Goal: Task Accomplishment & Management: Use online tool/utility

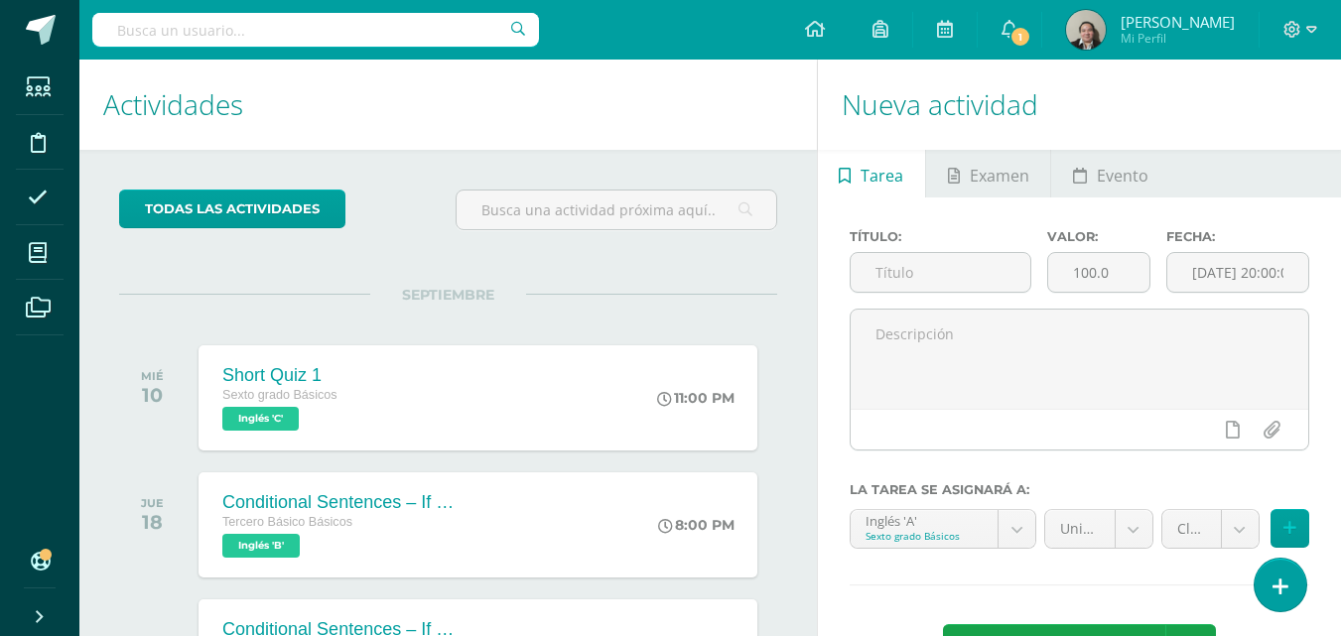
click at [1012, 36] on span "1" at bounding box center [1020, 37] width 22 height 22
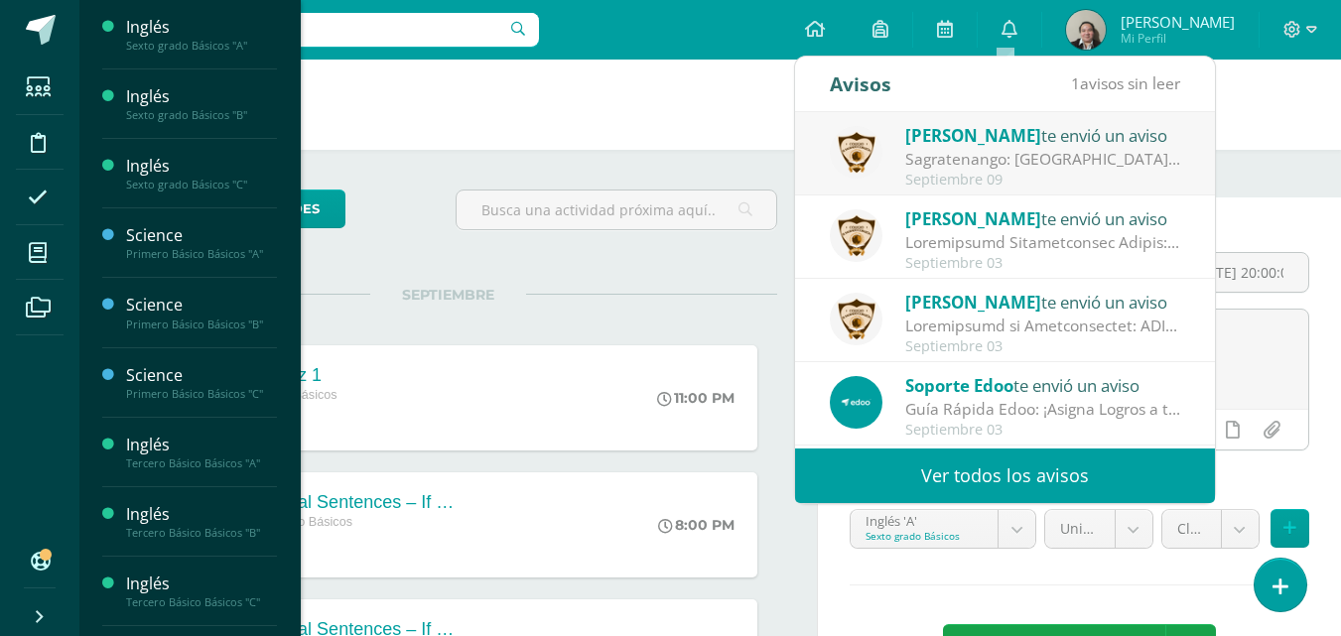
click at [171, 81] on span "Actividades" at bounding box center [186, 79] width 76 height 19
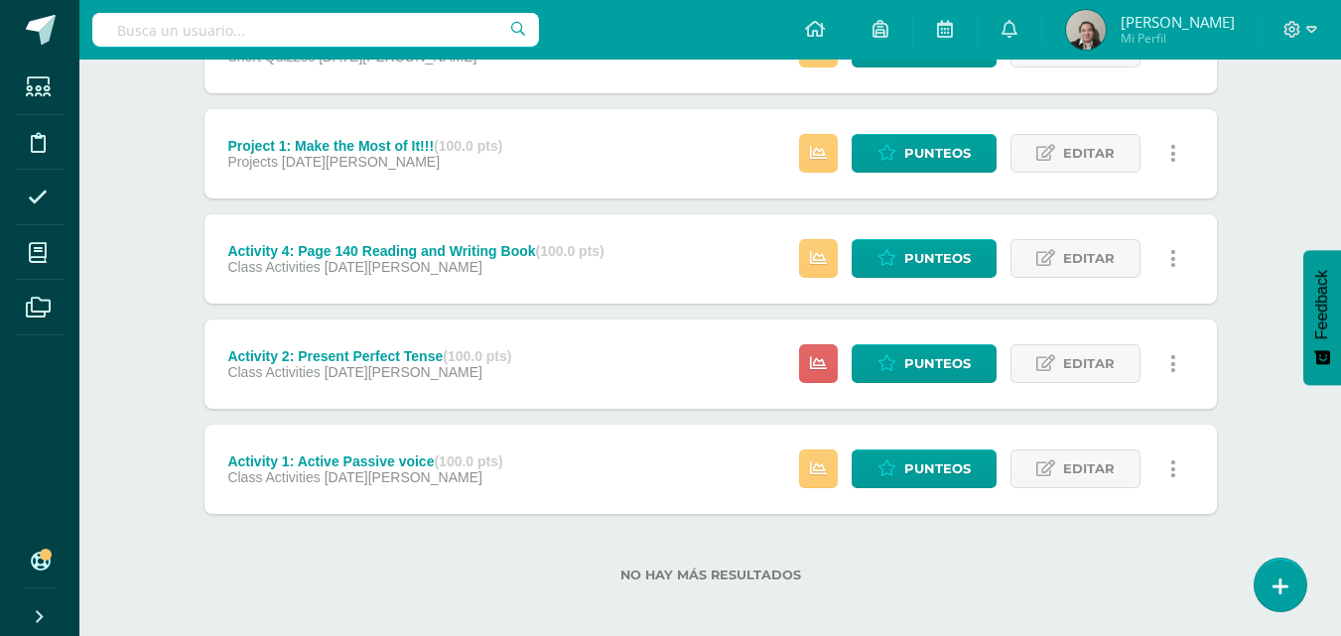
scroll to position [1468, 0]
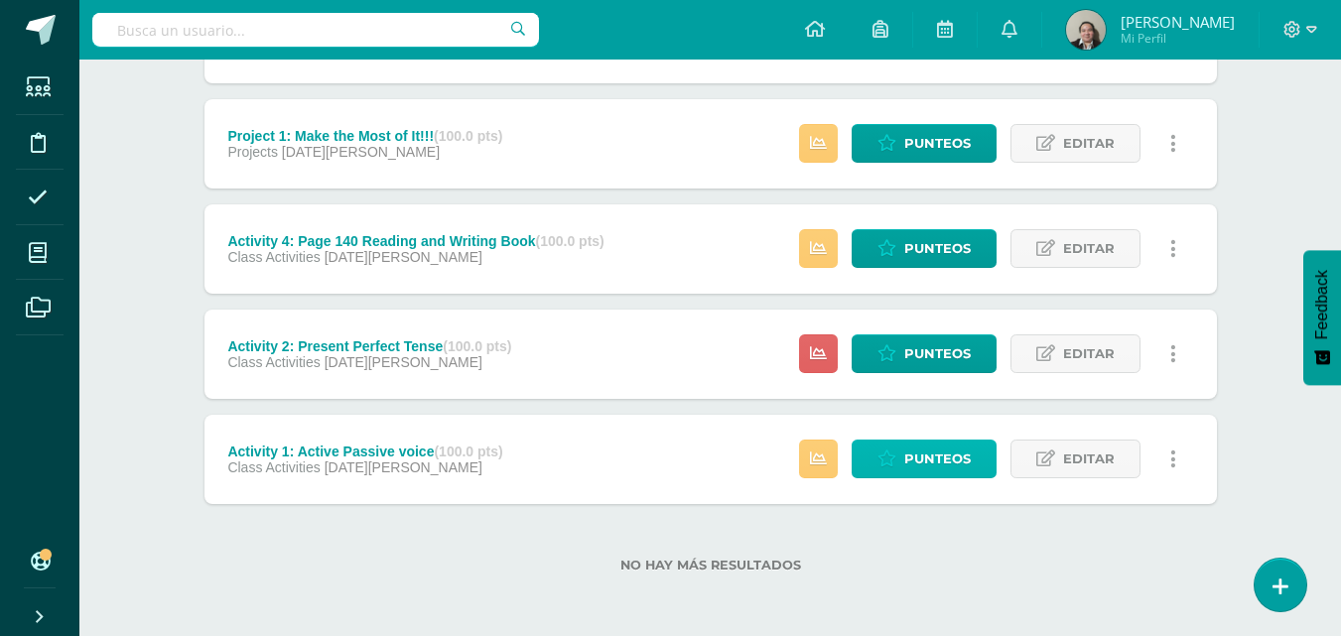
click at [931, 453] on span "Punteos" at bounding box center [937, 459] width 66 height 37
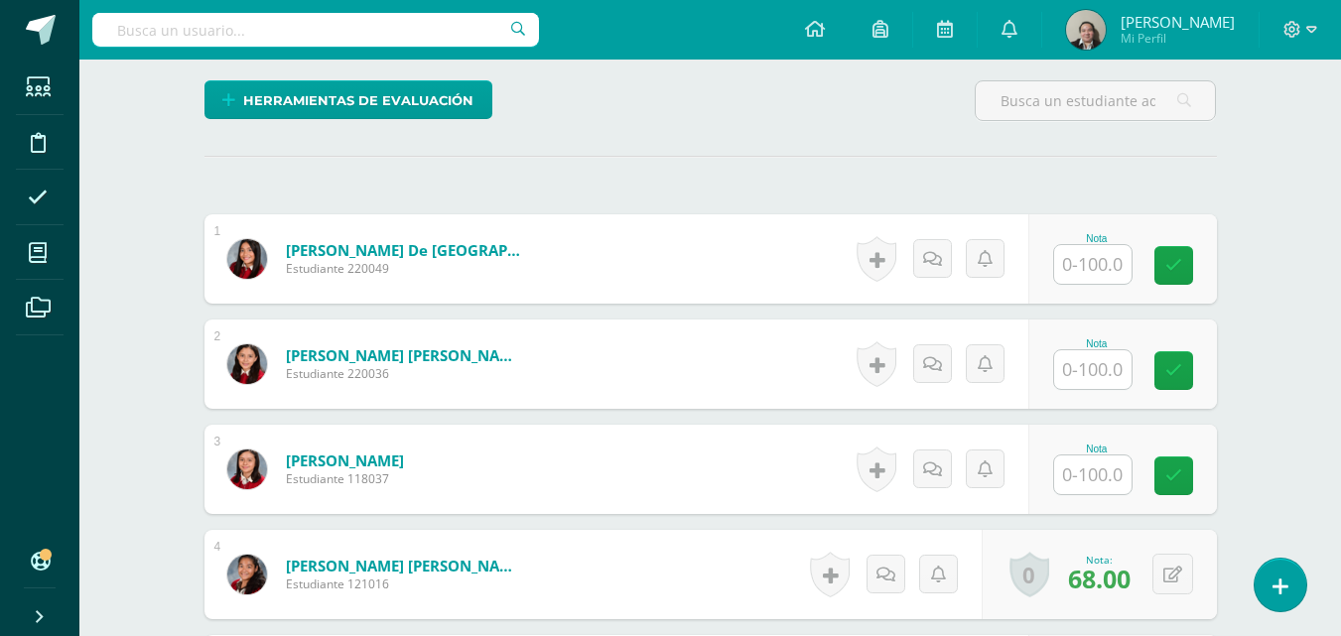
scroll to position [558, 0]
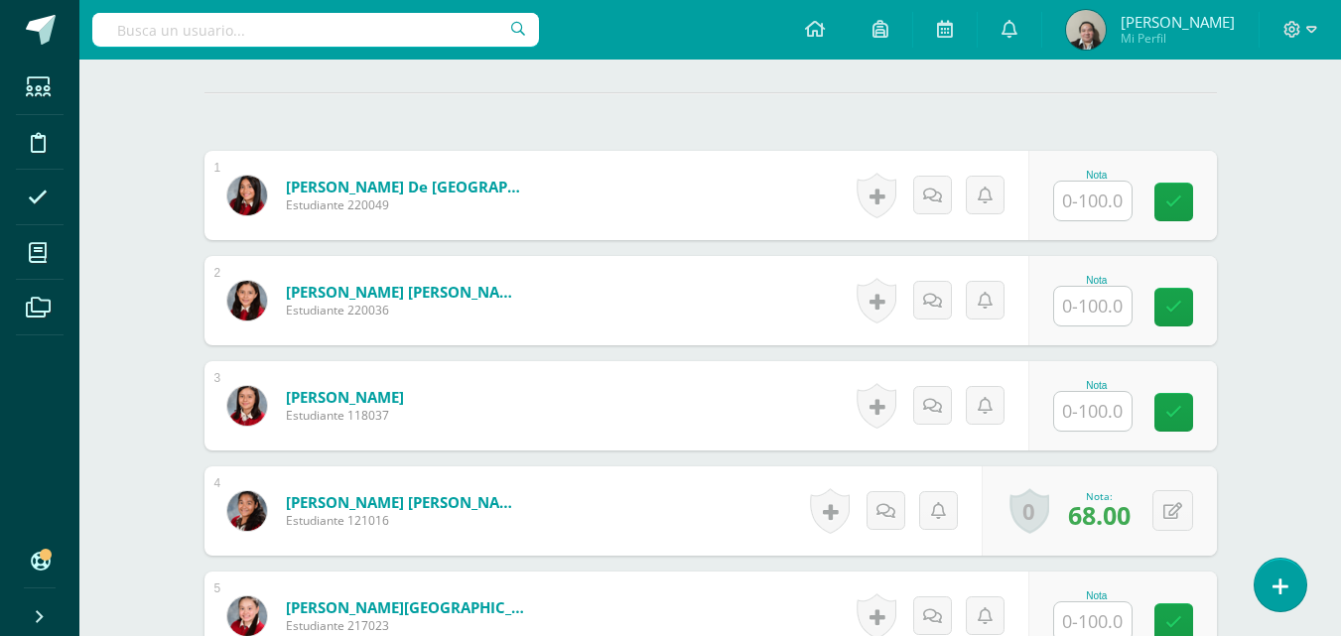
click at [1094, 306] on input "text" at bounding box center [1092, 306] width 77 height 39
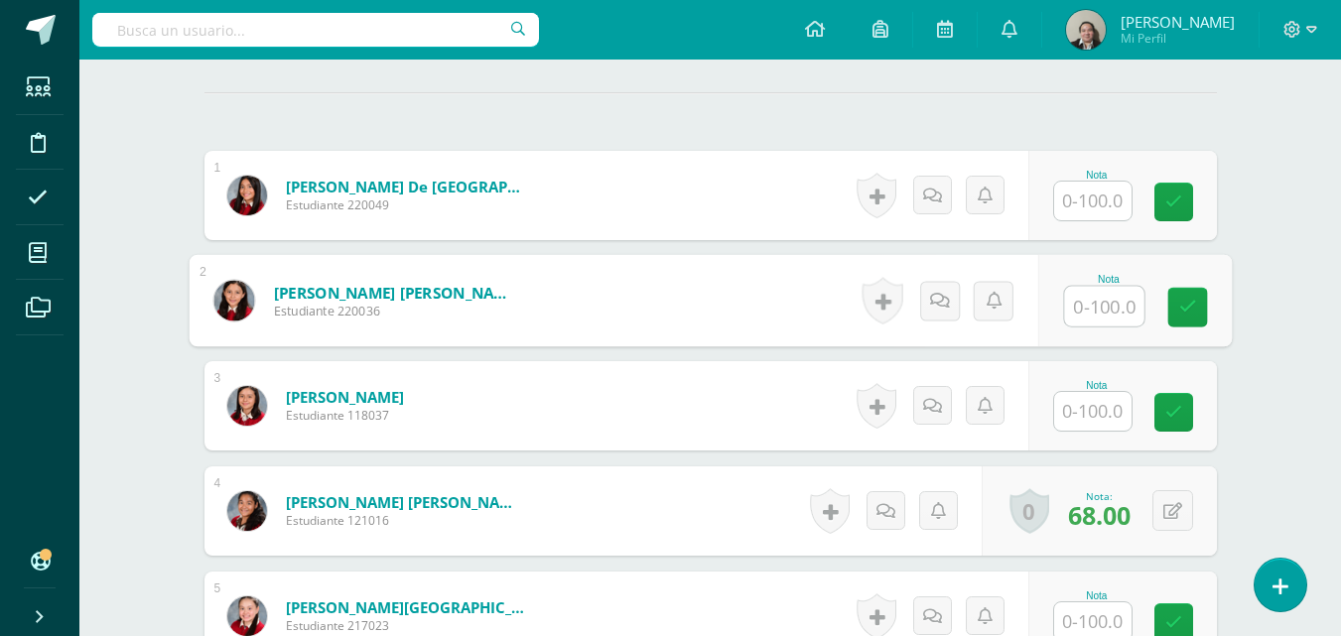
click at [1099, 318] on input "text" at bounding box center [1103, 307] width 79 height 40
type input "90"
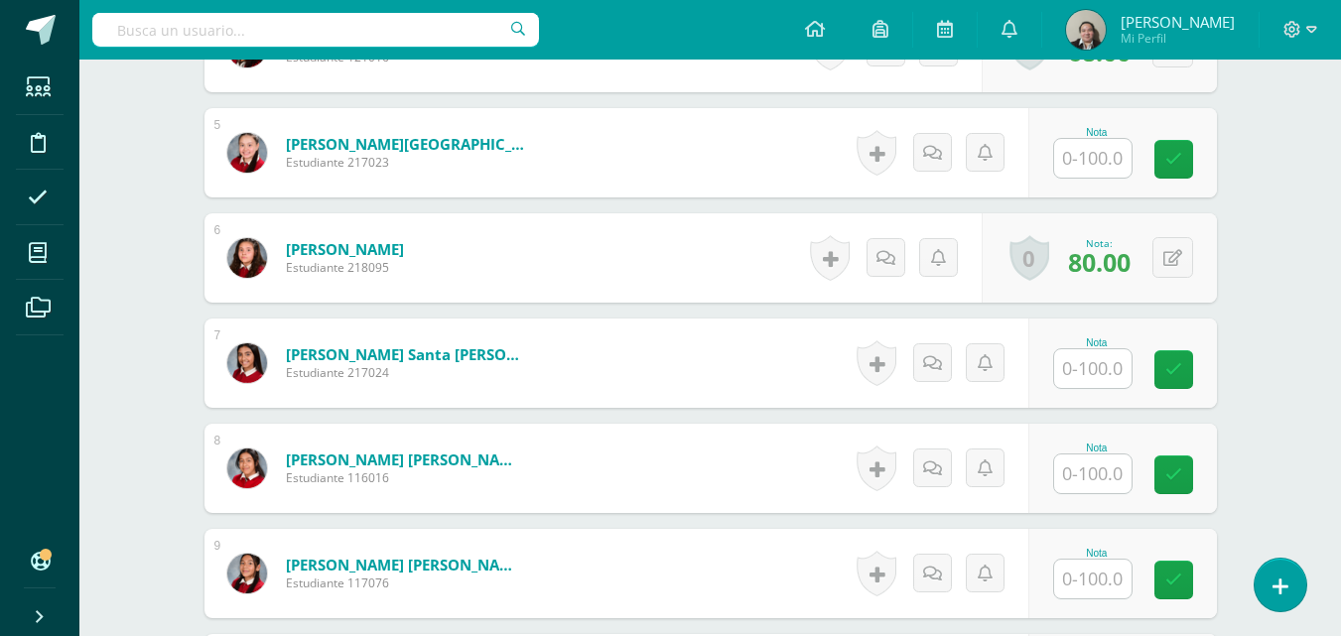
scroll to position [1034, 0]
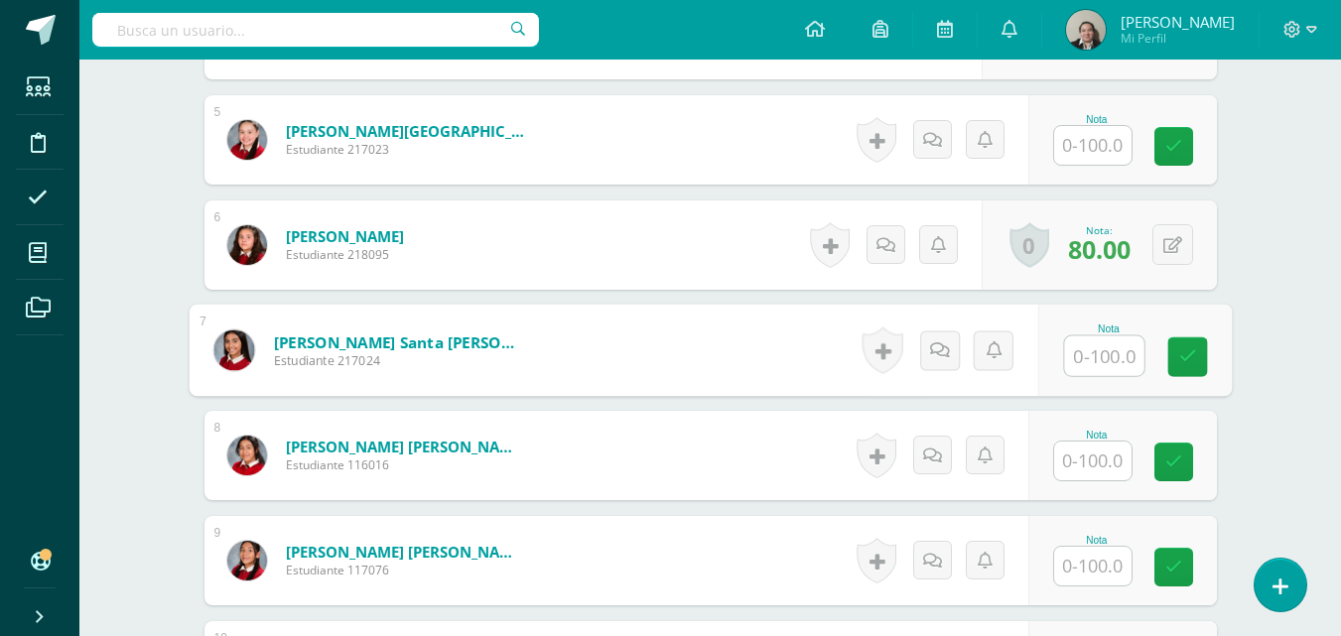
click at [1097, 350] on input "text" at bounding box center [1103, 356] width 79 height 40
type input "95"
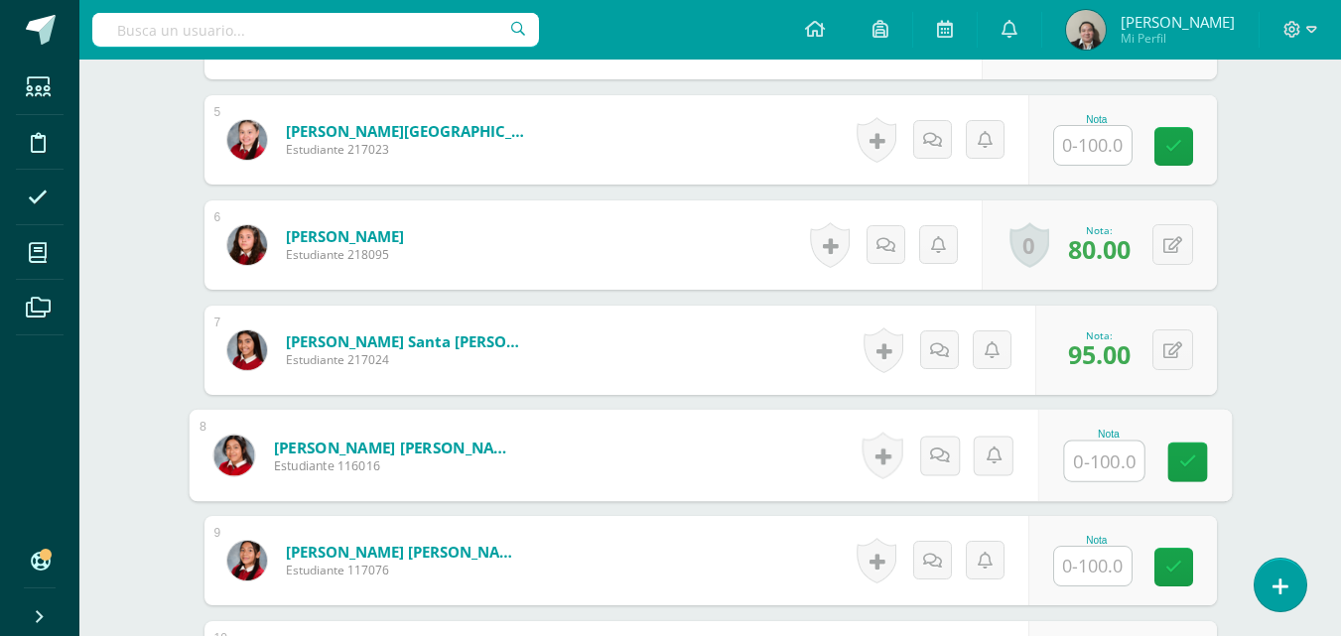
click at [1112, 463] on input "text" at bounding box center [1103, 462] width 79 height 40
type input "90"
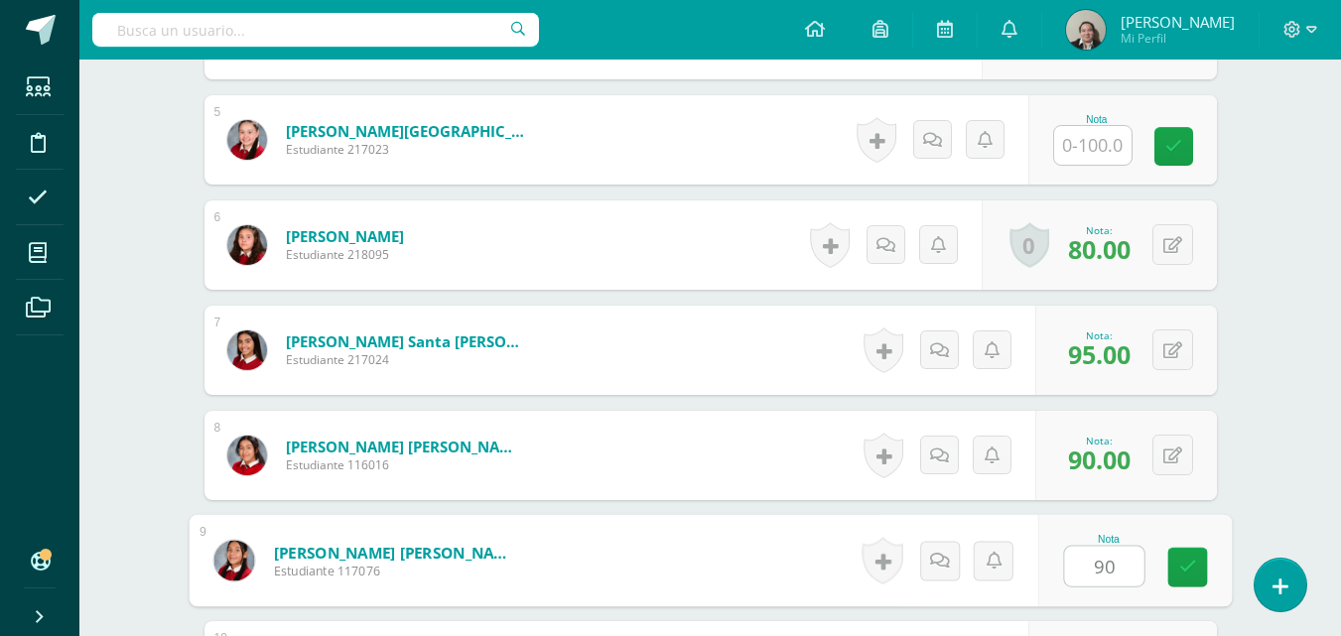
type input "90"
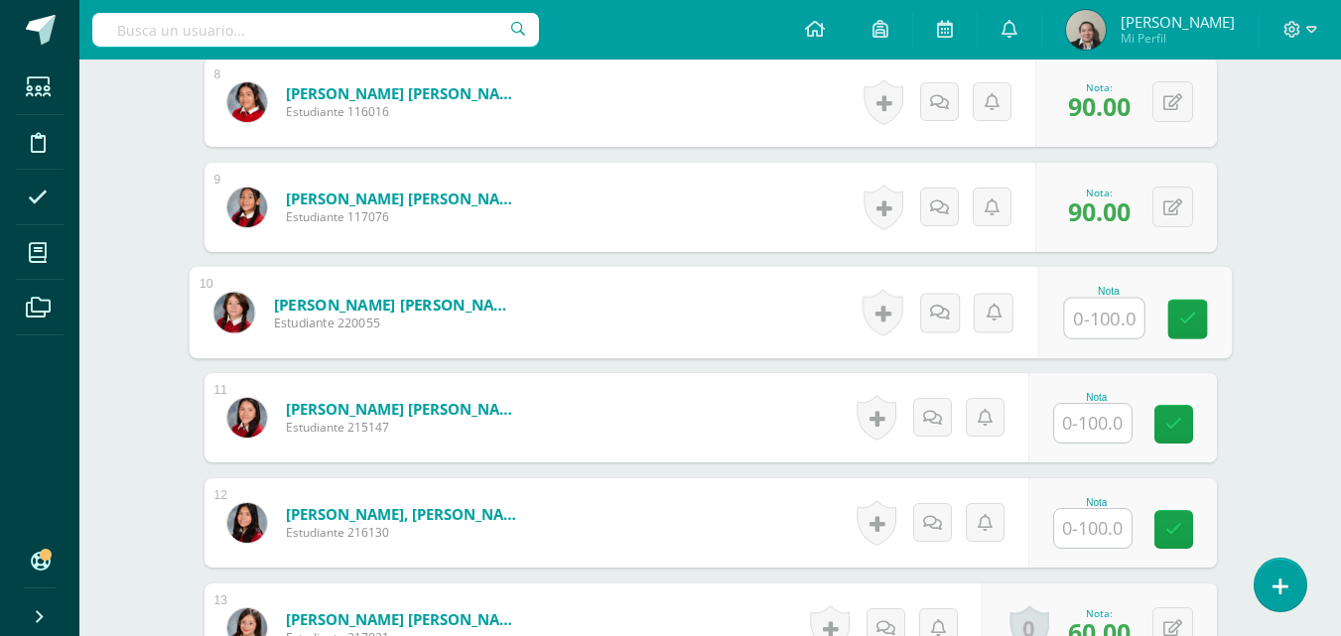
click at [1097, 420] on input "text" at bounding box center [1092, 423] width 77 height 39
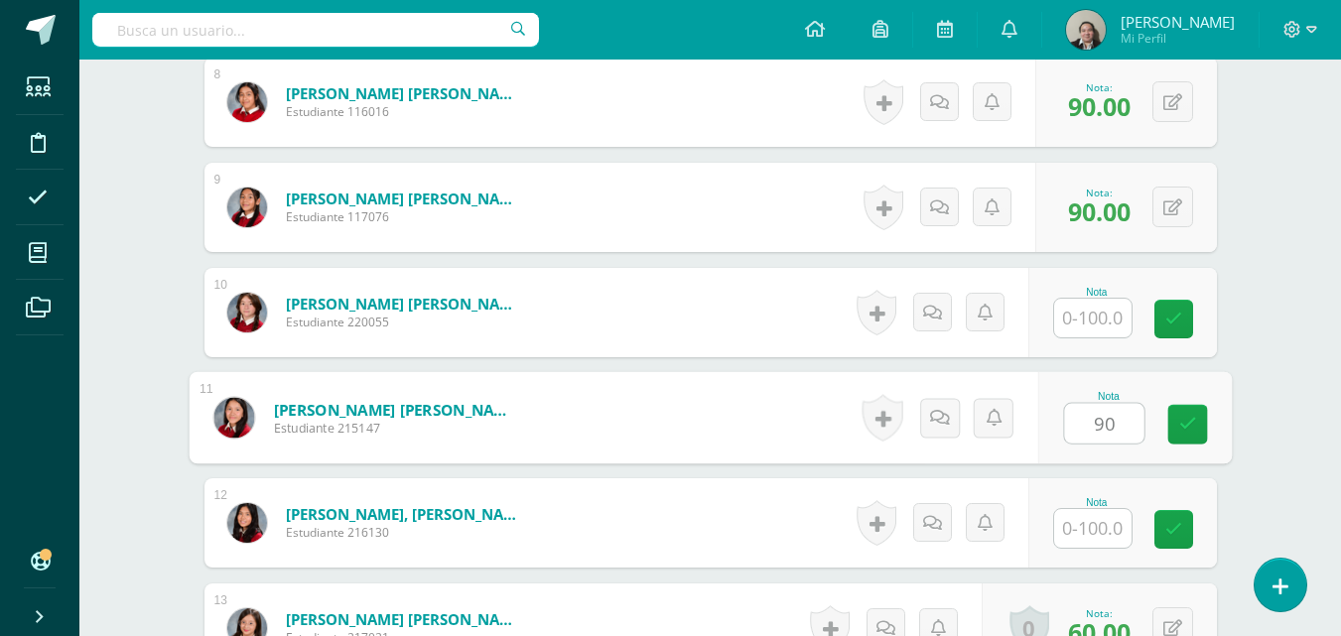
type input "90"
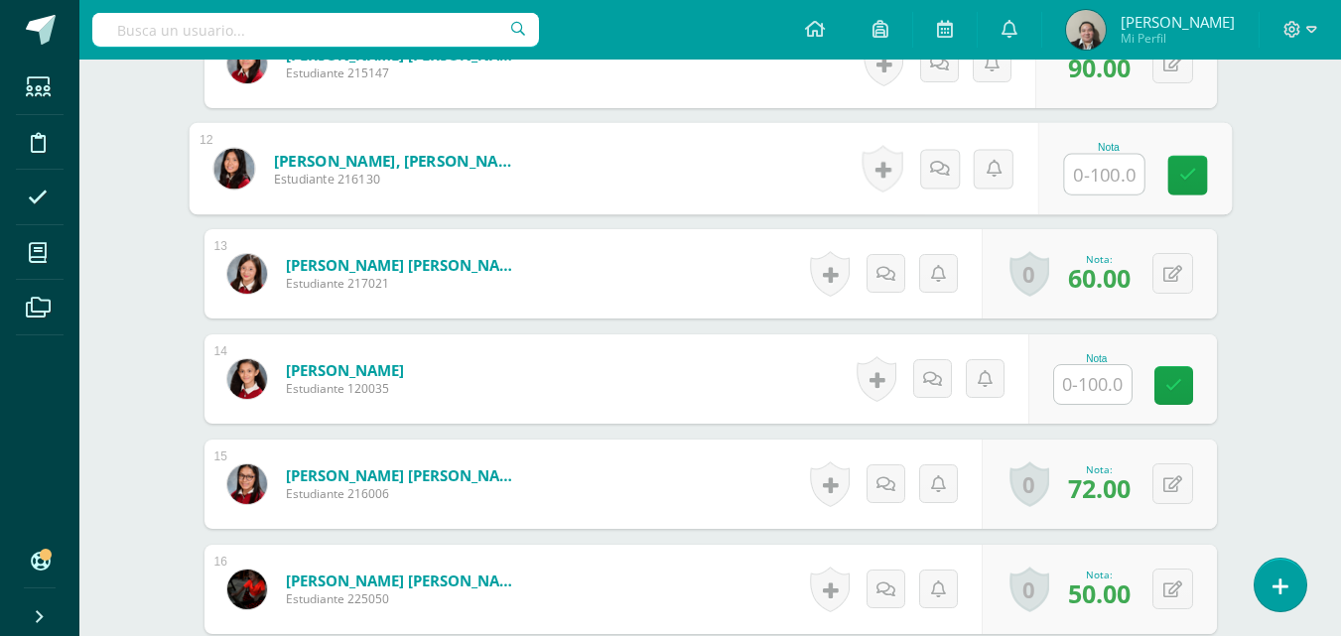
scroll to position [1745, 0]
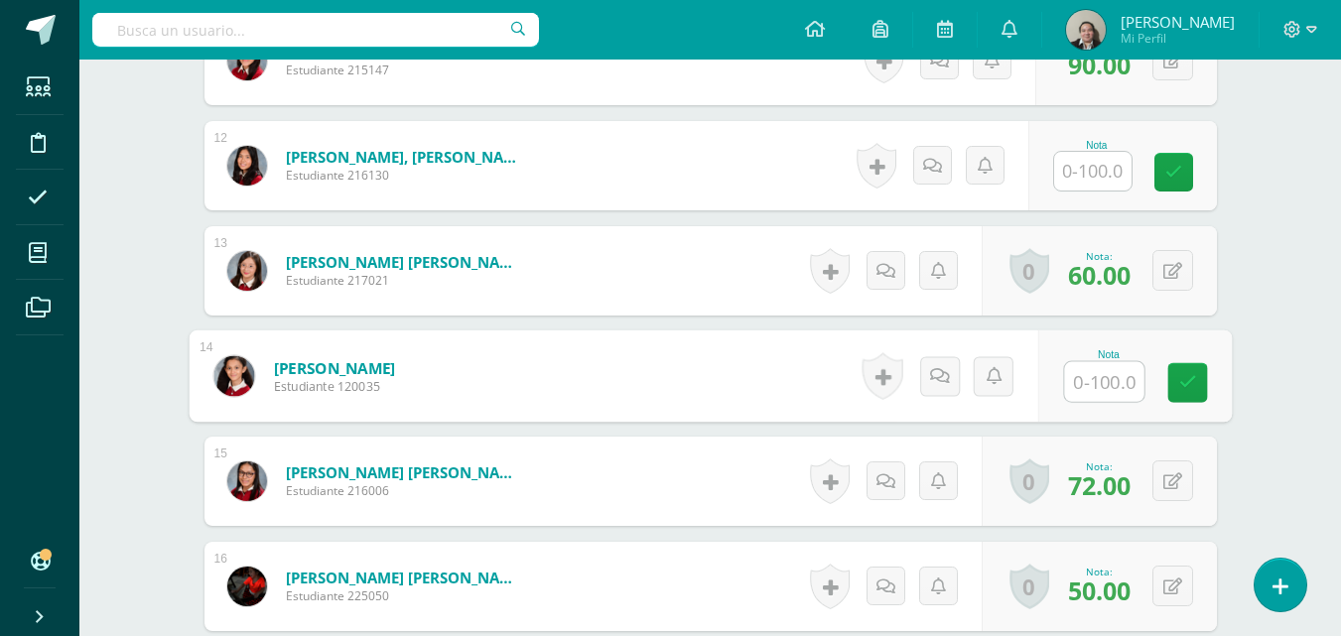
click at [1086, 371] on input "text" at bounding box center [1103, 382] width 79 height 40
type input "90"
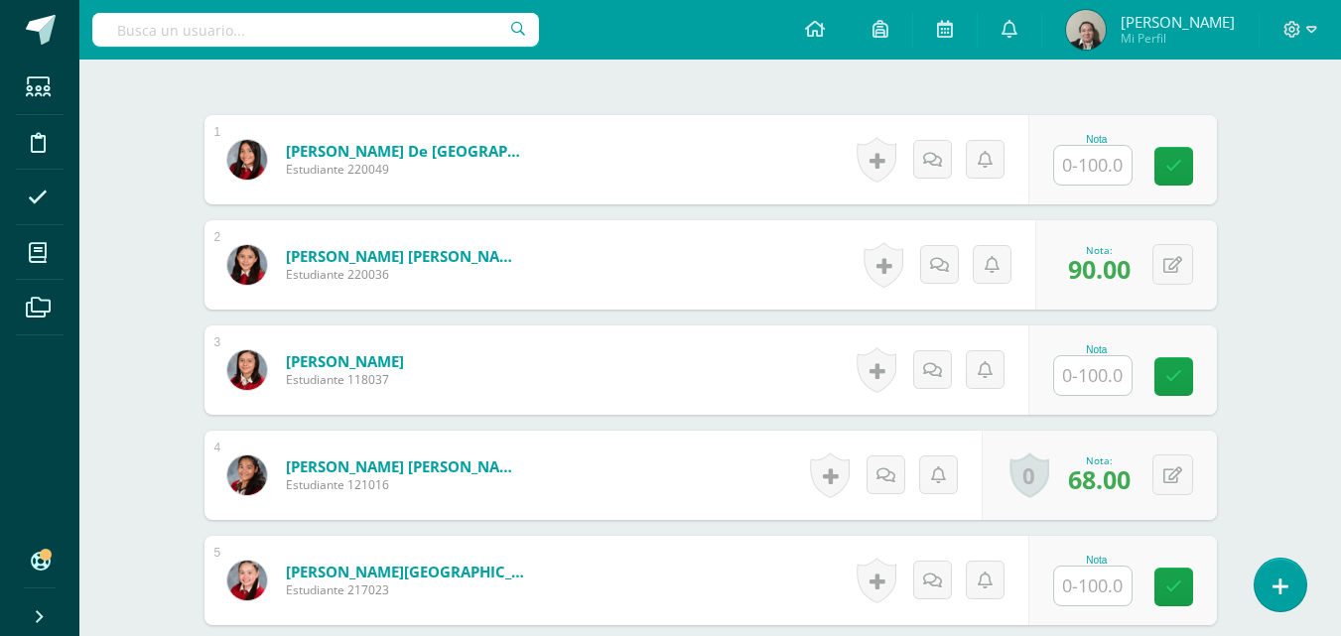
scroll to position [38, 0]
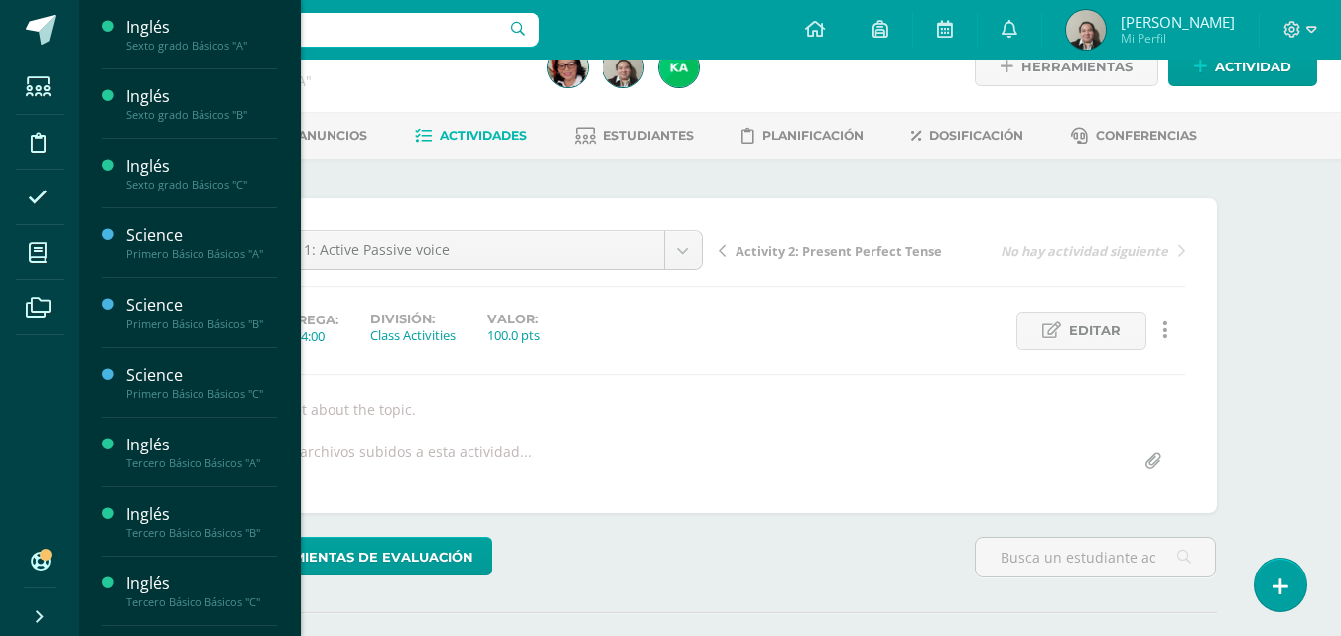
click at [189, 154] on span "Actividades" at bounding box center [186, 149] width 76 height 19
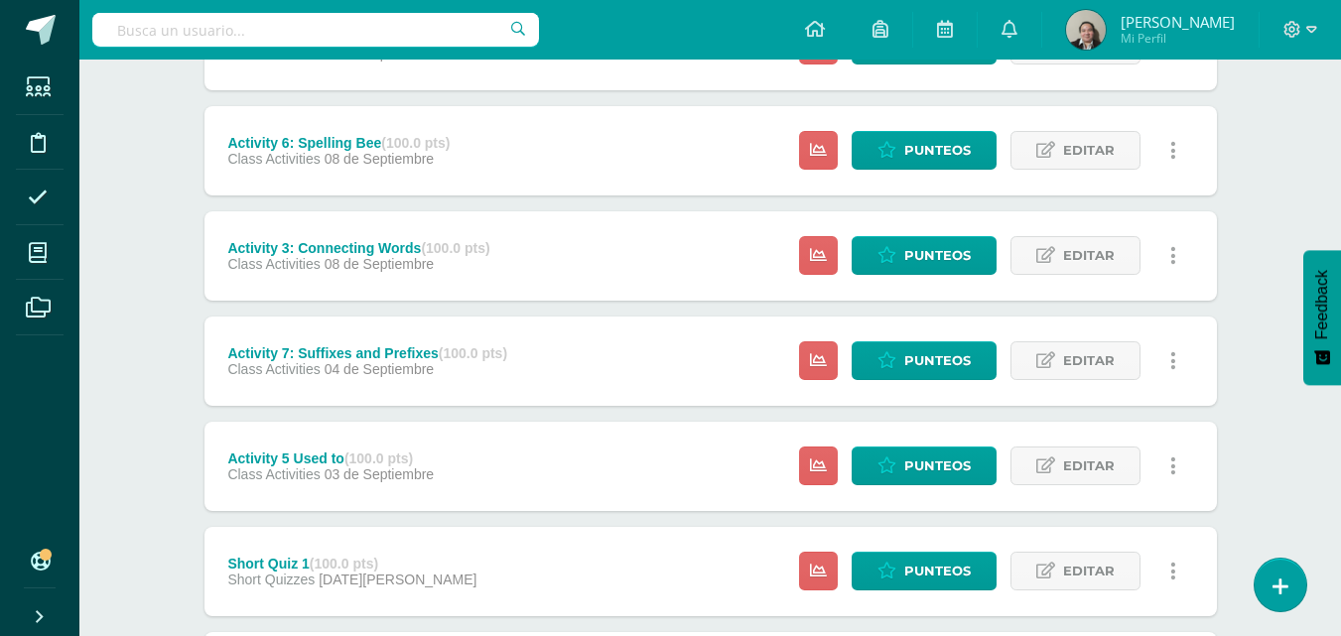
scroll to position [1468, 0]
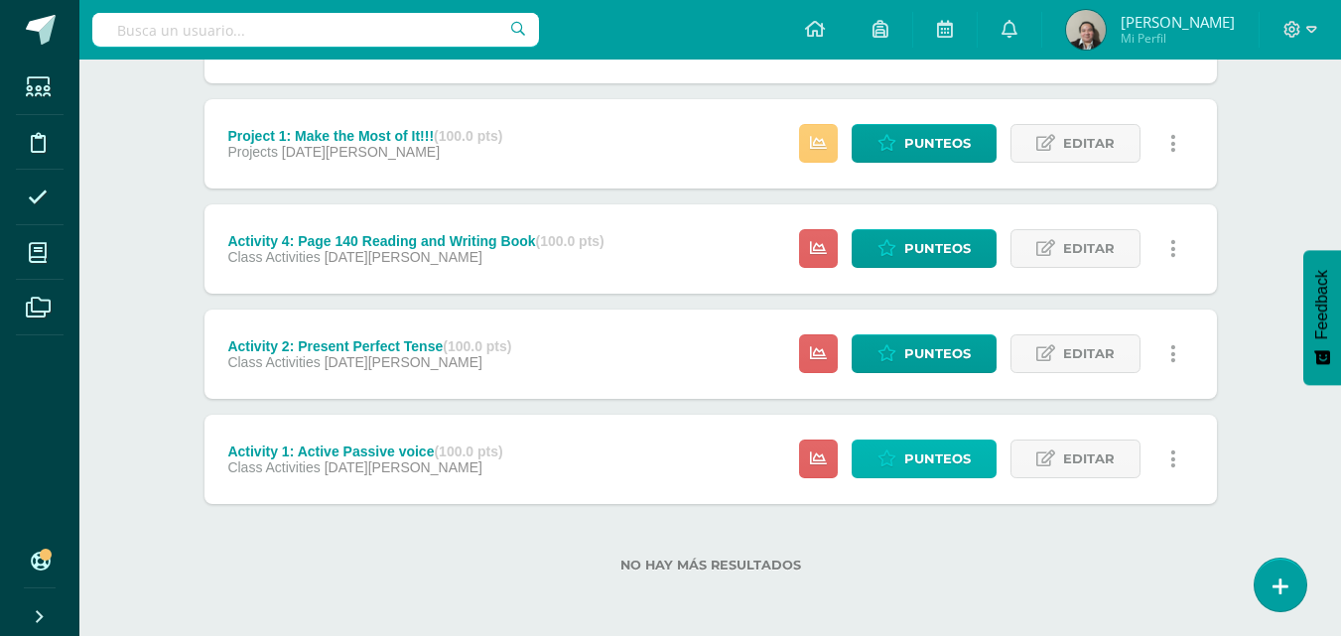
click at [930, 458] on span "Punteos" at bounding box center [937, 459] width 66 height 37
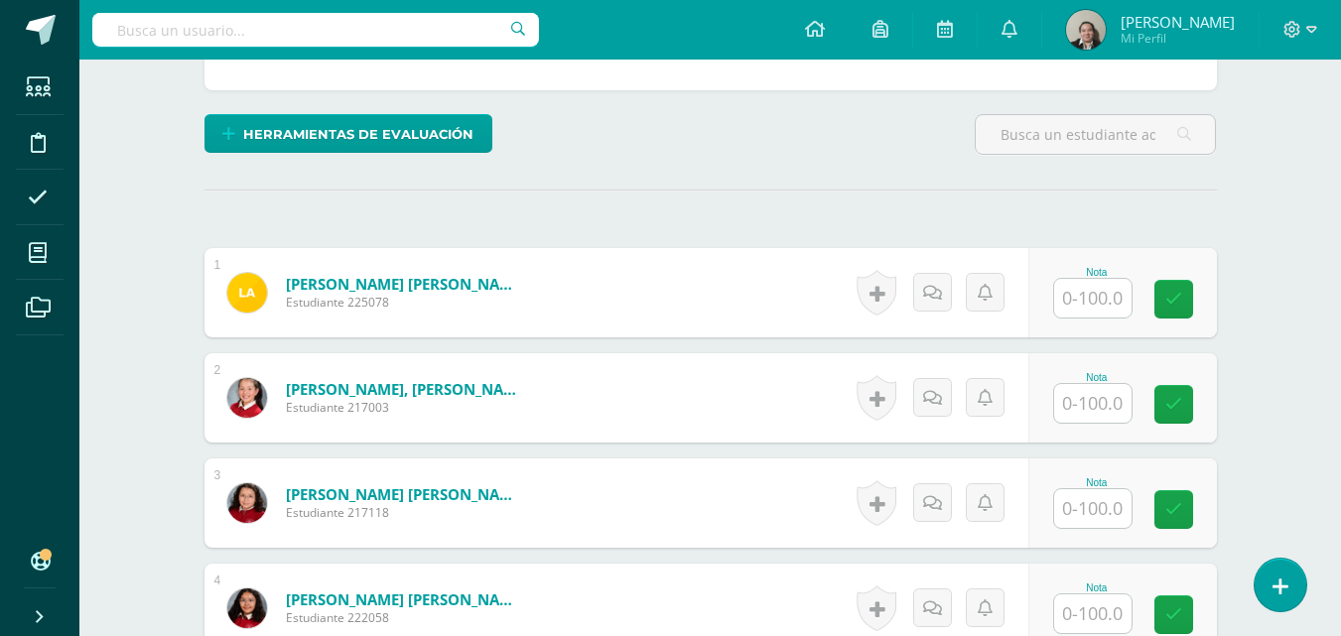
scroll to position [478, 0]
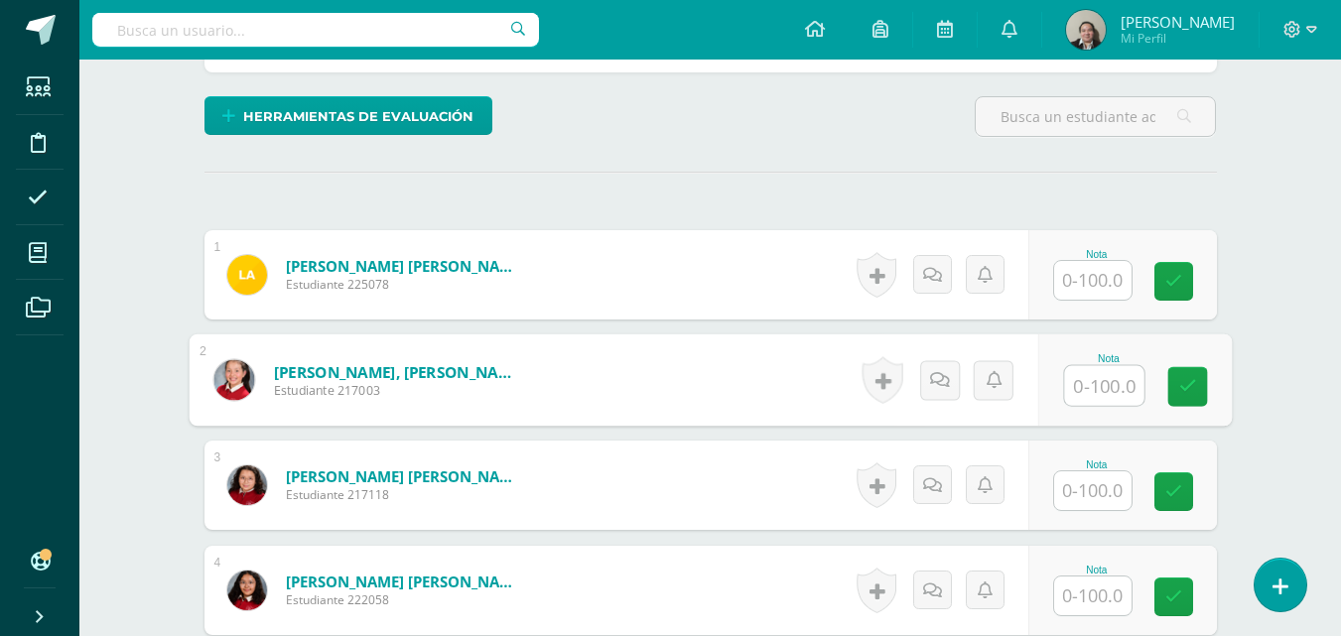
click at [1077, 381] on input "text" at bounding box center [1103, 386] width 79 height 40
type input "95"
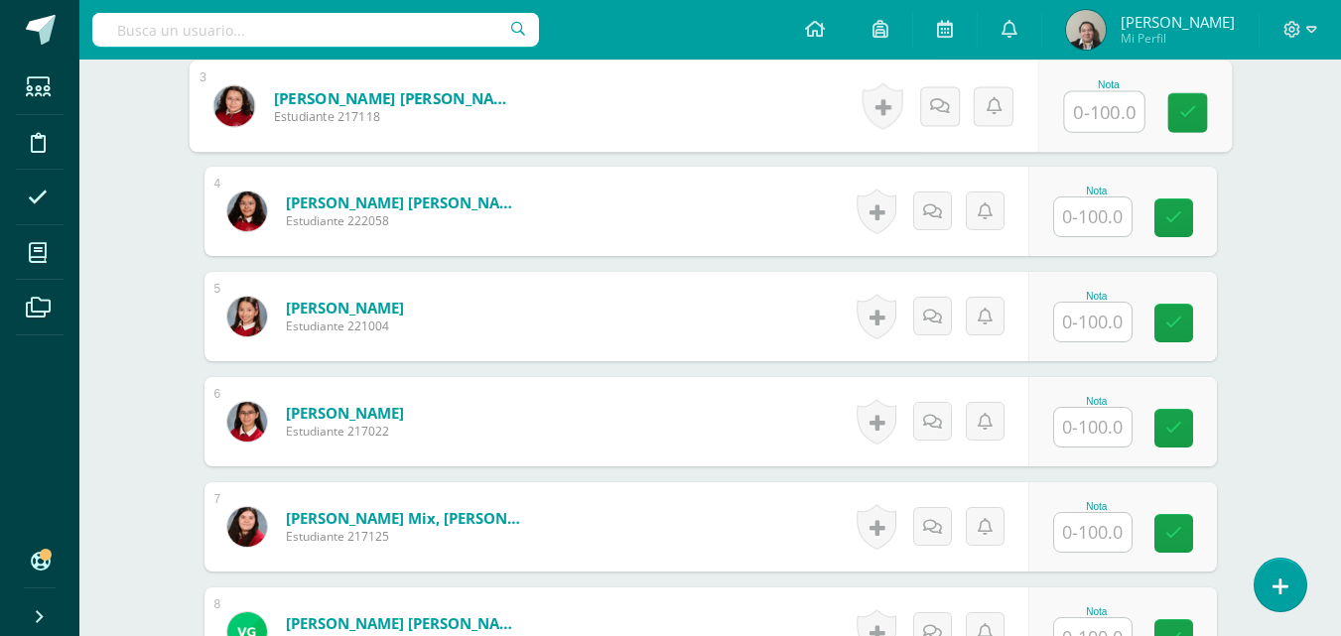
scroll to position [875, 0]
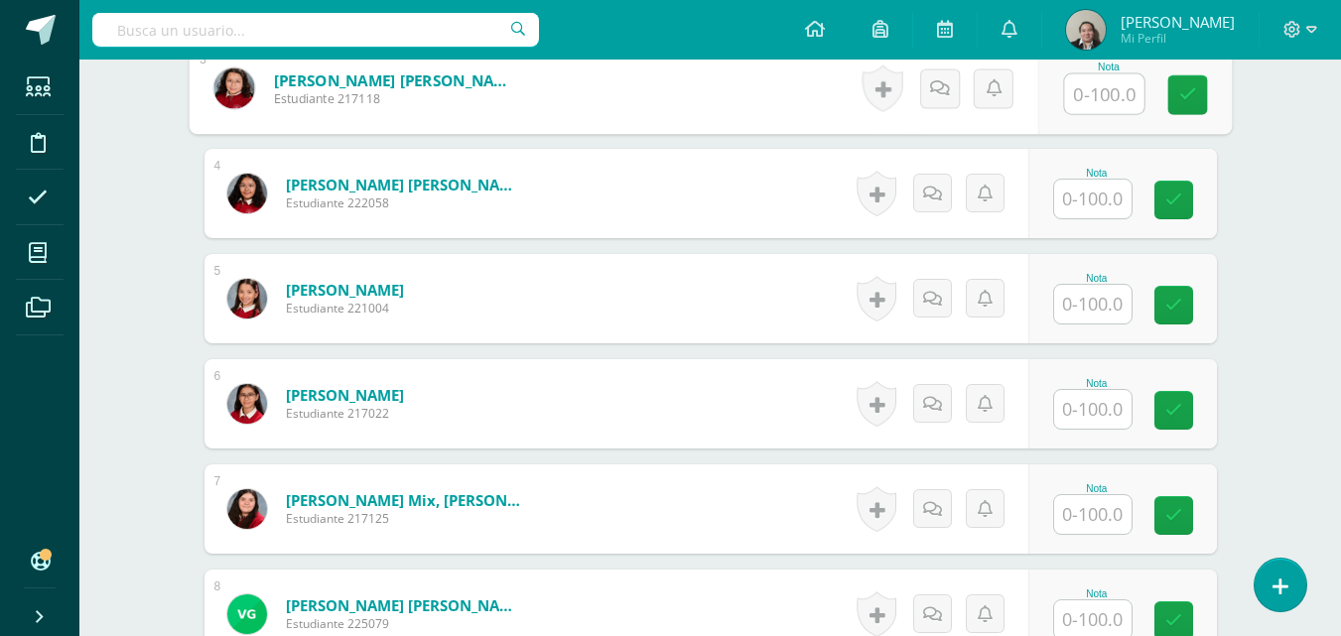
click at [1075, 413] on input "text" at bounding box center [1092, 409] width 77 height 39
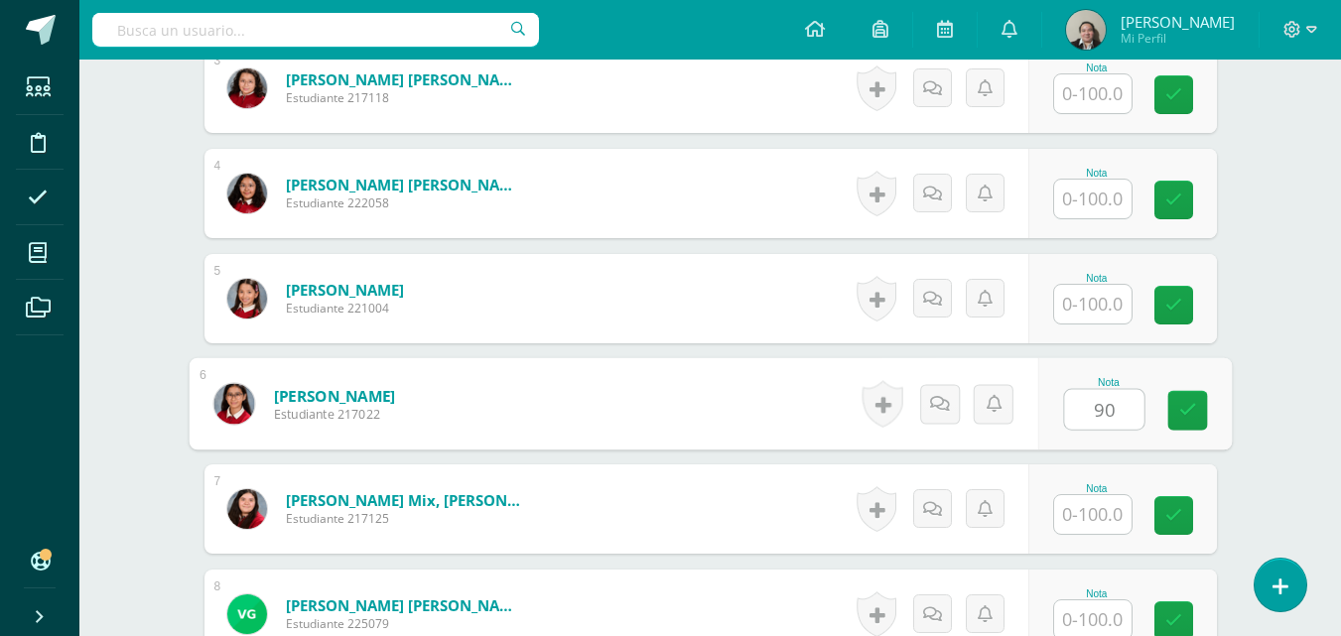
type input "90"
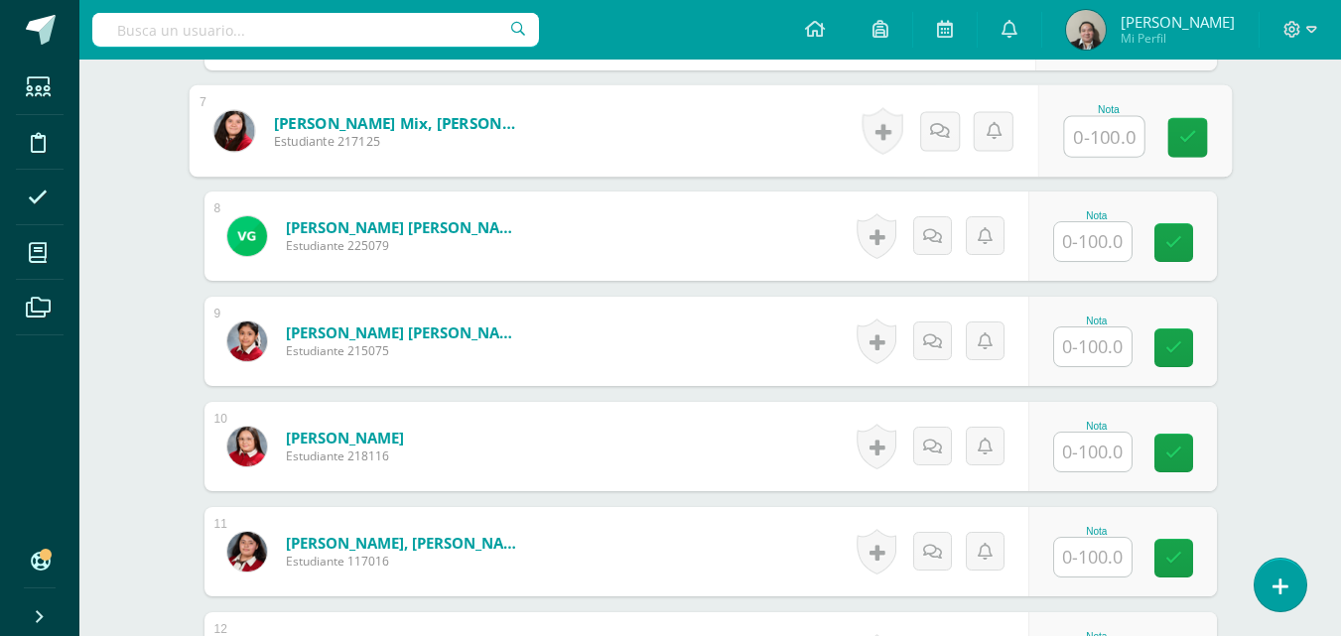
scroll to position [1272, 0]
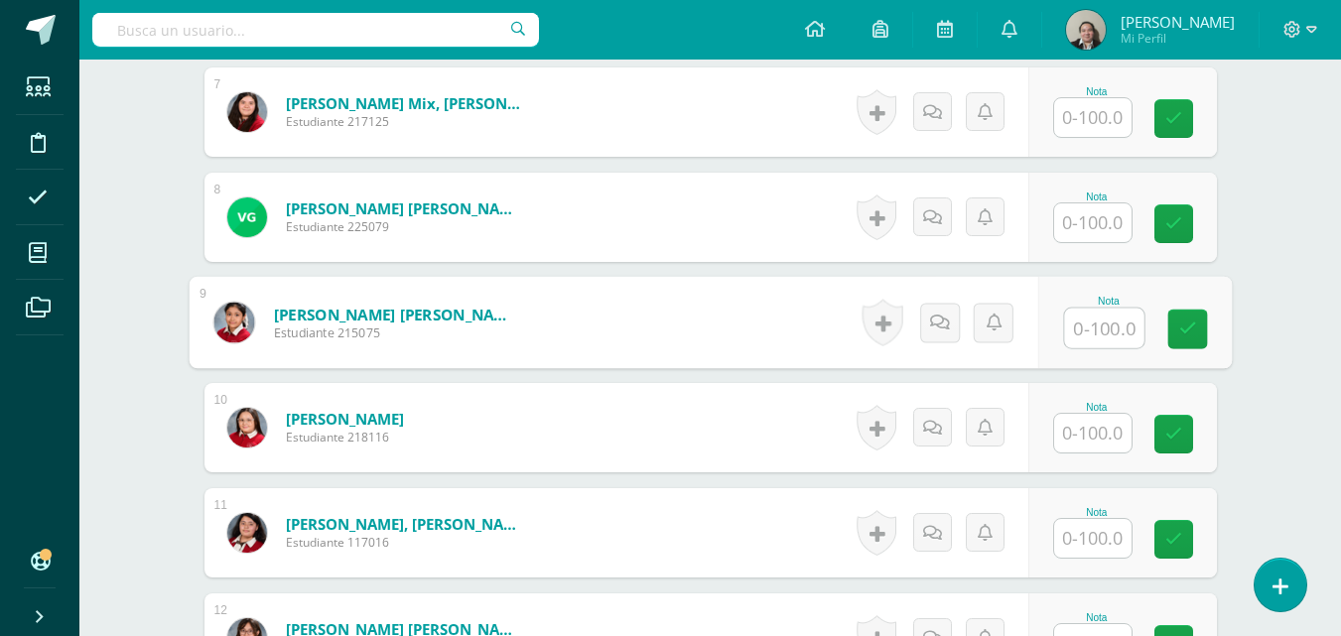
click at [1096, 327] on input "text" at bounding box center [1103, 329] width 79 height 40
type input "95"
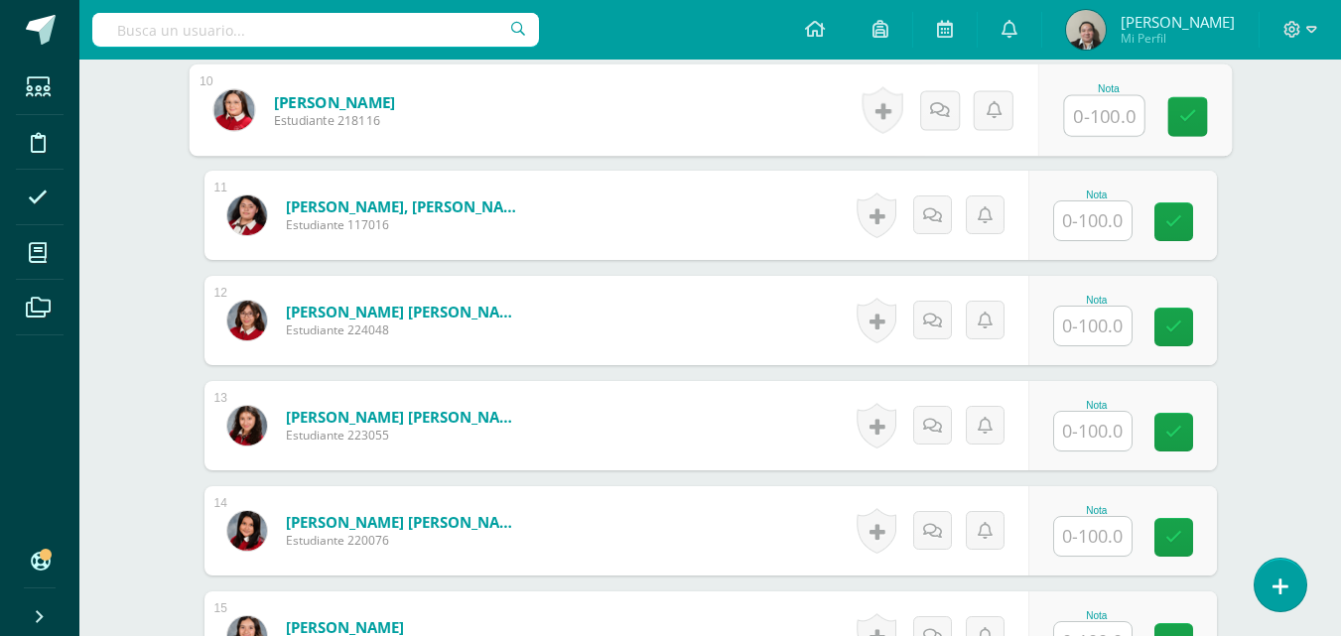
scroll to position [1630, 0]
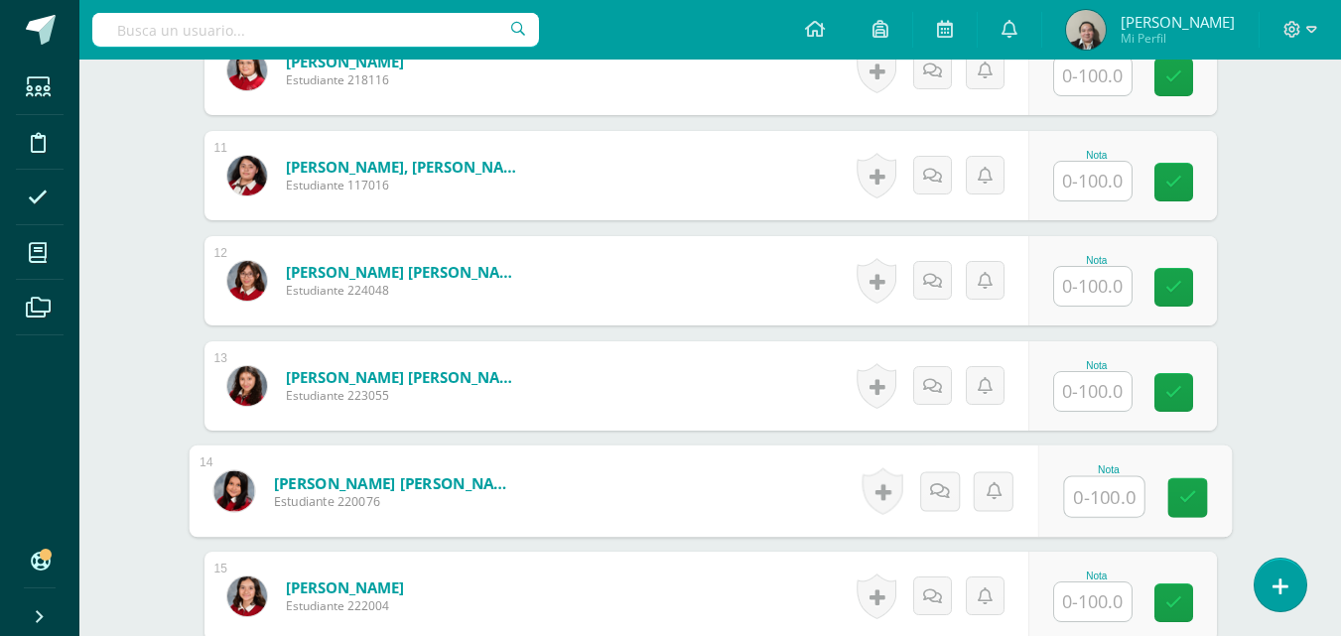
click at [1097, 498] on input "text" at bounding box center [1103, 497] width 79 height 40
type input "90"
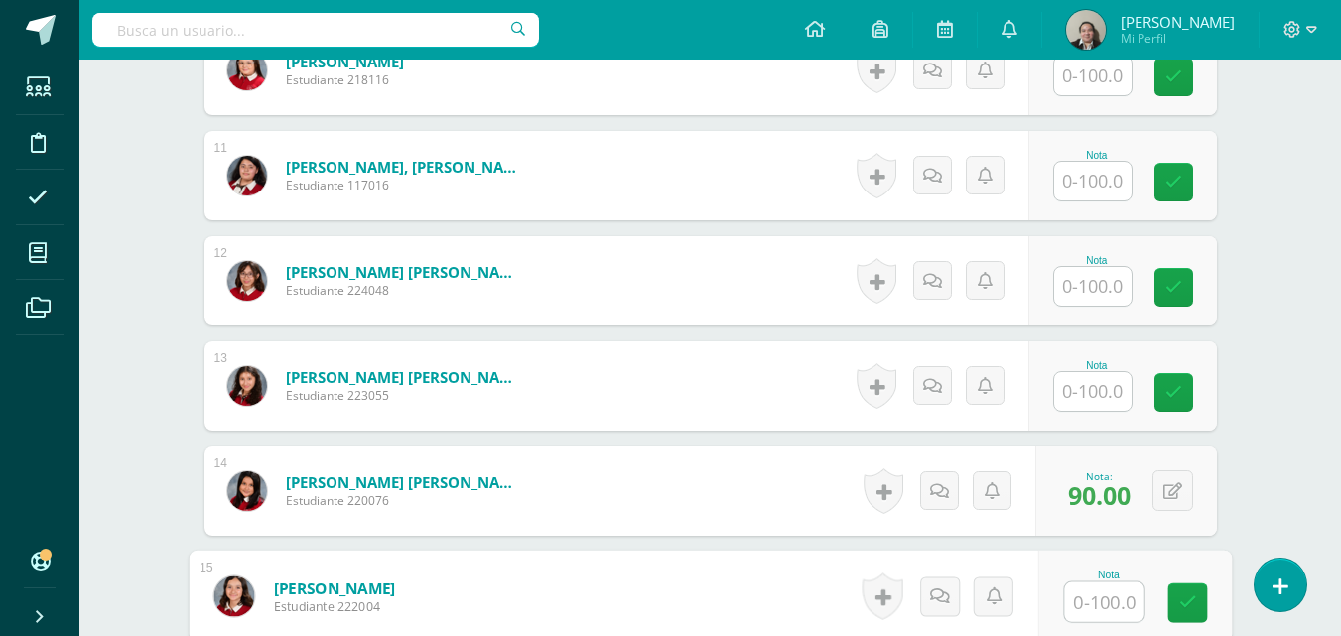
click at [1117, 595] on input "text" at bounding box center [1103, 603] width 79 height 40
type input "93"
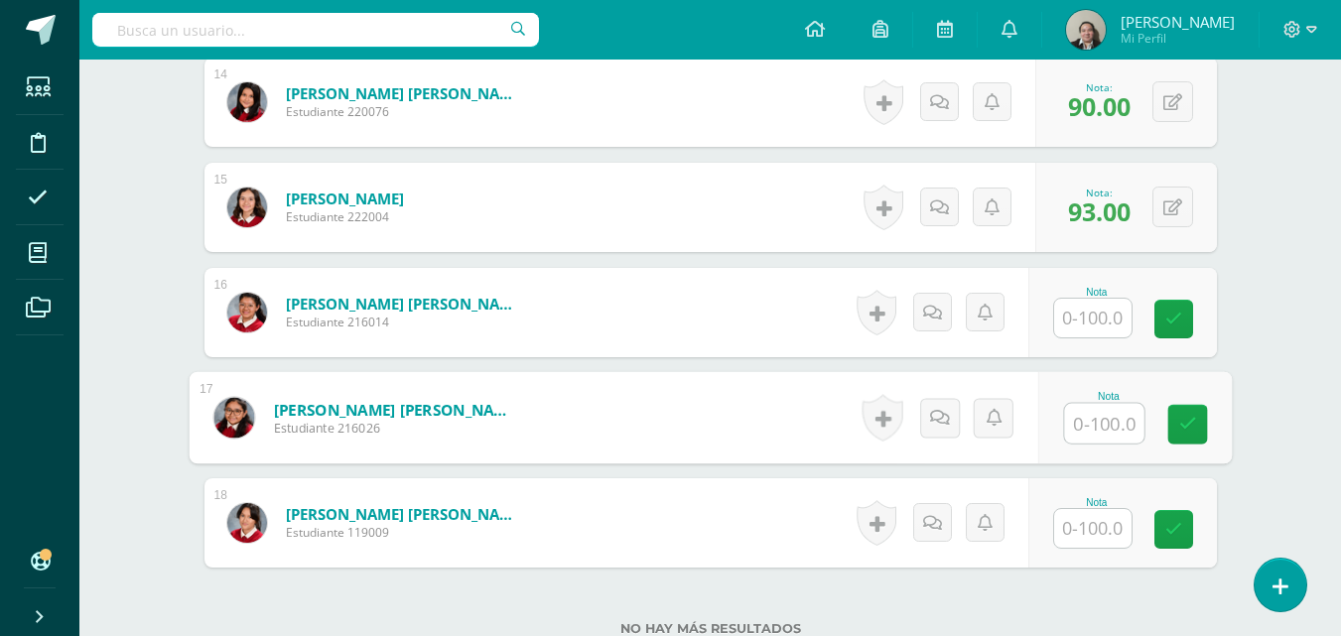
click at [1094, 434] on input "text" at bounding box center [1103, 424] width 79 height 40
type input "90"
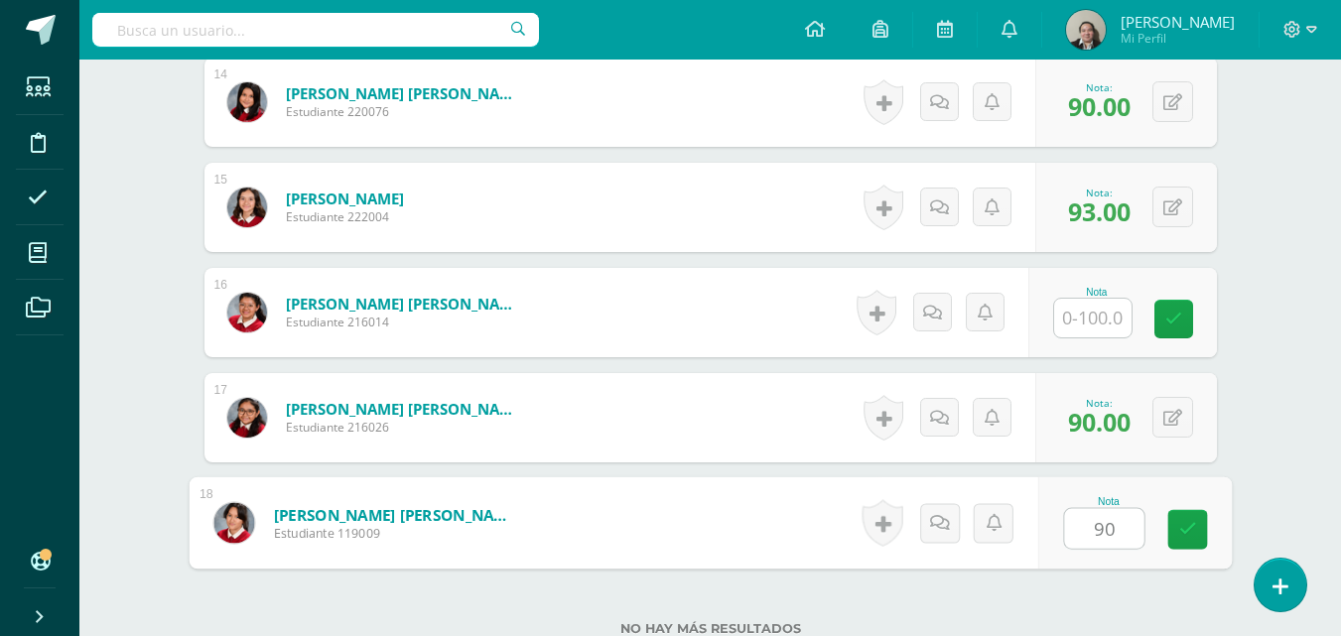
type input "90.00"
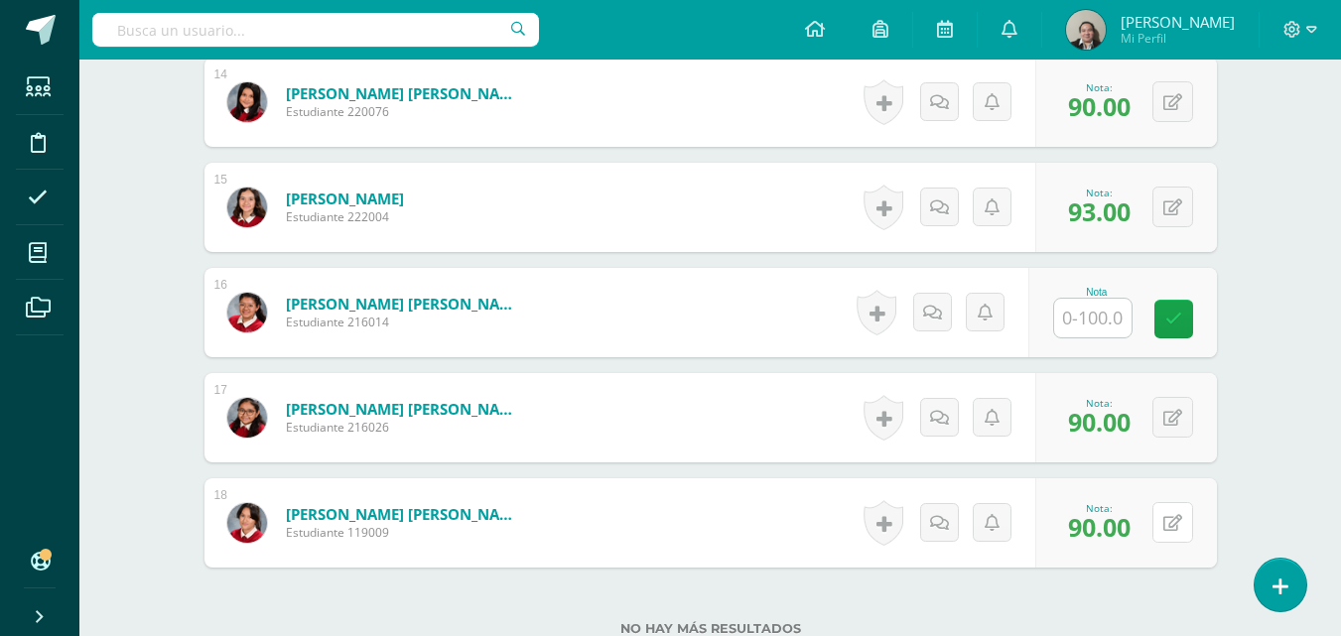
click at [1178, 526] on icon at bounding box center [1172, 523] width 19 height 17
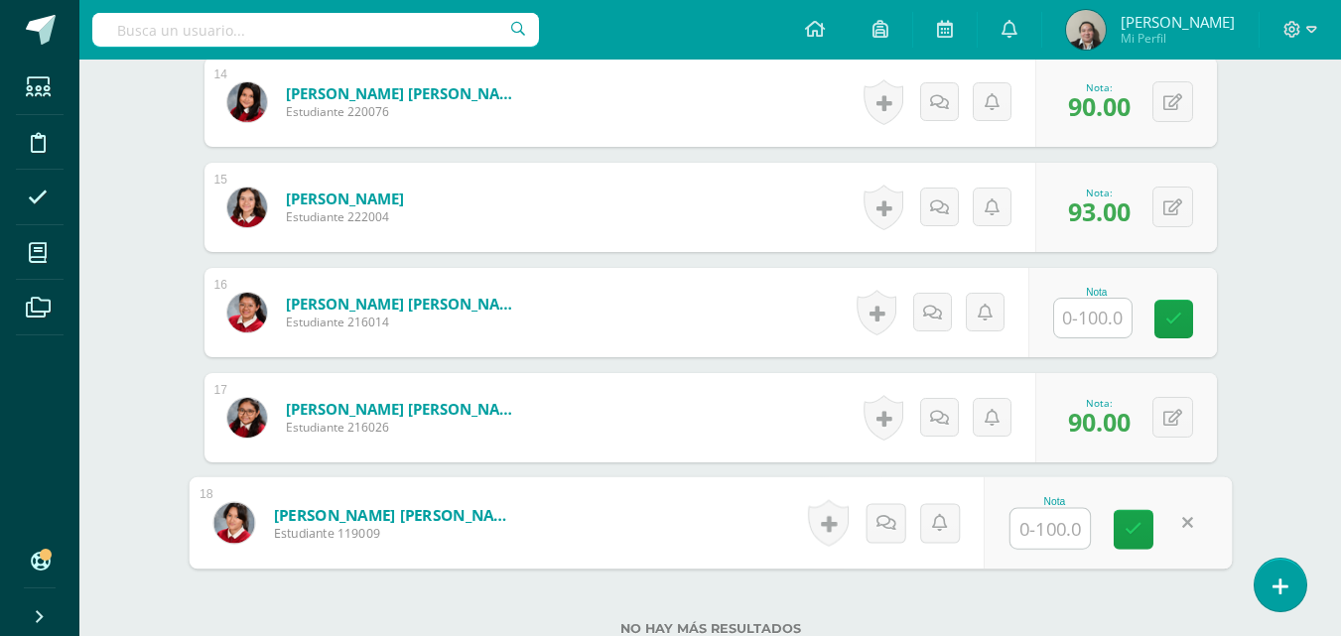
type input "9"
type input "100"
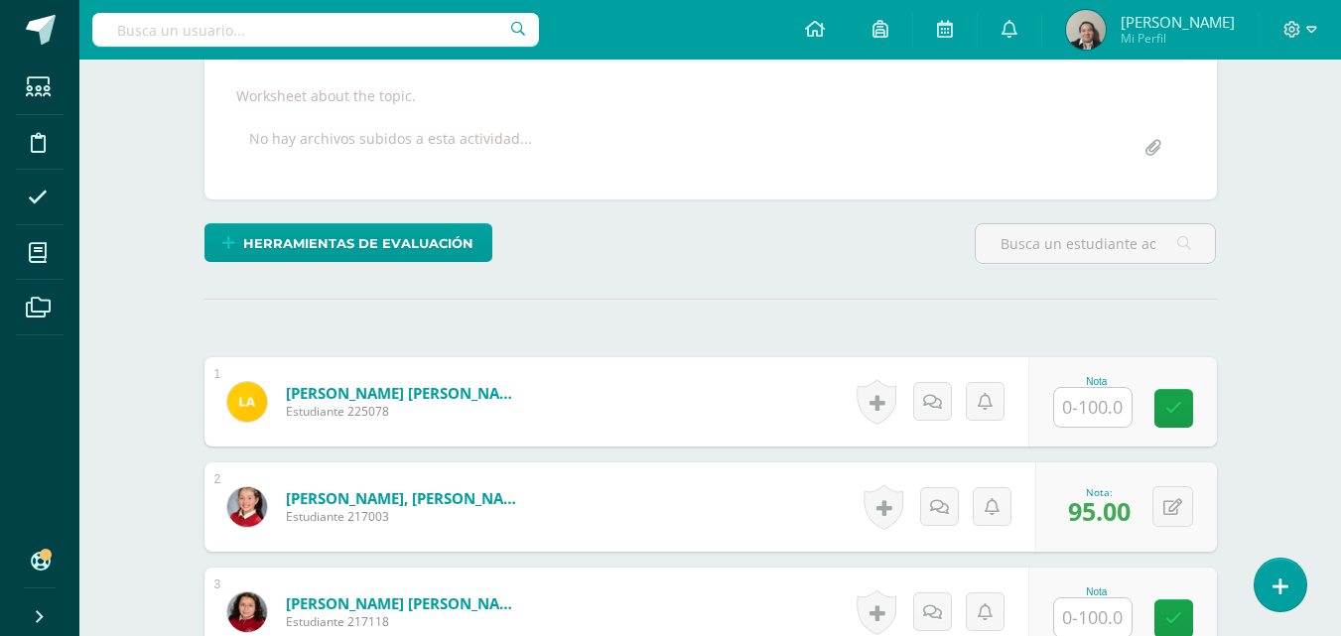
scroll to position [0, 0]
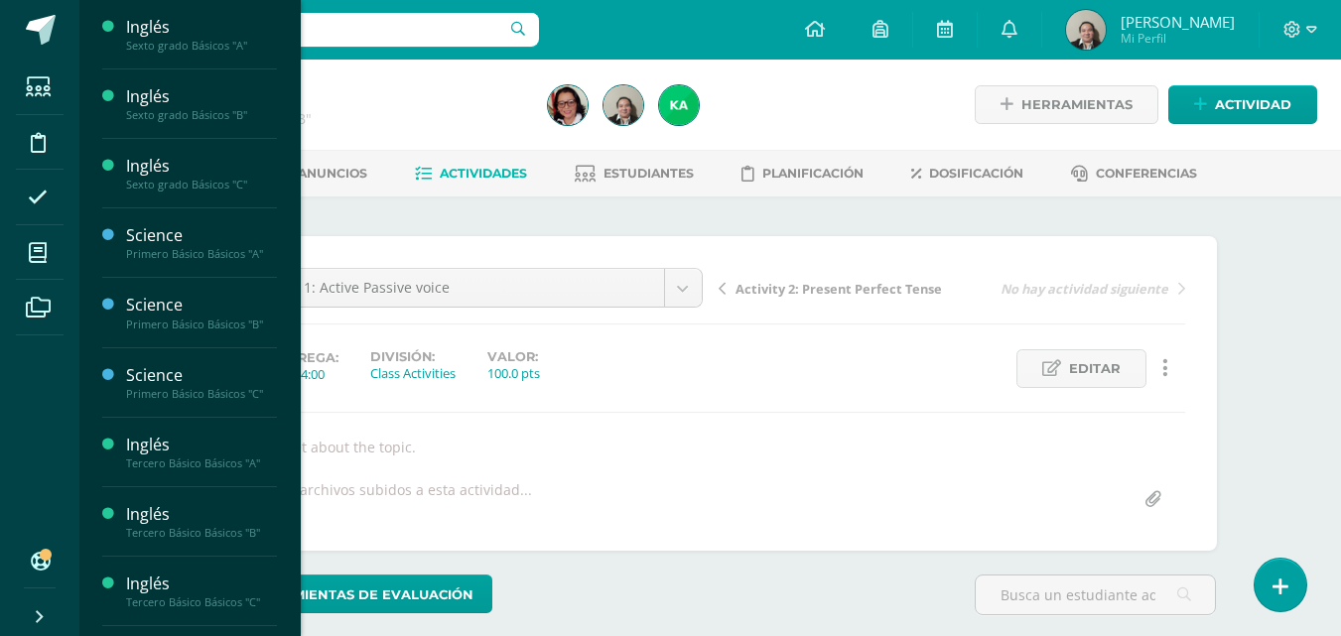
click at [174, 217] on span "Actividades" at bounding box center [186, 218] width 76 height 19
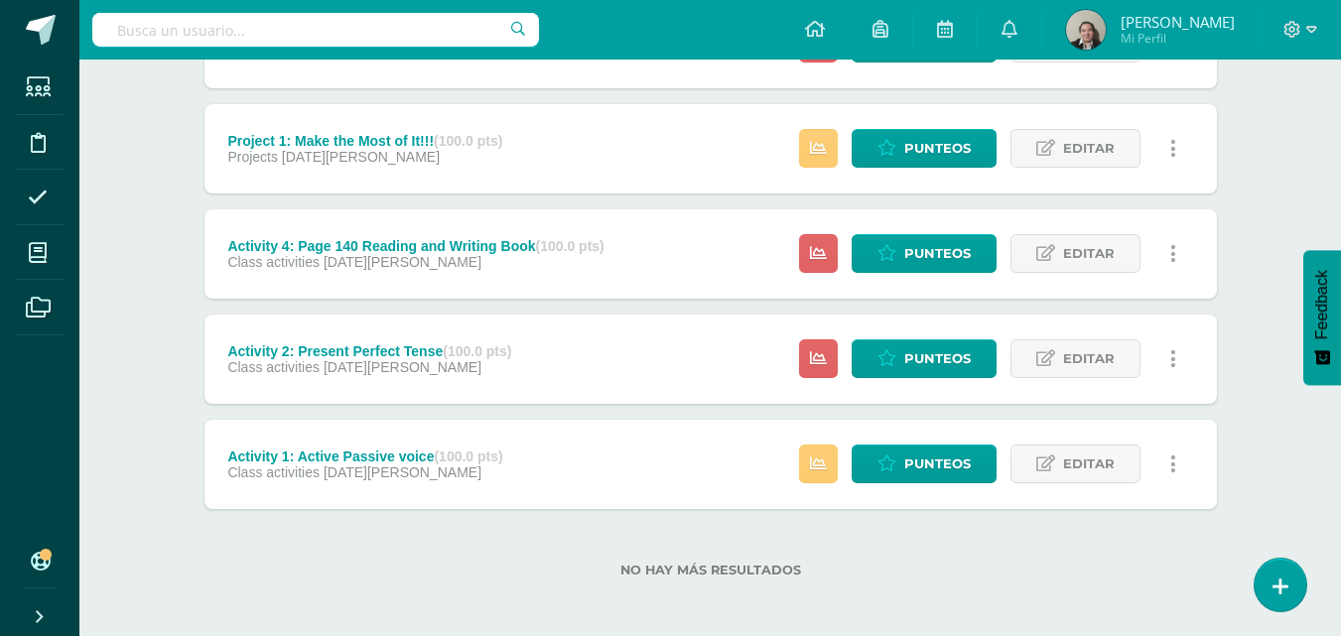
scroll to position [1388, 0]
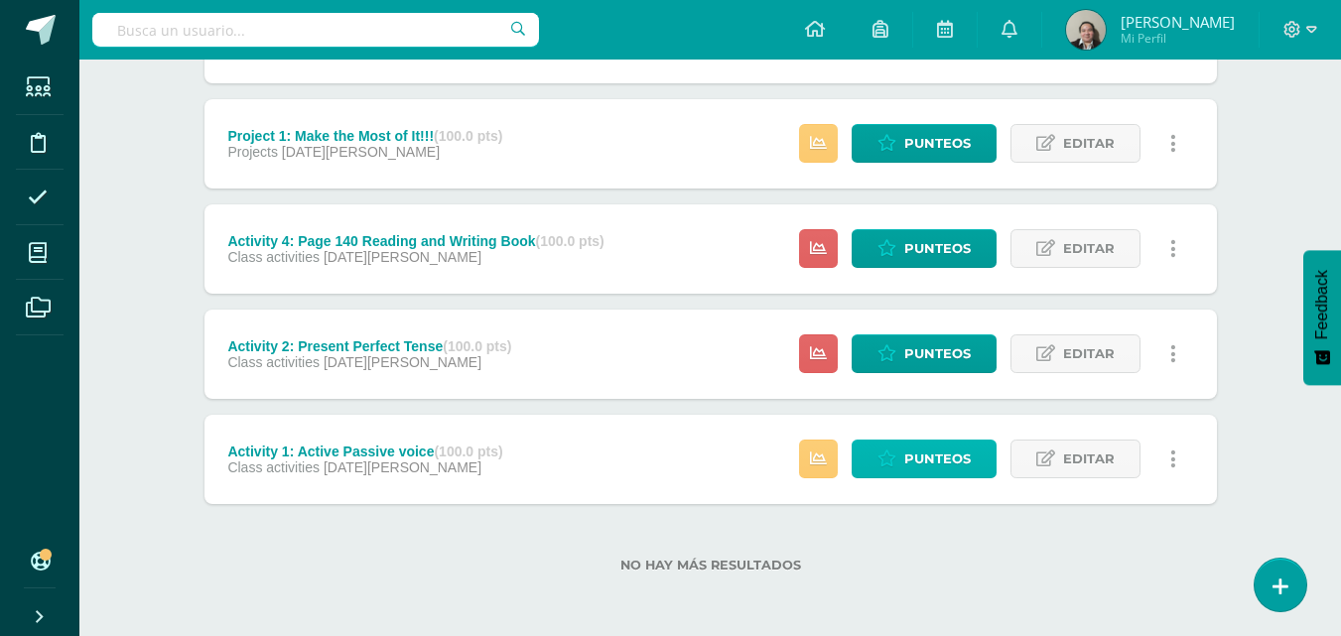
click at [925, 470] on span "Punteos" at bounding box center [937, 459] width 66 height 37
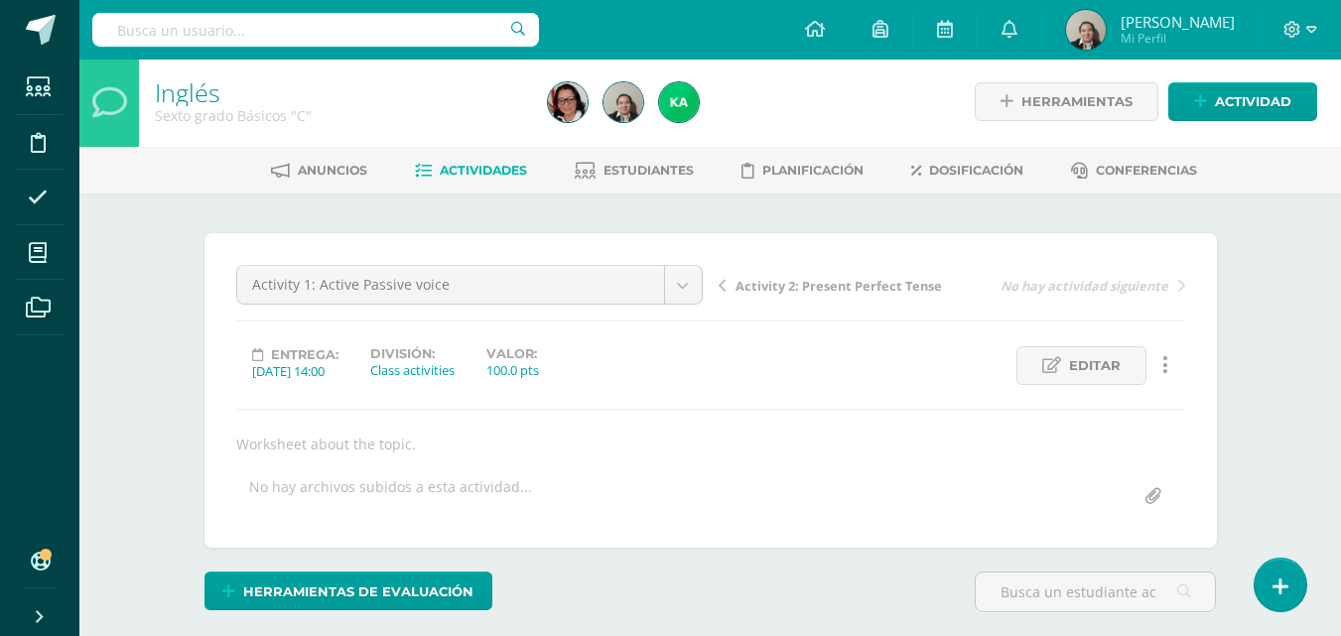
scroll to position [559, 0]
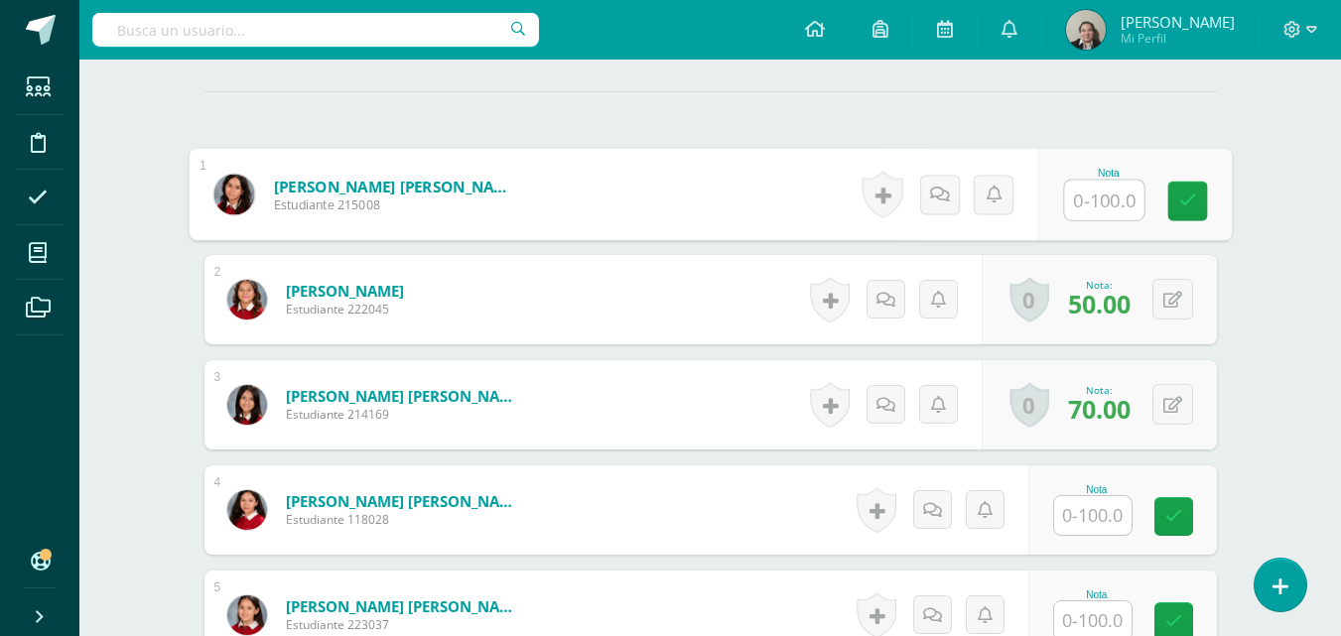
click at [1110, 196] on input "text" at bounding box center [1103, 201] width 79 height 40
type input "100"
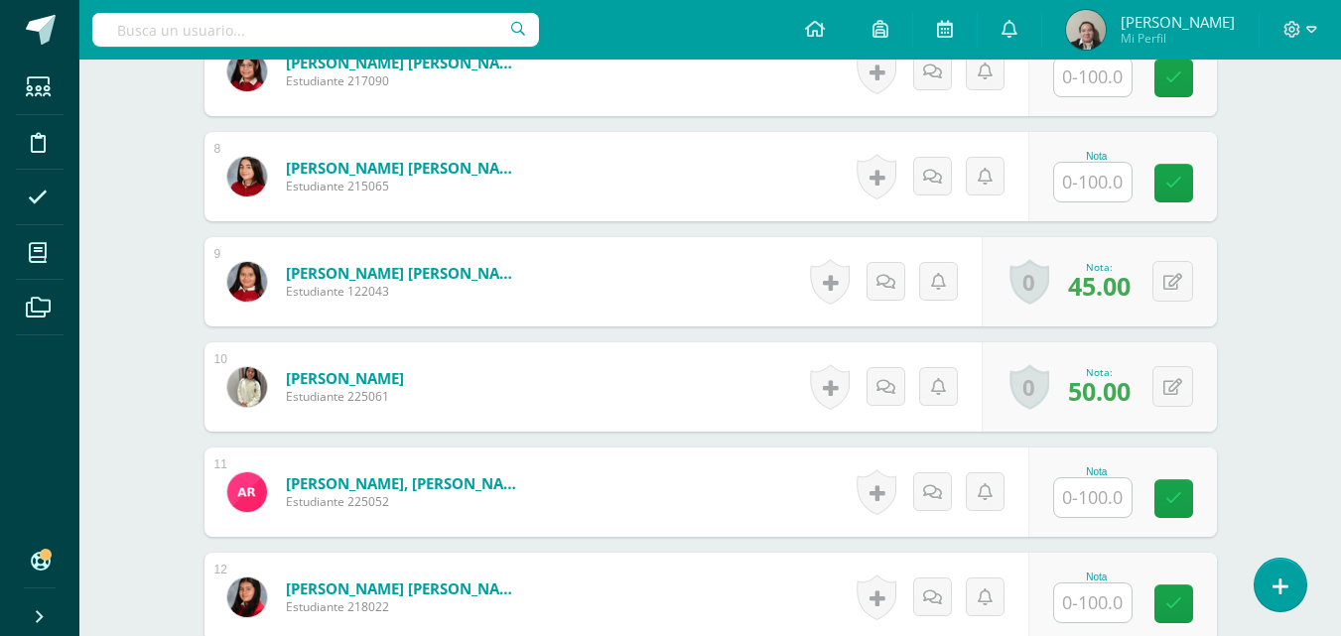
scroll to position [1353, 0]
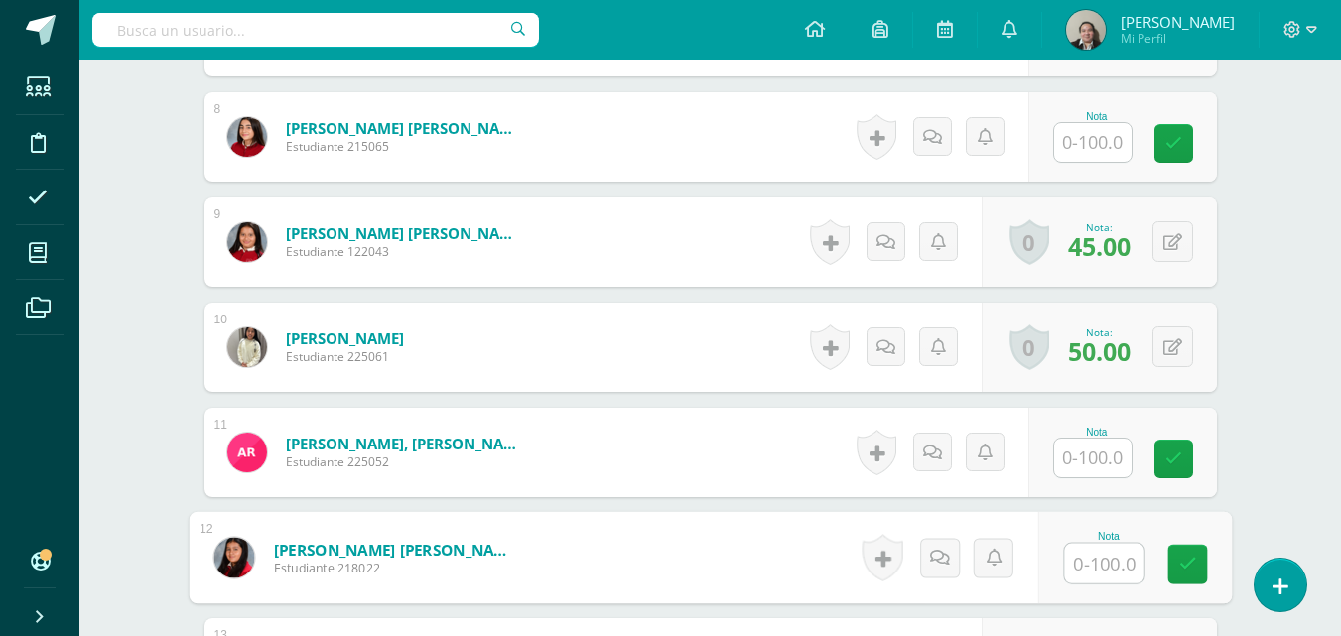
click at [1089, 555] on input "text" at bounding box center [1103, 564] width 79 height 40
type input "100"
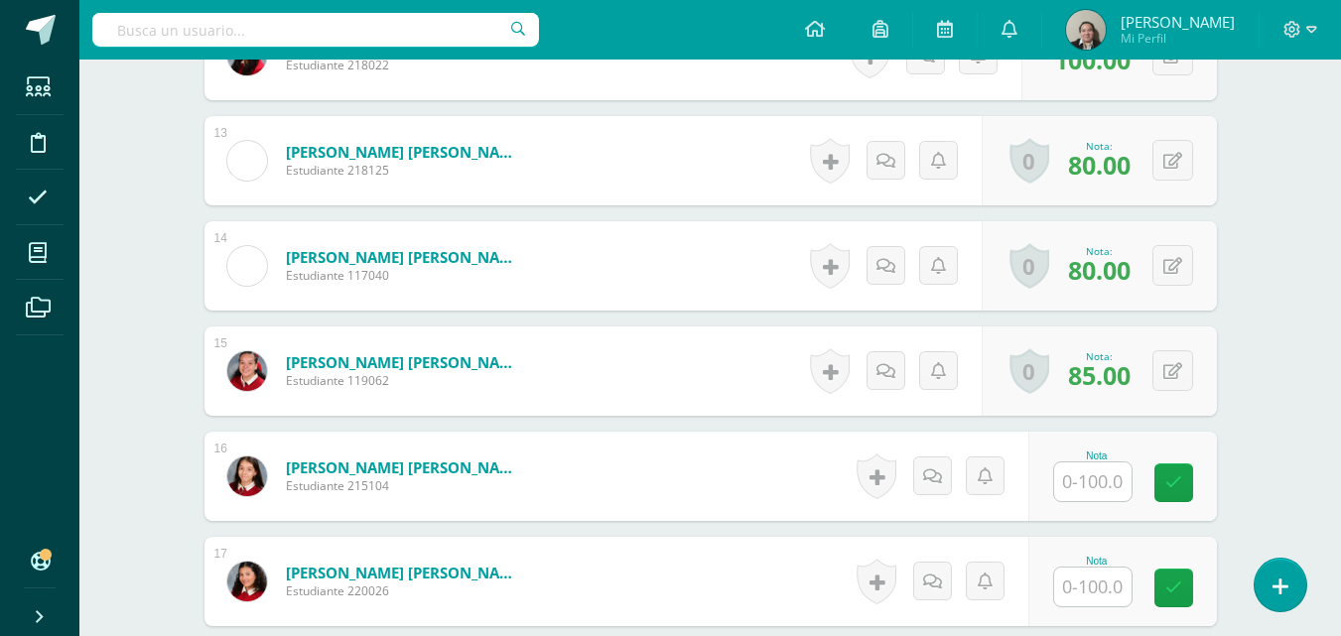
scroll to position [1869, 0]
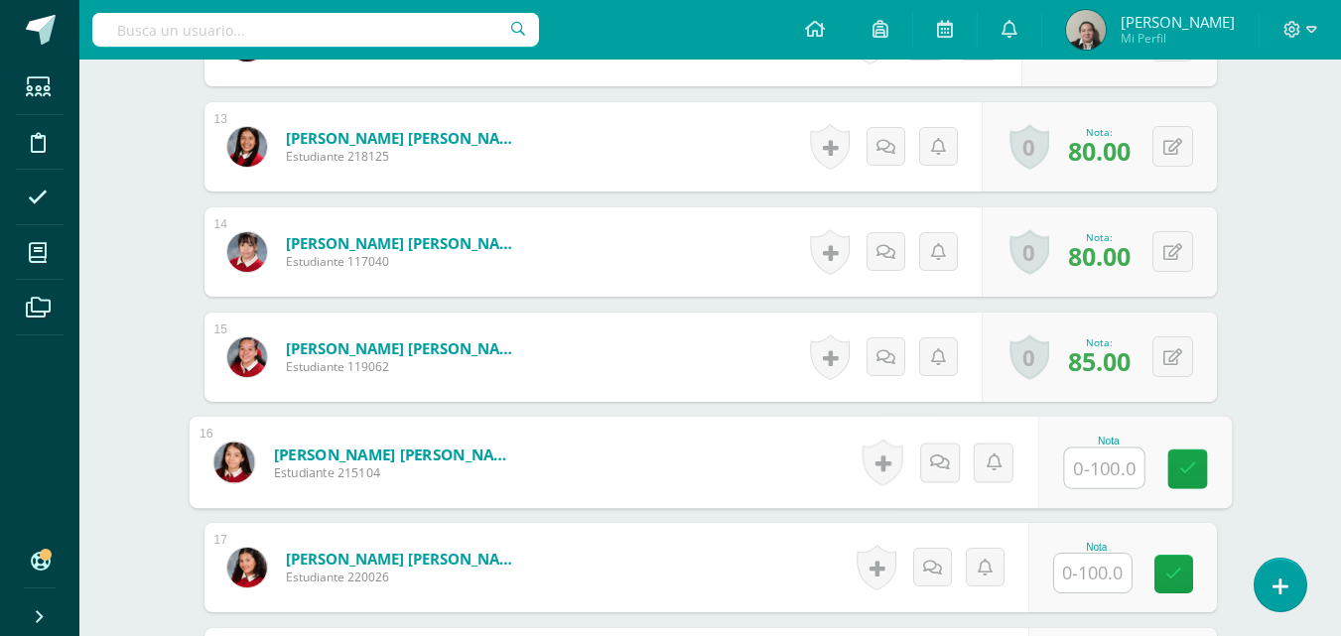
click at [1080, 473] on input "text" at bounding box center [1103, 469] width 79 height 40
type input "93"
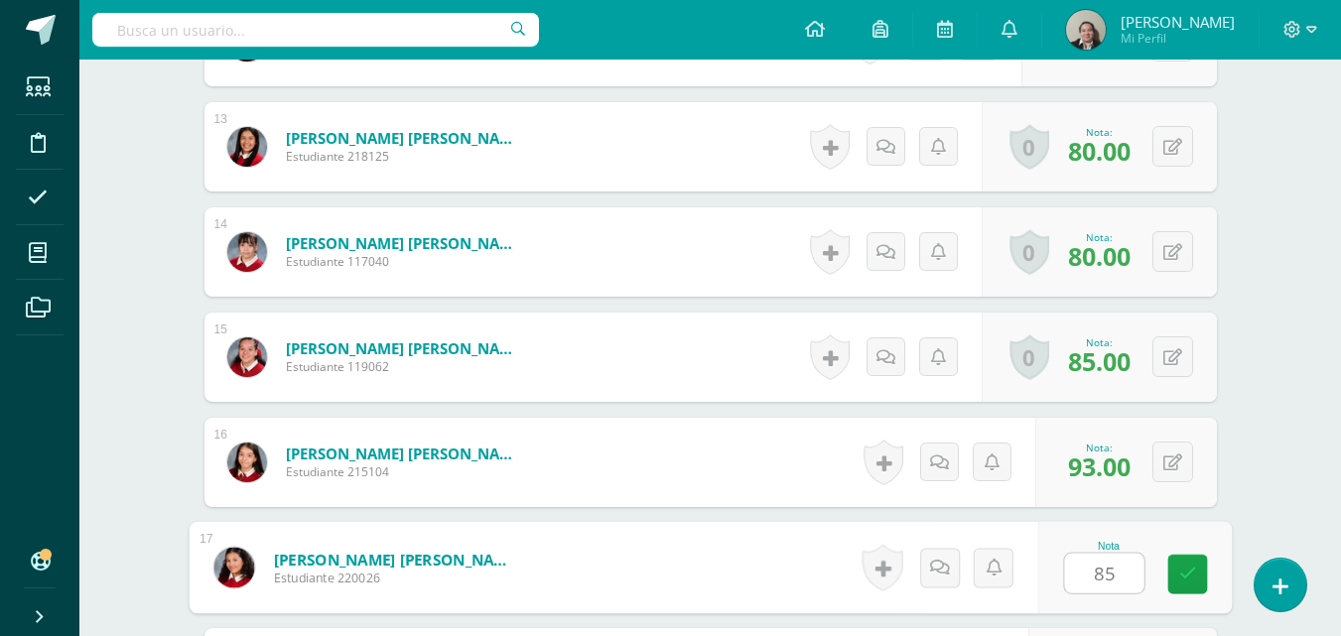
type input "85"
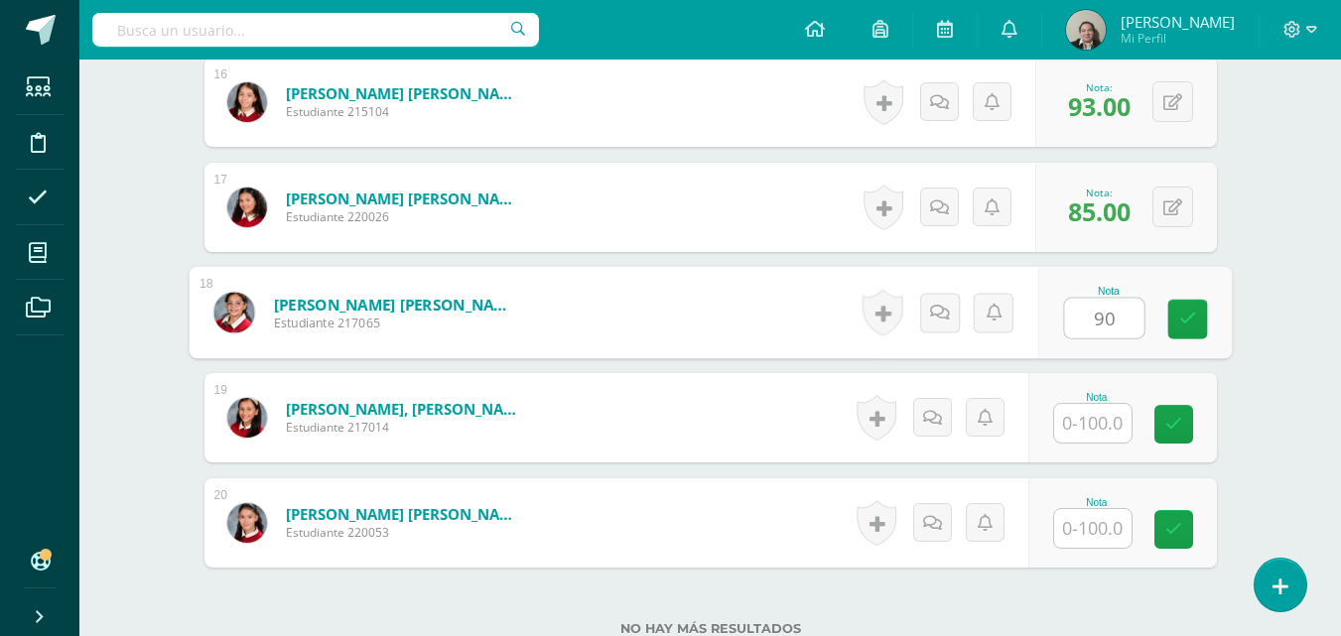
type input "90"
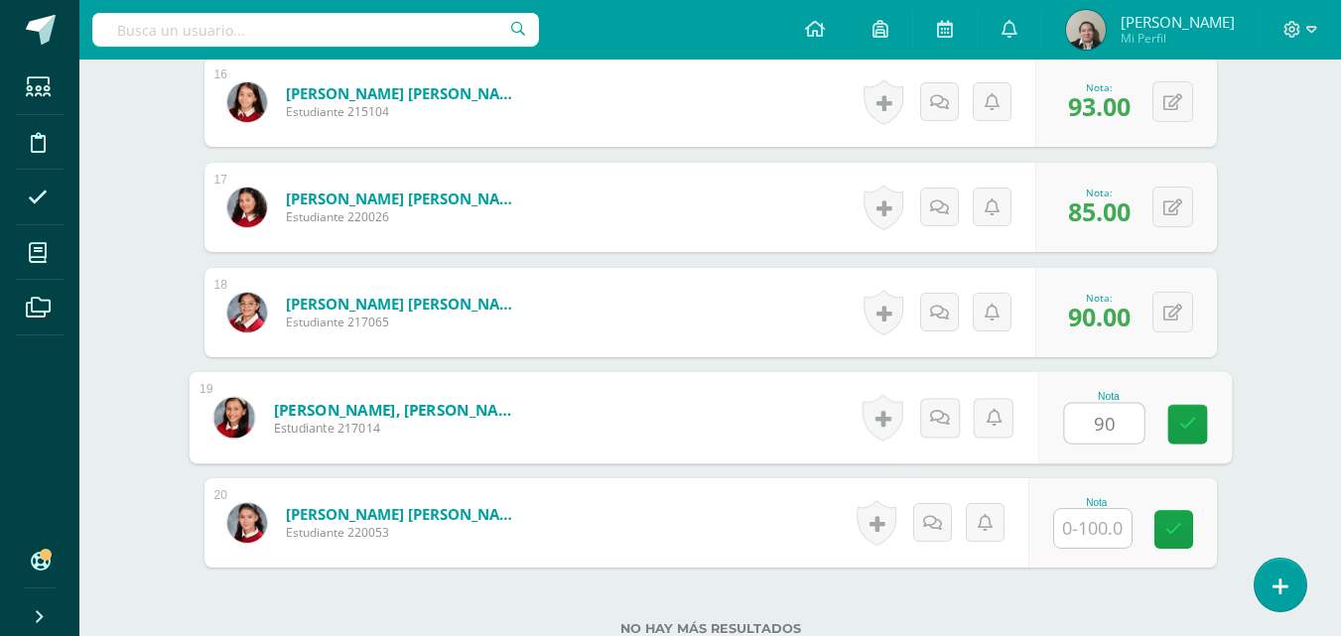
type input "90"
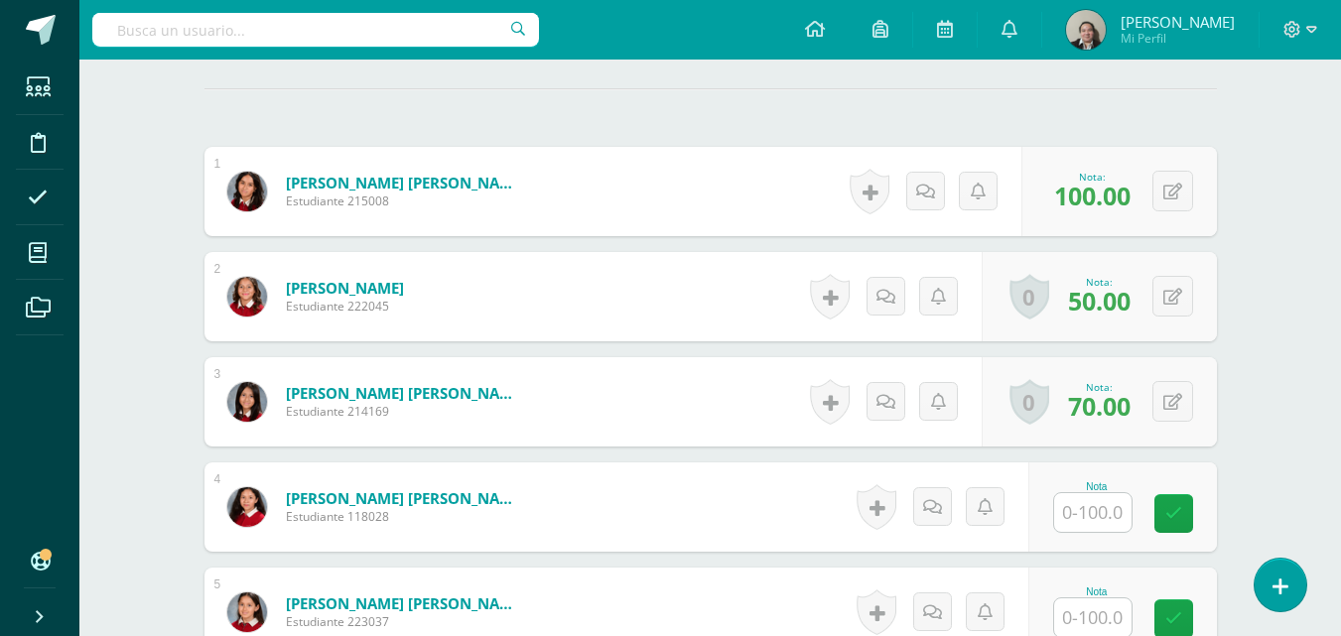
scroll to position [6, 0]
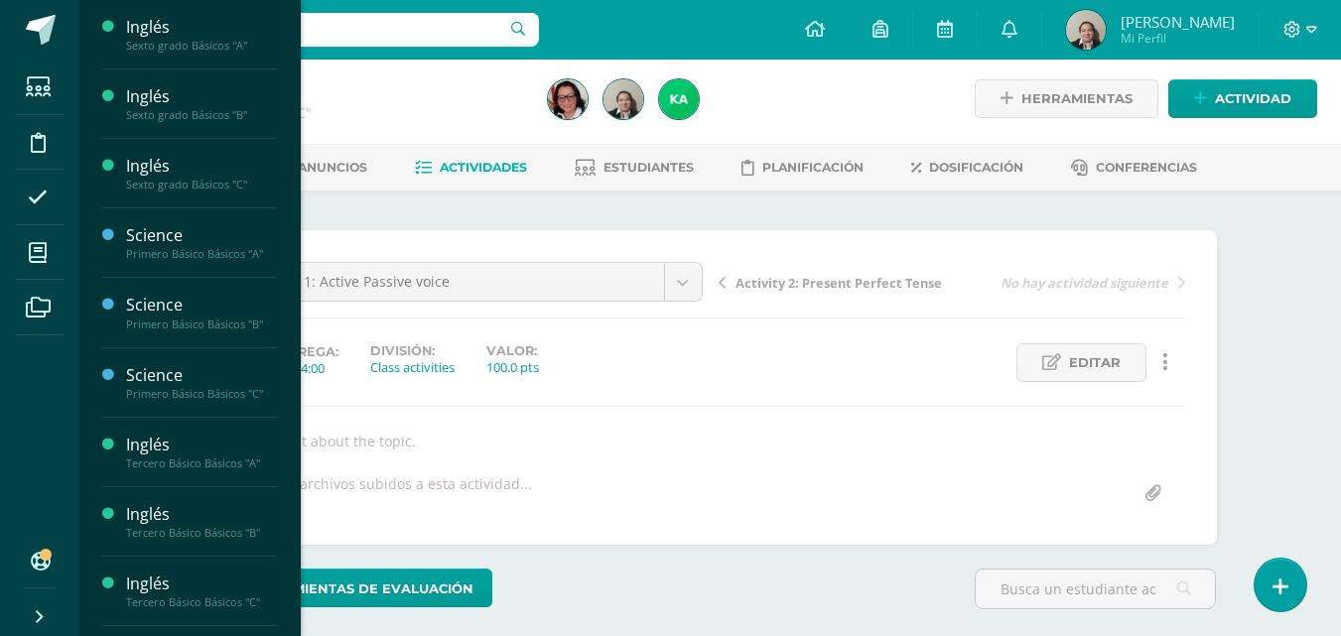
click at [178, 86] on span "Actividades" at bounding box center [186, 79] width 76 height 19
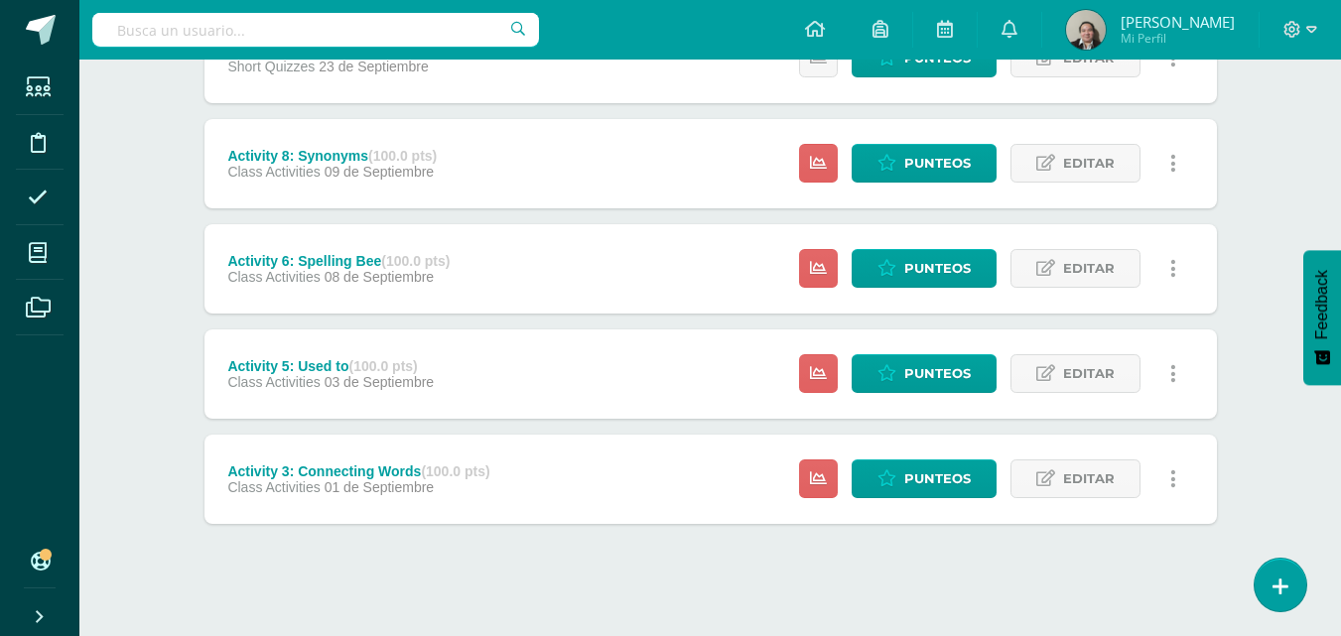
scroll to position [935, 0]
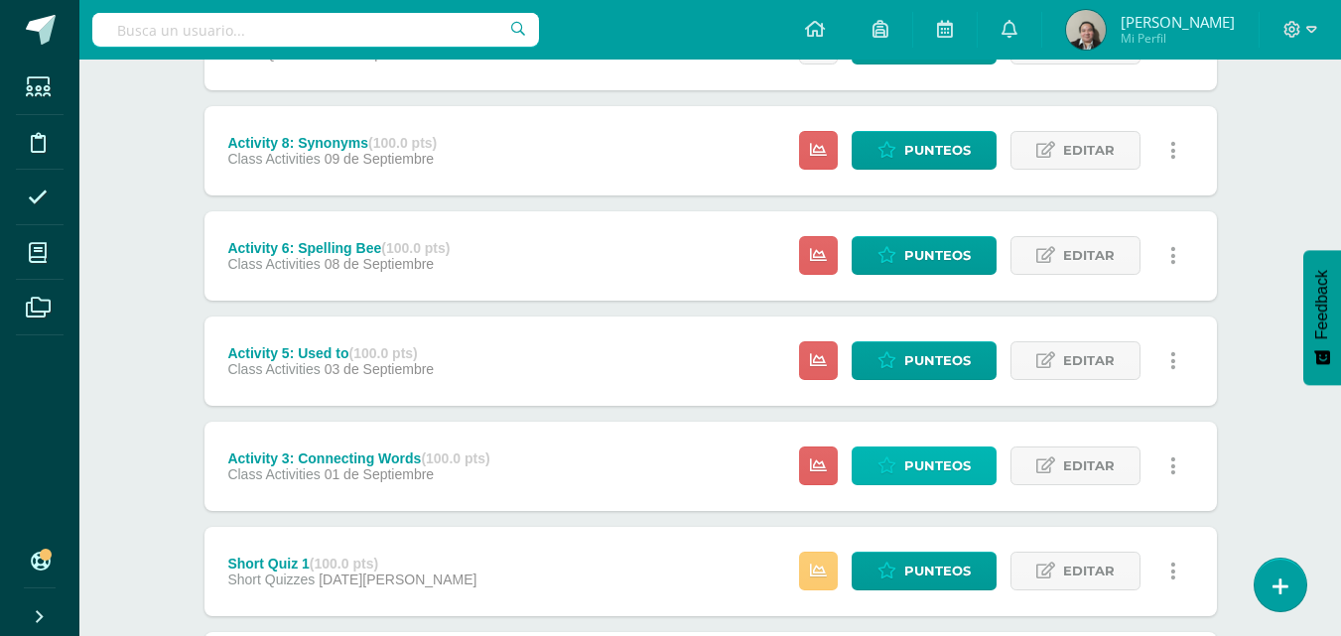
click at [954, 460] on span "Punteos" at bounding box center [937, 466] width 66 height 37
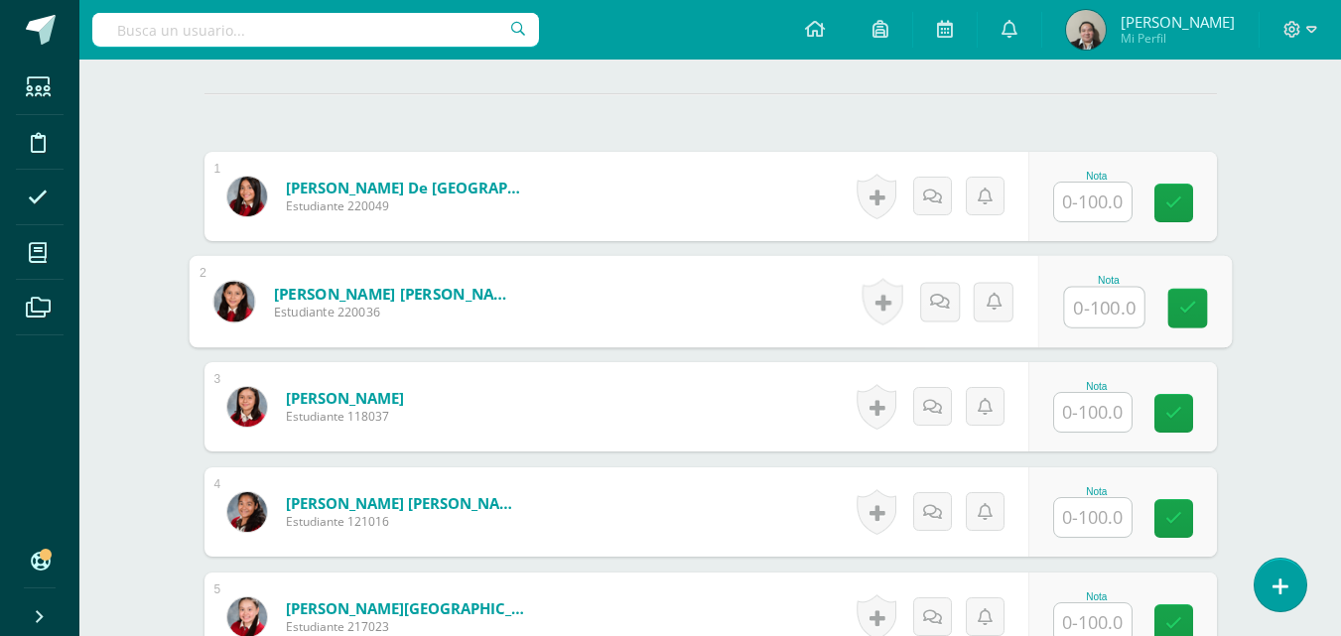
scroll to position [558, 0]
click at [1083, 309] on input "text" at bounding box center [1103, 307] width 79 height 40
type input "90"
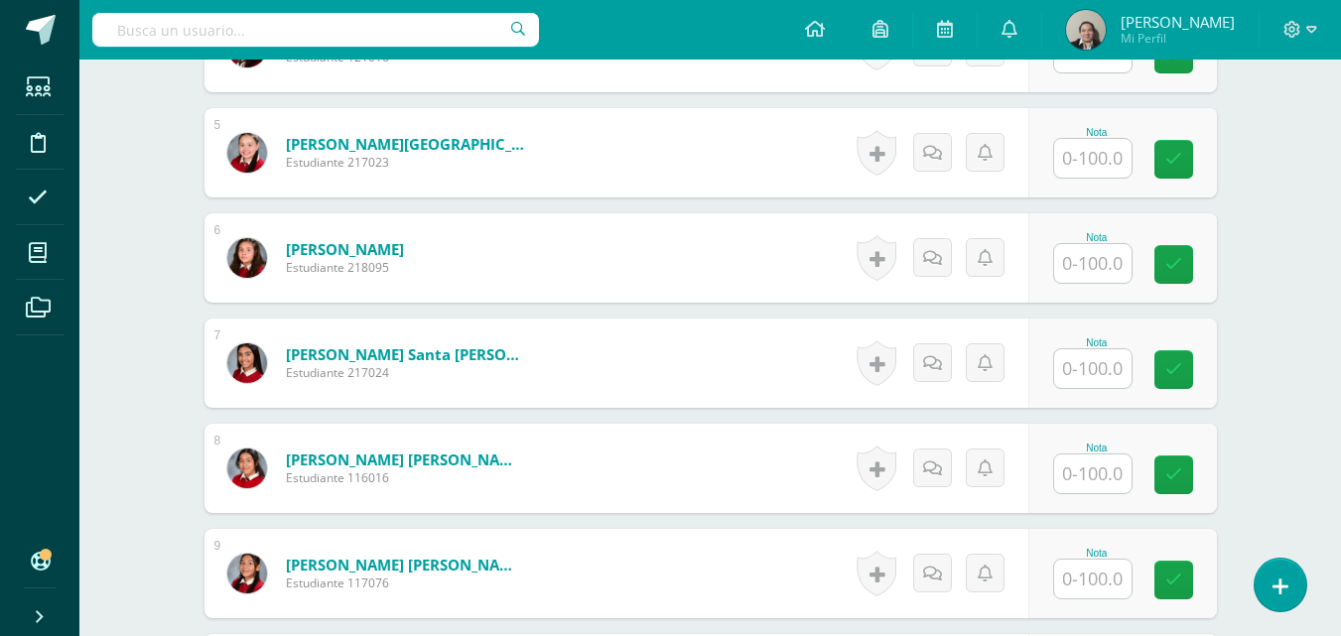
scroll to position [1034, 0]
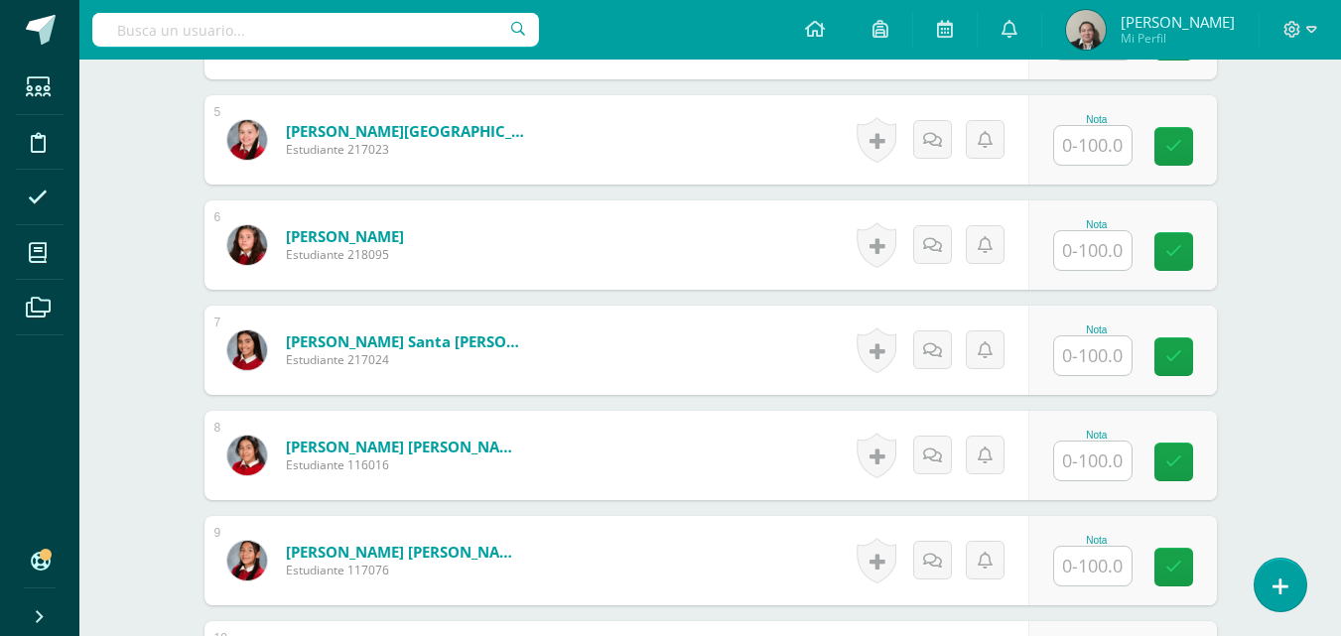
click at [1095, 359] on input "text" at bounding box center [1092, 355] width 77 height 39
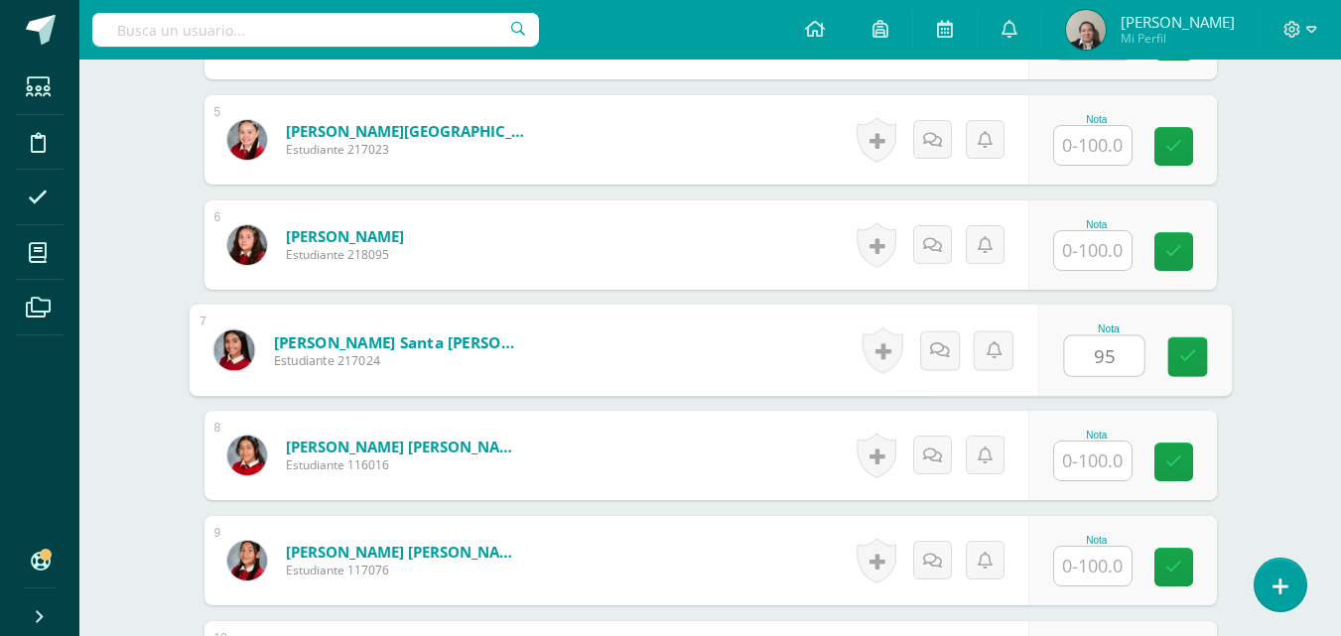
type input "95"
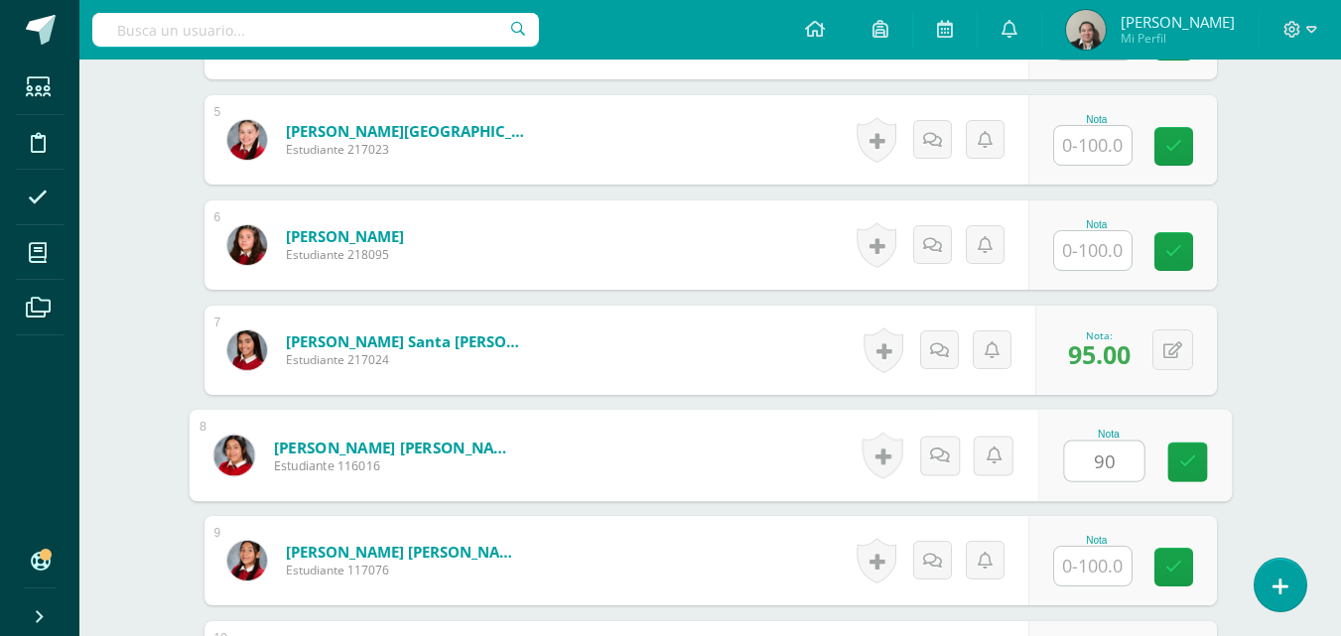
type input "90"
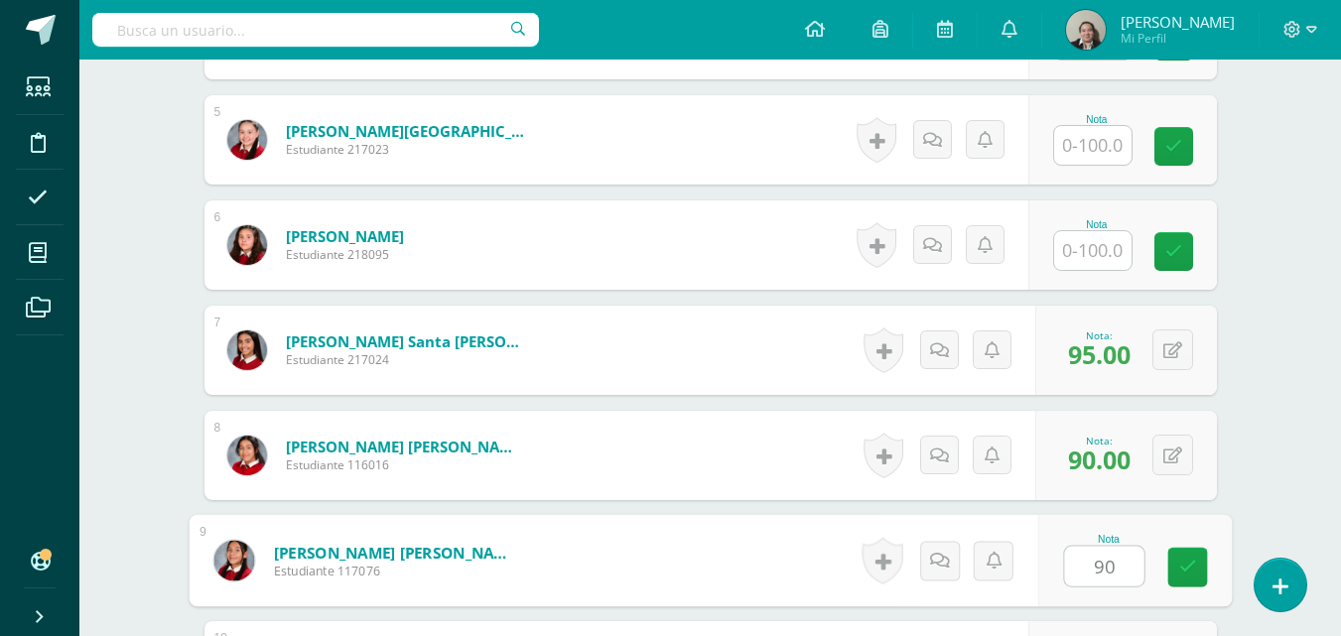
type input "90"
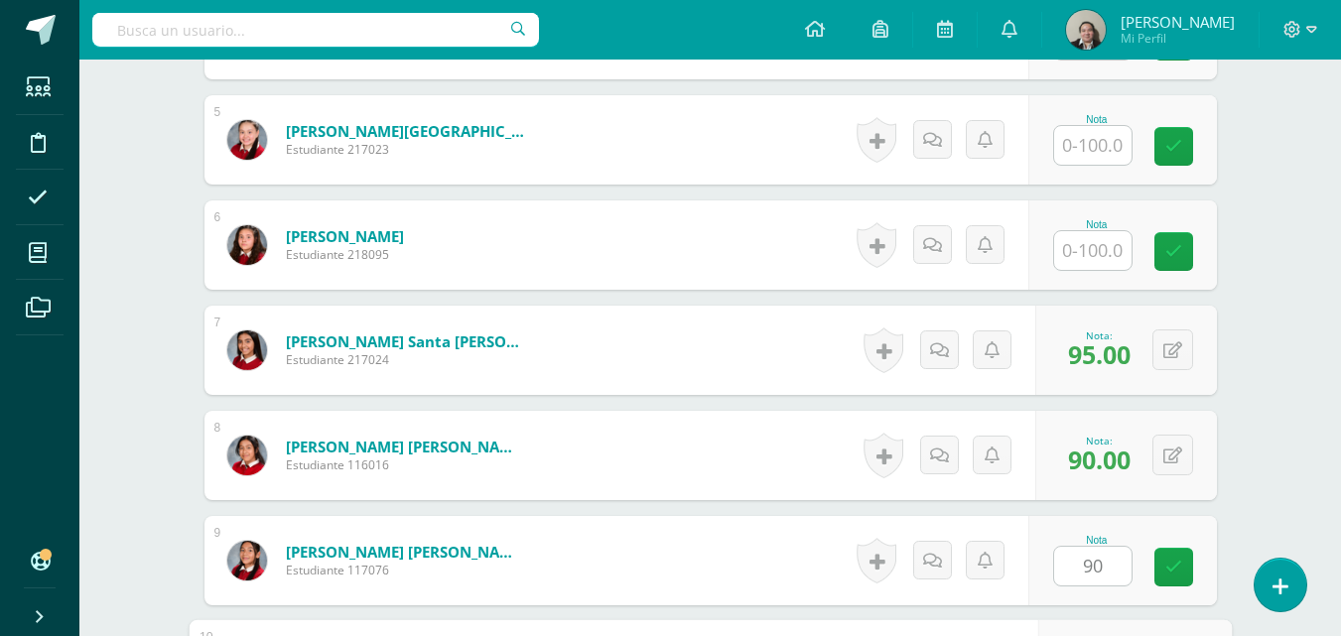
scroll to position [1387, 0]
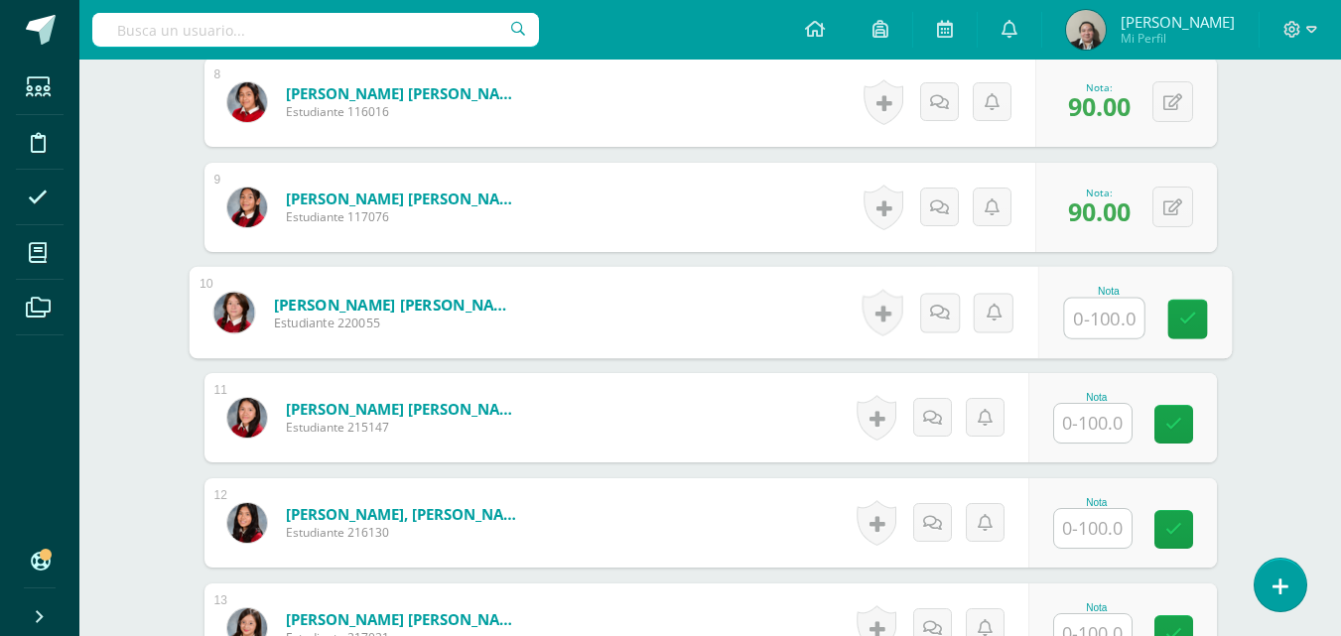
click at [1097, 426] on input "text" at bounding box center [1092, 423] width 77 height 39
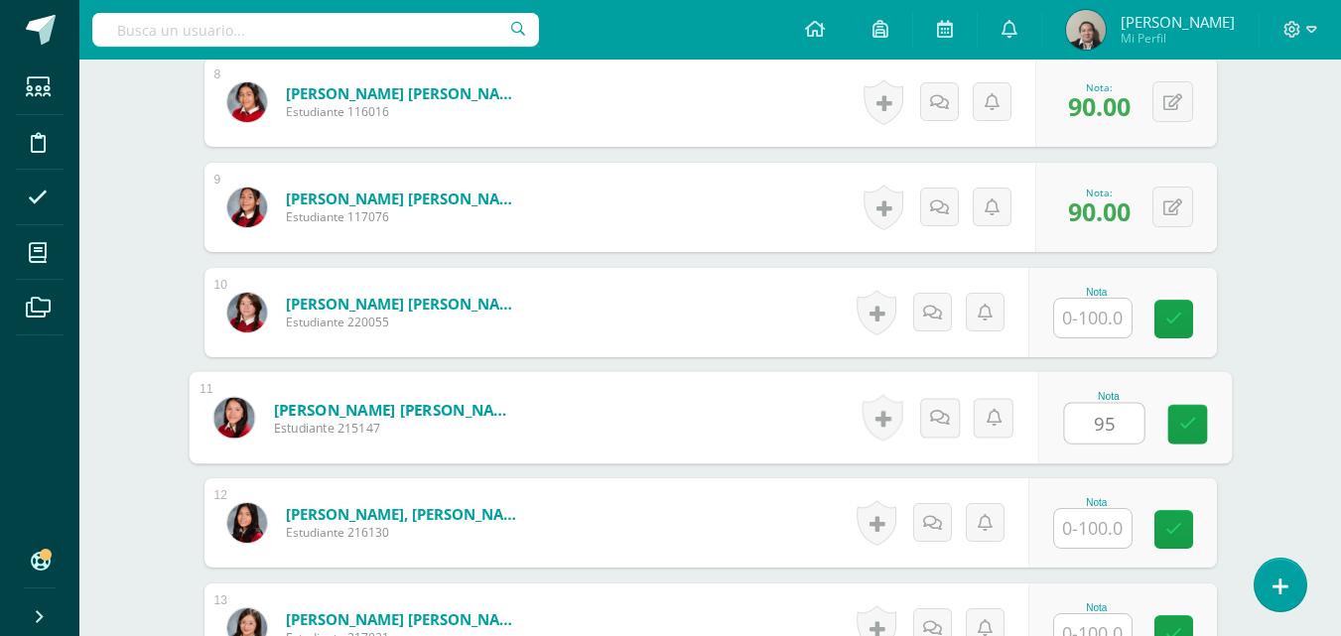
type input "95"
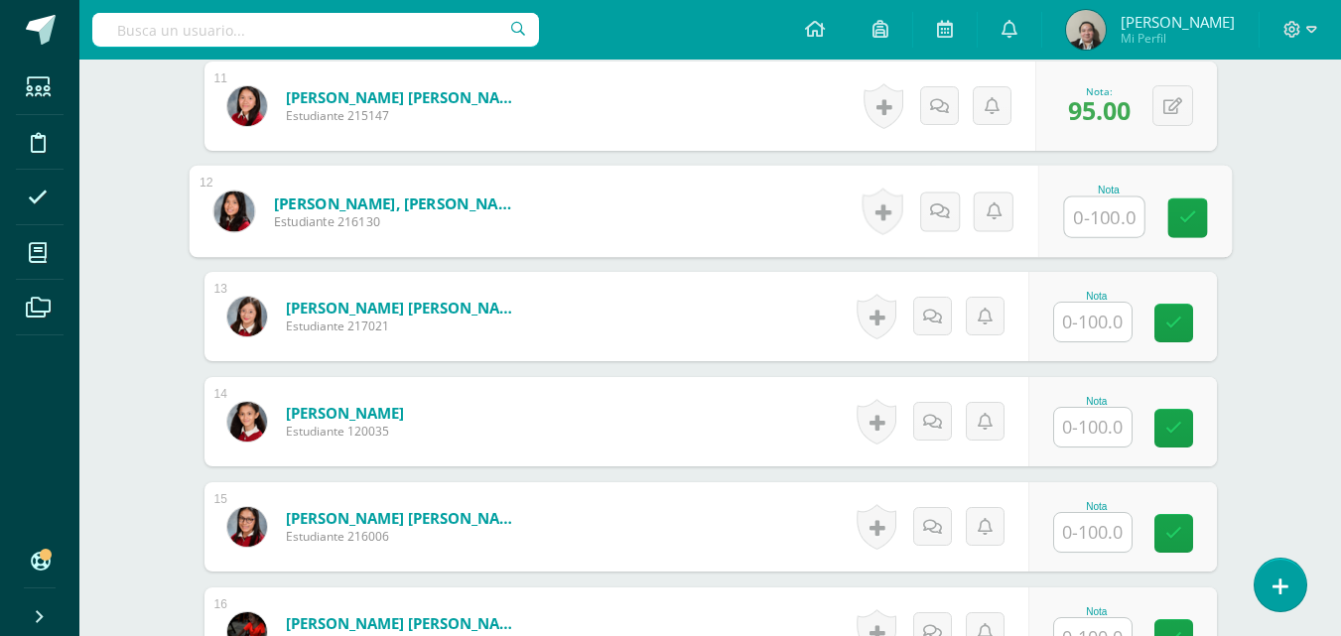
scroll to position [1705, 0]
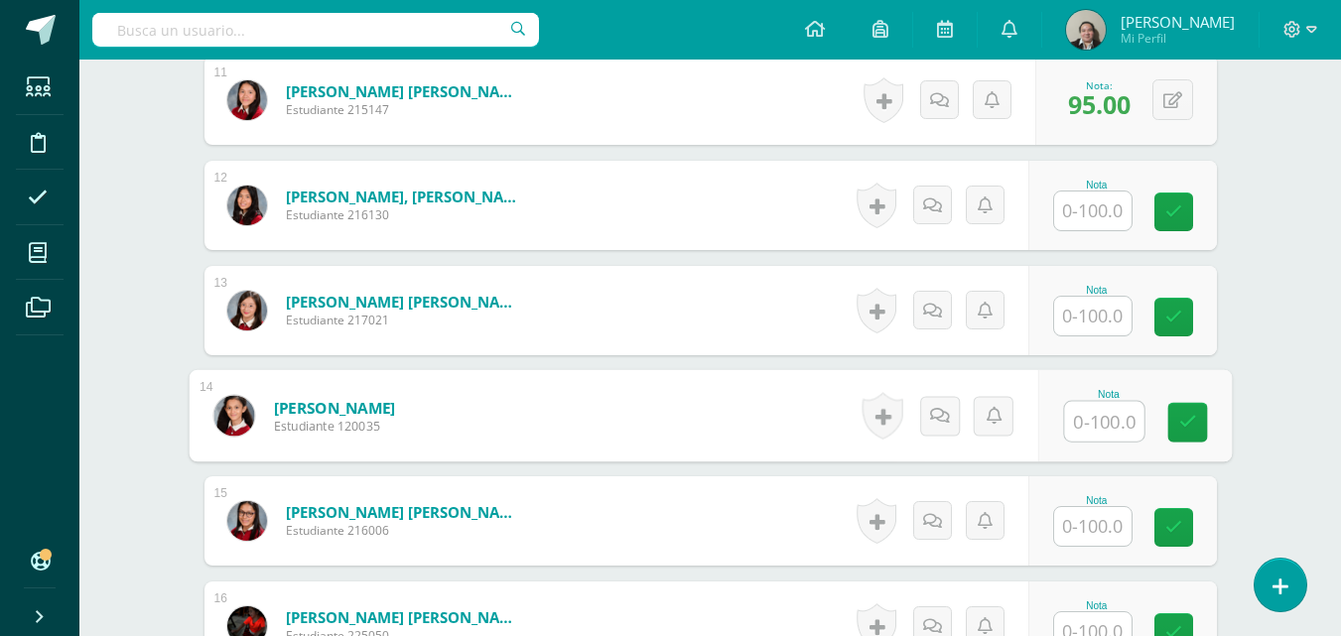
click at [1081, 430] on input "text" at bounding box center [1103, 422] width 79 height 40
type input "95"
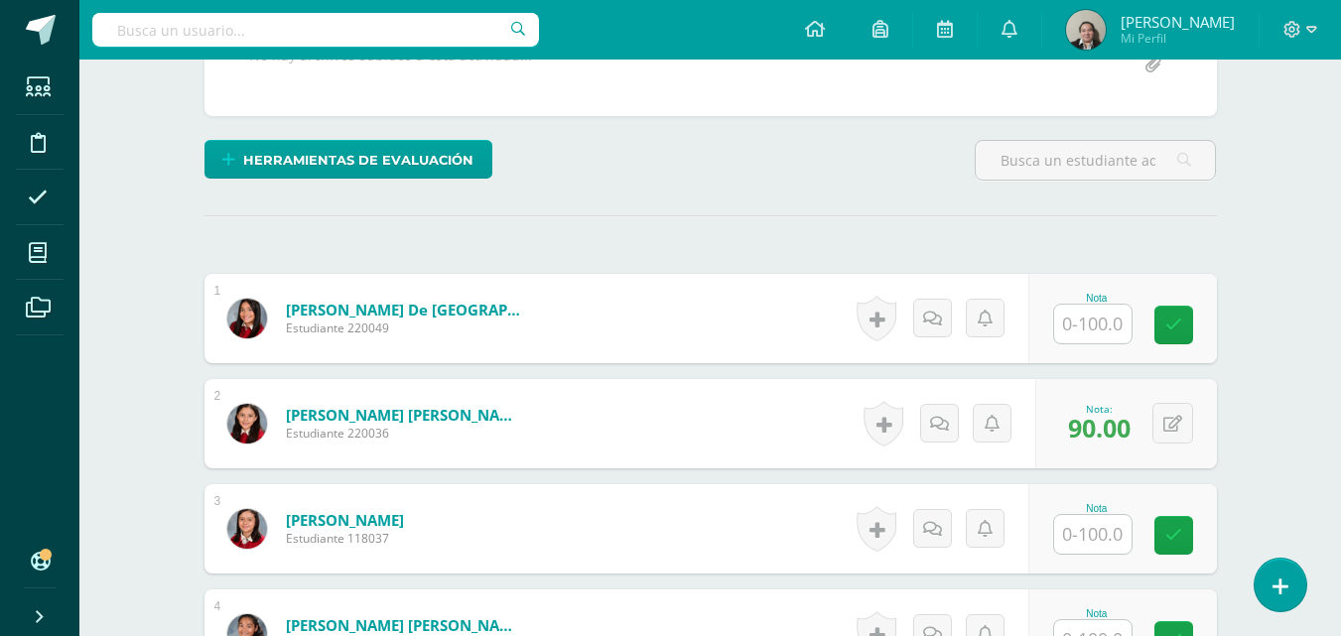
scroll to position [0, 0]
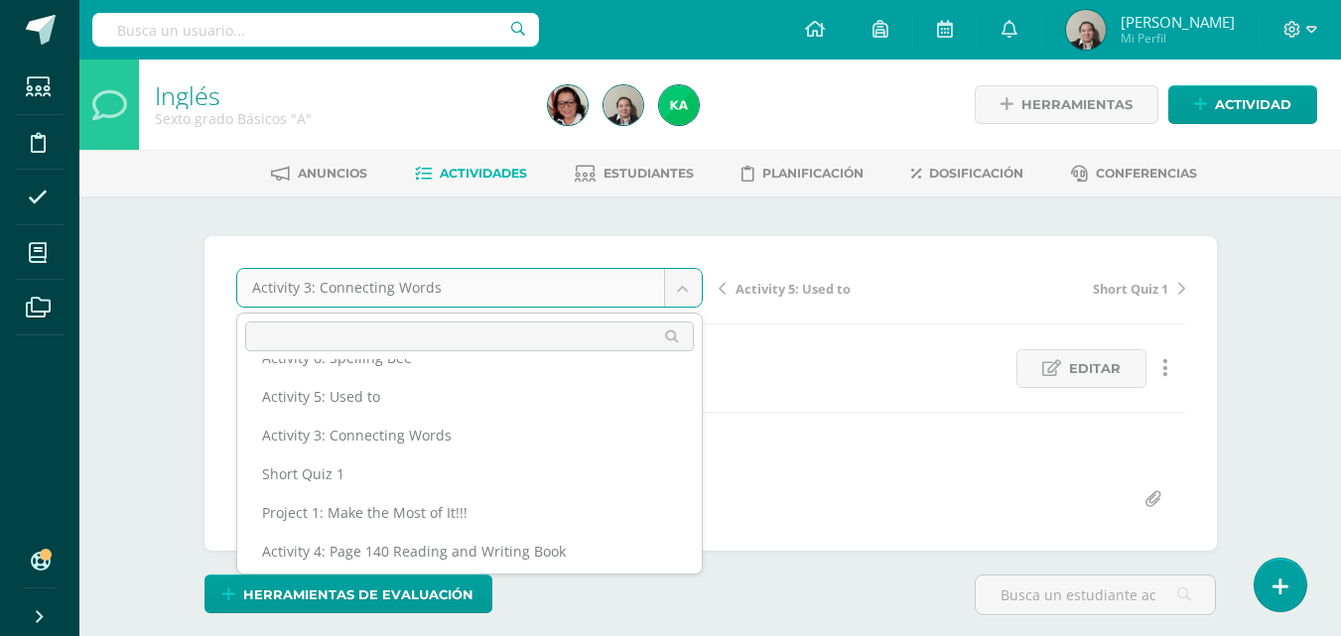
scroll to position [339, 0]
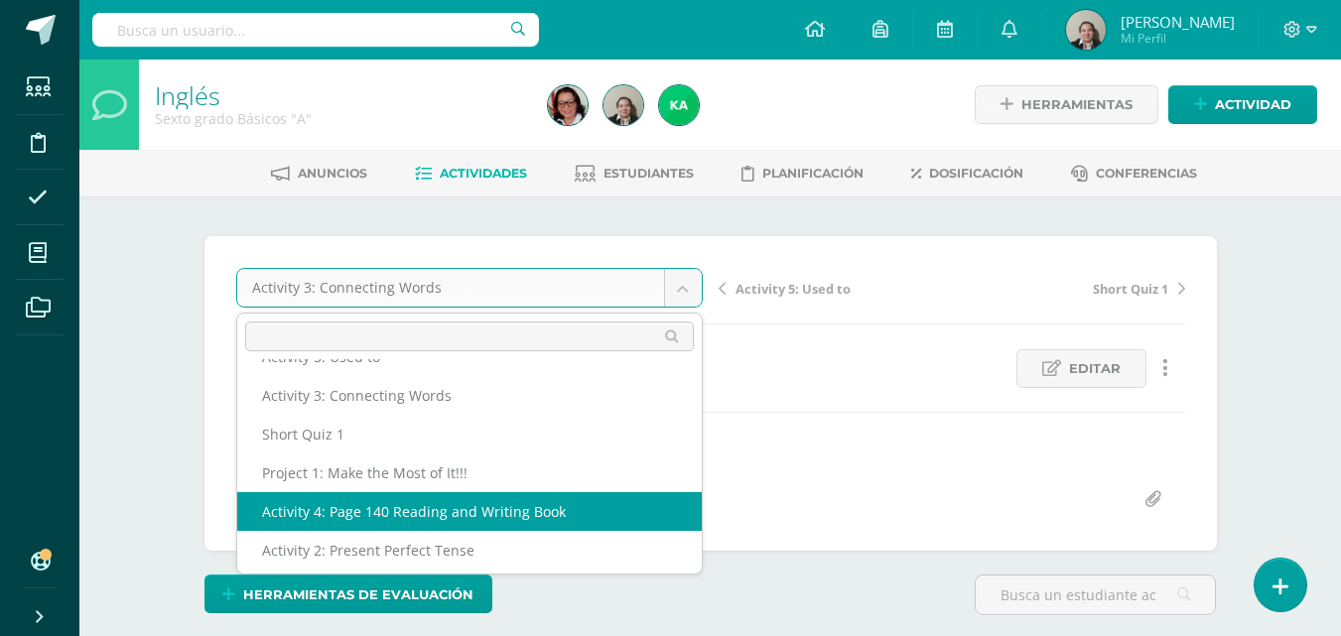
select select "/dashboard/teacher/grade-activity/207720/"
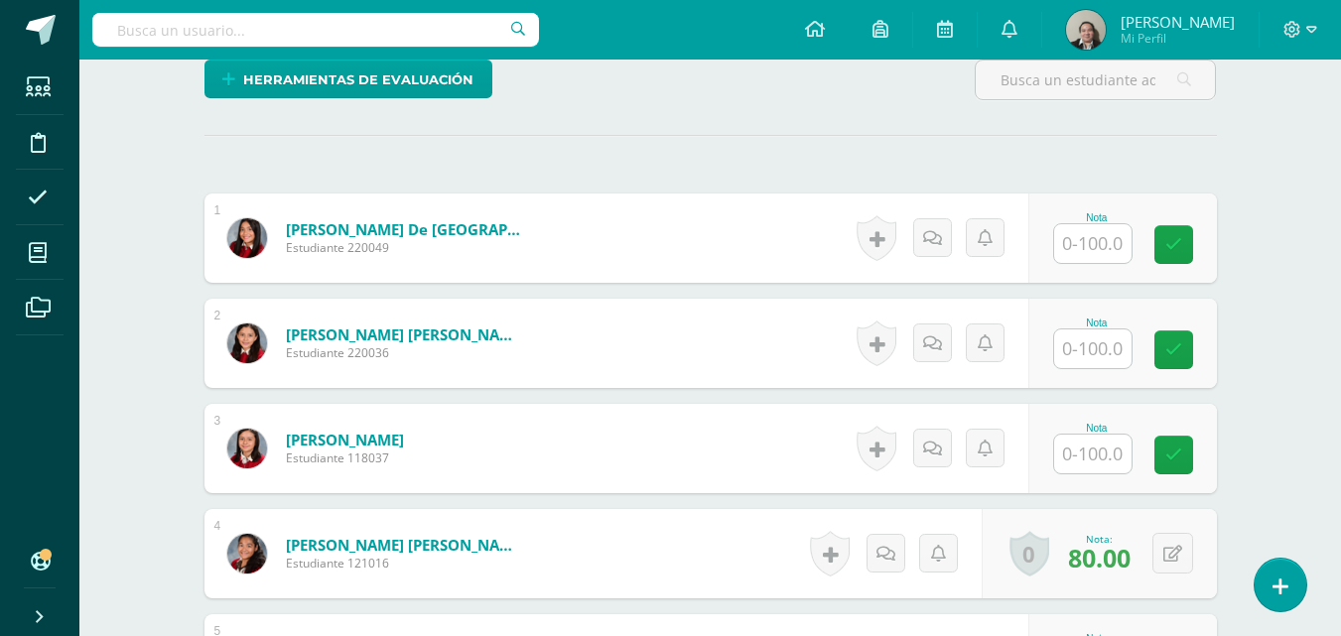
scroll to position [518, 0]
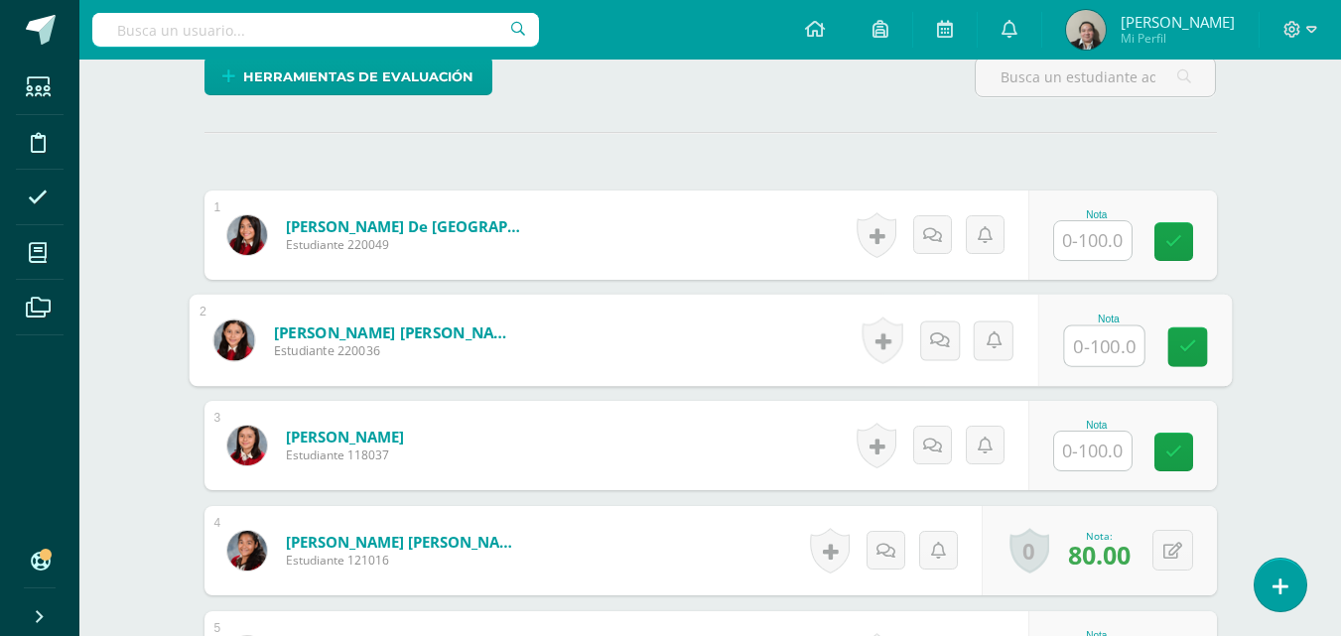
click at [1085, 353] on input "text" at bounding box center [1103, 347] width 79 height 40
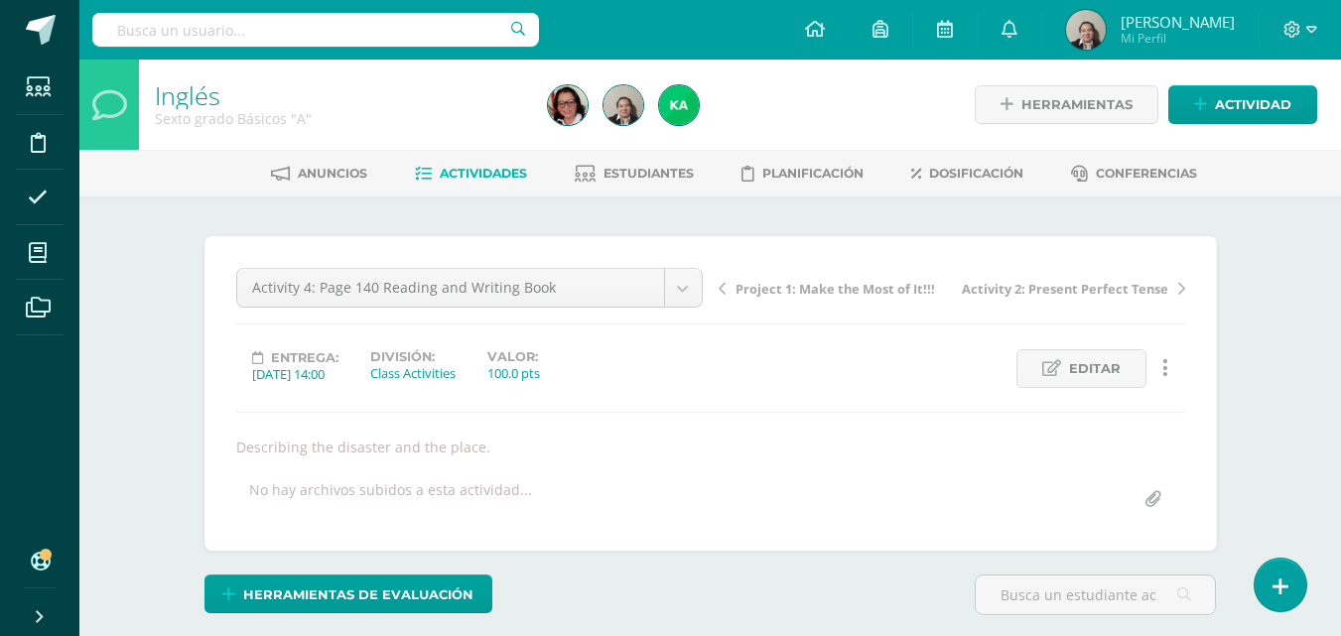
scroll to position [556, 0]
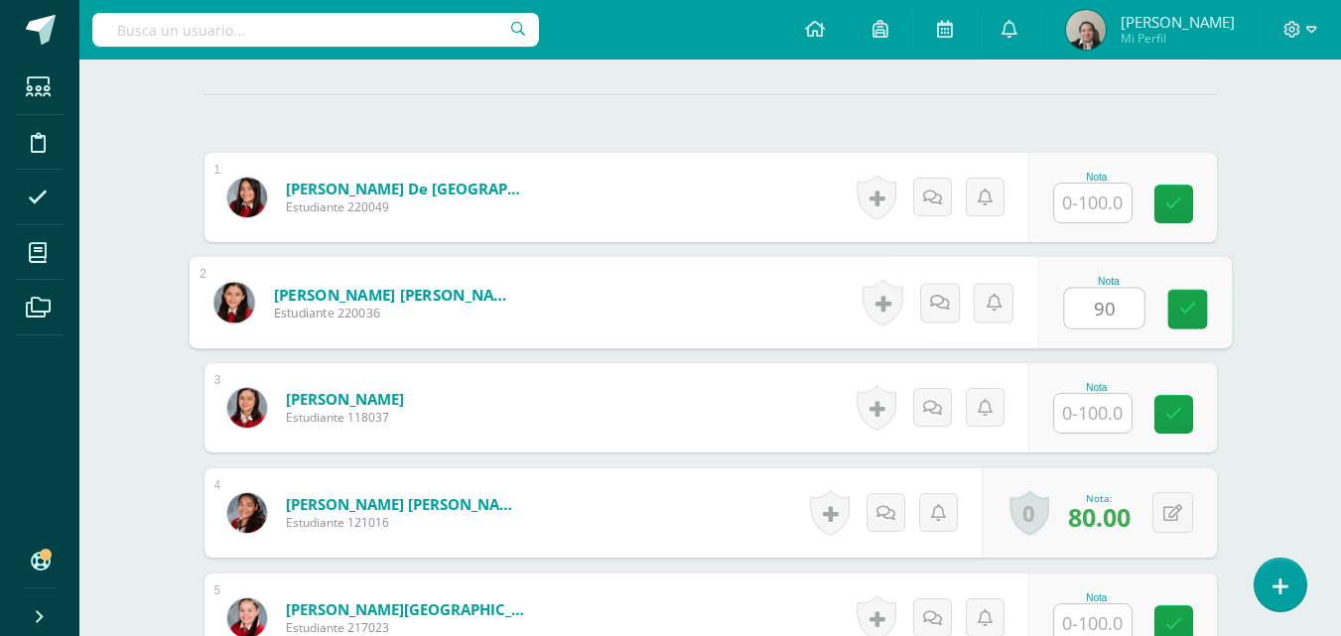
type input "90"
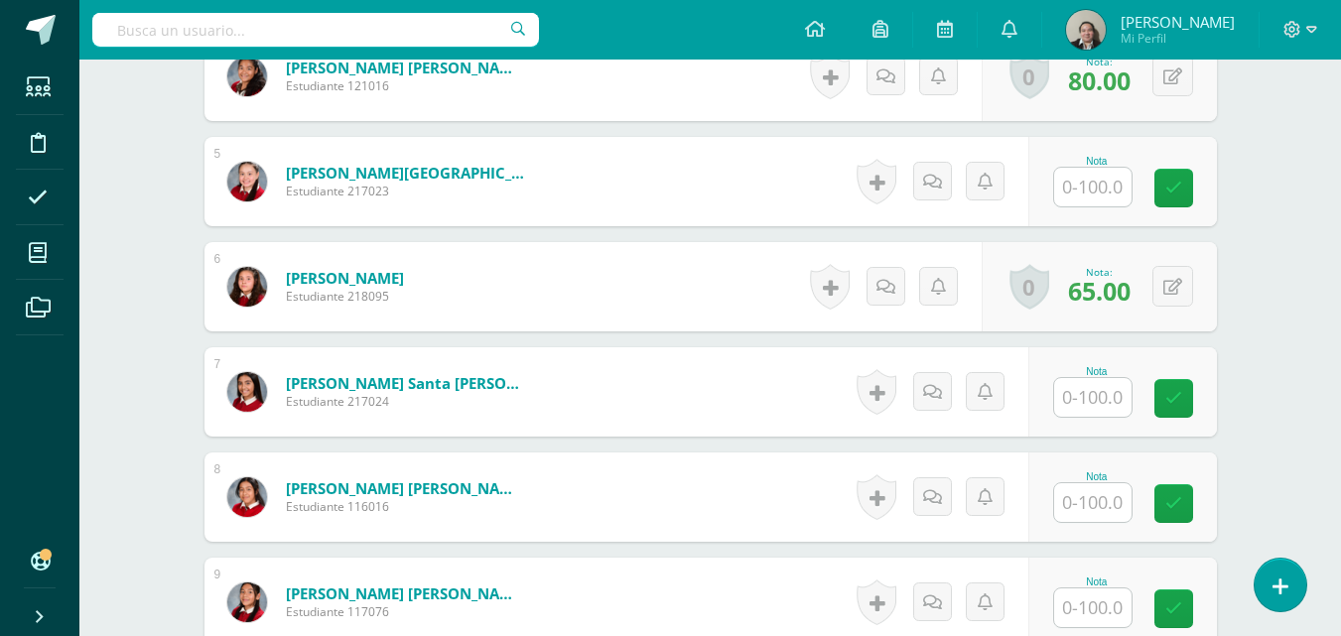
scroll to position [1032, 0]
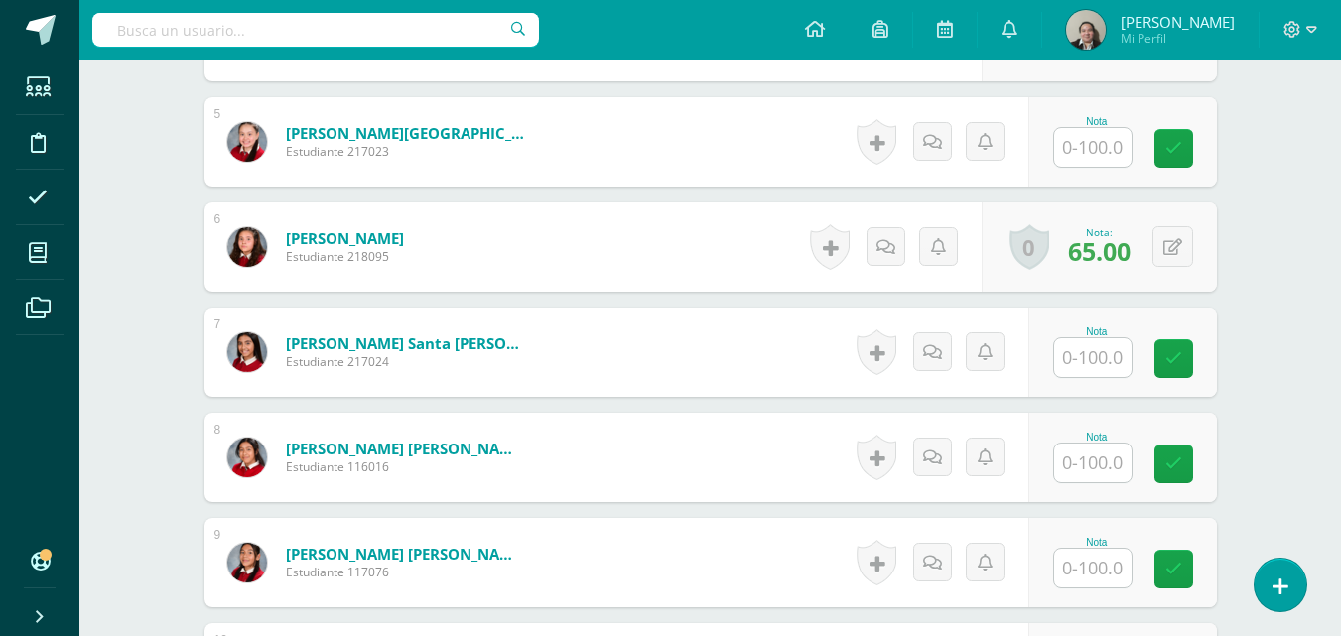
click at [1094, 347] on input "text" at bounding box center [1092, 357] width 77 height 39
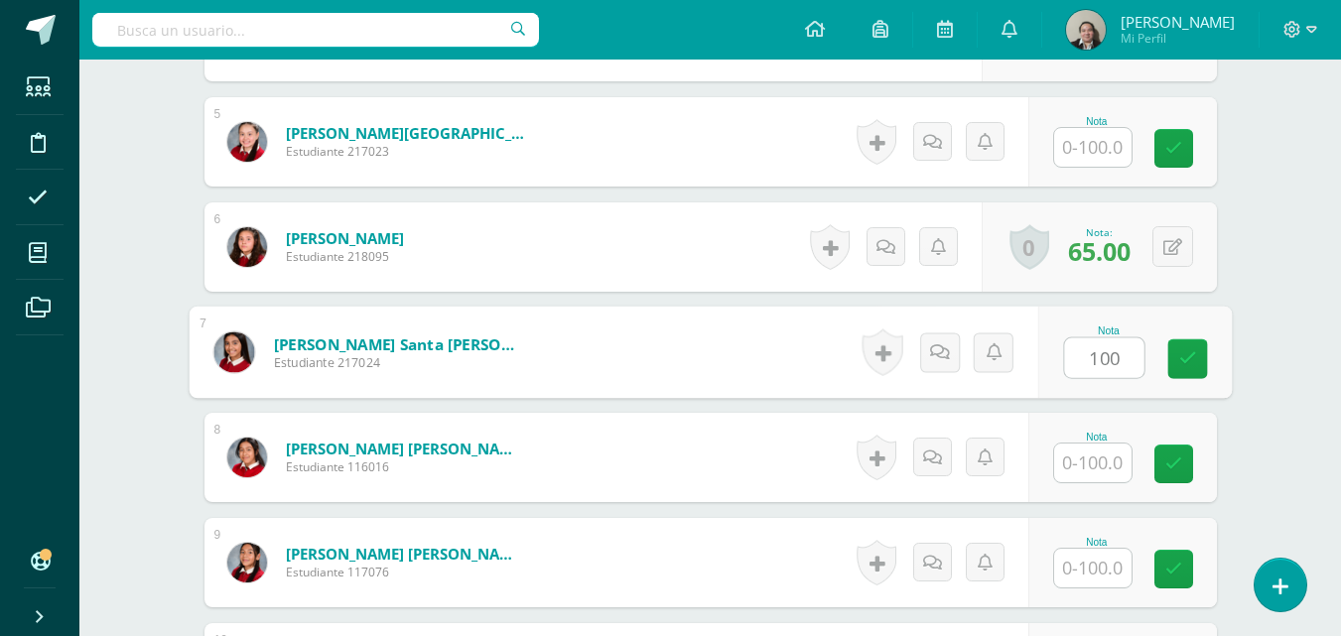
type input "100"
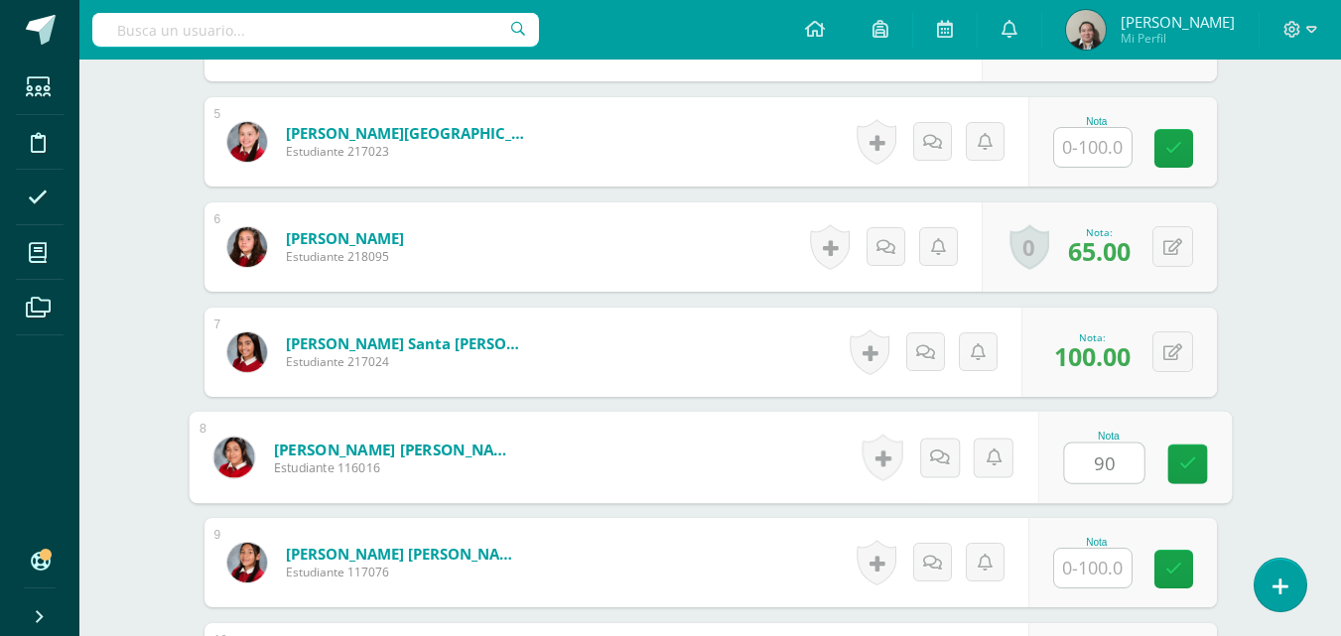
type input "90"
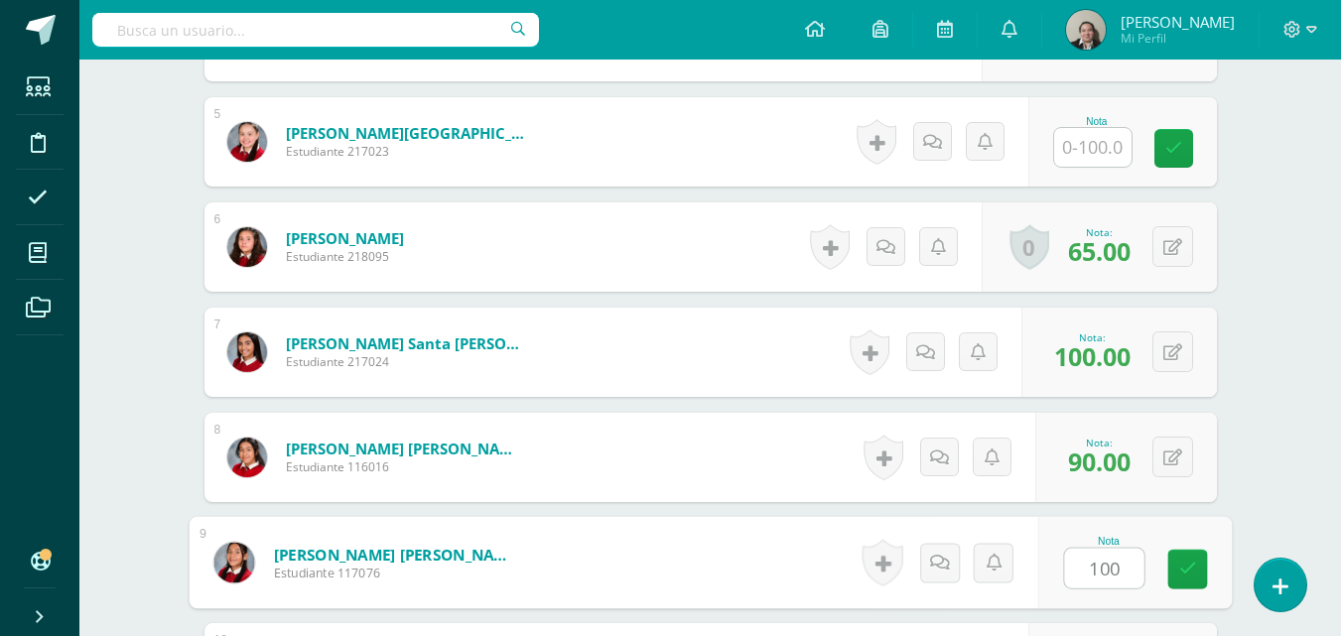
type input "100"
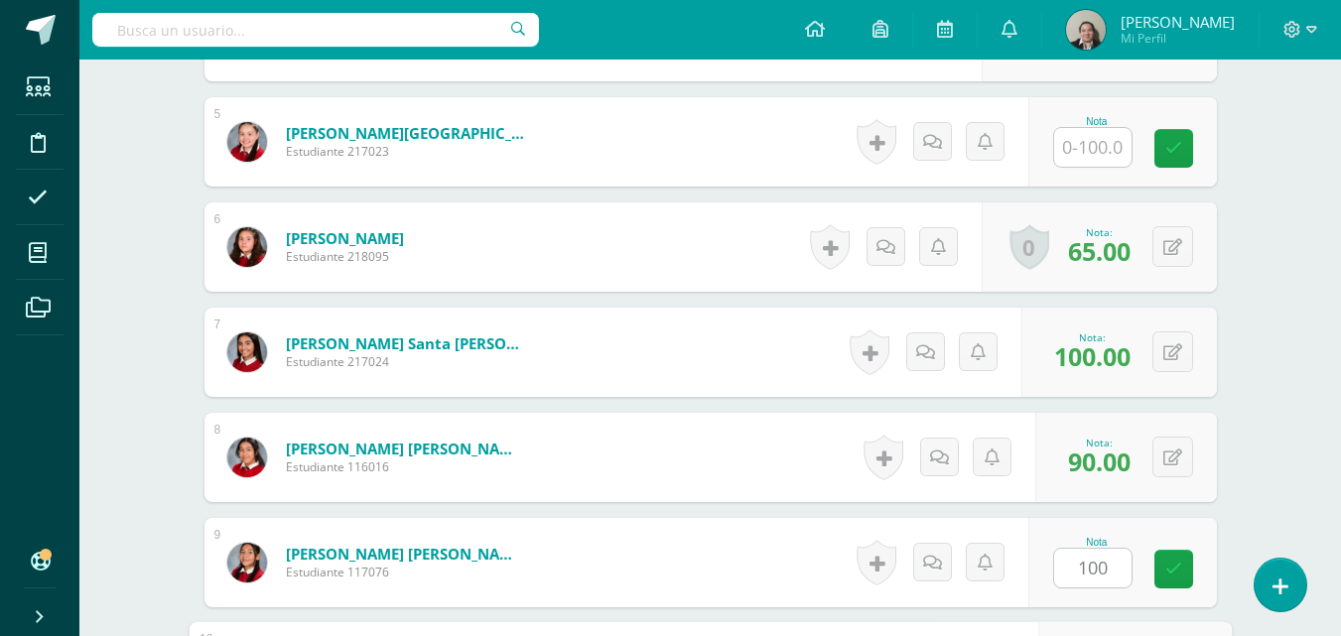
scroll to position [1387, 0]
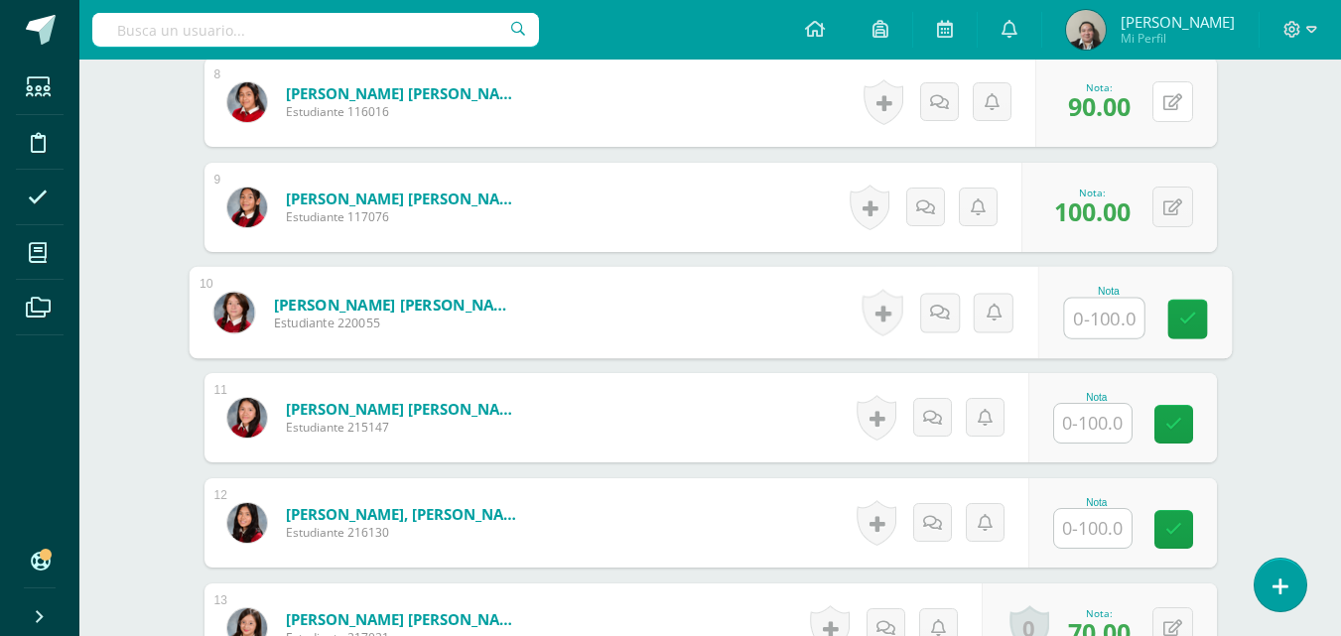
click at [1172, 102] on button at bounding box center [1172, 101] width 41 height 41
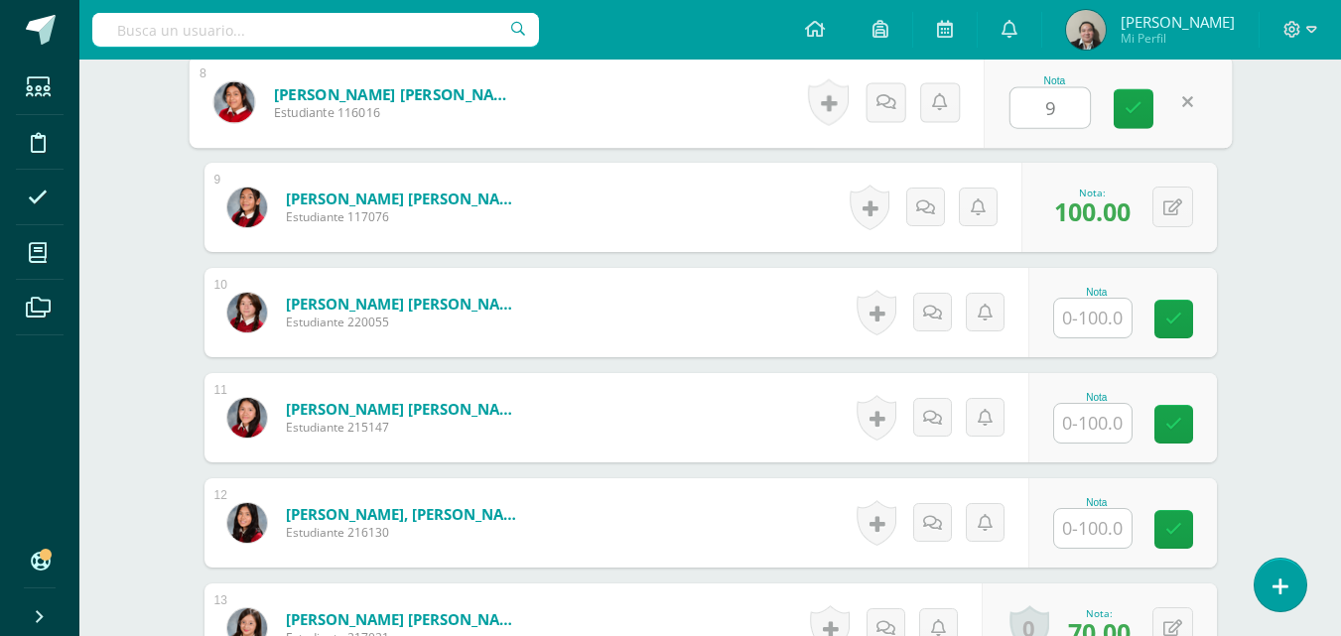
type input "95"
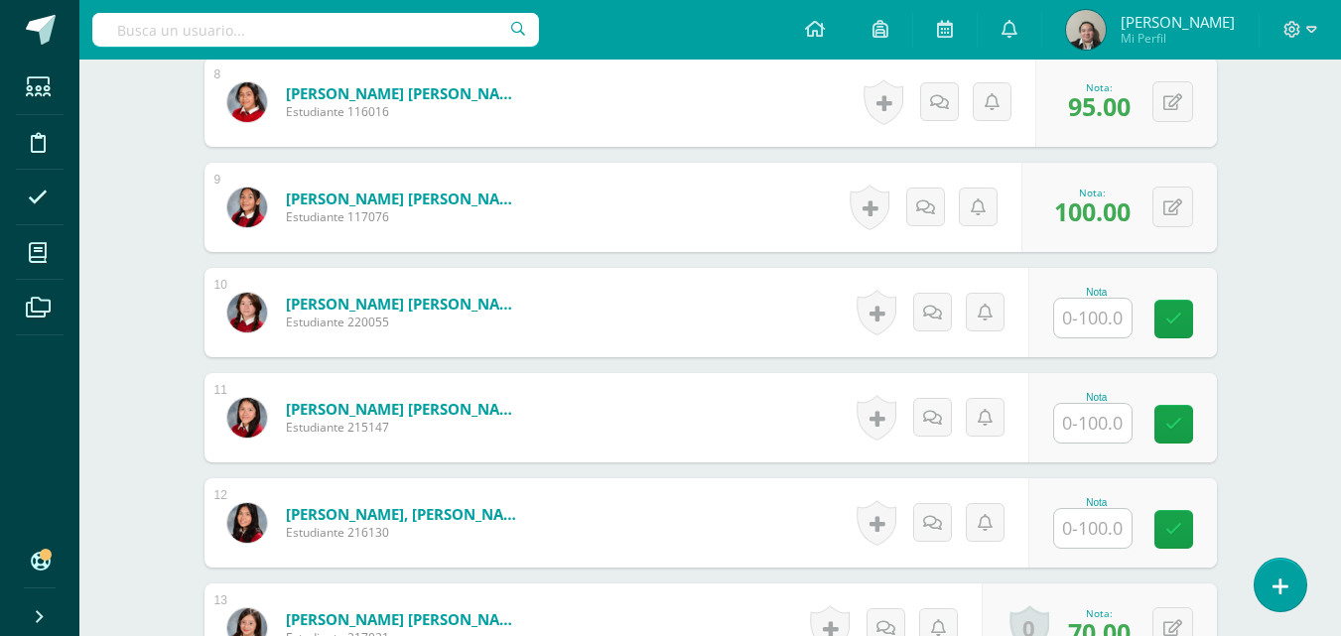
click at [1121, 439] on input "text" at bounding box center [1092, 423] width 77 height 39
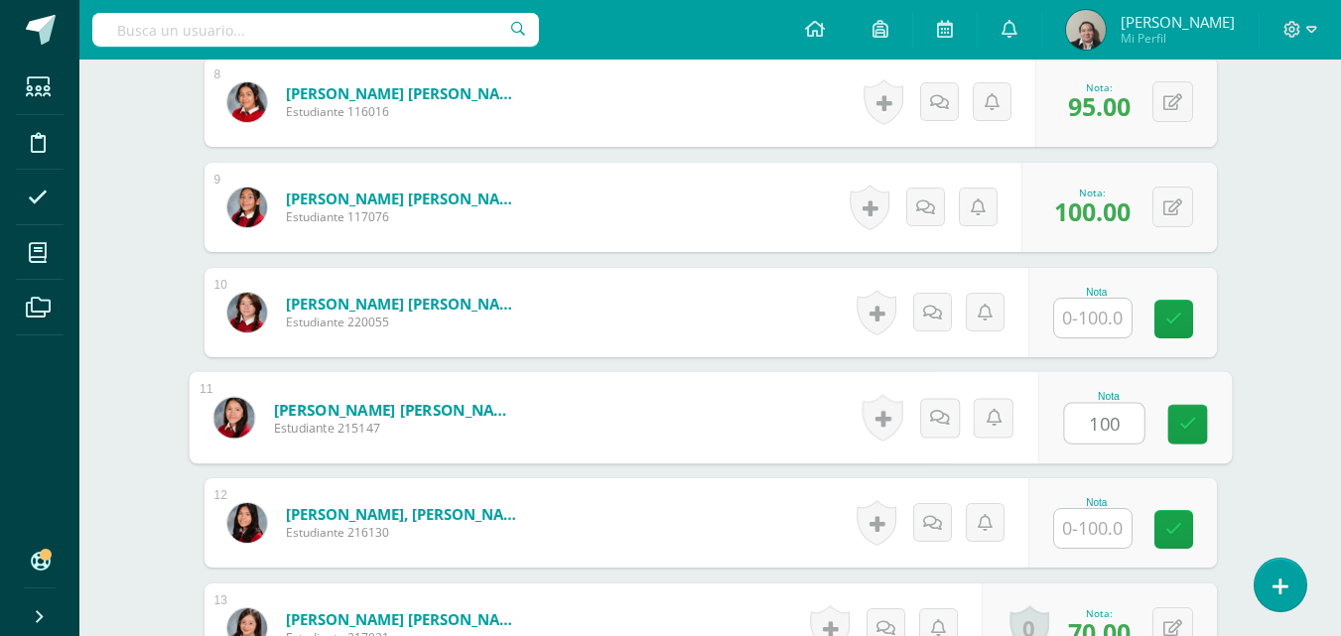
type input "100"
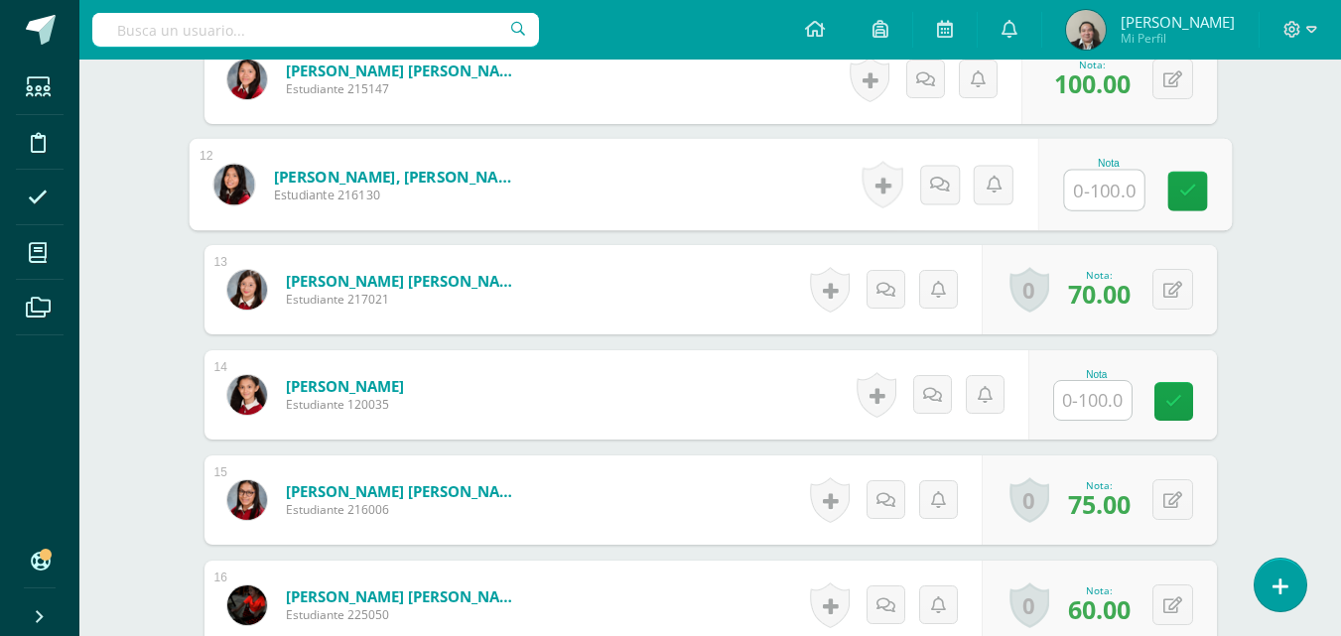
scroll to position [1745, 0]
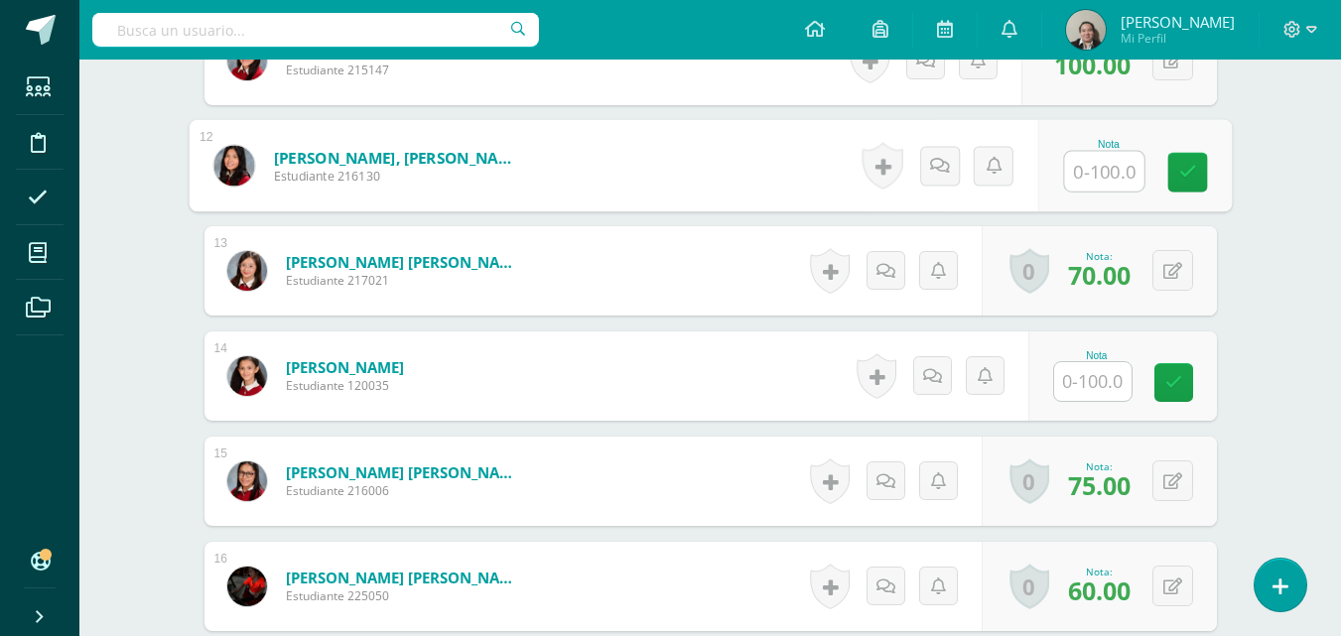
click at [1086, 378] on input "text" at bounding box center [1092, 381] width 77 height 39
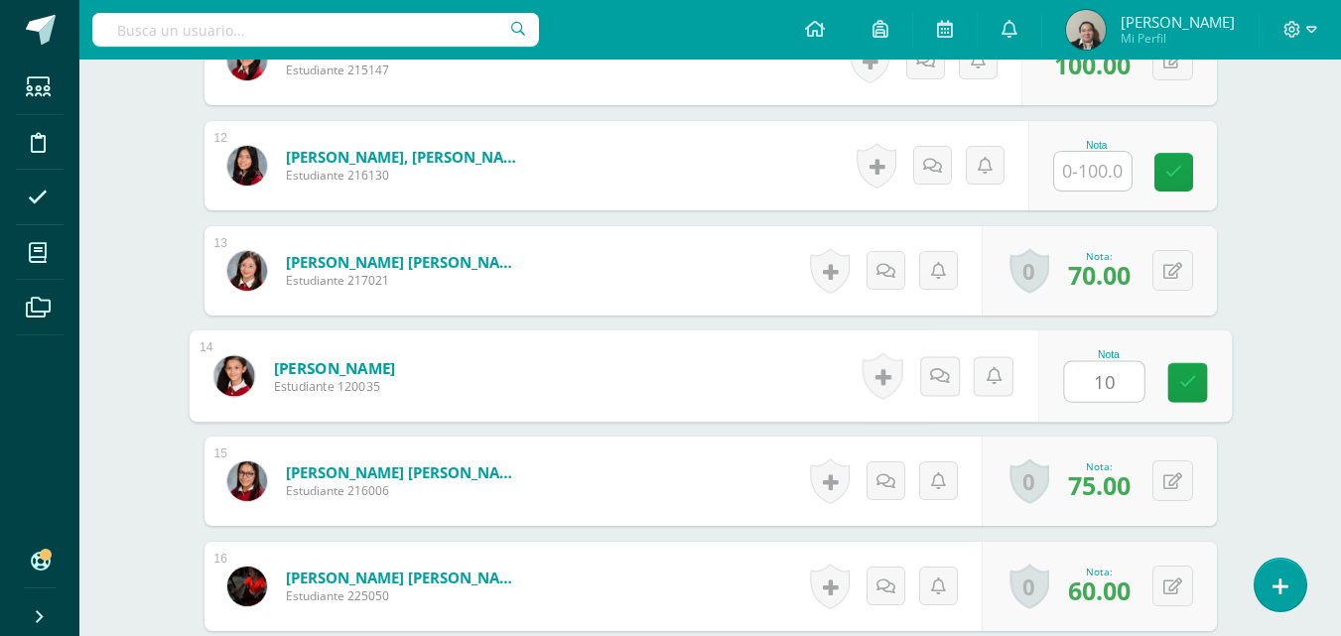
type input "100"
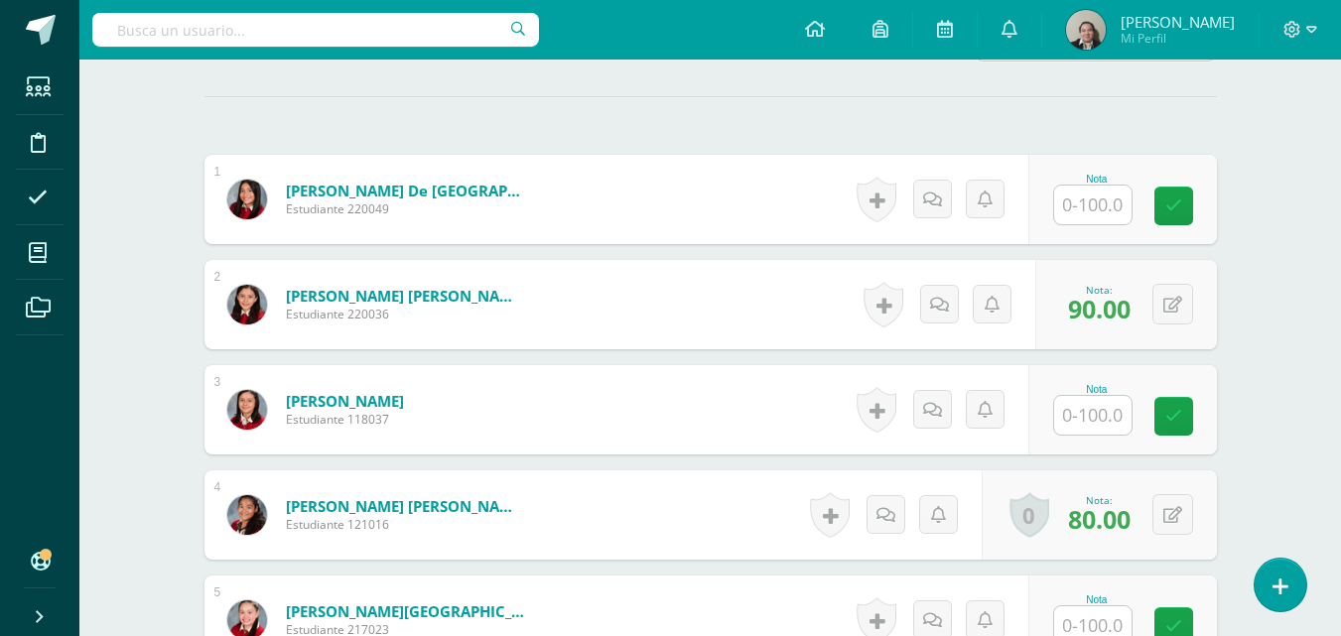
scroll to position [0, 0]
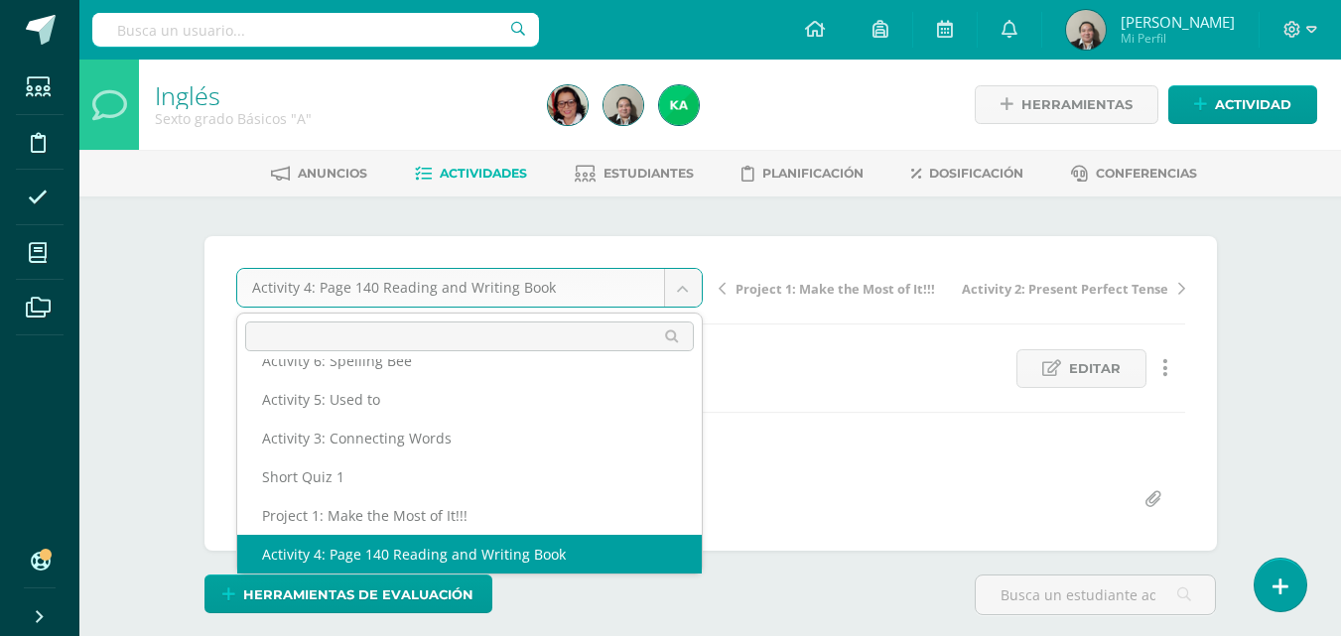
scroll to position [279, 0]
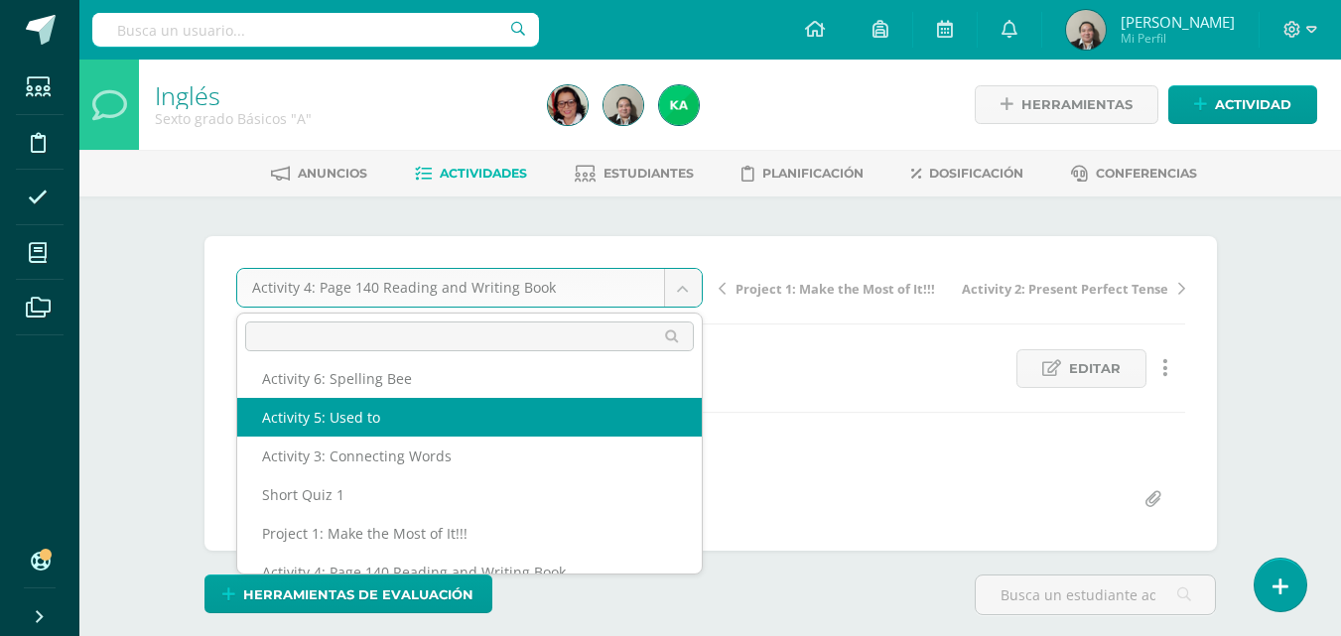
select select "/dashboard/teacher/grade-activity/207723/"
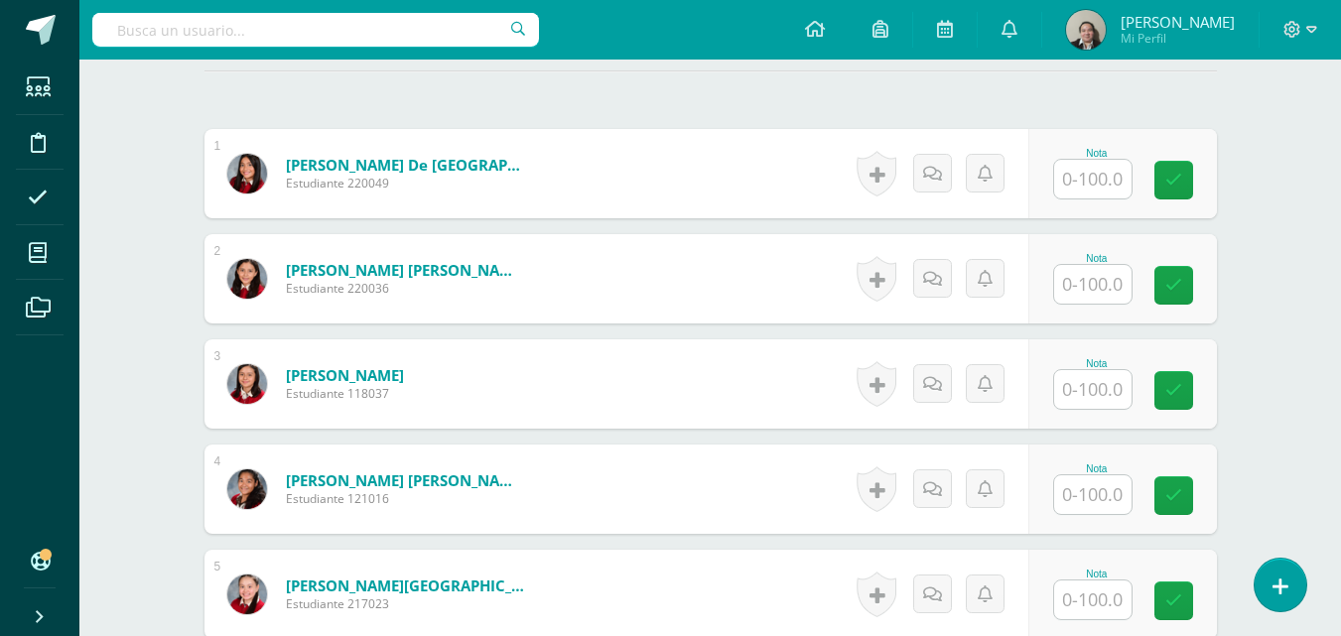
scroll to position [597, 0]
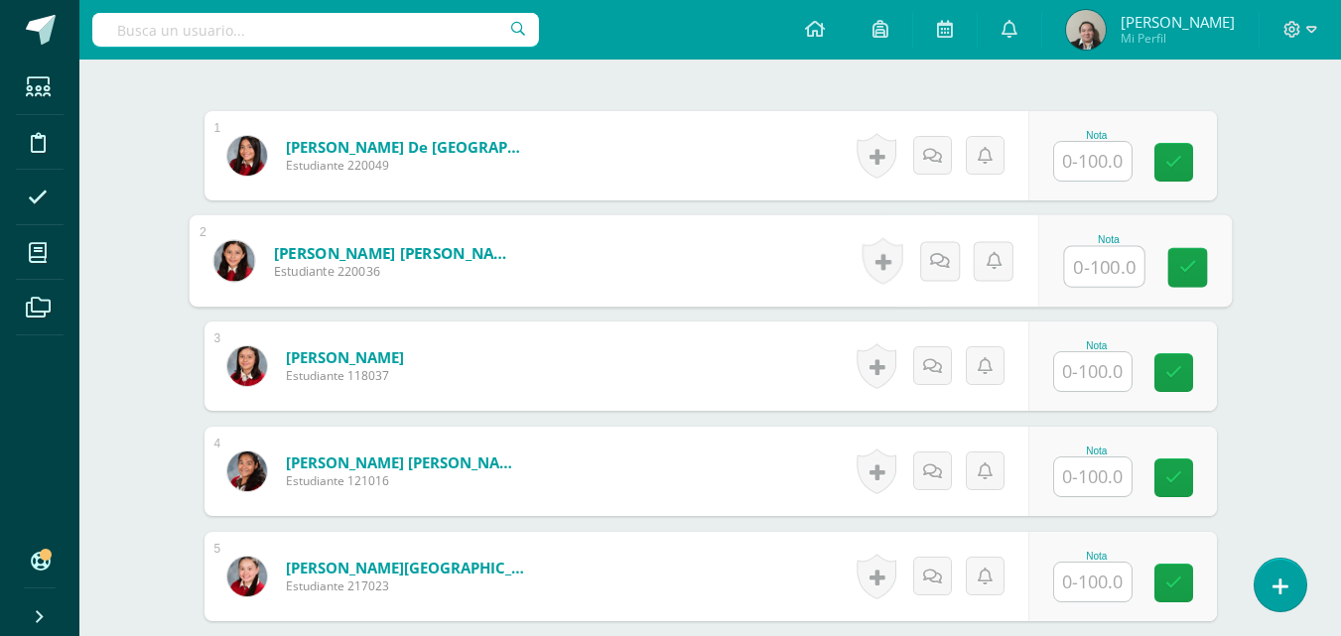
click at [1098, 264] on input "text" at bounding box center [1103, 267] width 79 height 40
type input "90"
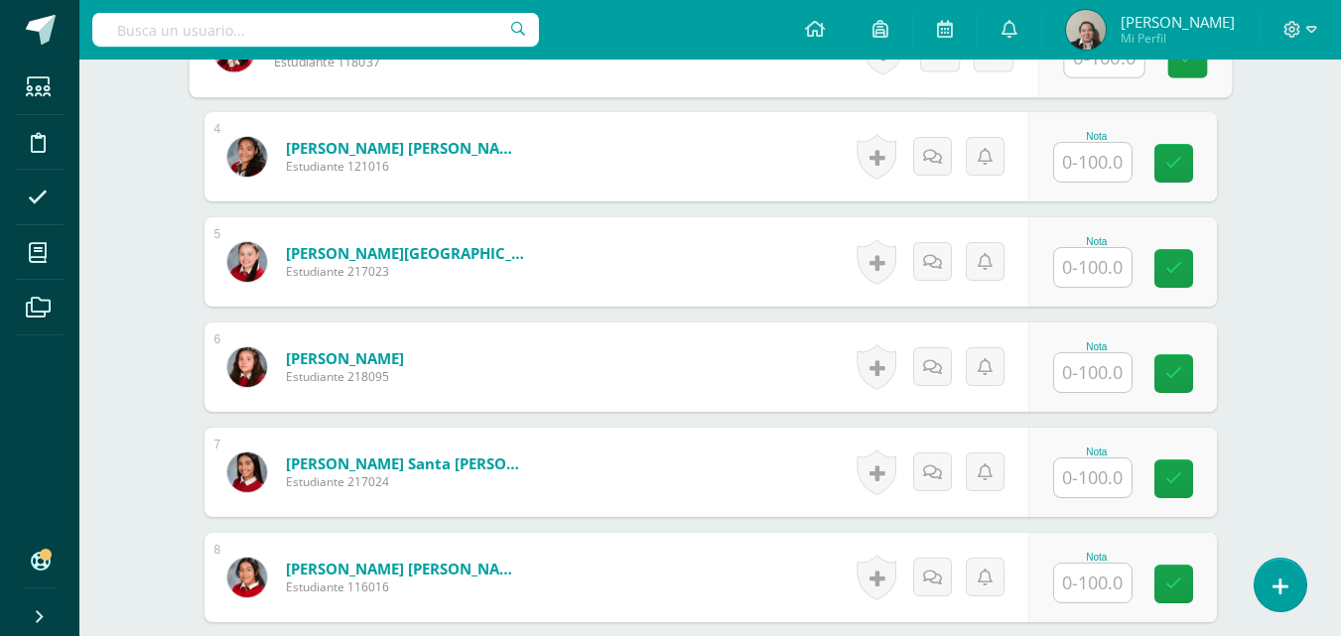
scroll to position [915, 0]
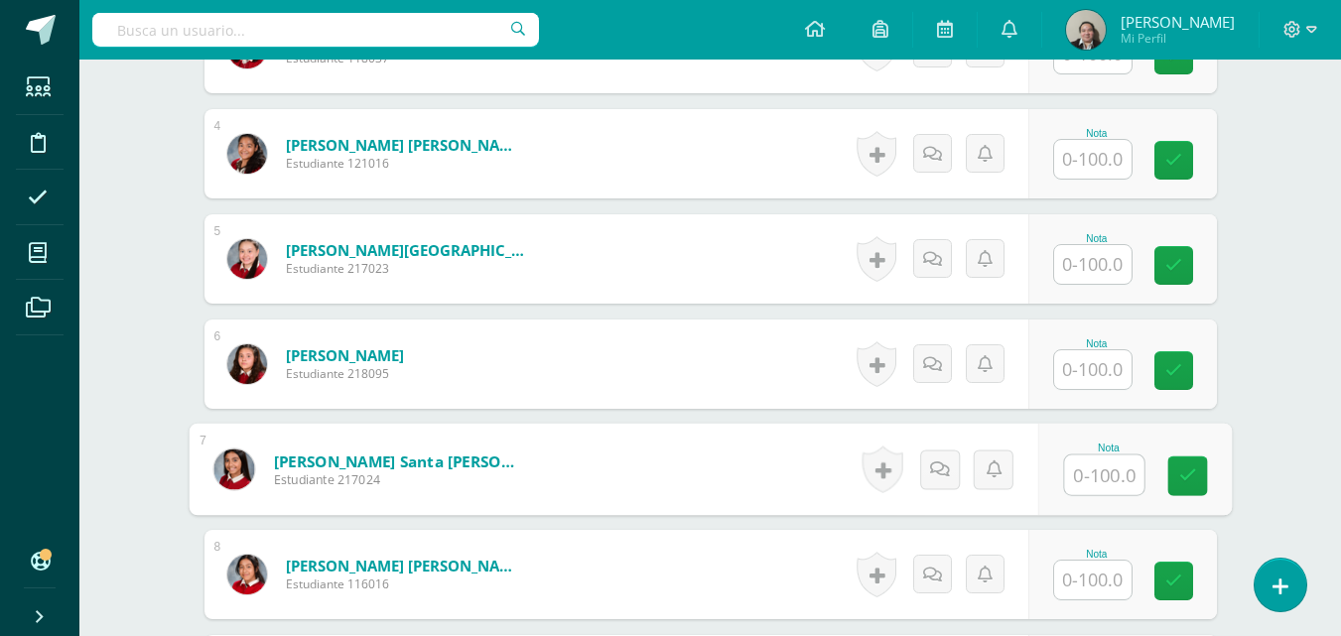
click at [1076, 473] on input "text" at bounding box center [1103, 476] width 79 height 40
type input "95"
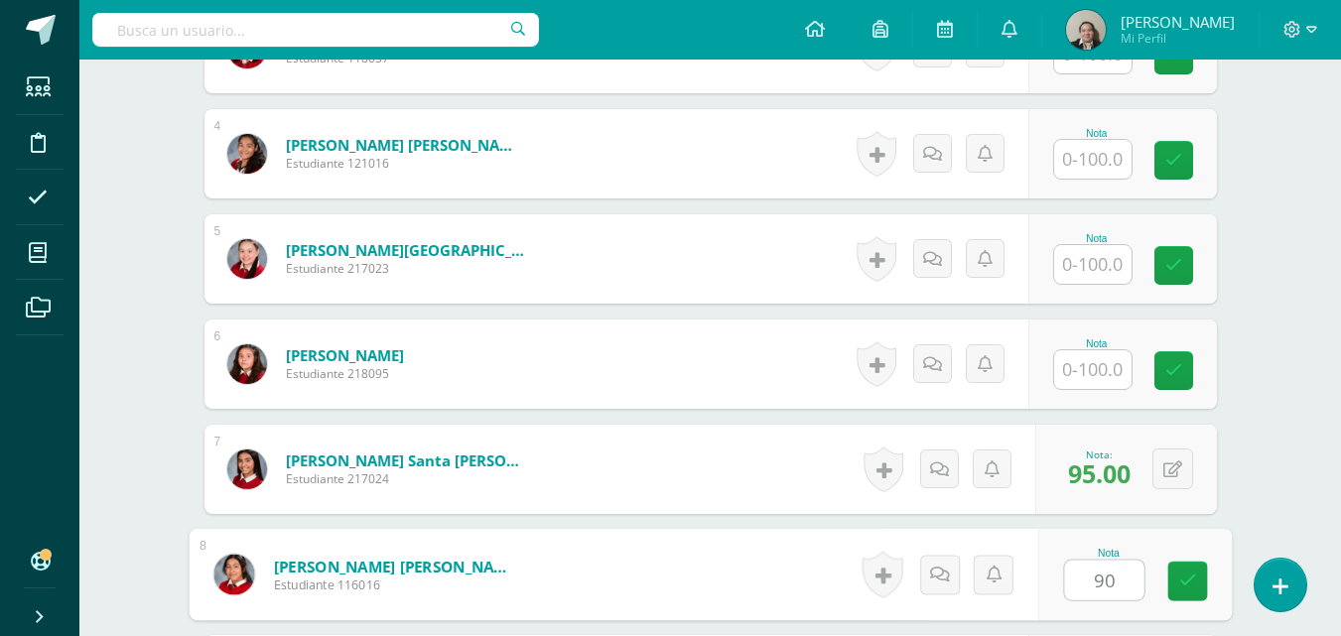
type input "90"
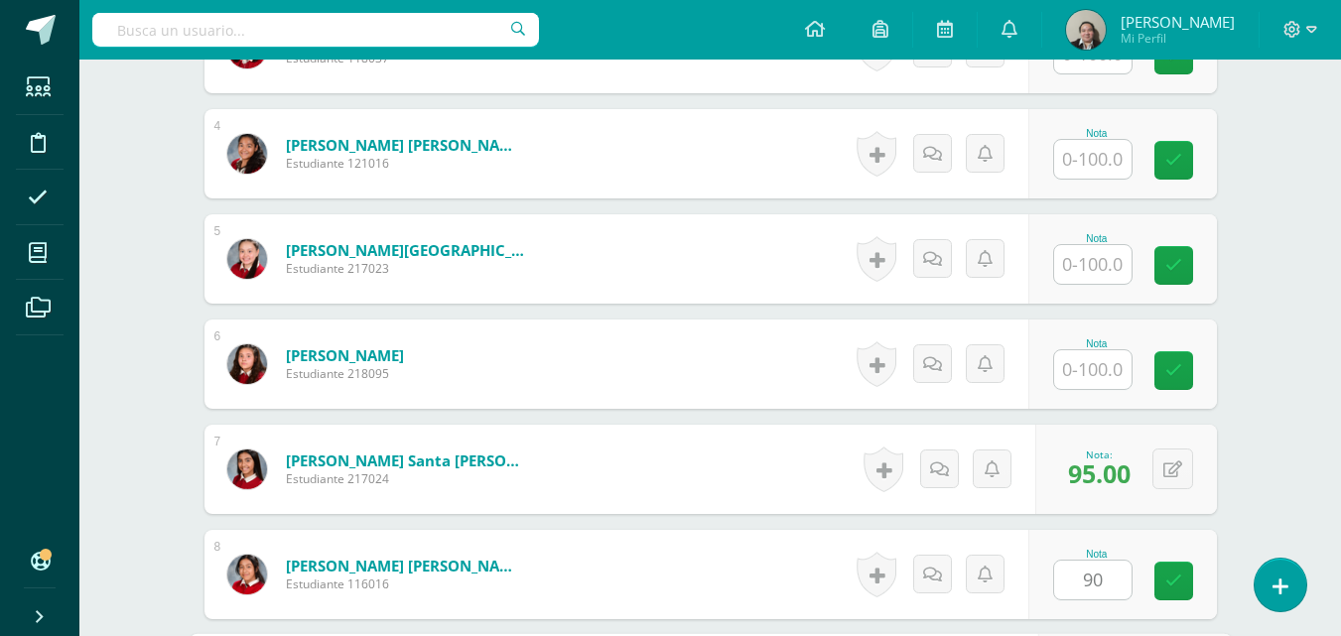
scroll to position [1282, 0]
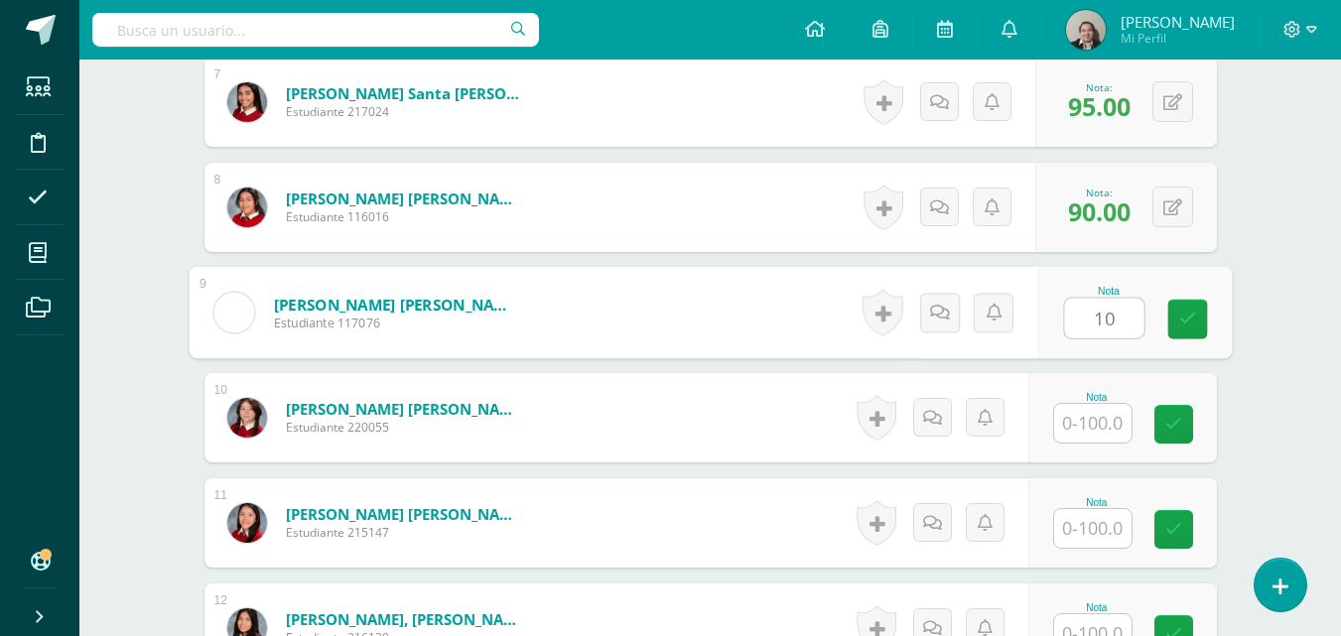
type input "1"
type input "95"
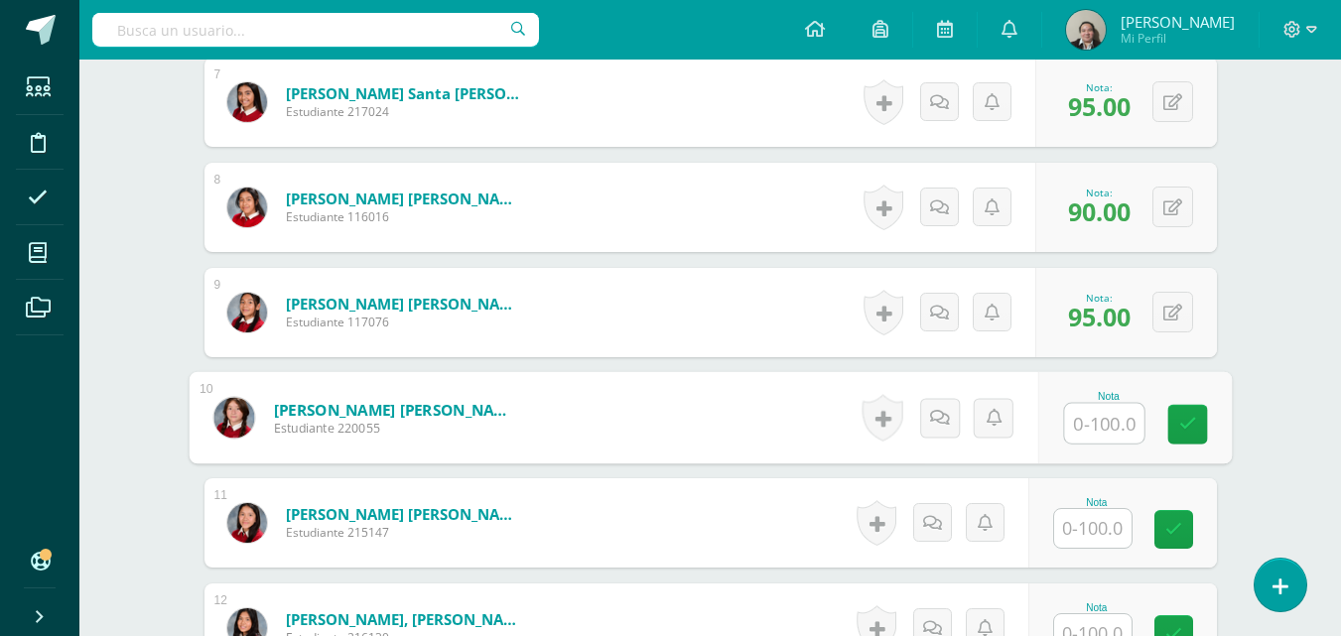
click at [1089, 529] on input "text" at bounding box center [1092, 528] width 77 height 39
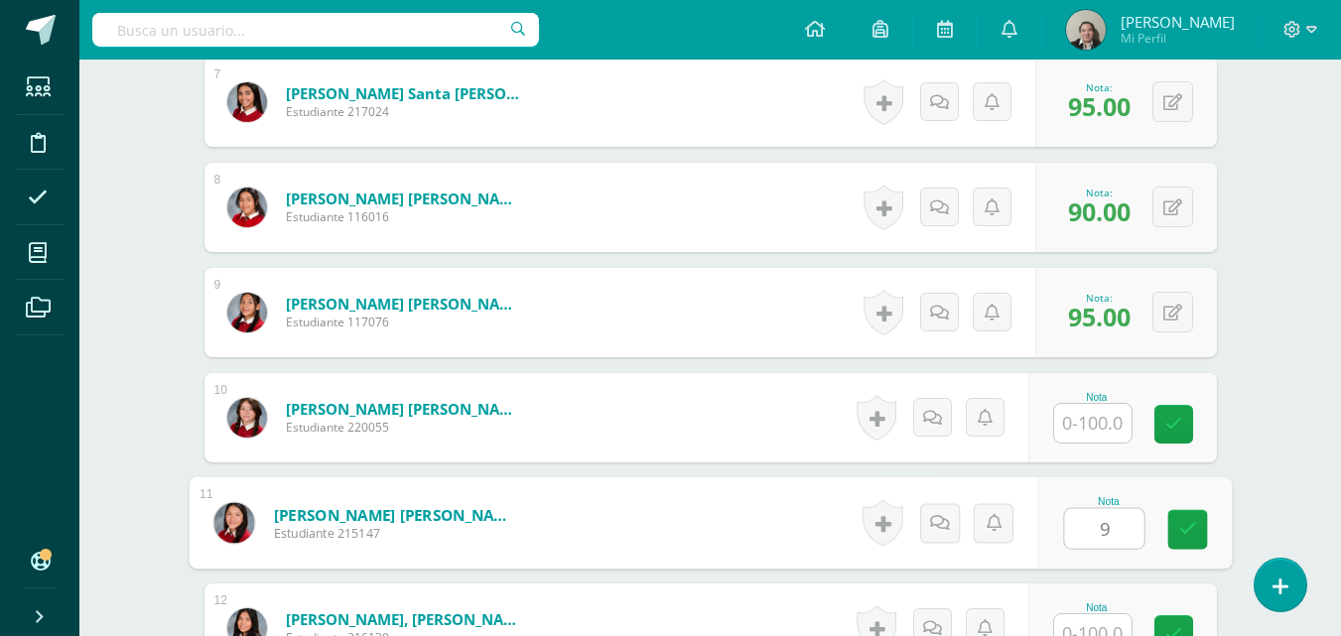
type input "90"
click at [1192, 534] on icon at bounding box center [1187, 529] width 18 height 17
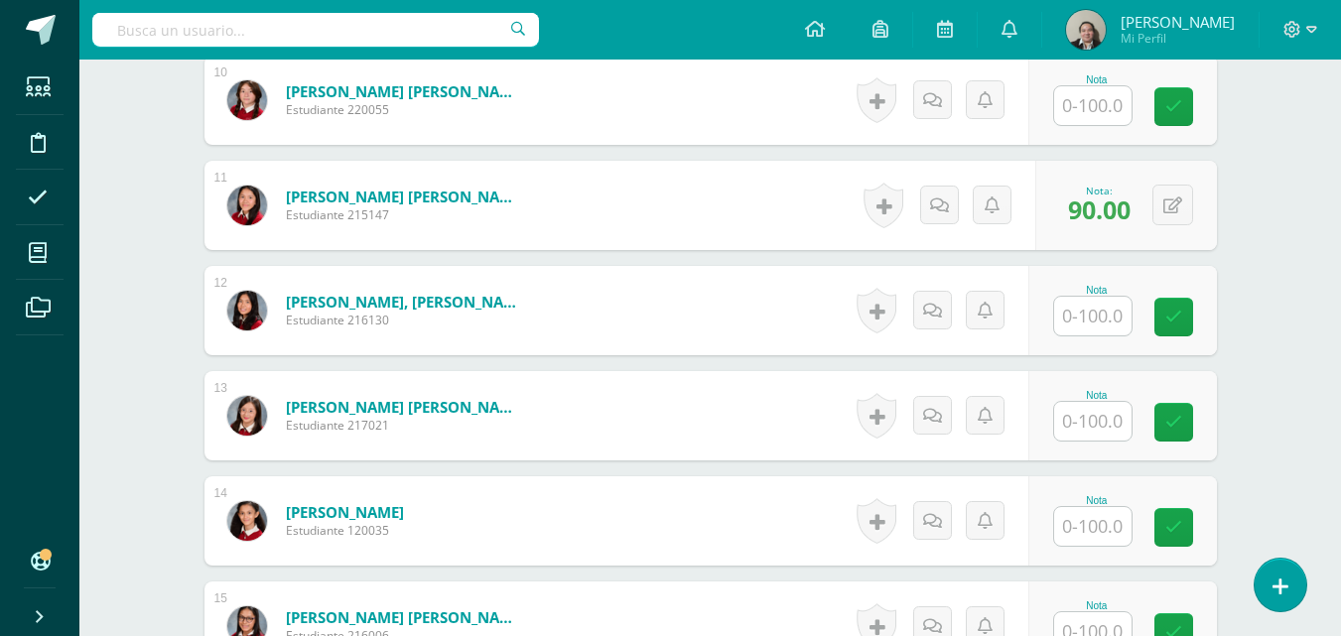
scroll to position [1639, 0]
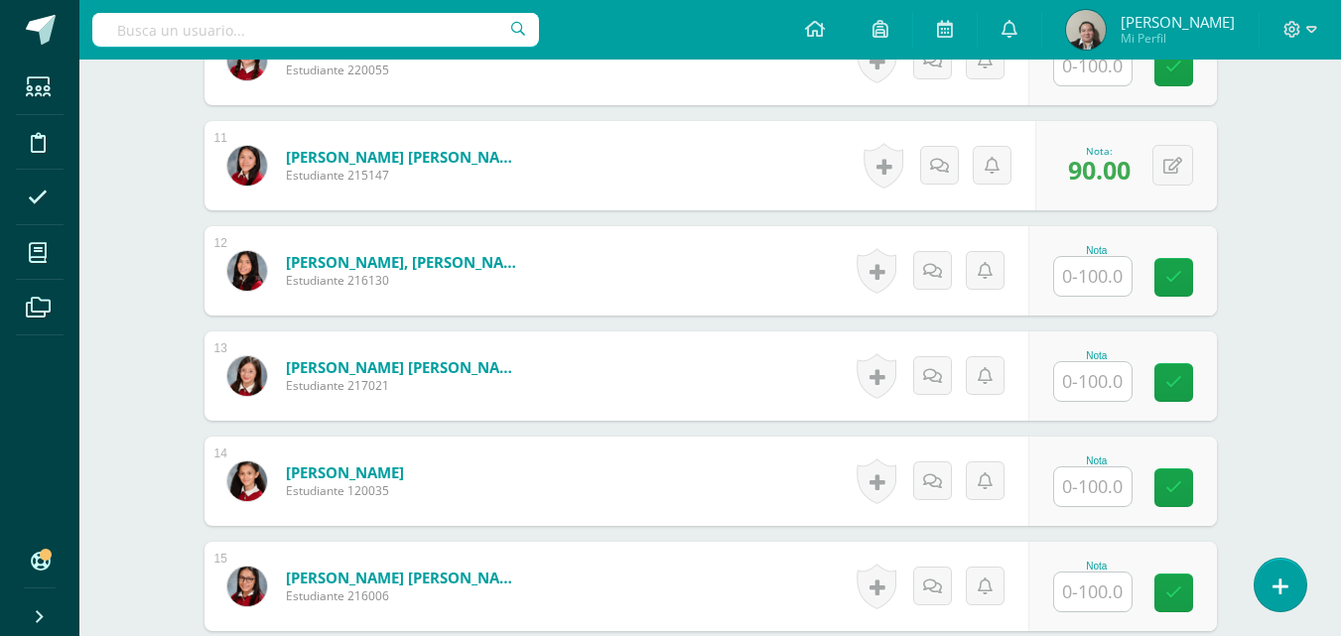
click at [1105, 484] on input "text" at bounding box center [1092, 486] width 77 height 39
type input "90"
click at [1180, 489] on icon at bounding box center [1187, 487] width 18 height 17
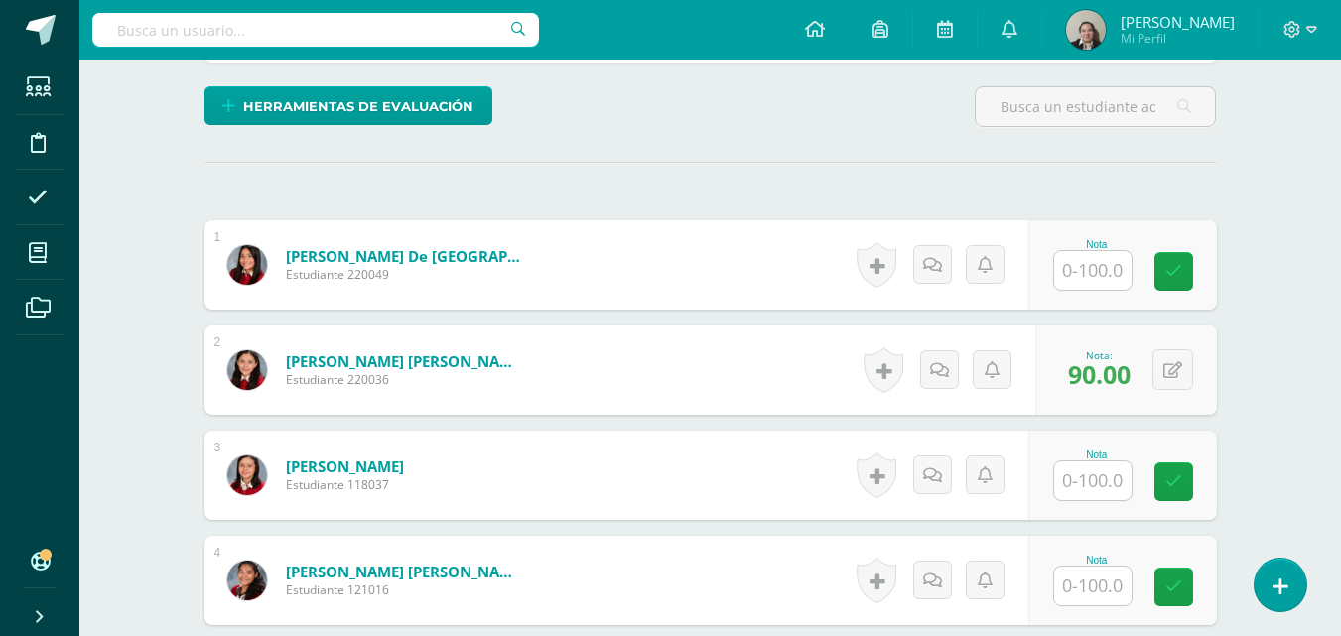
scroll to position [0, 0]
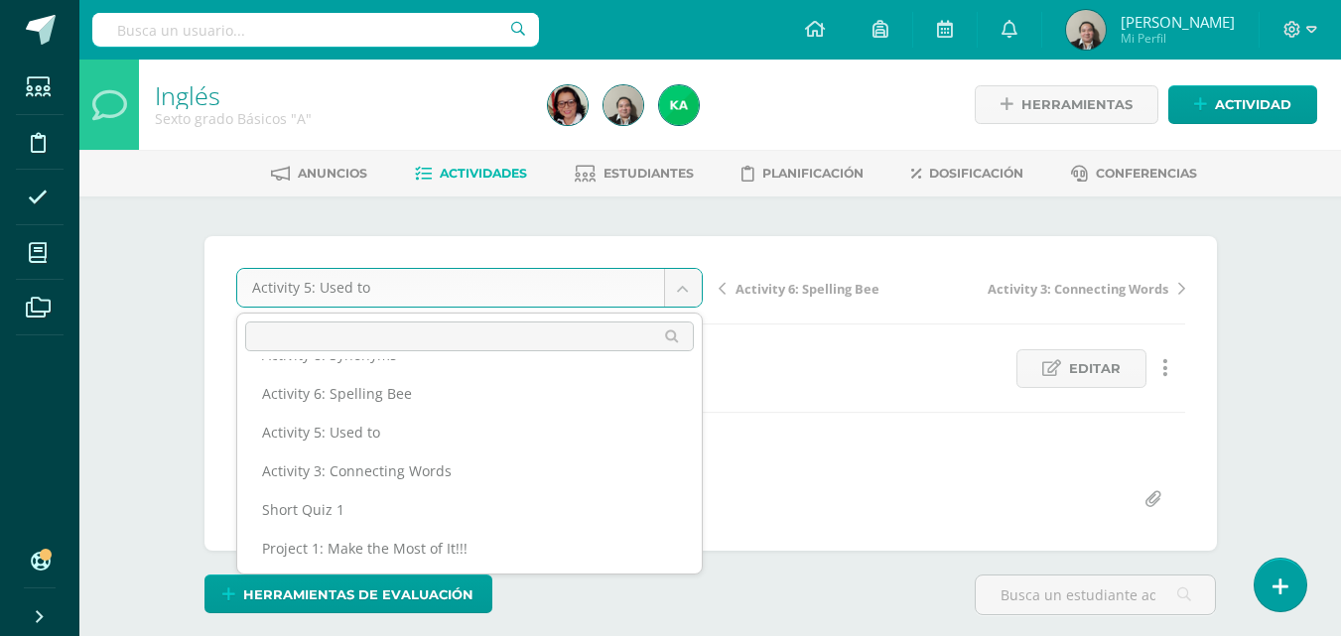
scroll to position [312, 0]
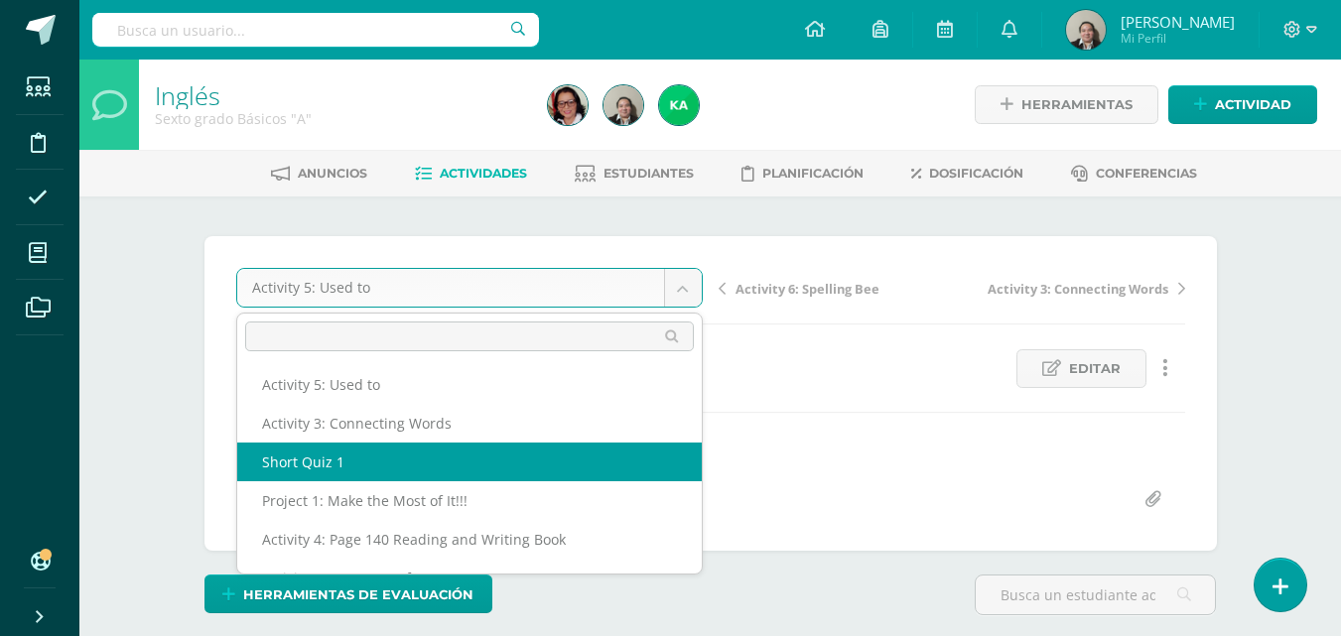
select select "/dashboard/teacher/grade-activity/207741/"
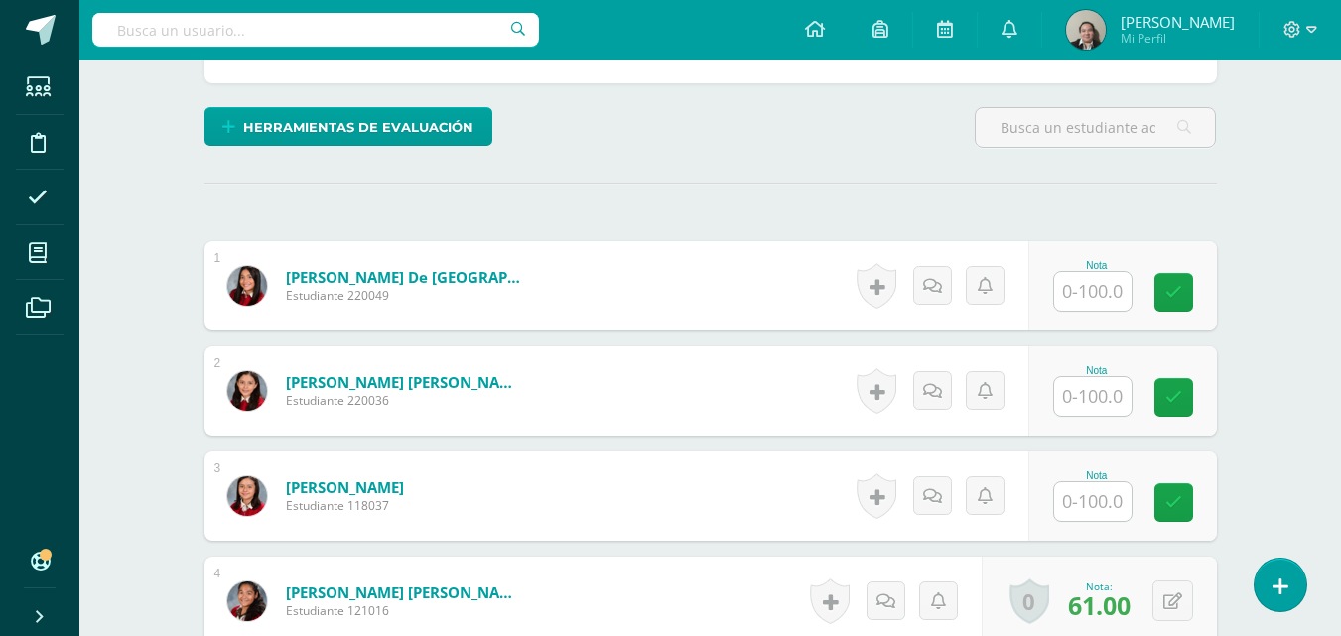
scroll to position [478, 0]
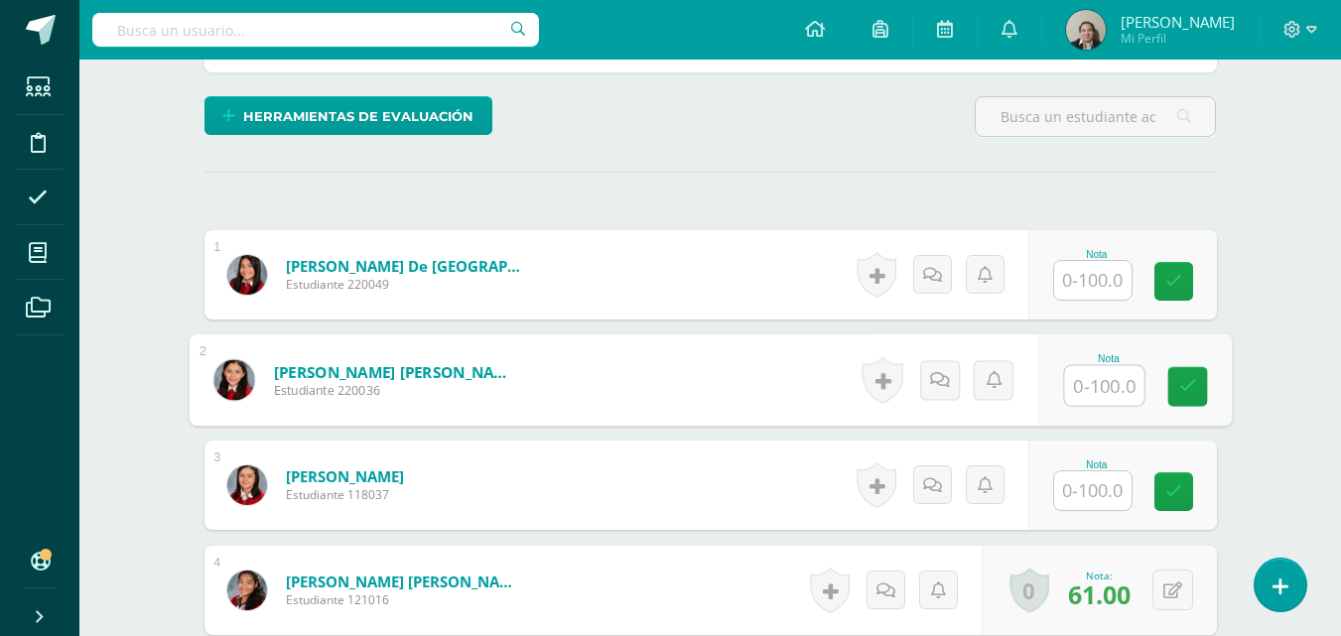
click at [1089, 390] on input "text" at bounding box center [1103, 386] width 79 height 40
type input "80"
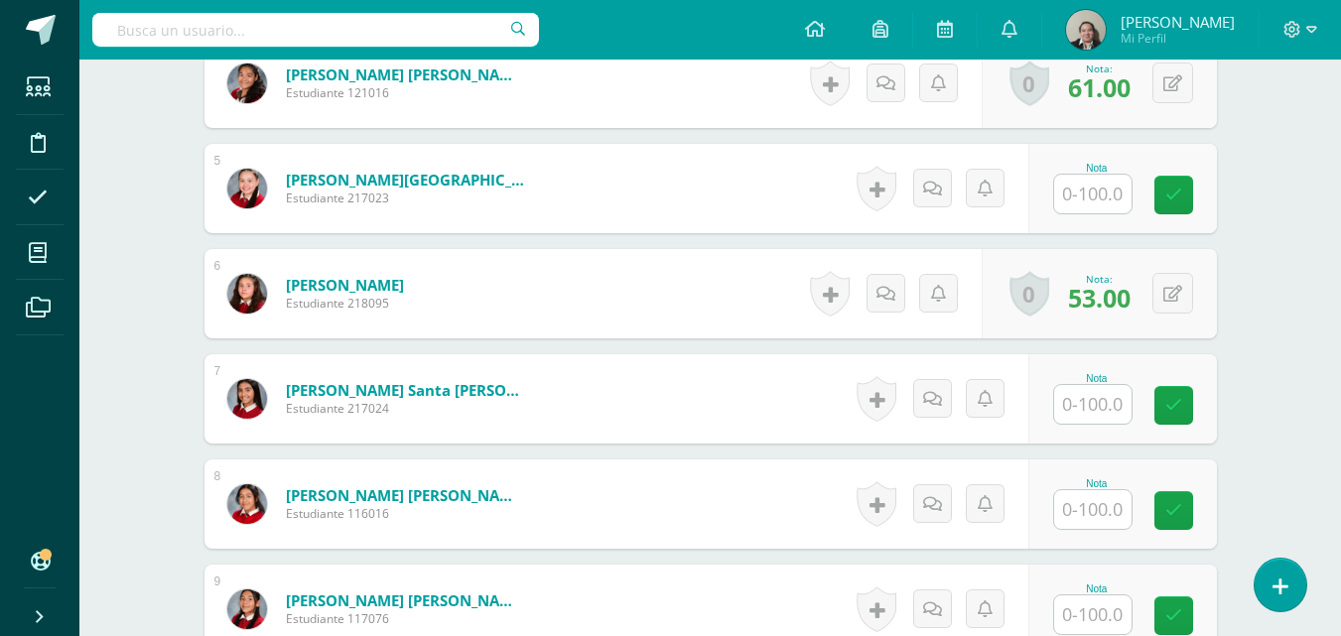
scroll to position [994, 0]
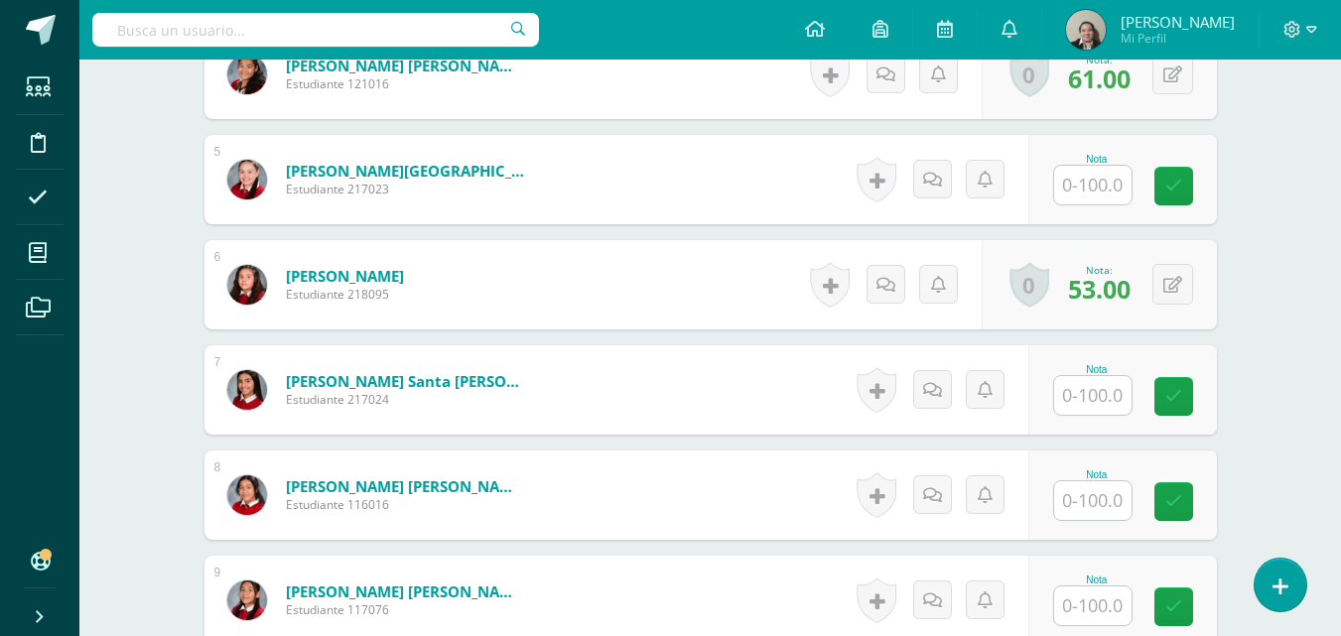
click at [1097, 404] on input "text" at bounding box center [1092, 395] width 77 height 39
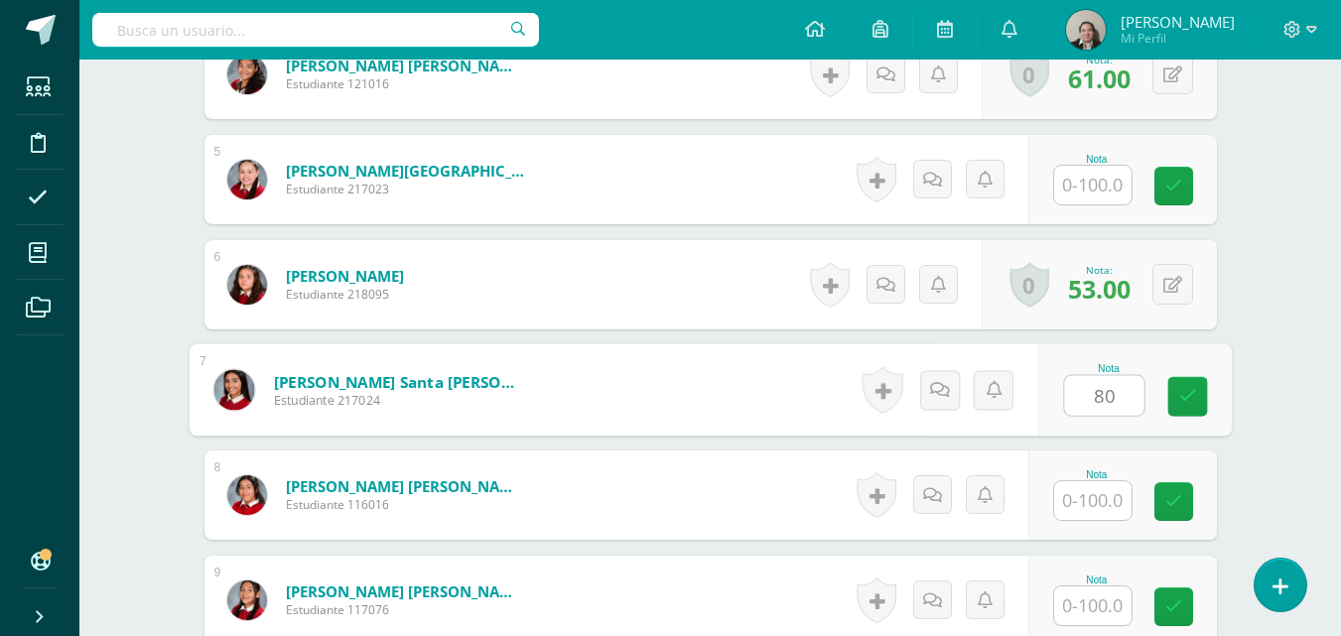
type input "80"
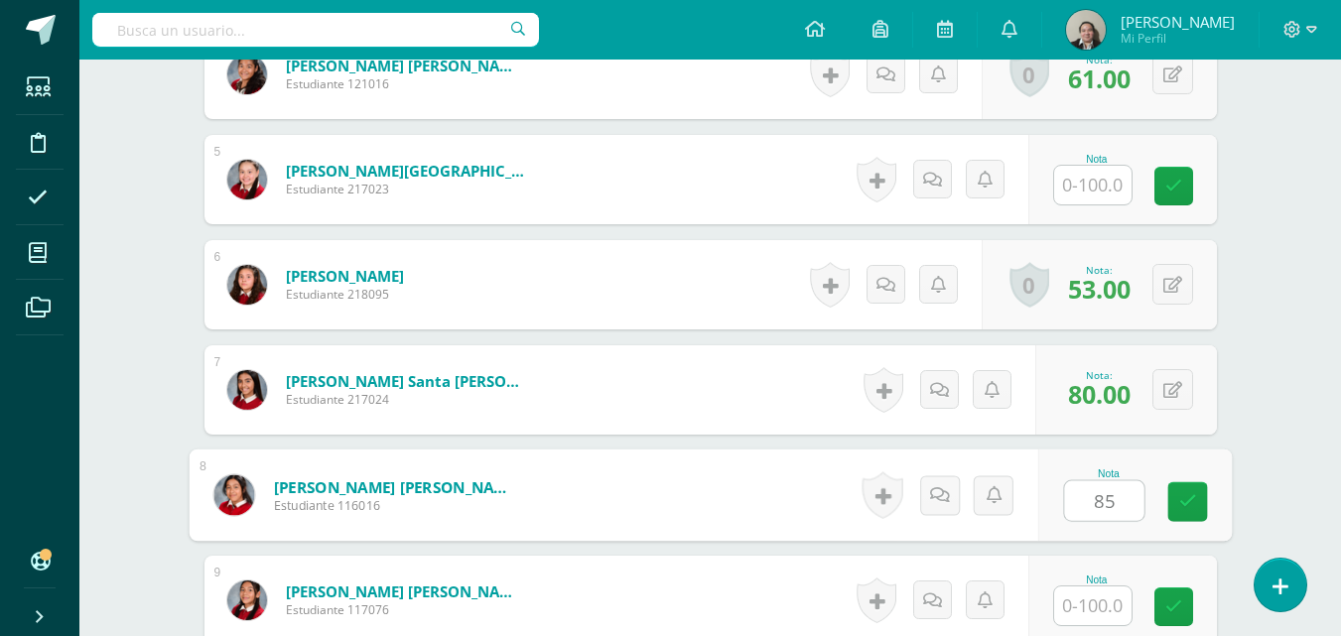
type input "85"
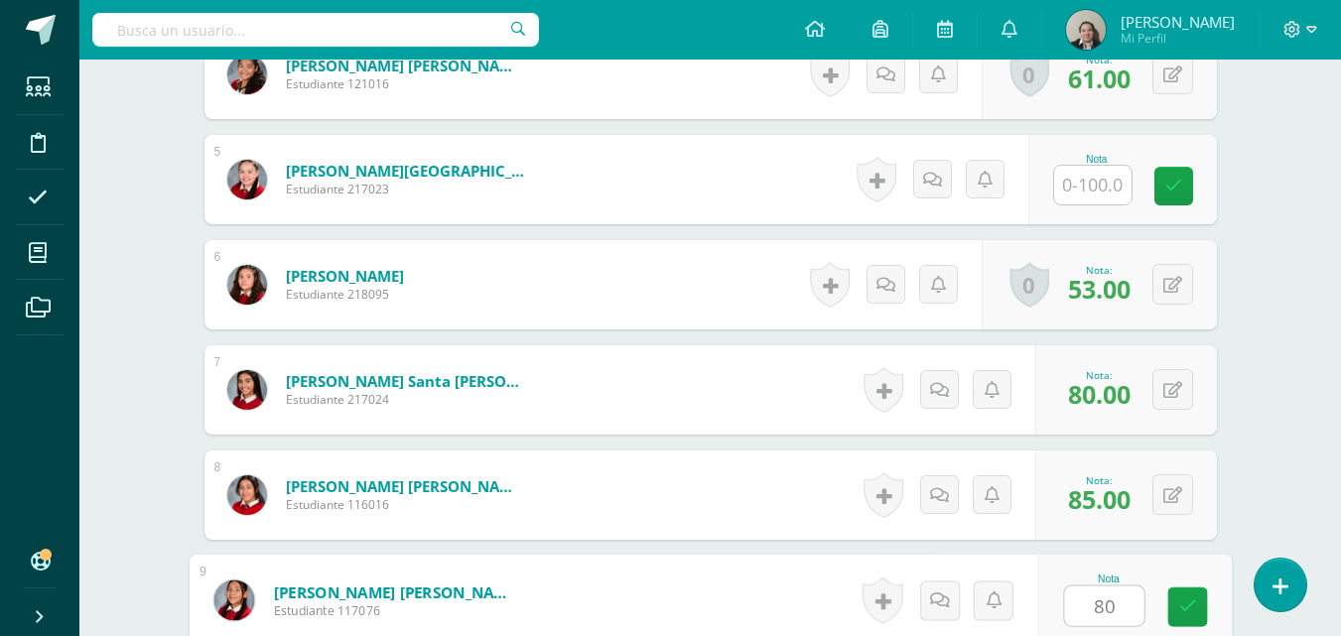
type input "80"
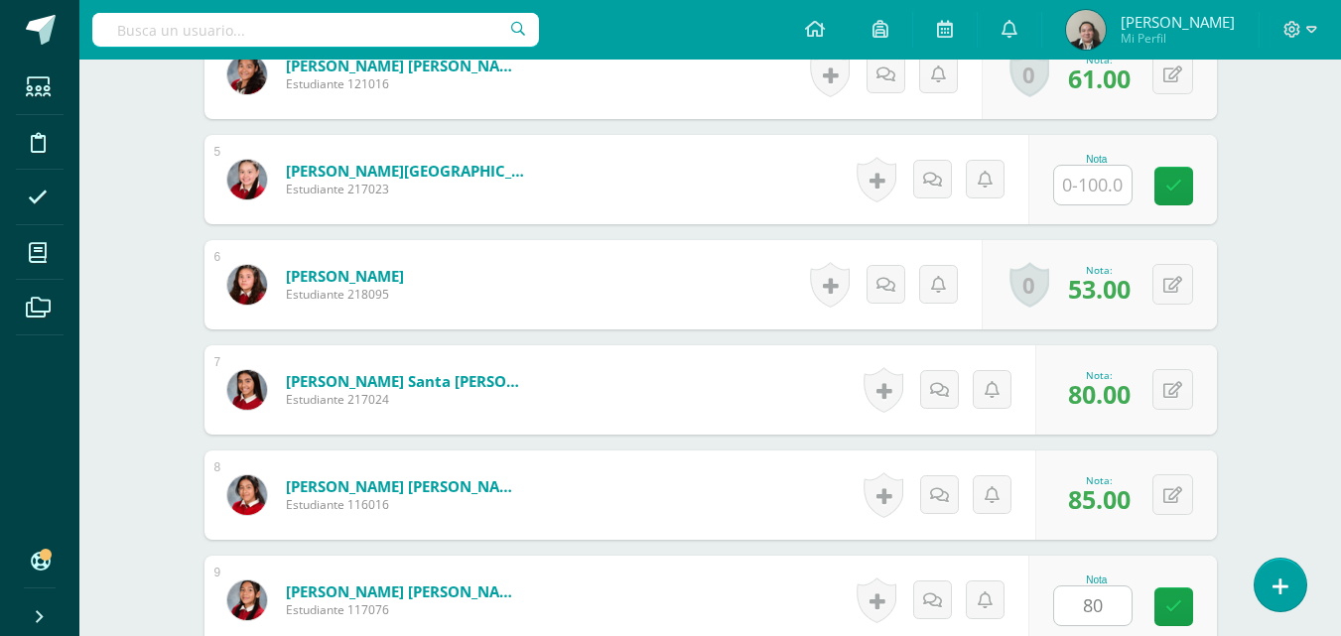
scroll to position [1387, 0]
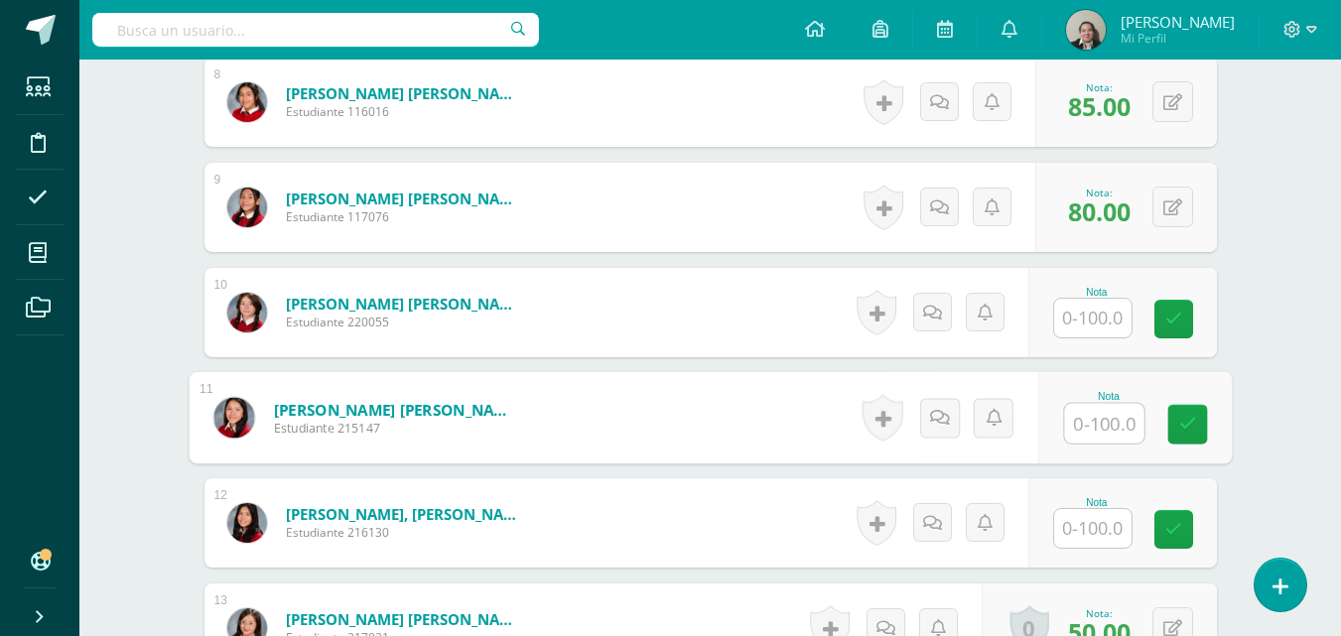
click at [1092, 420] on input "text" at bounding box center [1103, 424] width 79 height 40
type input "85"
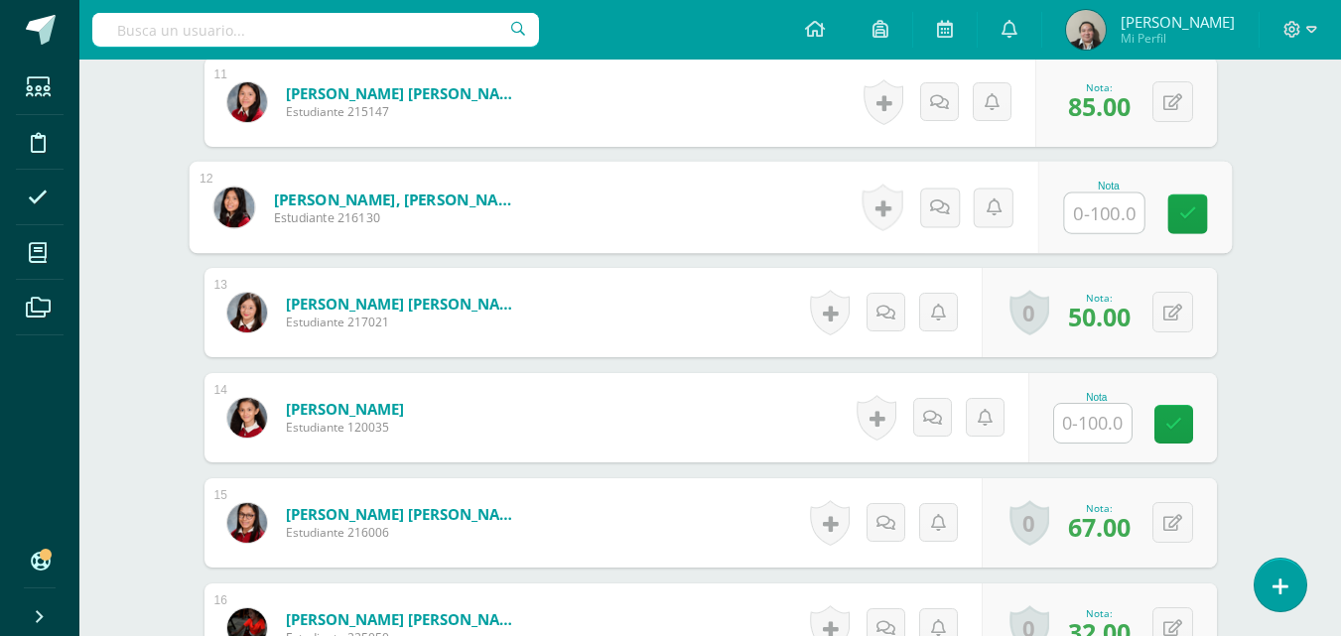
scroll to position [1705, 0]
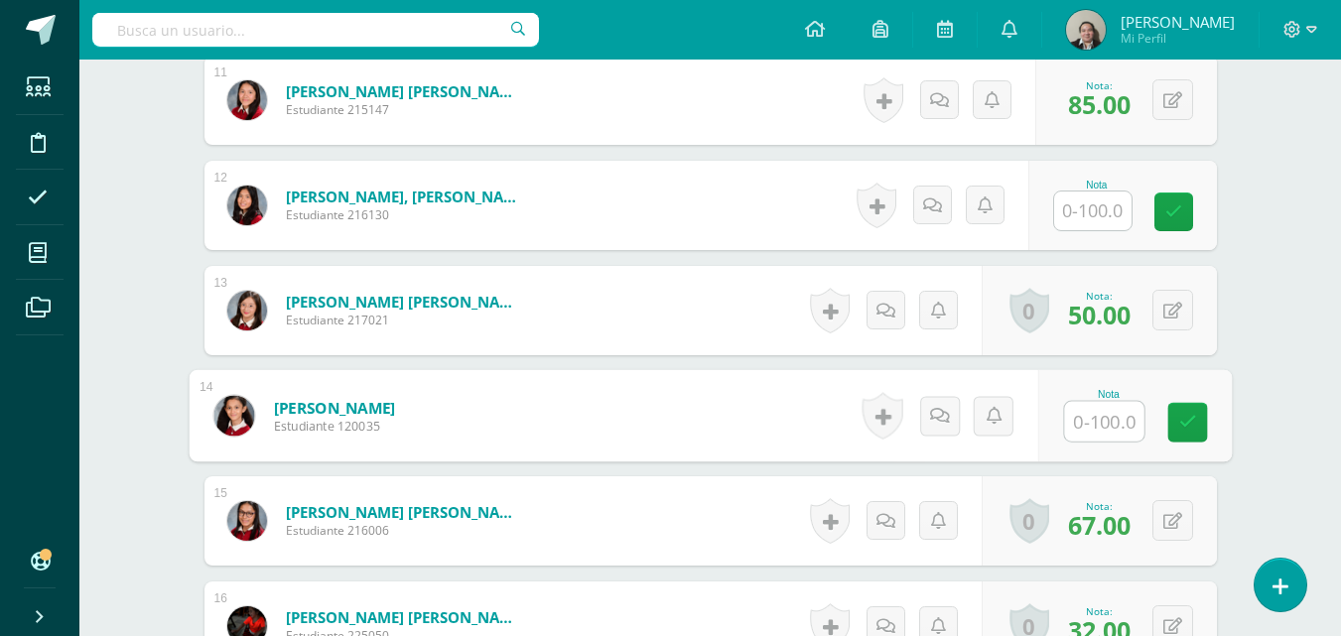
click at [1085, 429] on input "text" at bounding box center [1103, 422] width 79 height 40
type input "75"
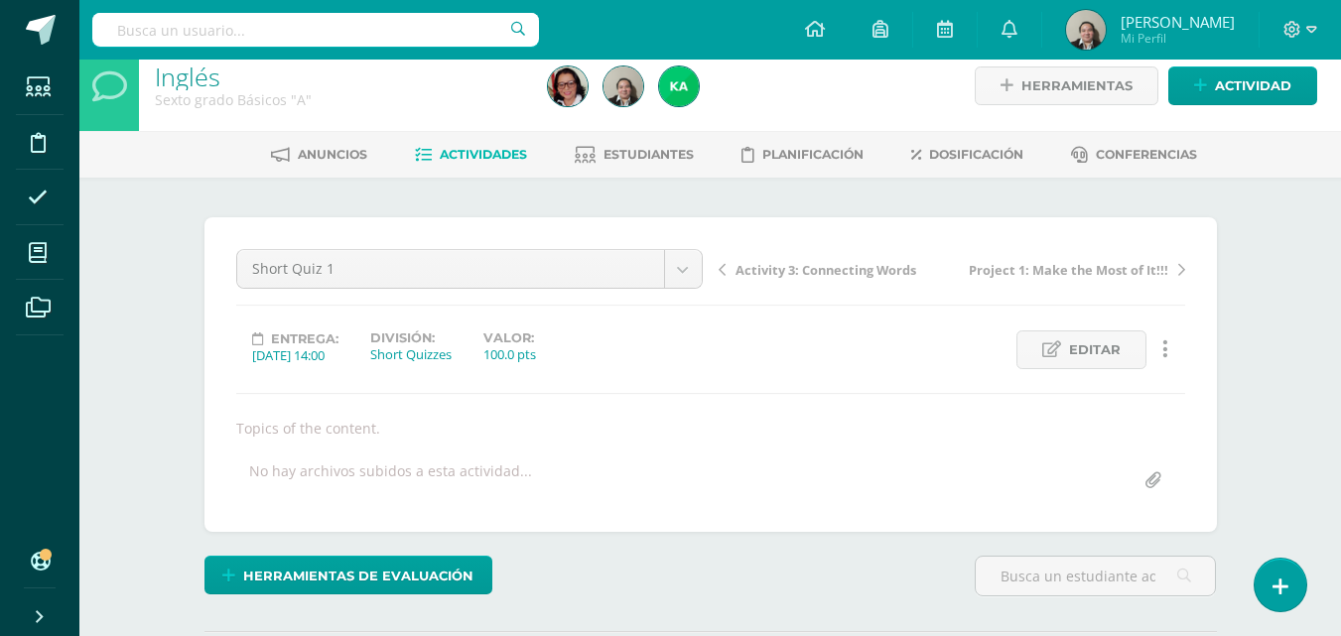
scroll to position [0, 0]
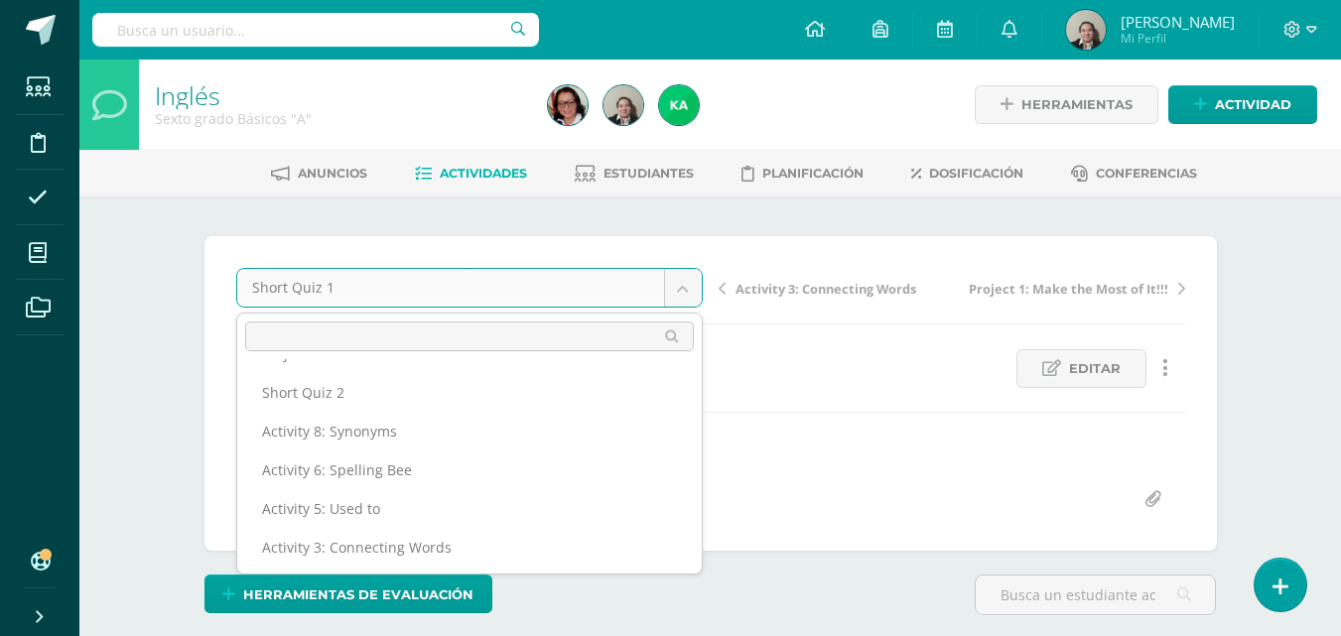
scroll to position [375, 0]
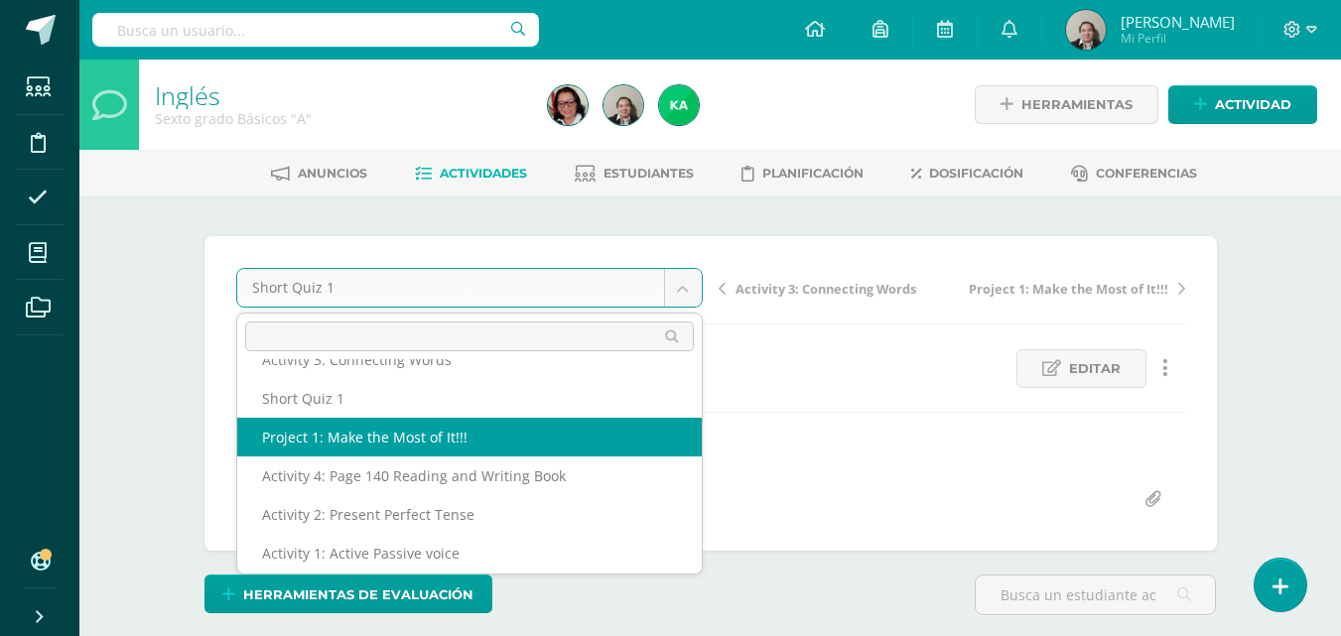
select select "/dashboard/teacher/grade-activity/207747/"
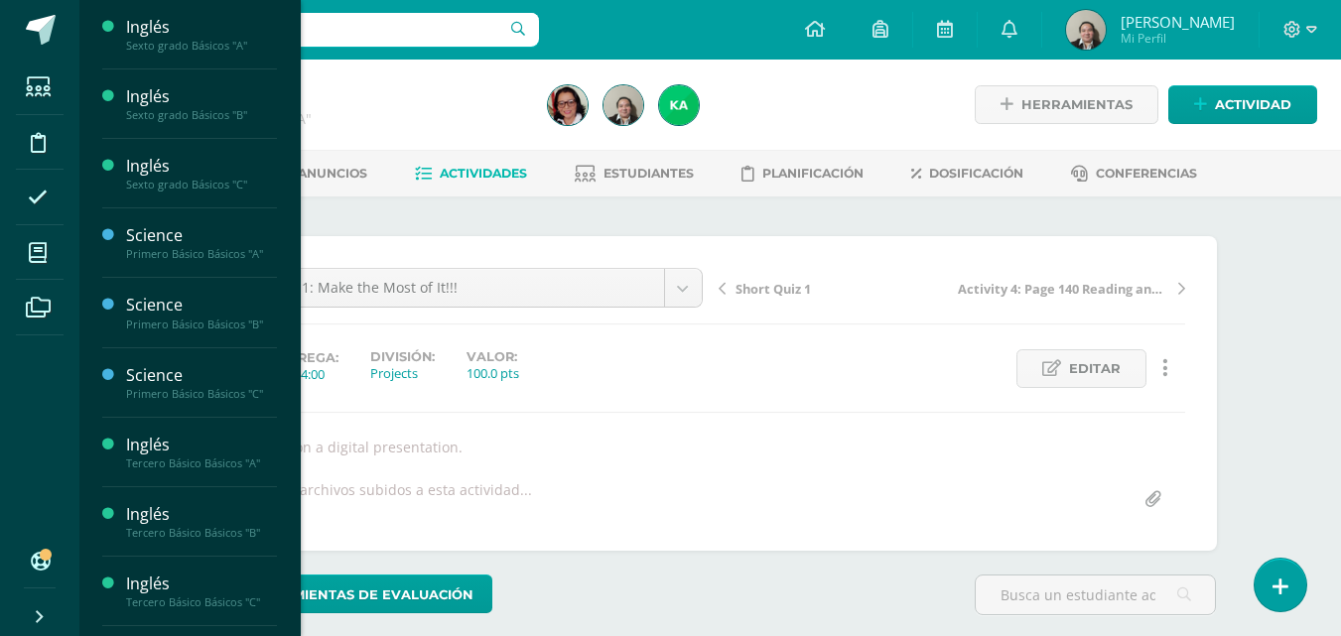
click at [170, 150] on span "Actividades" at bounding box center [186, 149] width 76 height 19
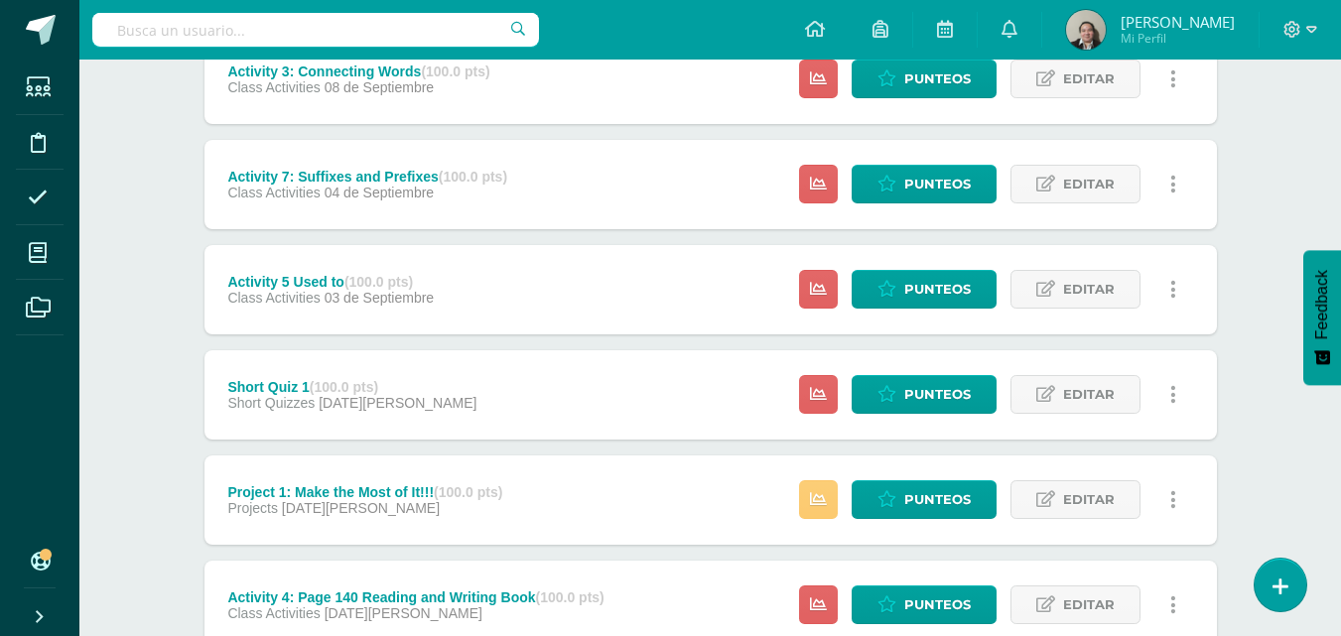
scroll to position [1468, 0]
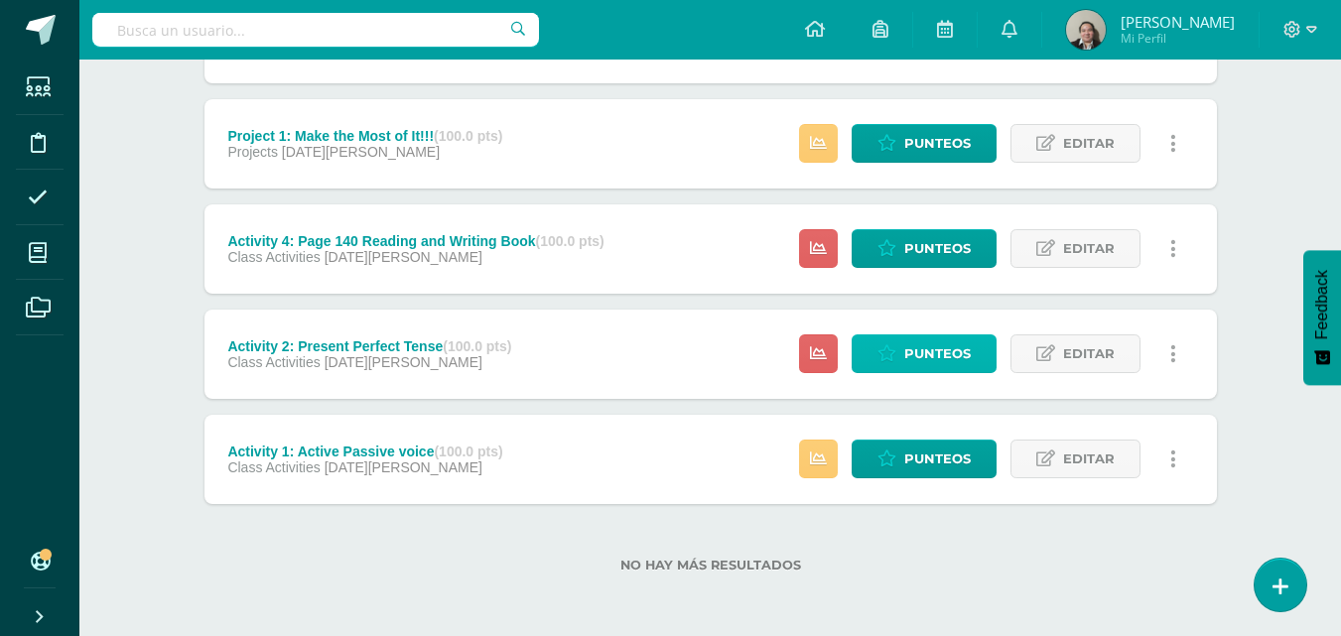
click at [932, 346] on span "Punteos" at bounding box center [937, 353] width 66 height 37
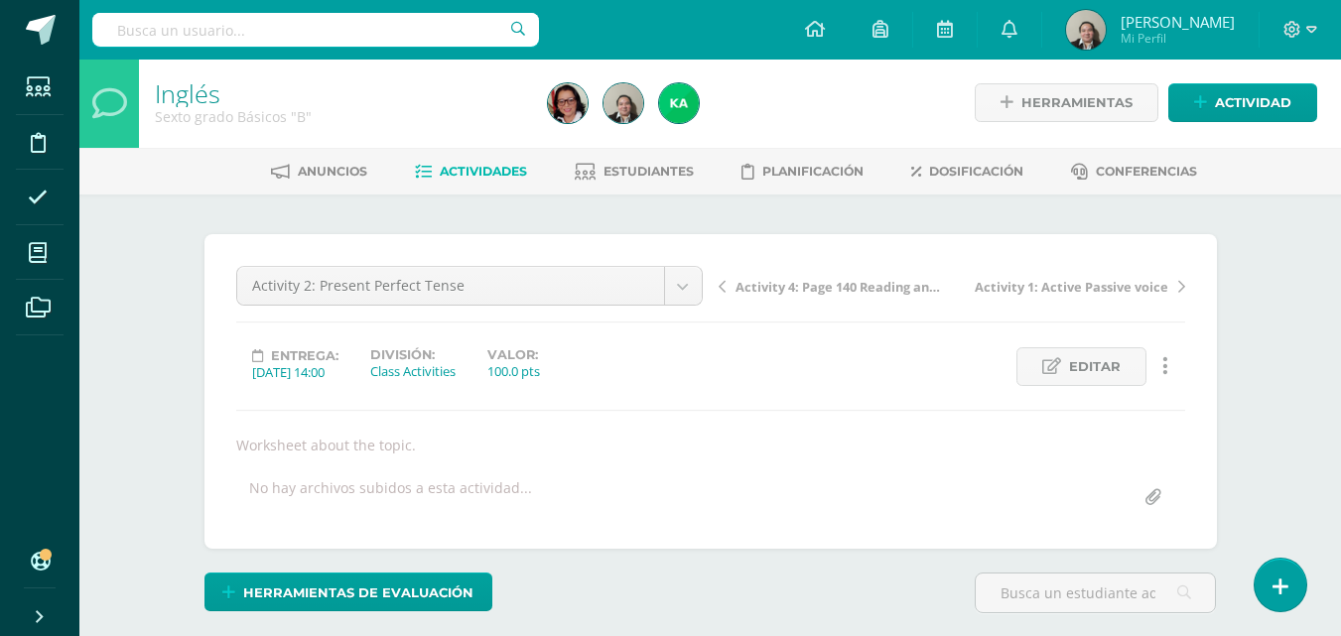
scroll to position [558, 0]
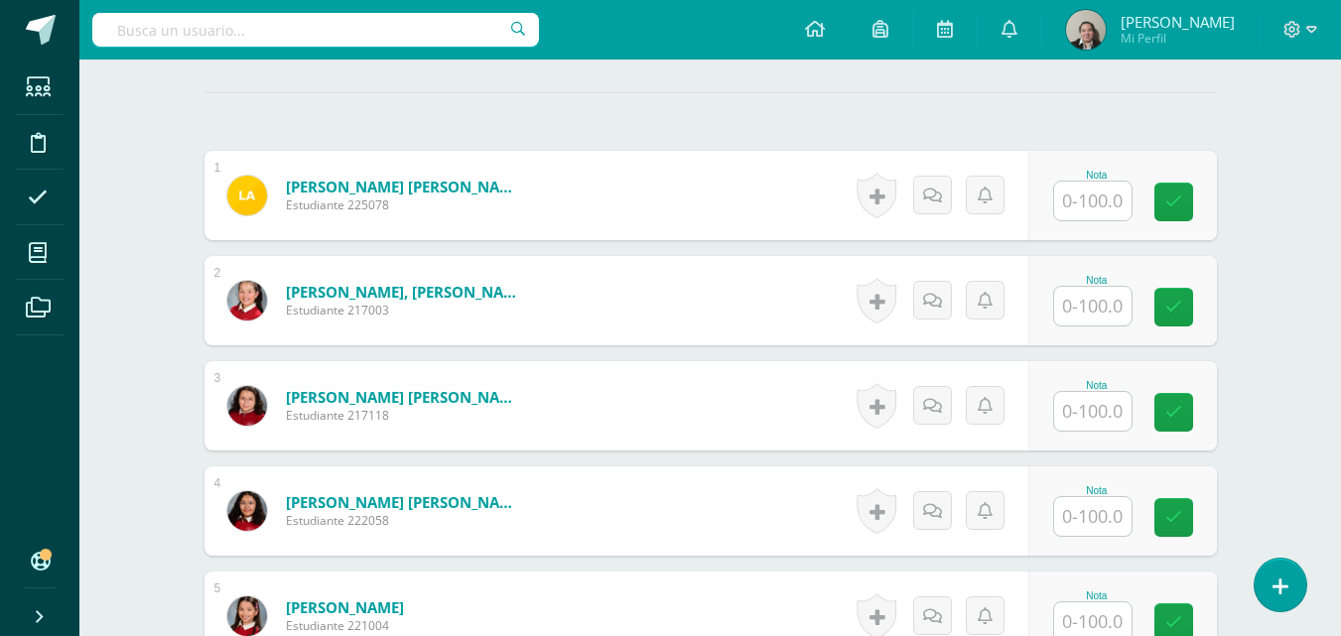
click at [1080, 299] on input "text" at bounding box center [1092, 306] width 77 height 39
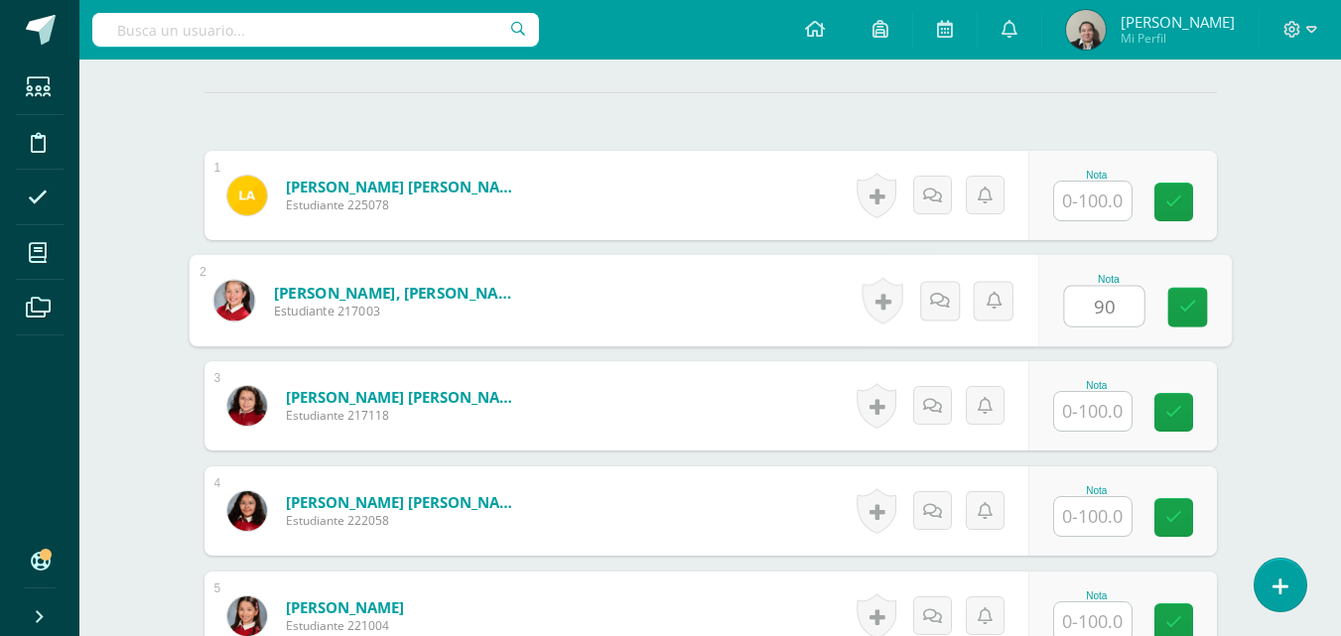
type input "90"
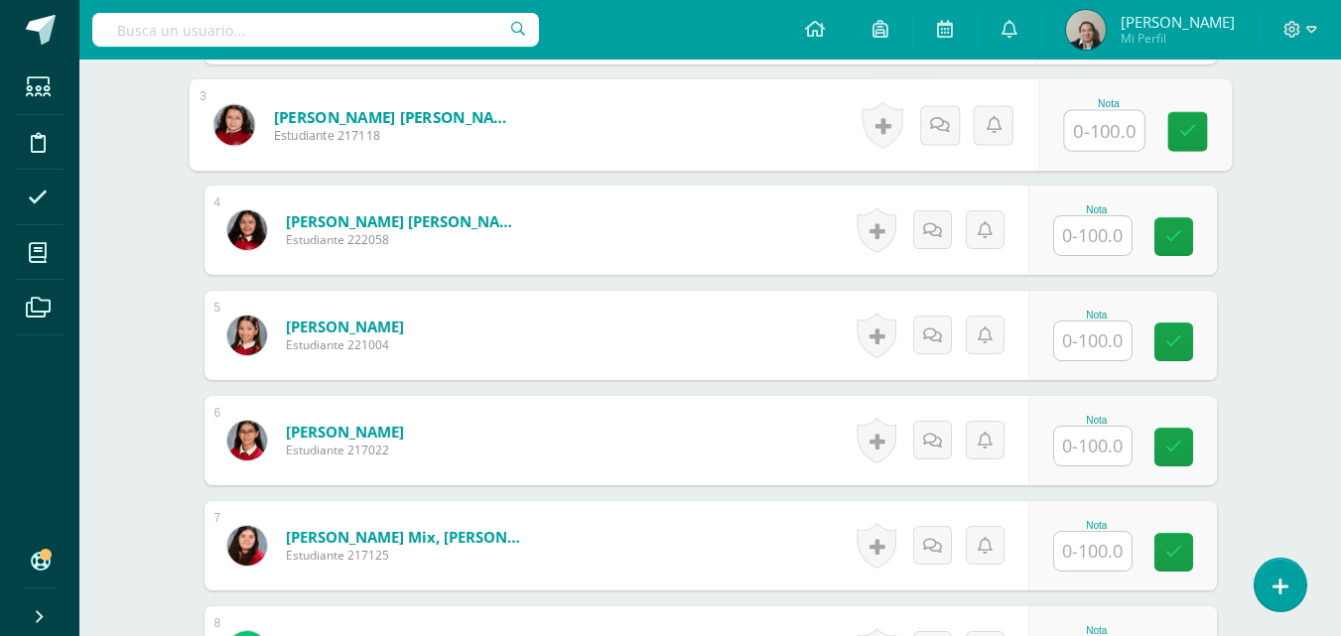
scroll to position [875, 0]
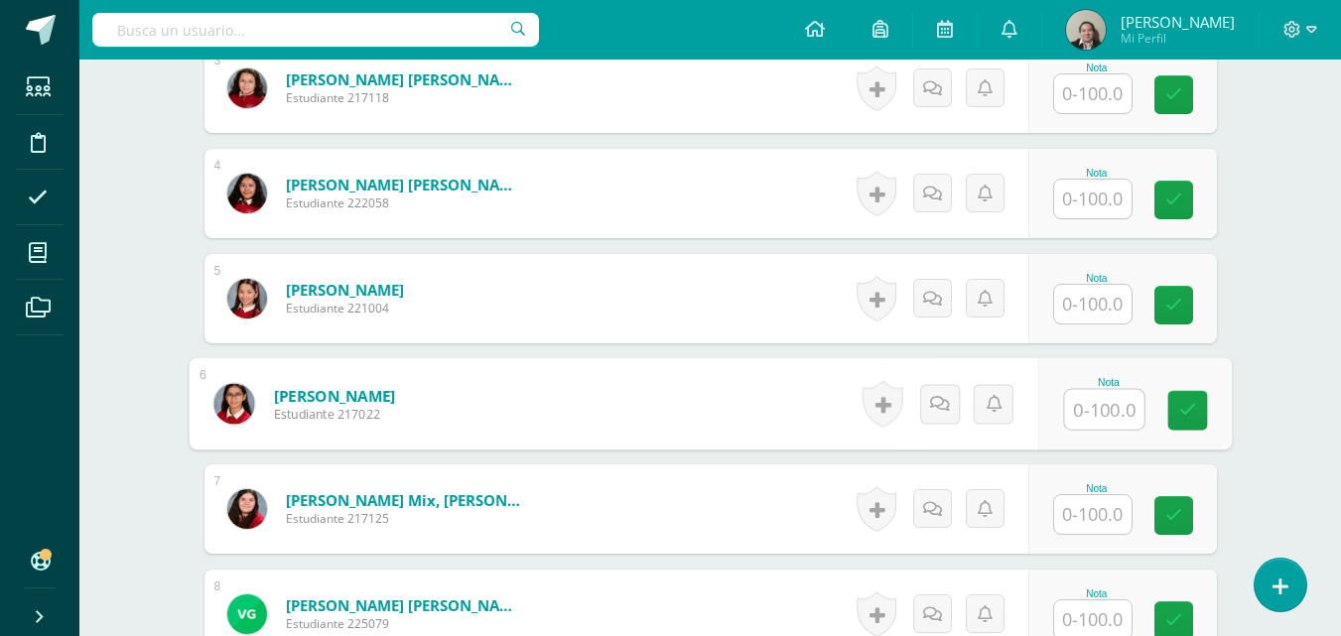
click at [1088, 401] on input "text" at bounding box center [1103, 410] width 79 height 40
type input "90"
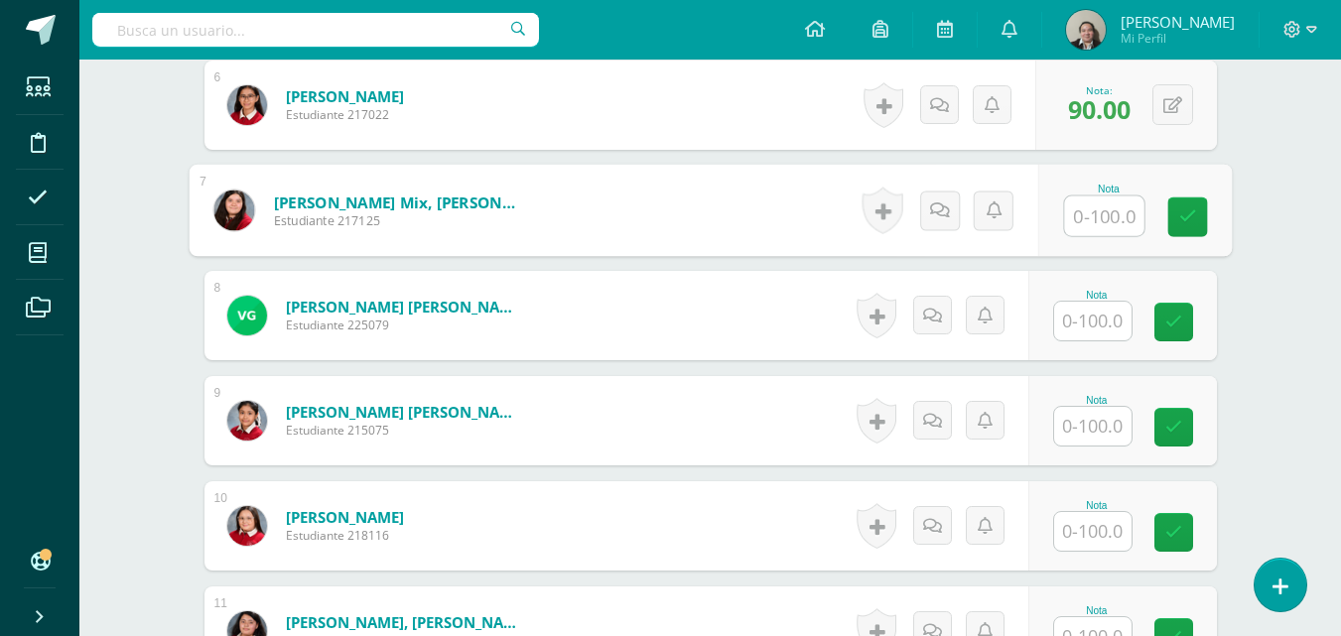
scroll to position [1193, 0]
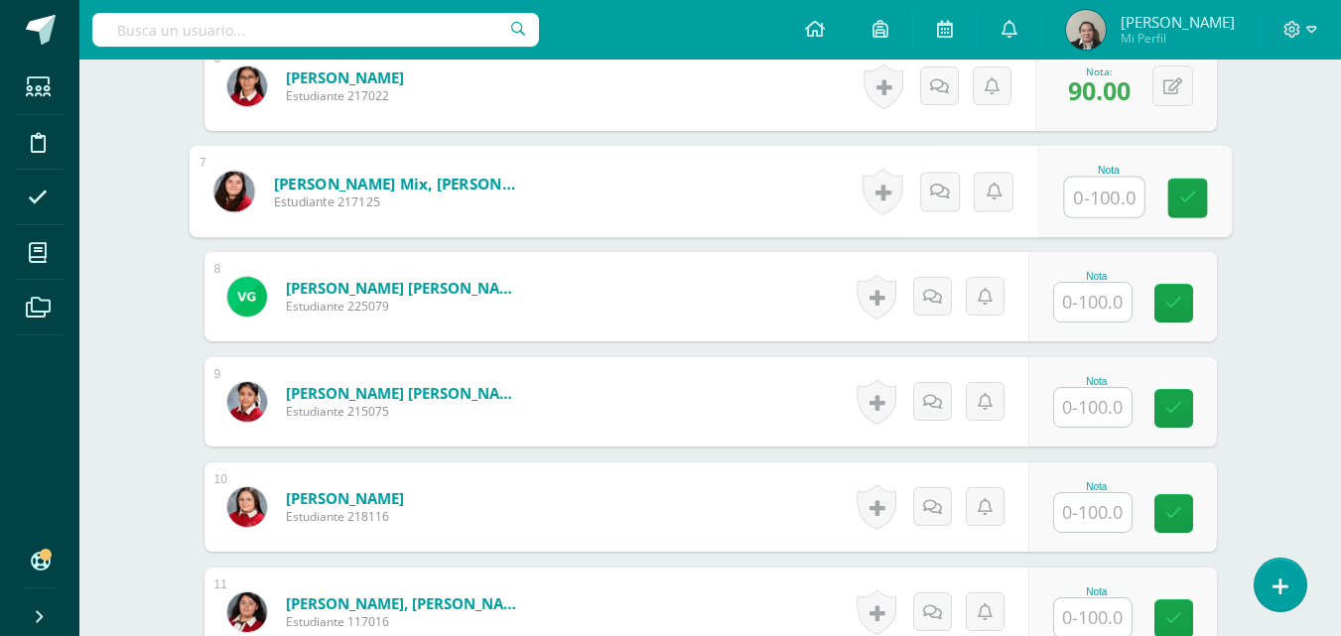
click at [1071, 417] on input "text" at bounding box center [1092, 407] width 77 height 39
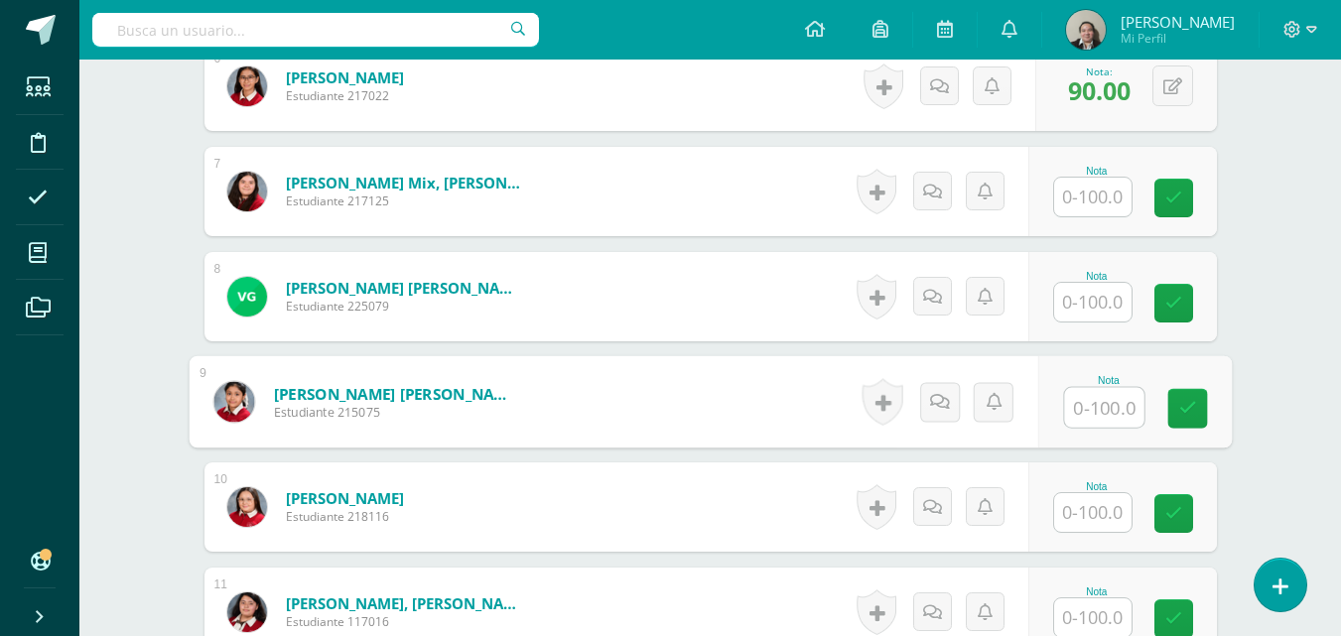
click at [1071, 417] on input "text" at bounding box center [1103, 408] width 79 height 40
type input "95"
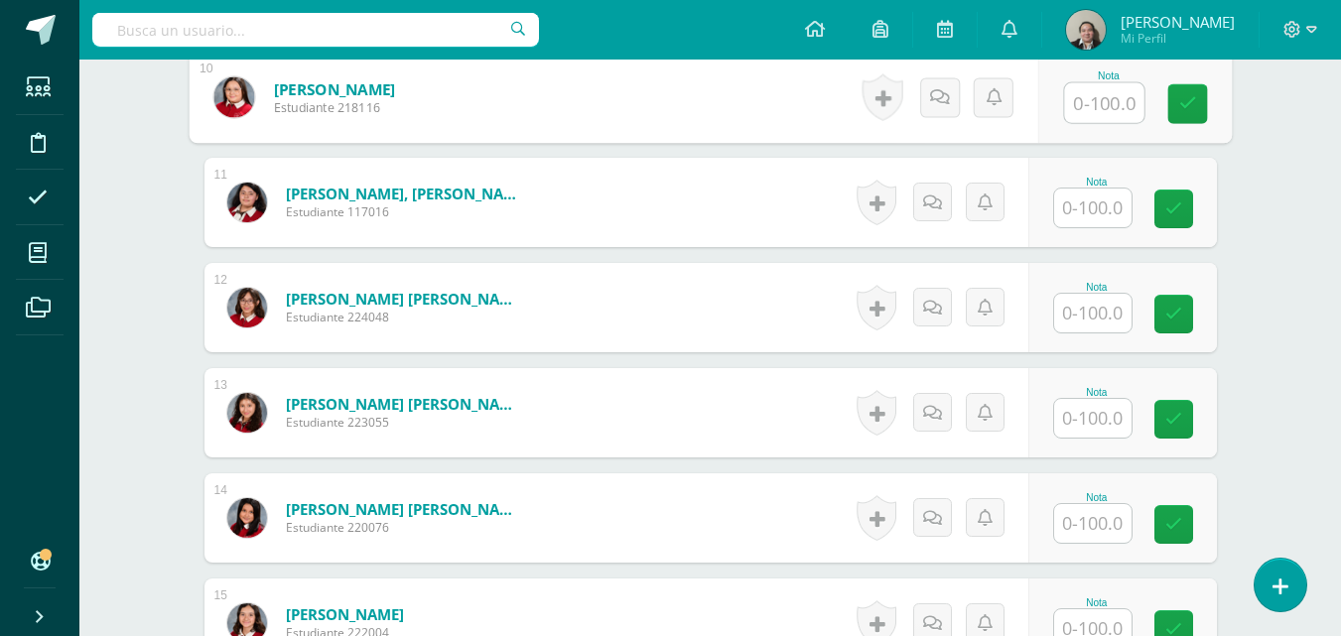
scroll to position [1669, 0]
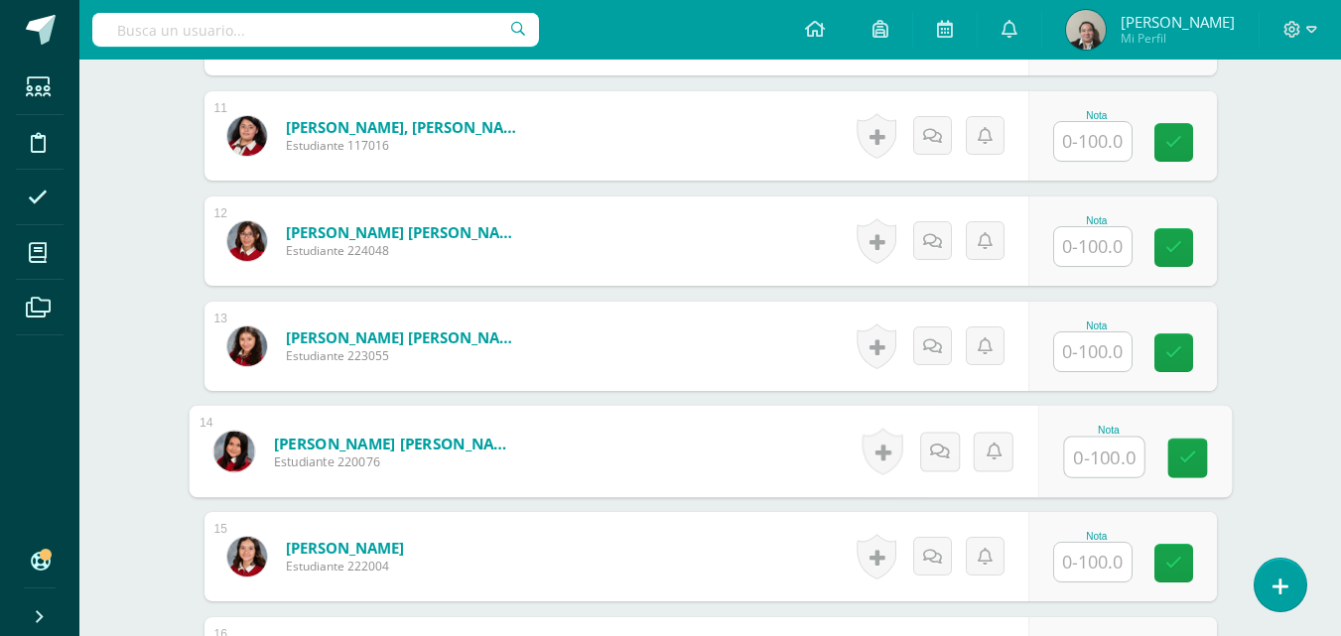
click at [1093, 461] on input "text" at bounding box center [1103, 458] width 79 height 40
type input "90"
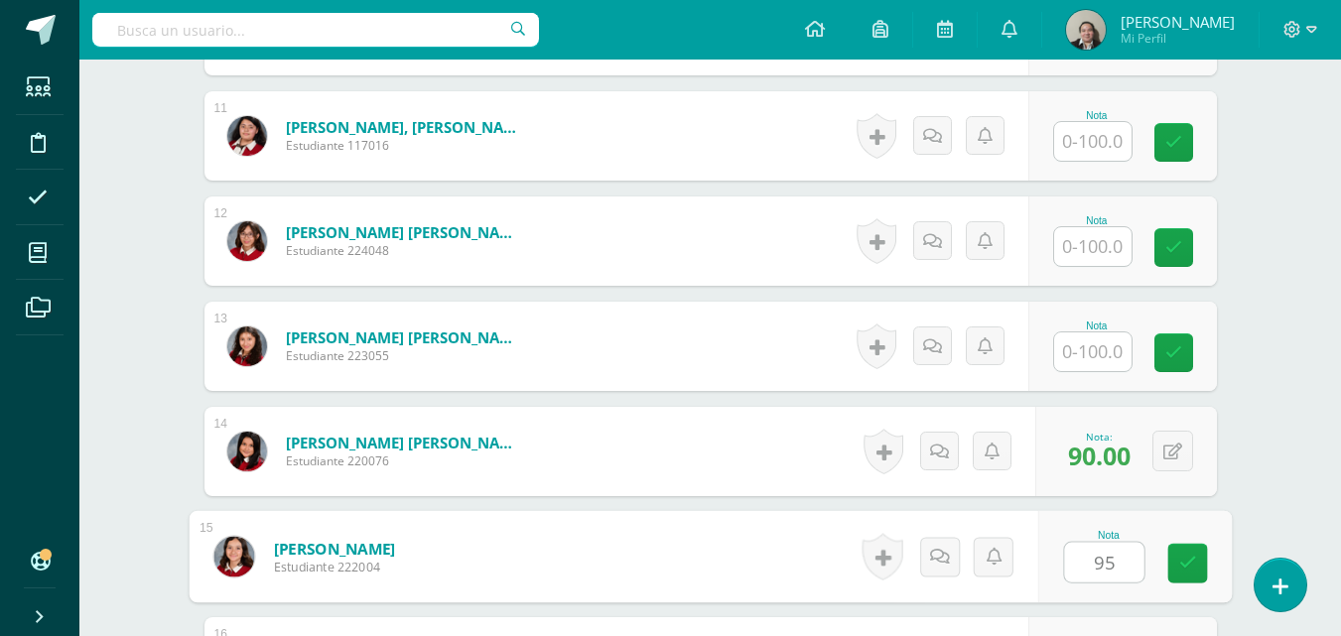
type input "95"
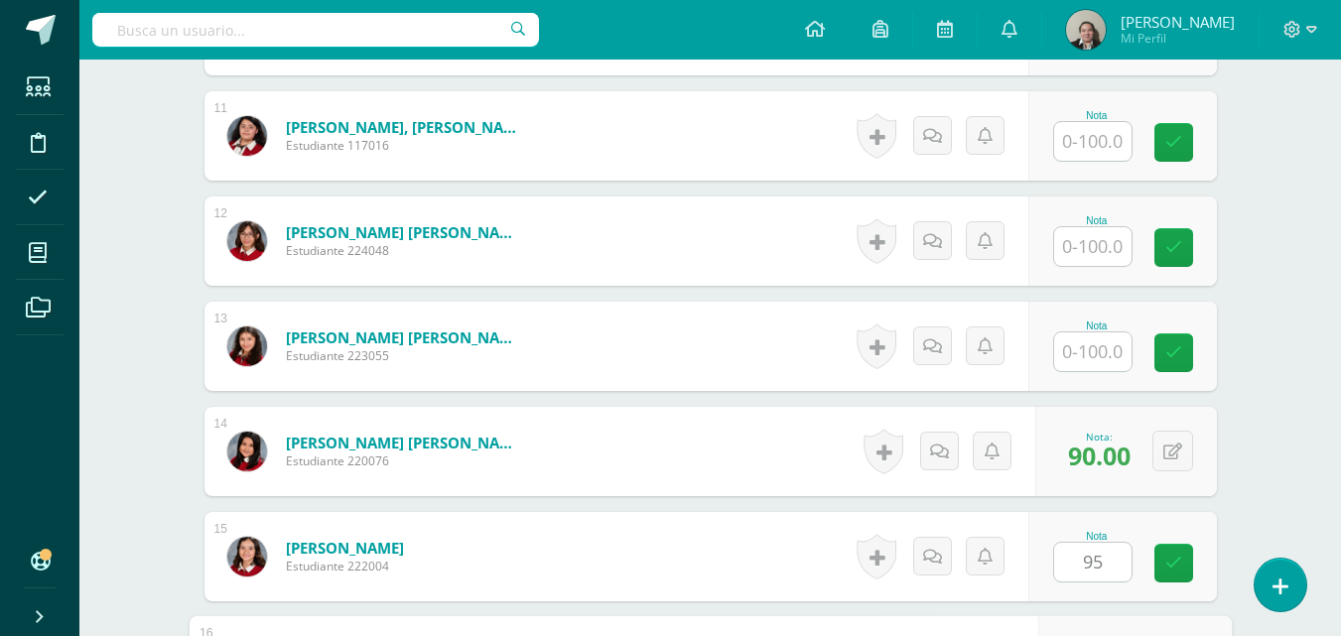
scroll to position [2019, 0]
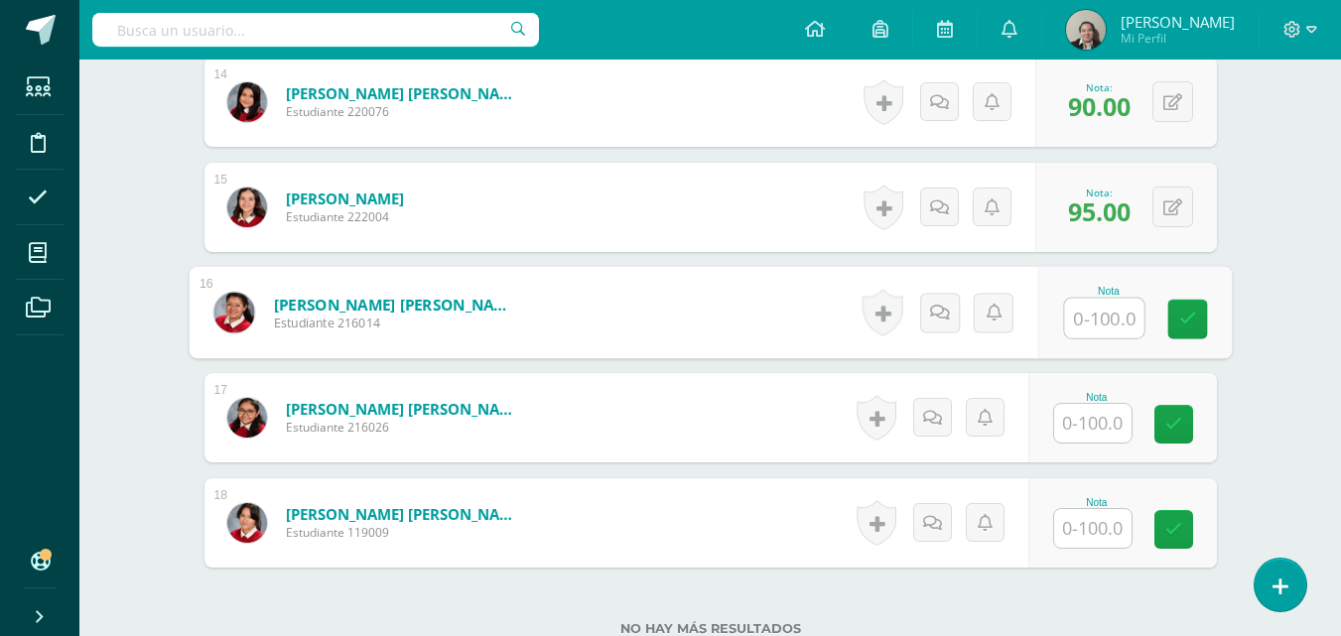
click at [1099, 421] on input "text" at bounding box center [1092, 423] width 77 height 39
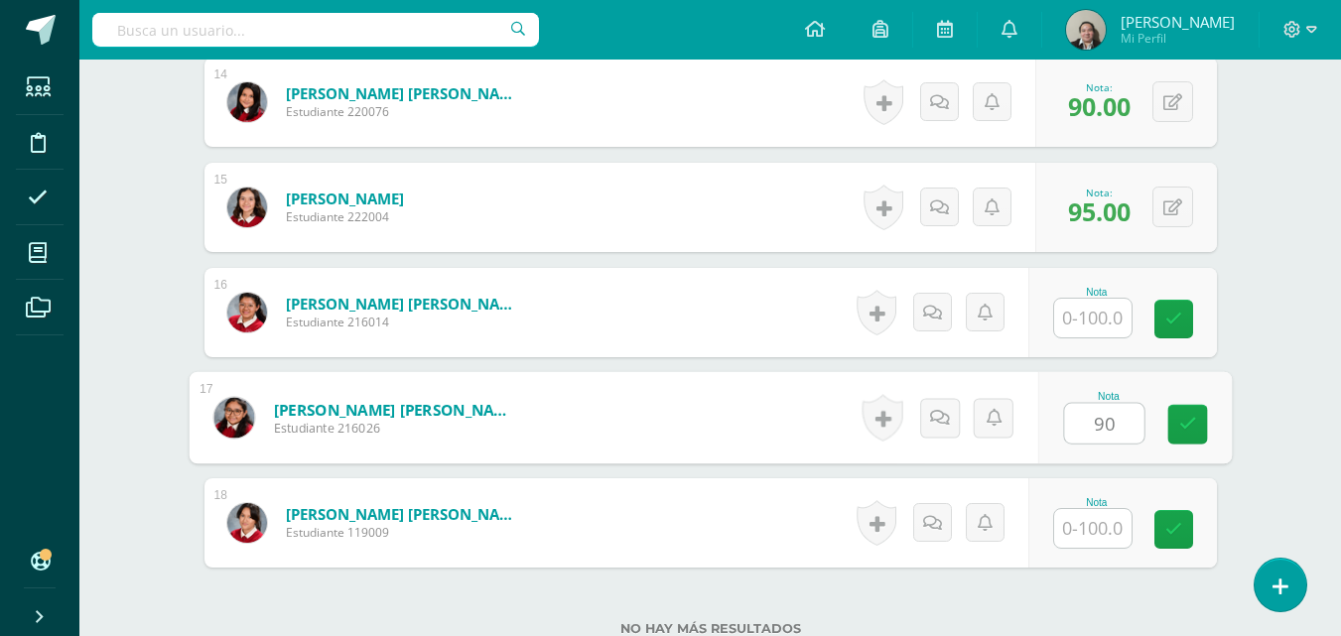
type input "90"
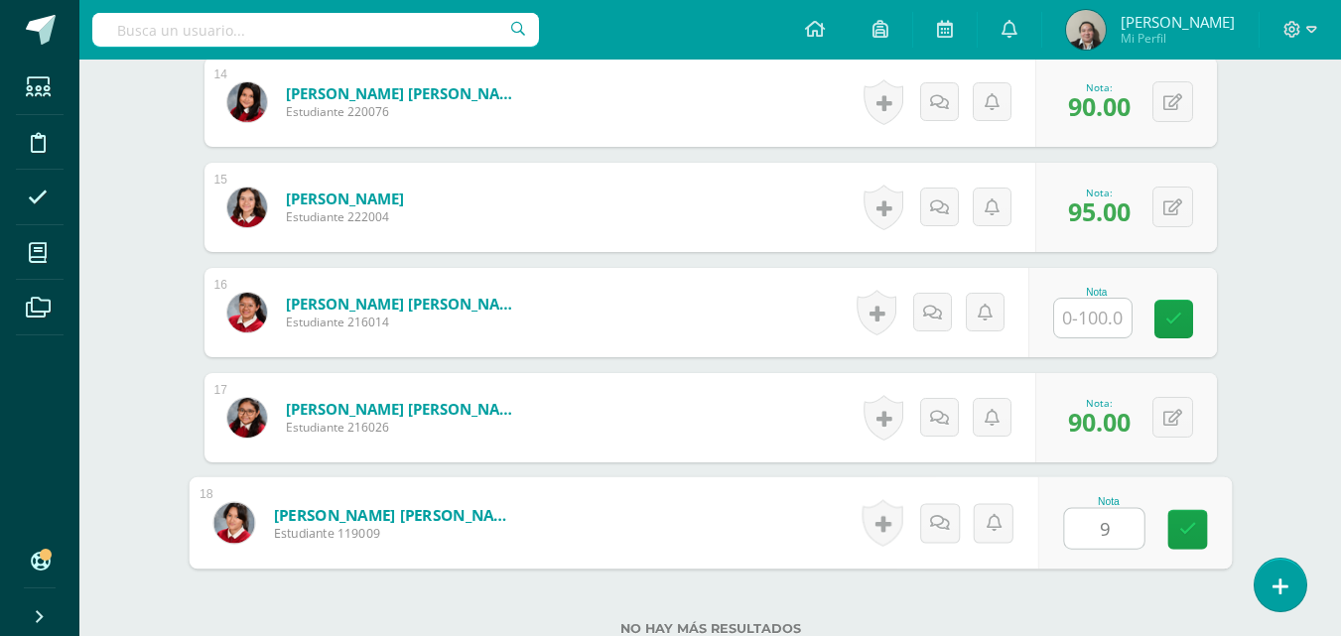
type input "93"
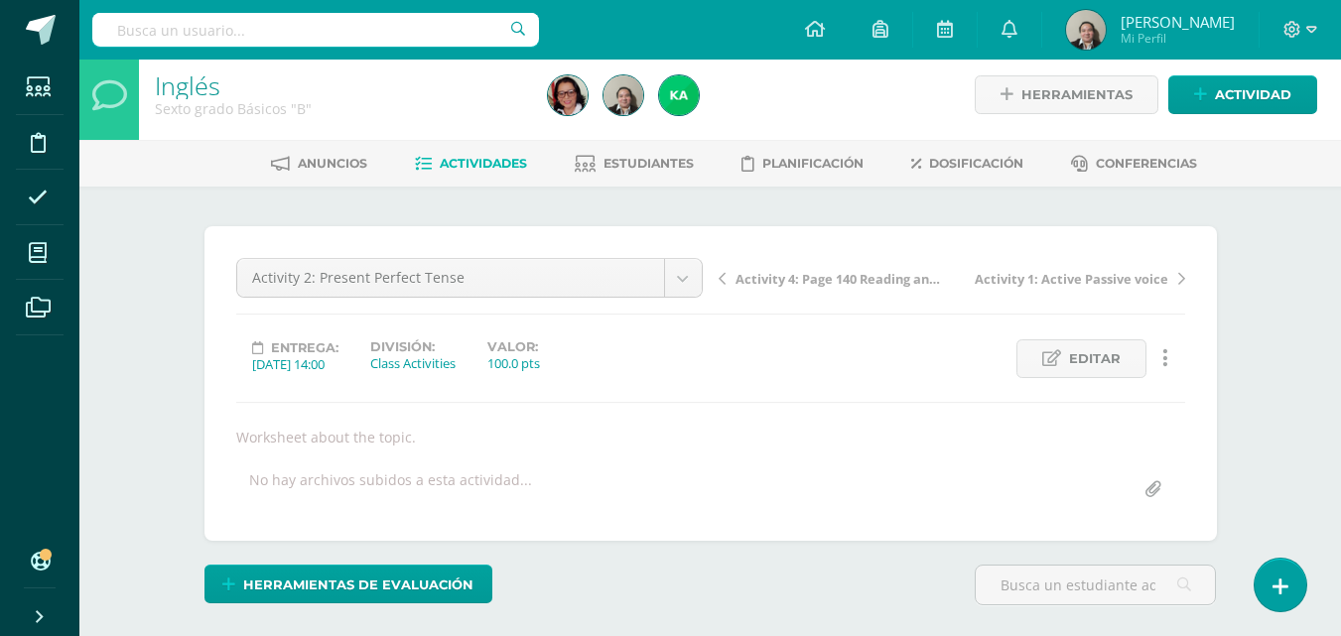
scroll to position [0, 0]
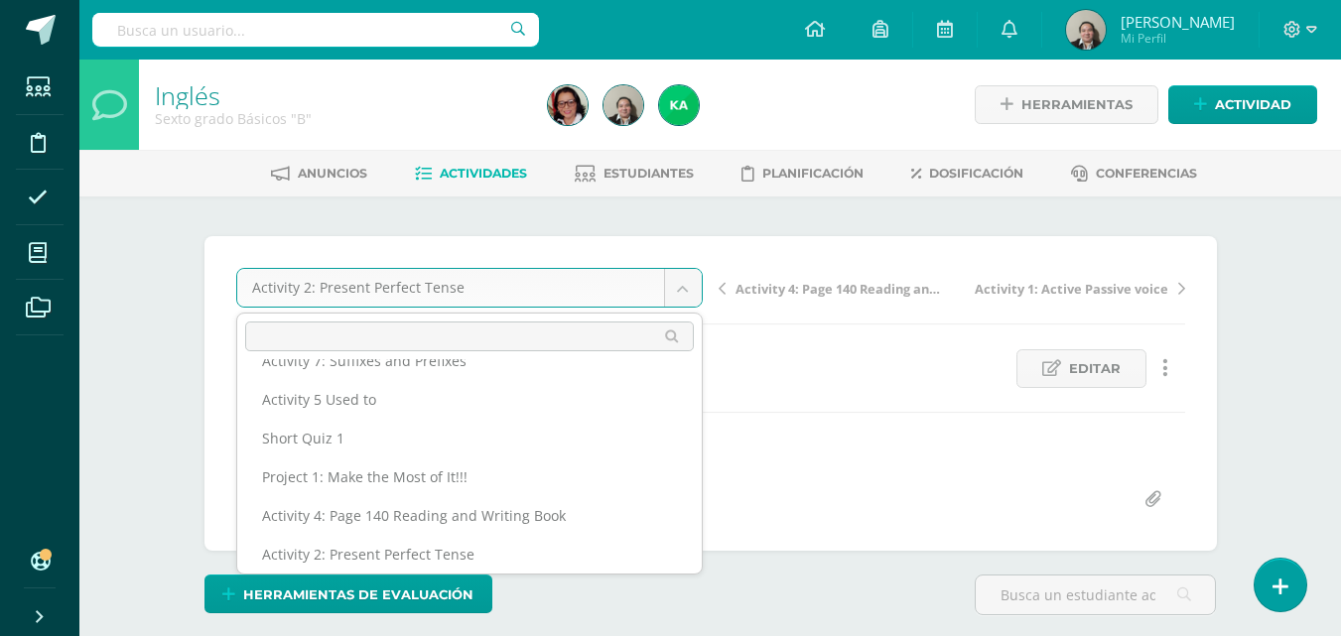
scroll to position [148, 0]
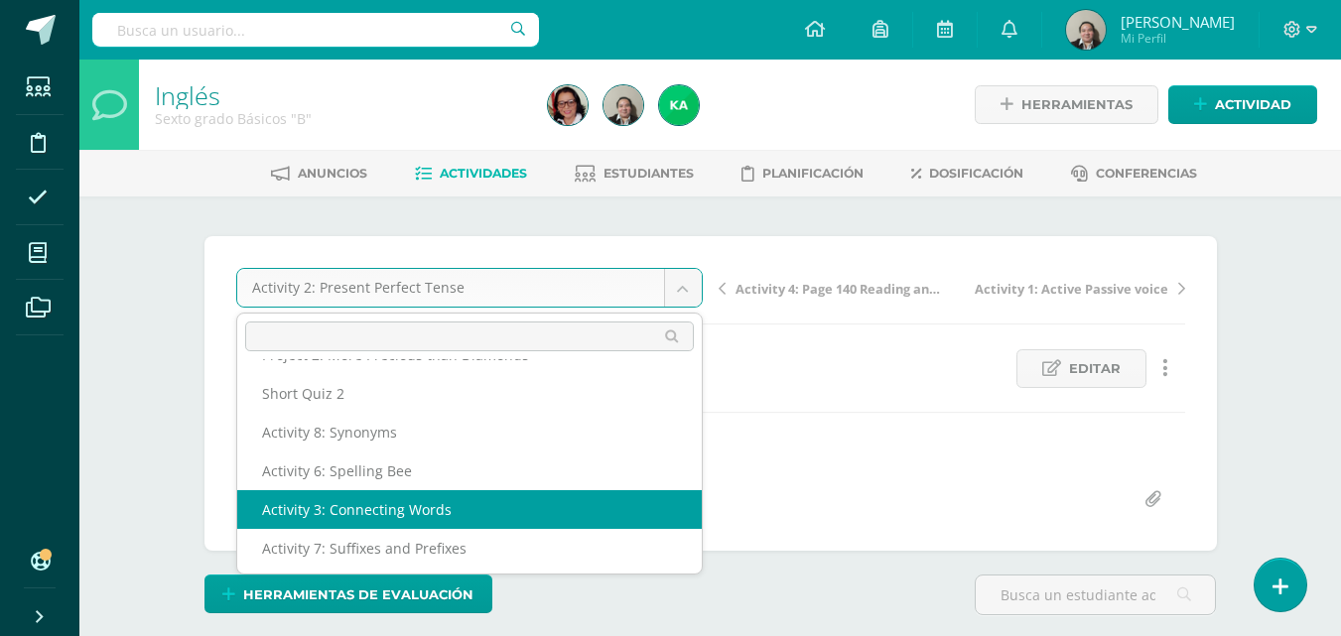
select select "/dashboard/teacher/grade-activity/207718/"
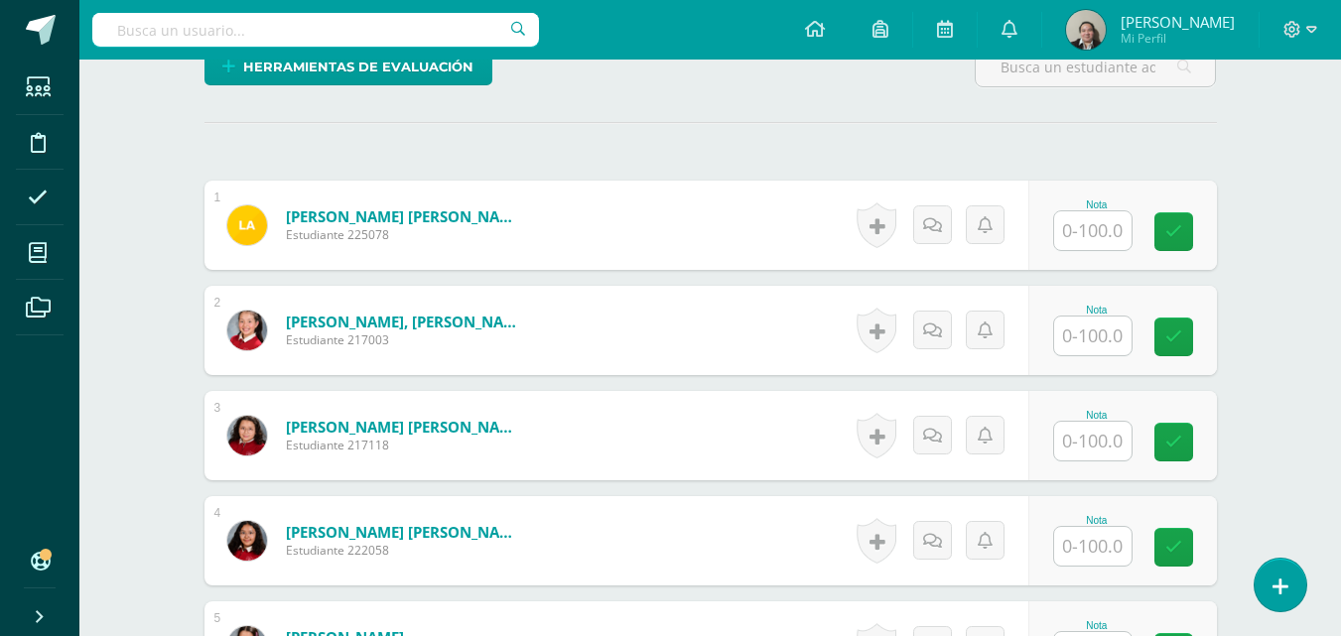
scroll to position [498, 0]
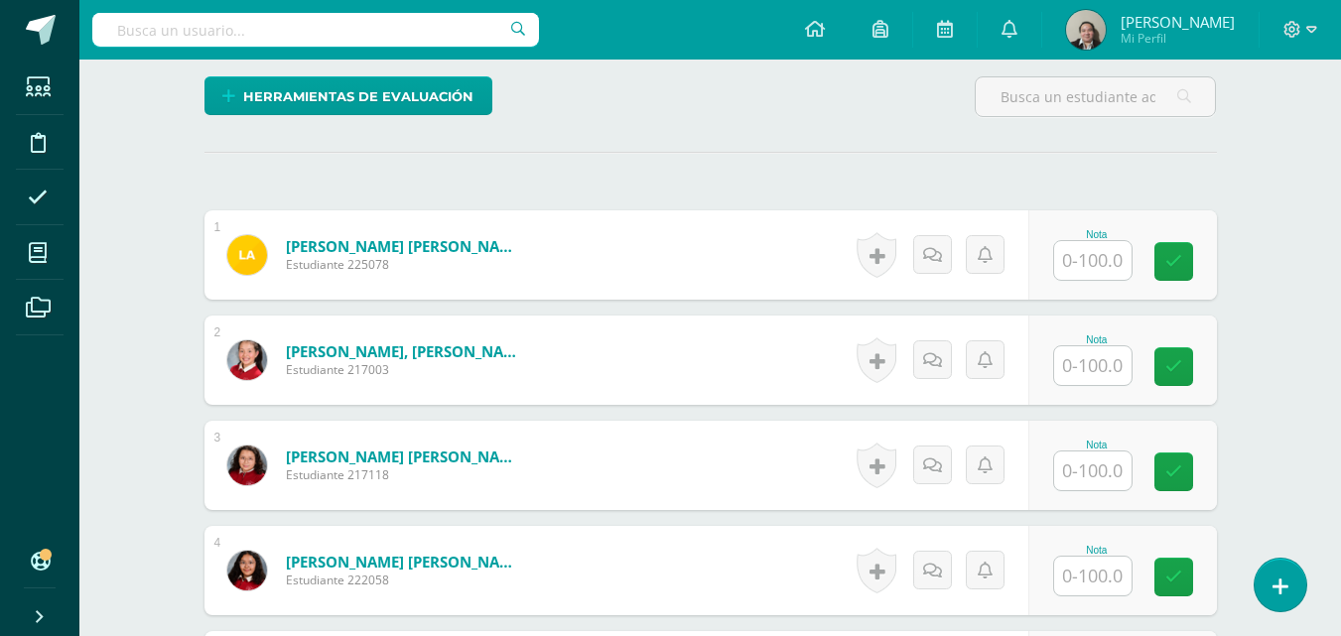
click at [1098, 363] on input "text" at bounding box center [1092, 365] width 77 height 39
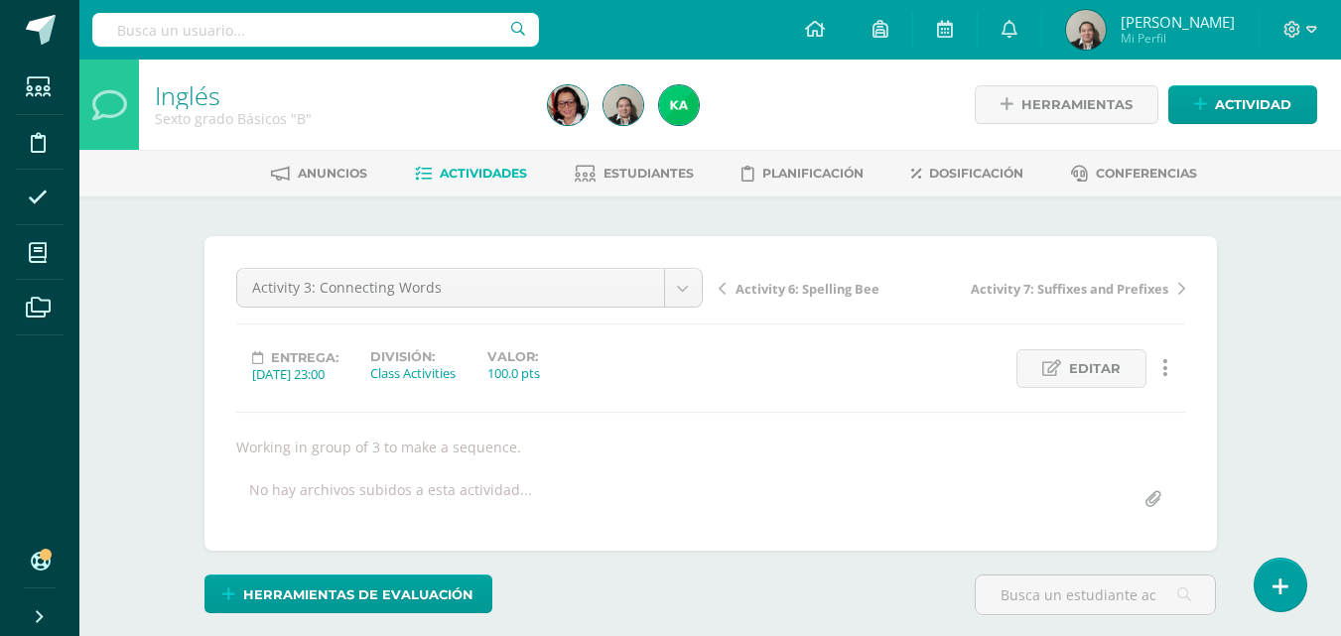
scroll to position [556, 0]
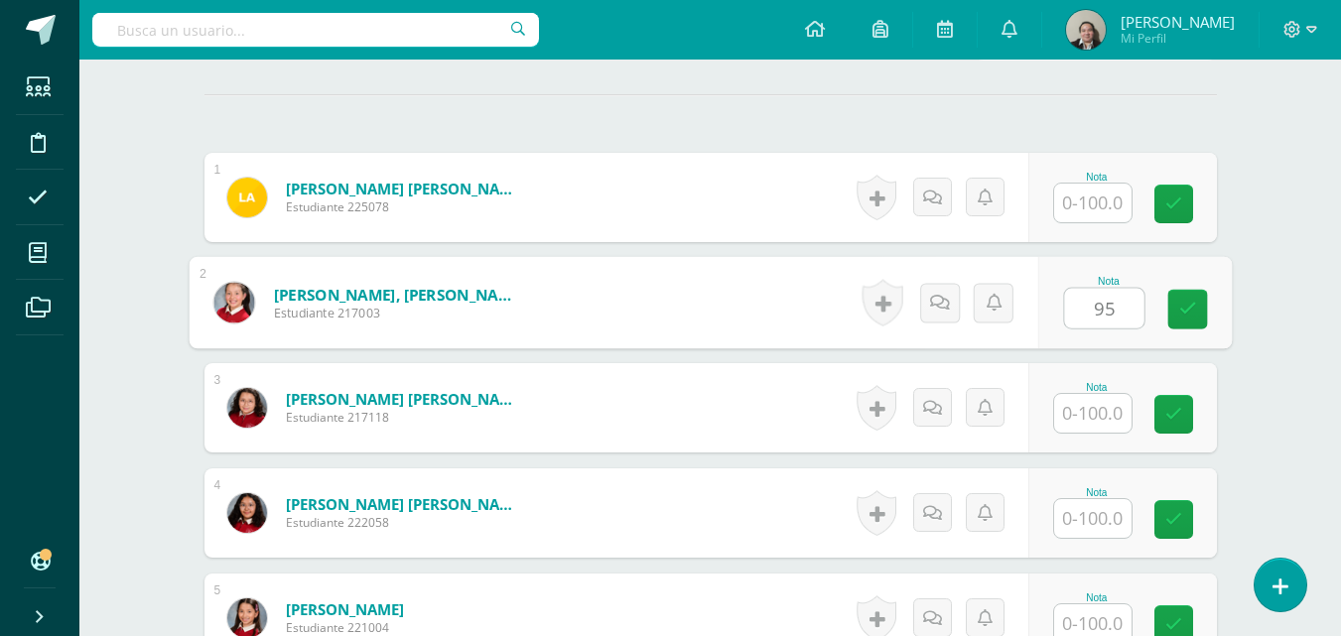
type input "95"
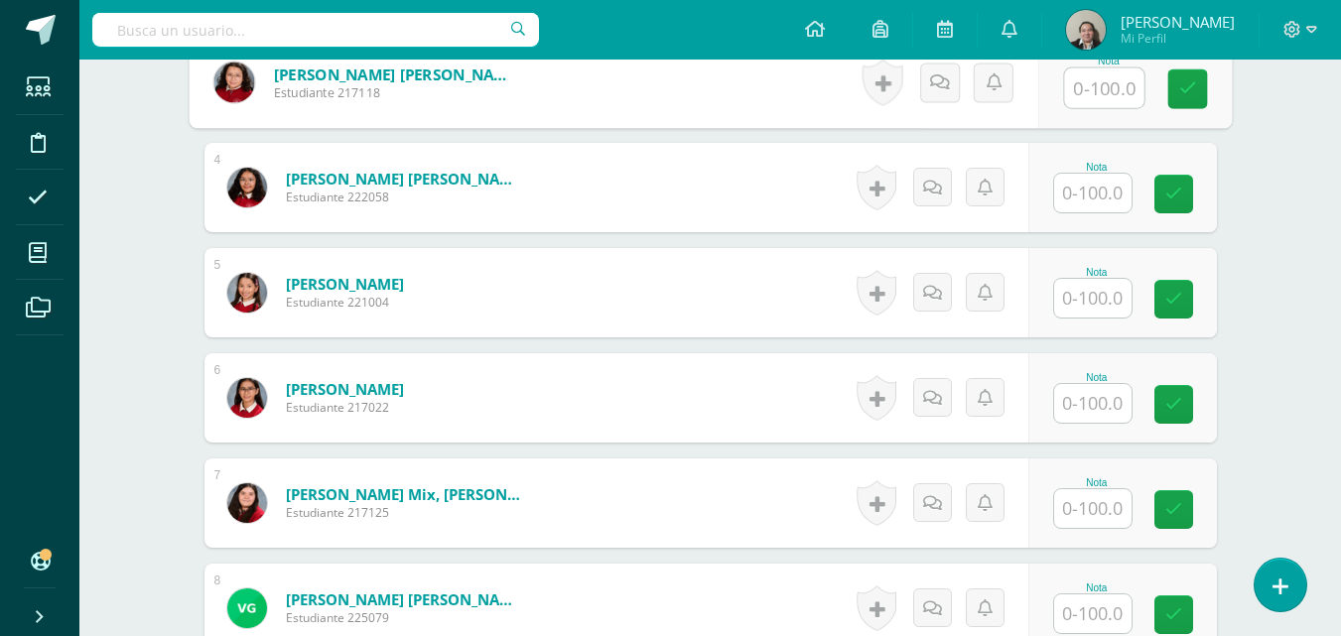
scroll to position [913, 0]
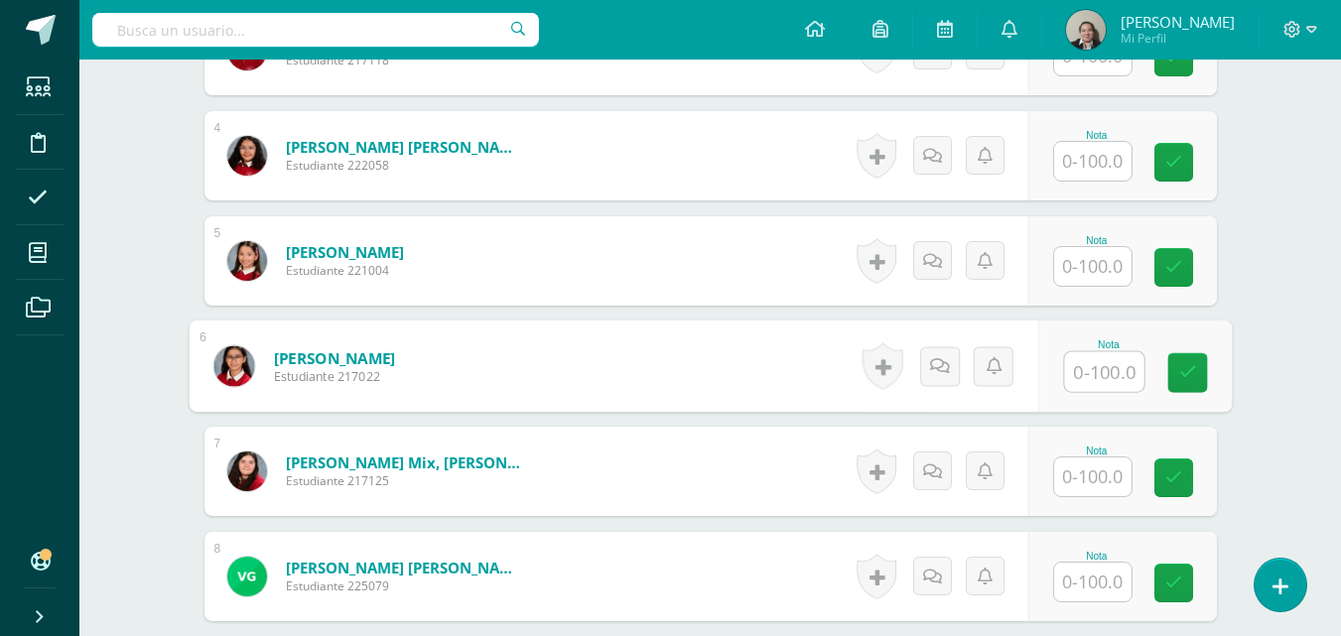
click at [1098, 384] on input "text" at bounding box center [1103, 372] width 79 height 40
type input "93"
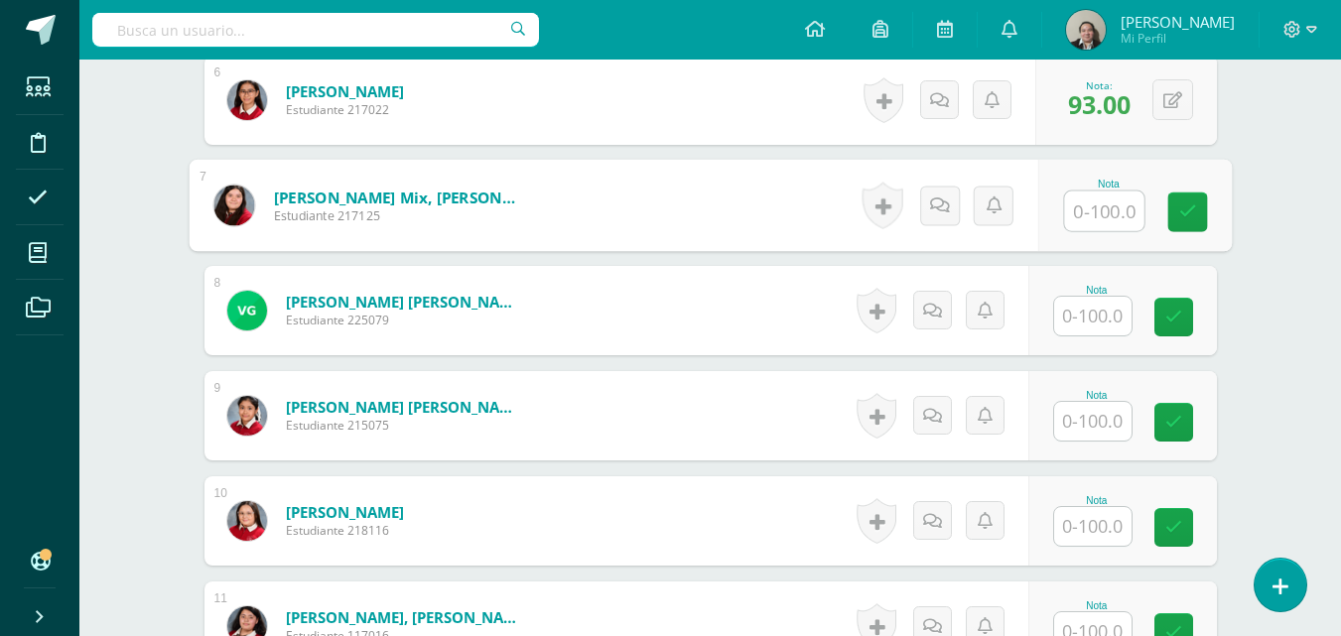
scroll to position [1191, 0]
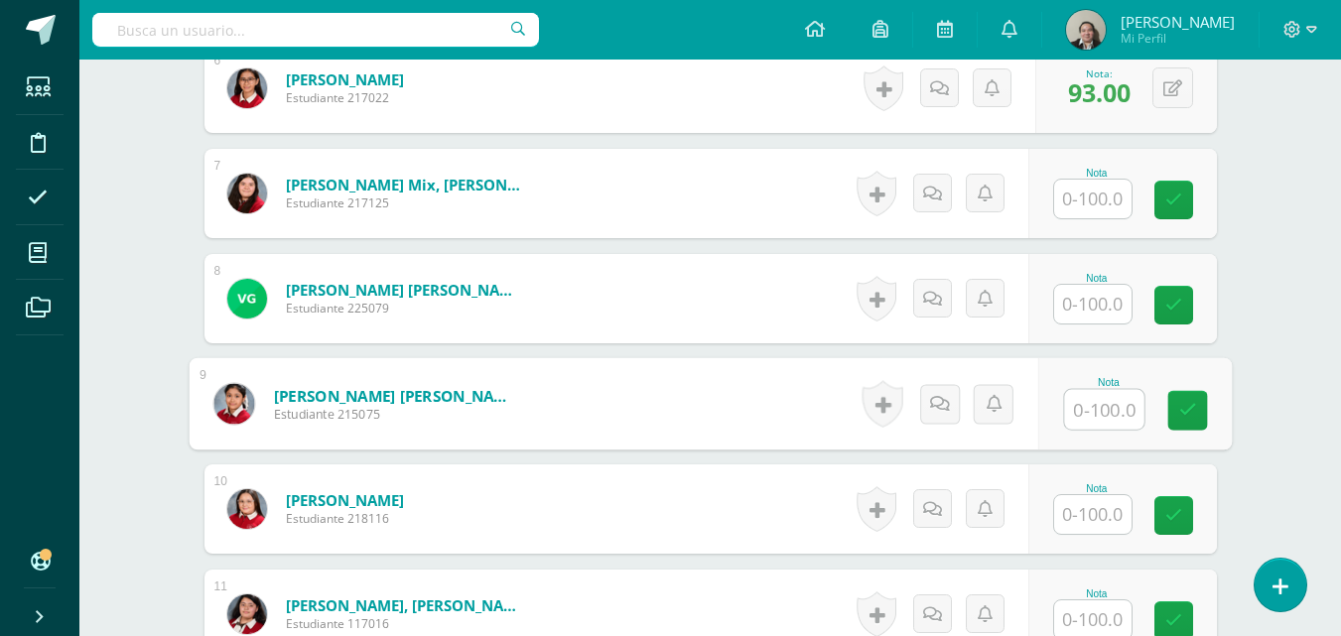
click at [1105, 421] on input "text" at bounding box center [1103, 410] width 79 height 40
type input "95"
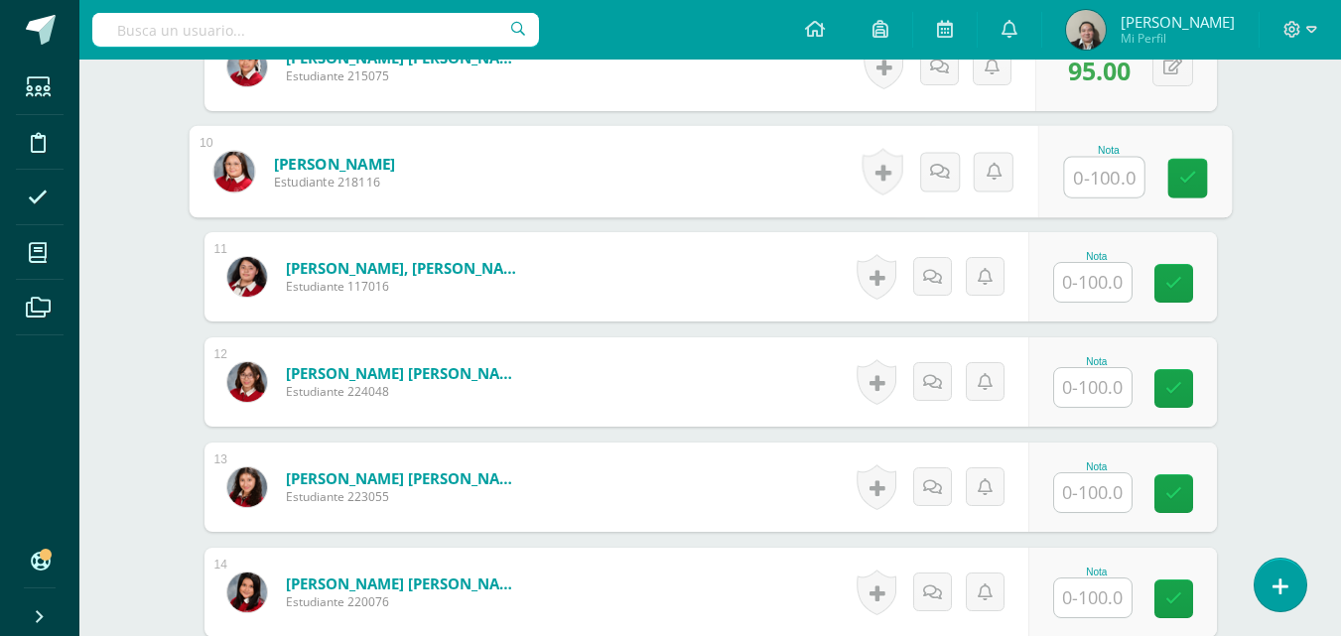
scroll to position [1548, 0]
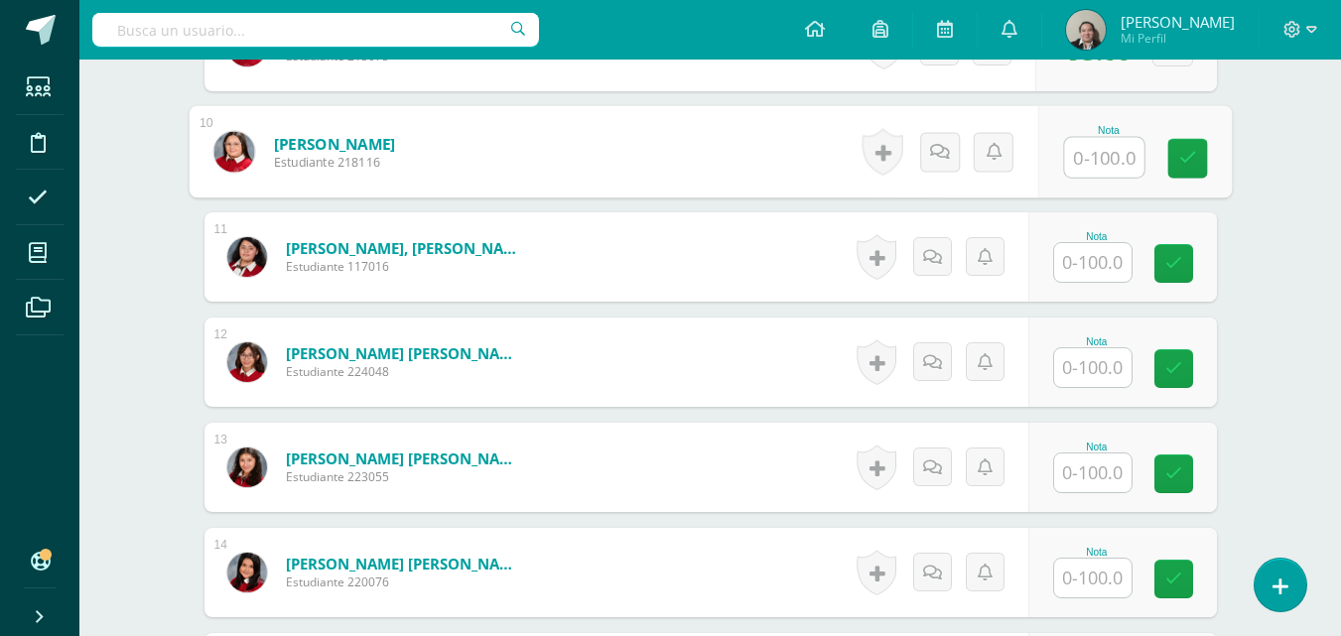
click at [1080, 577] on input "text" at bounding box center [1092, 578] width 77 height 39
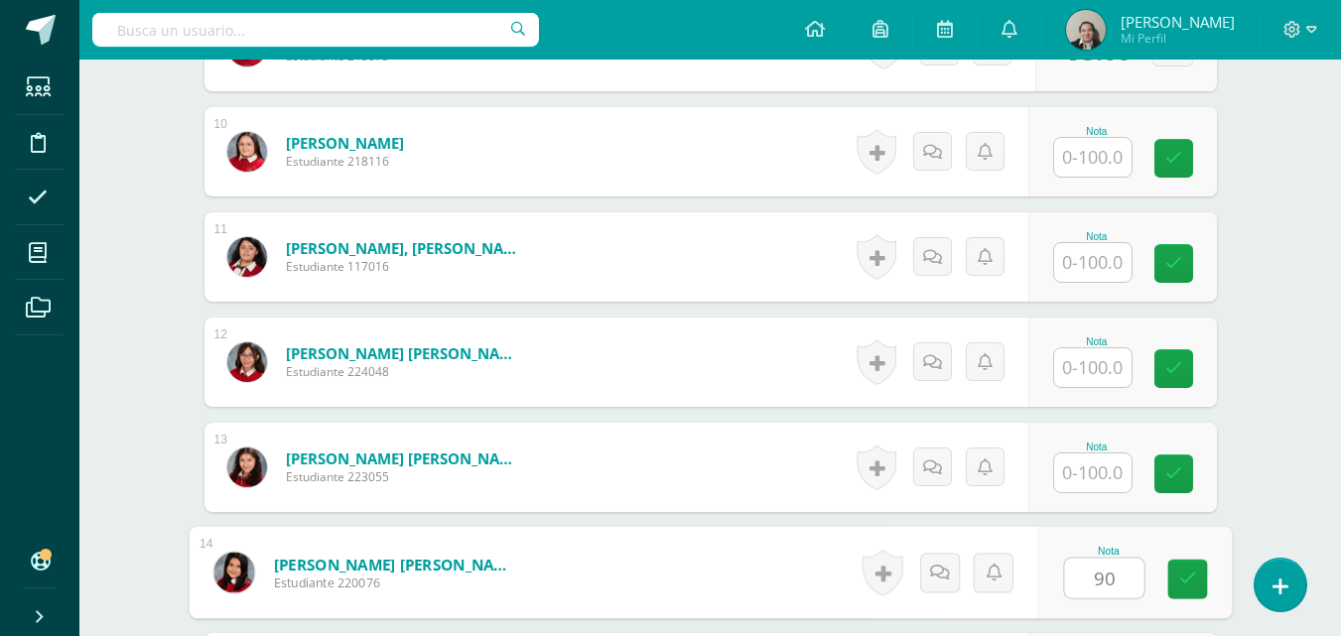
type input "90"
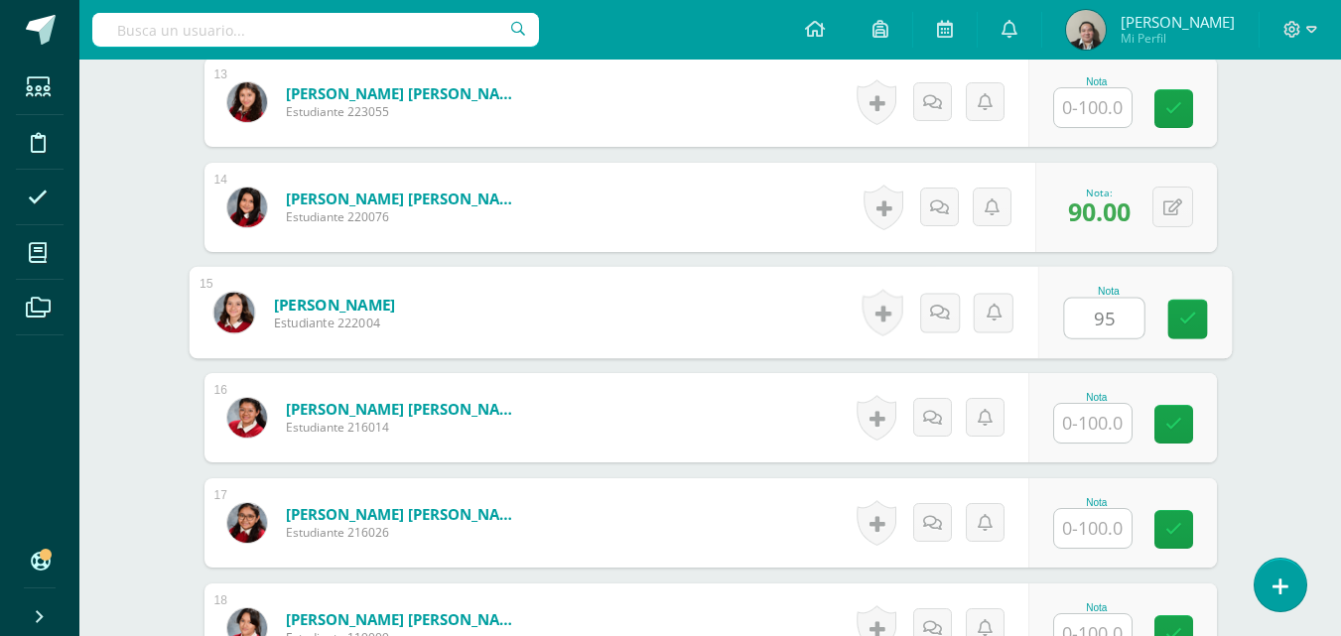
type input "95"
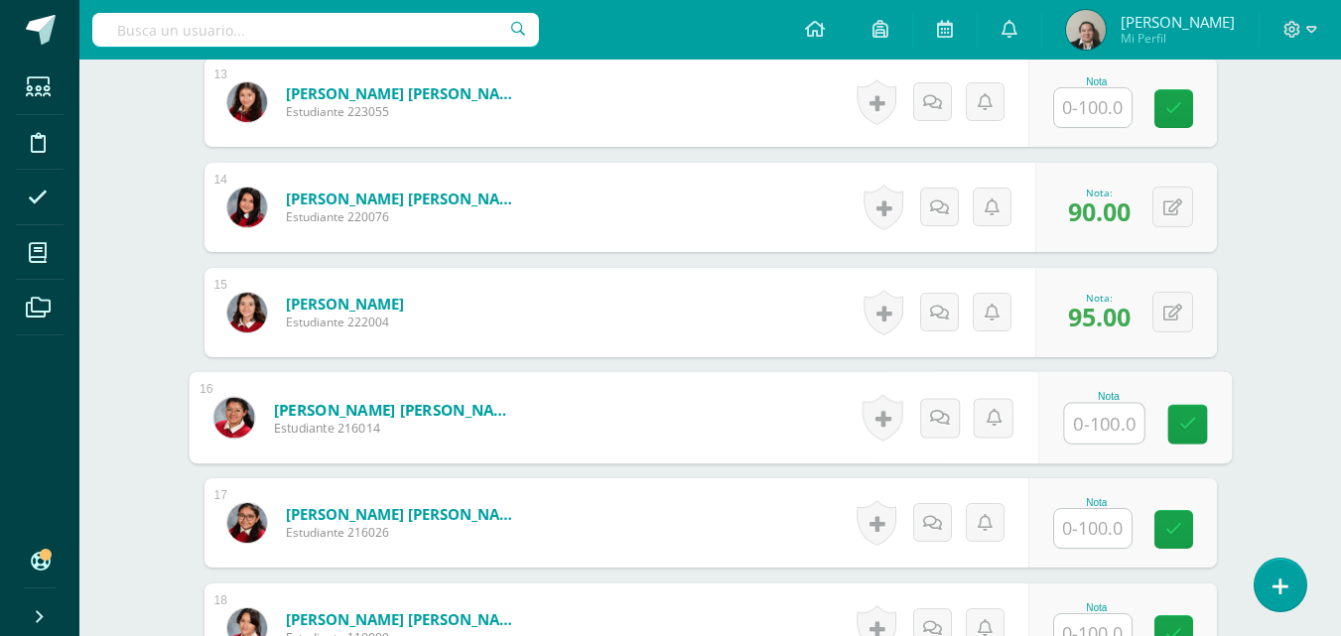
click at [1106, 537] on input "text" at bounding box center [1092, 528] width 77 height 39
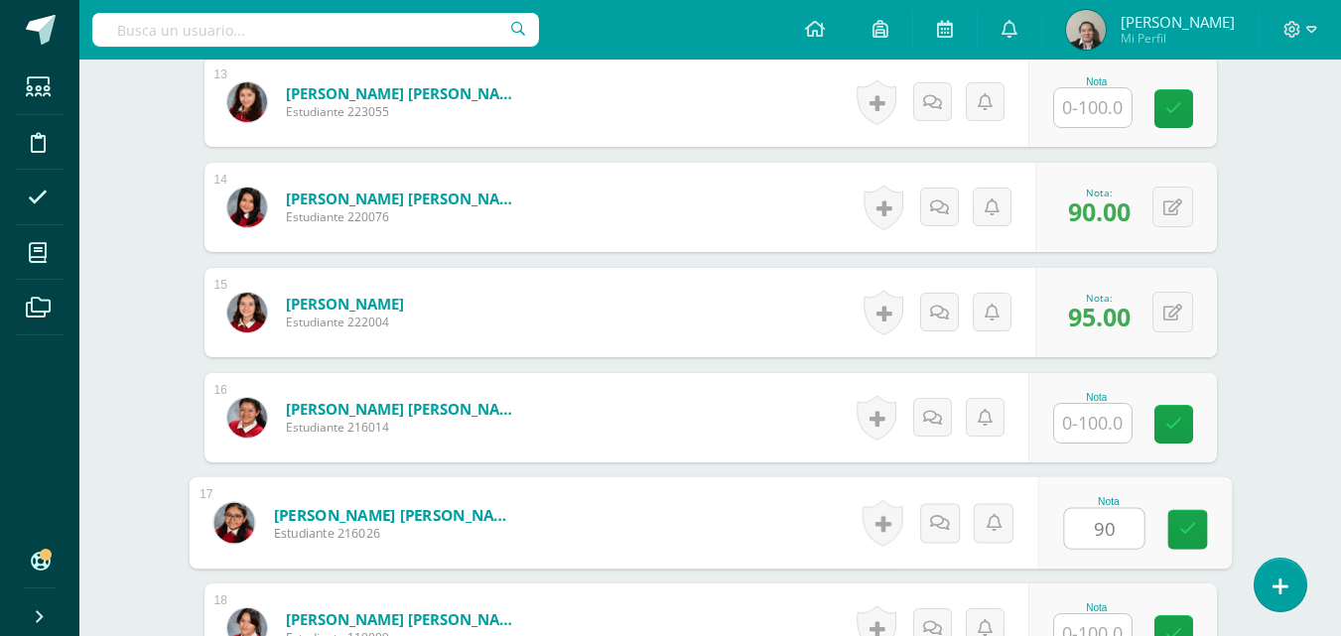
type input "90"
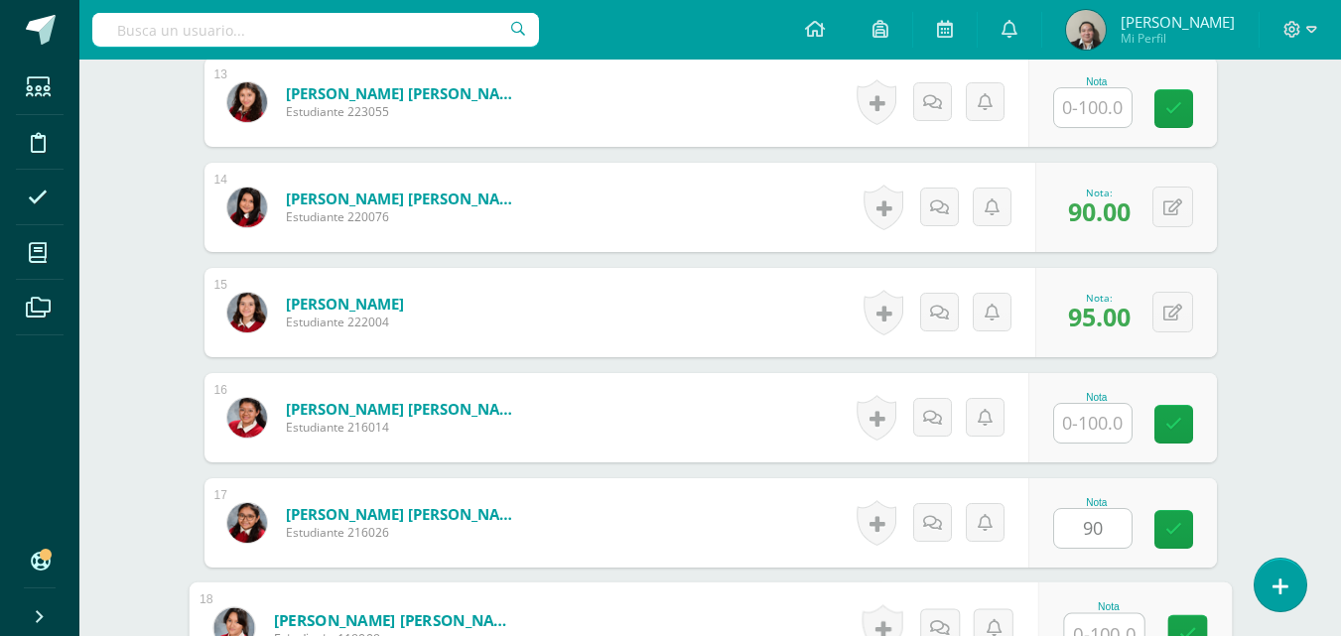
scroll to position [1930, 0]
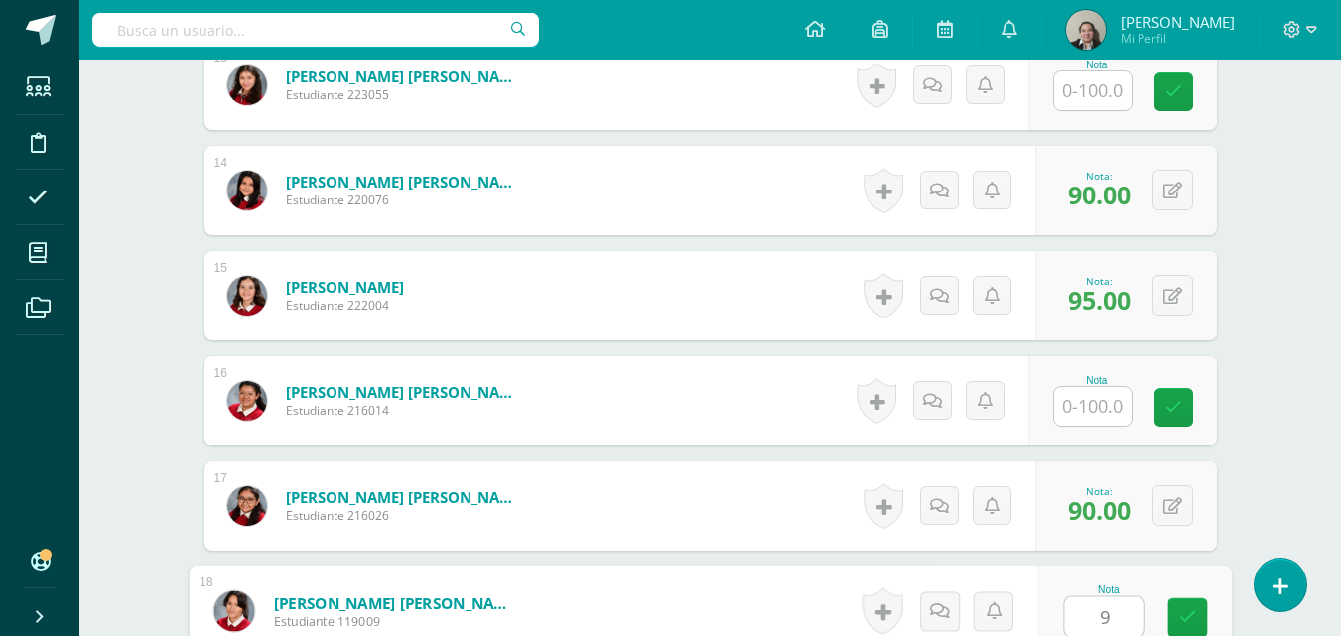
type input "95"
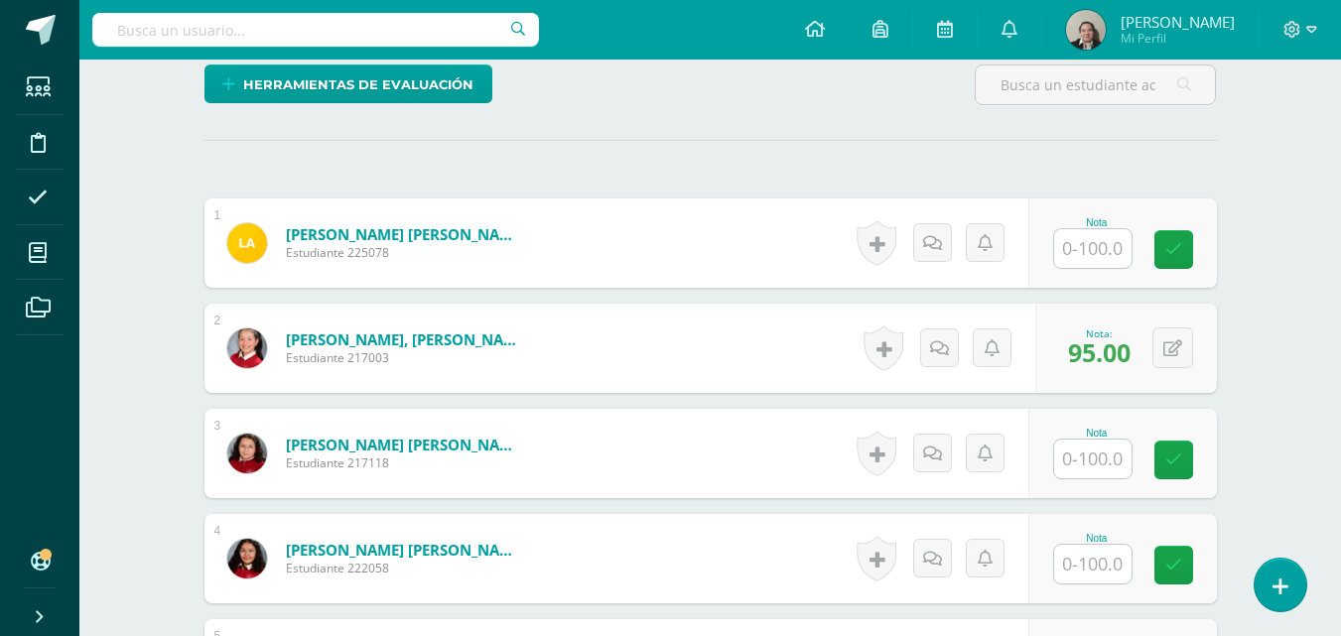
scroll to position [0, 0]
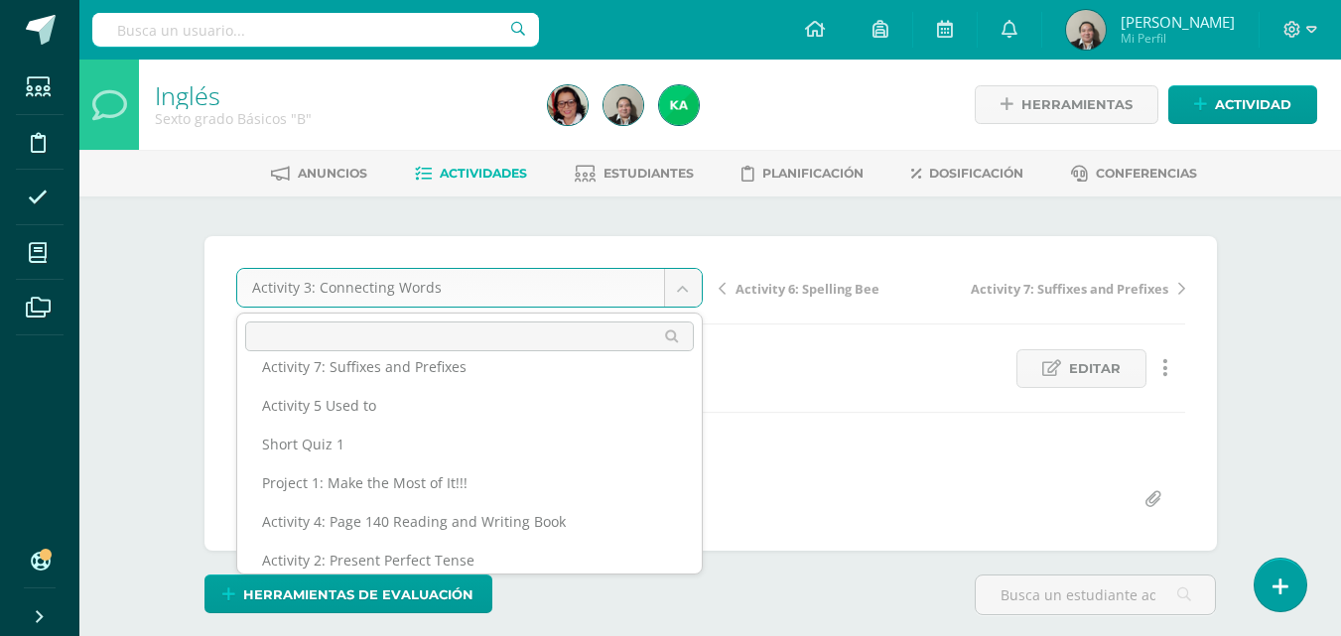
scroll to position [382, 0]
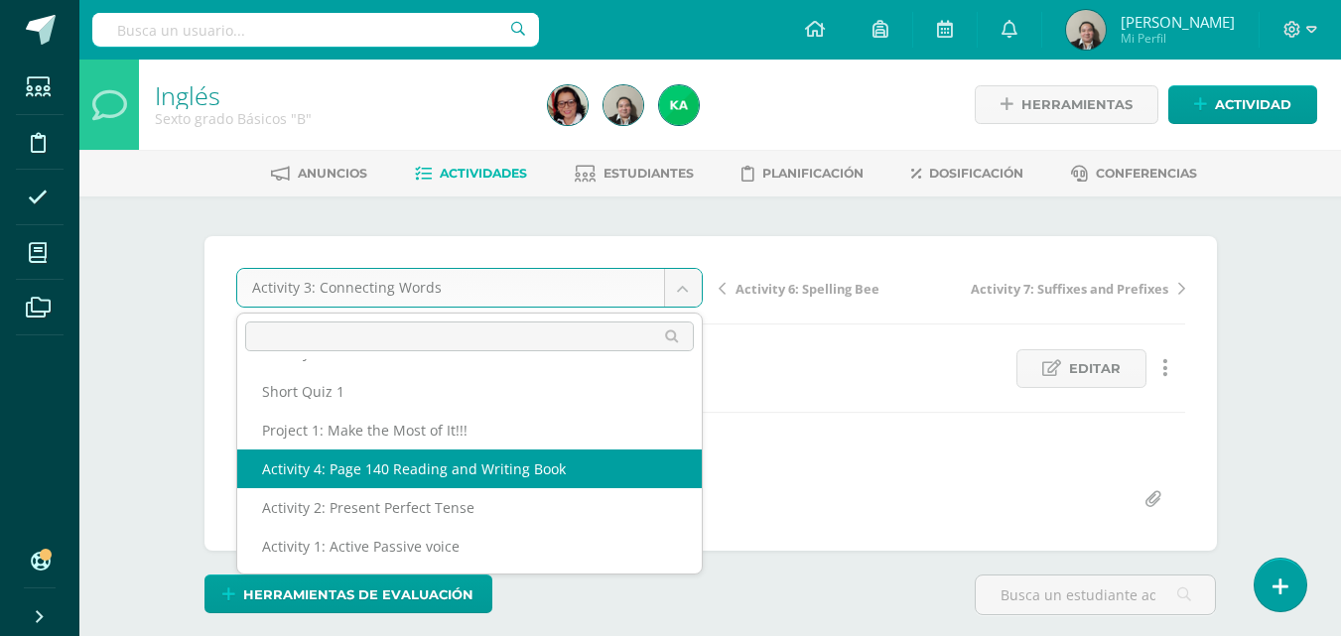
select select "/dashboard/teacher/grade-activity/207721/"
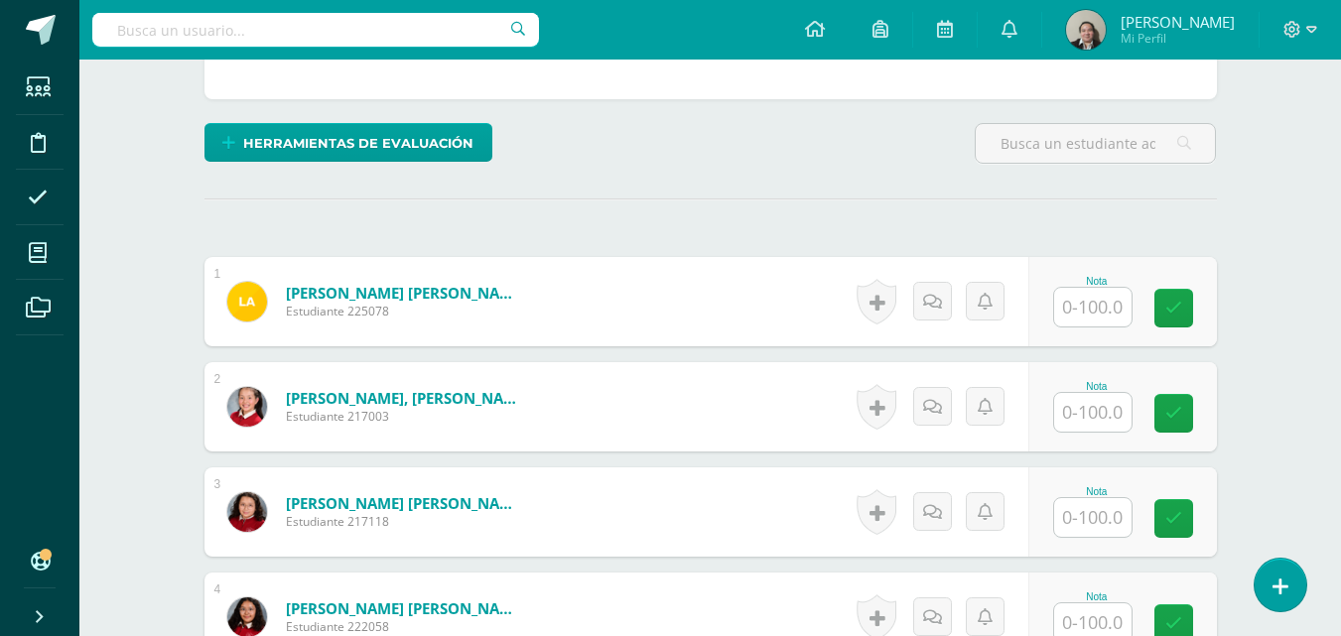
scroll to position [476, 0]
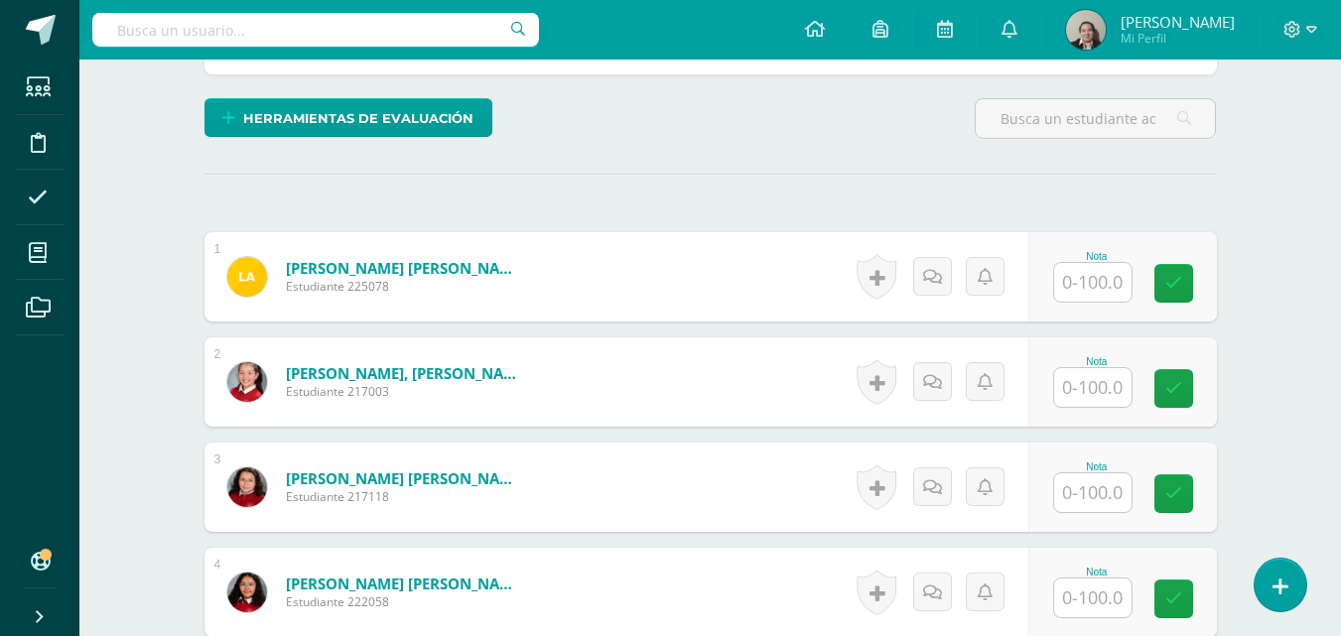
click at [1103, 391] on input "text" at bounding box center [1092, 387] width 77 height 39
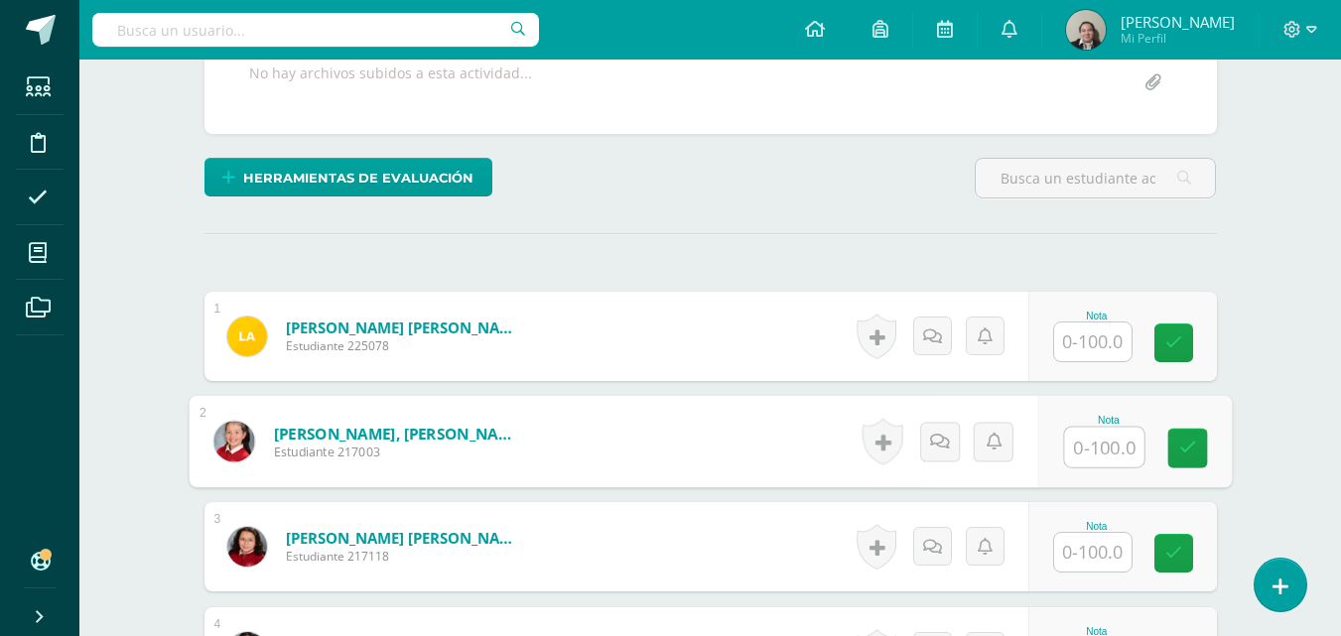
scroll to position [437, 0]
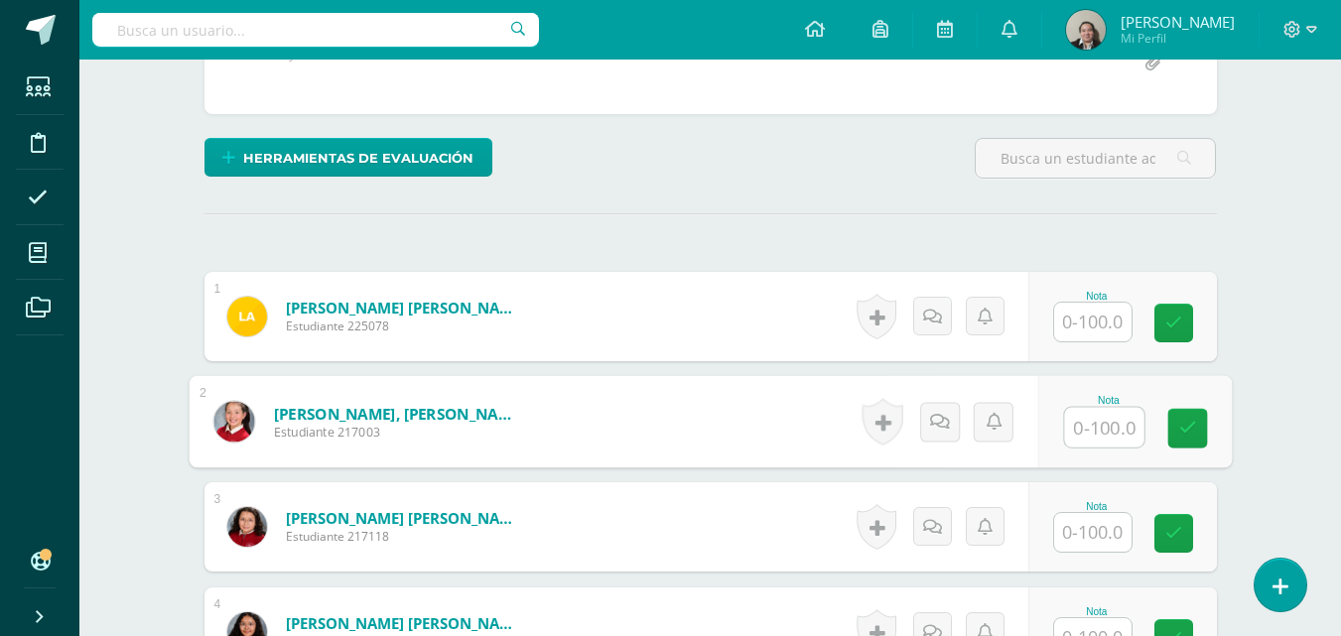
click at [1078, 415] on input "text" at bounding box center [1103, 428] width 79 height 40
type input "100"
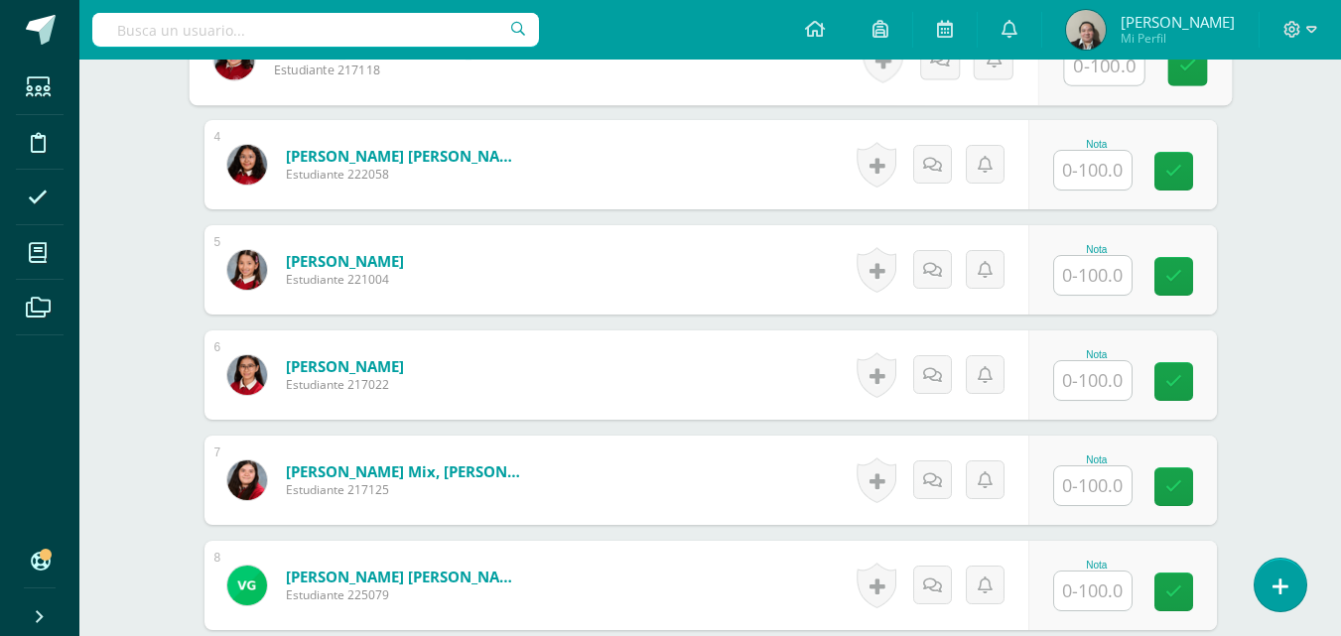
scroll to position [913, 0]
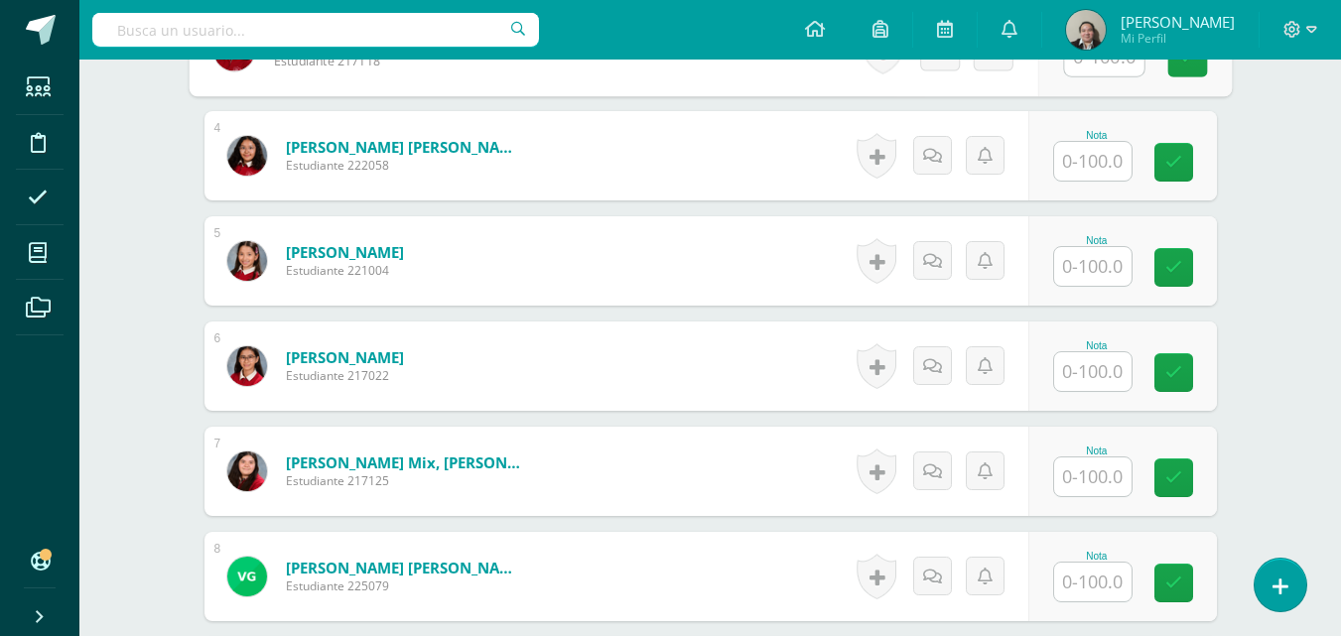
click at [1088, 378] on input "text" at bounding box center [1092, 371] width 77 height 39
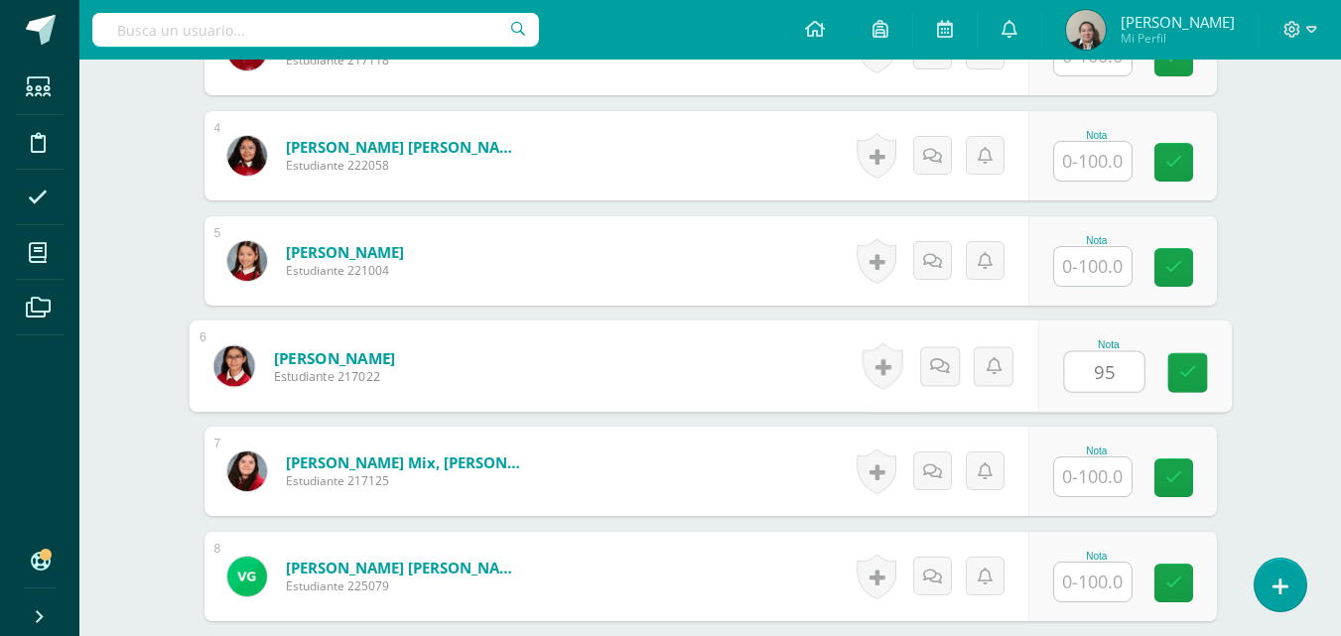
type input "95"
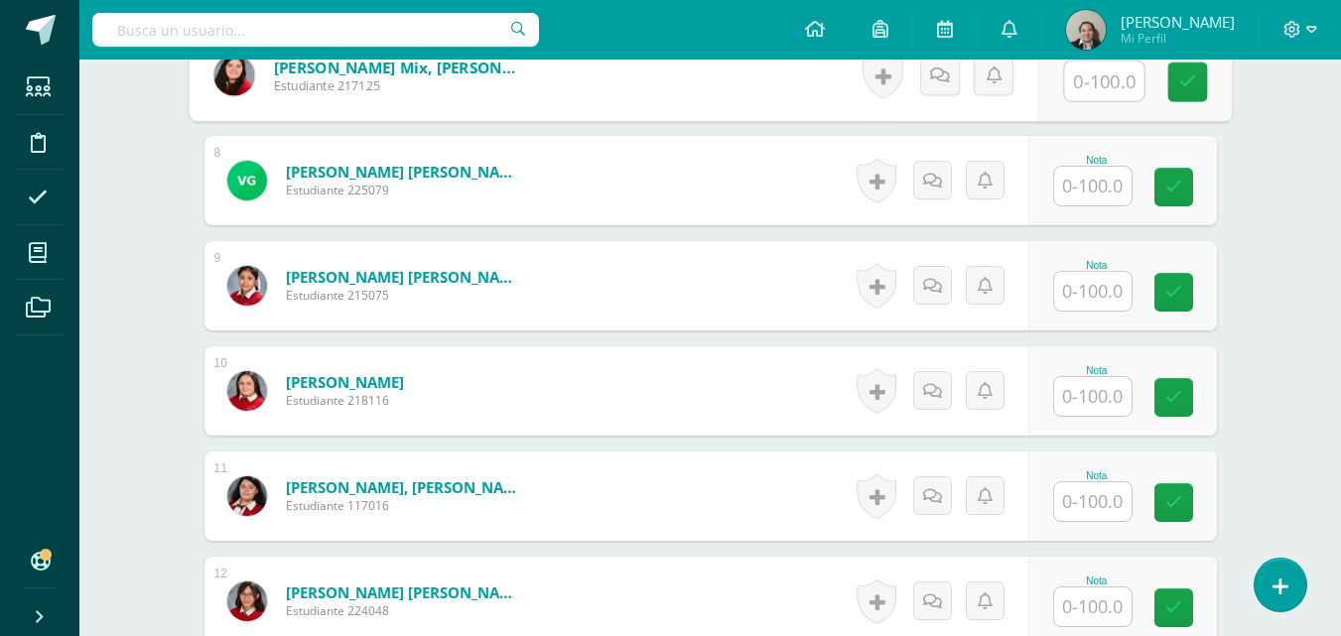
scroll to position [1310, 0]
click at [1082, 285] on input "text" at bounding box center [1092, 290] width 77 height 39
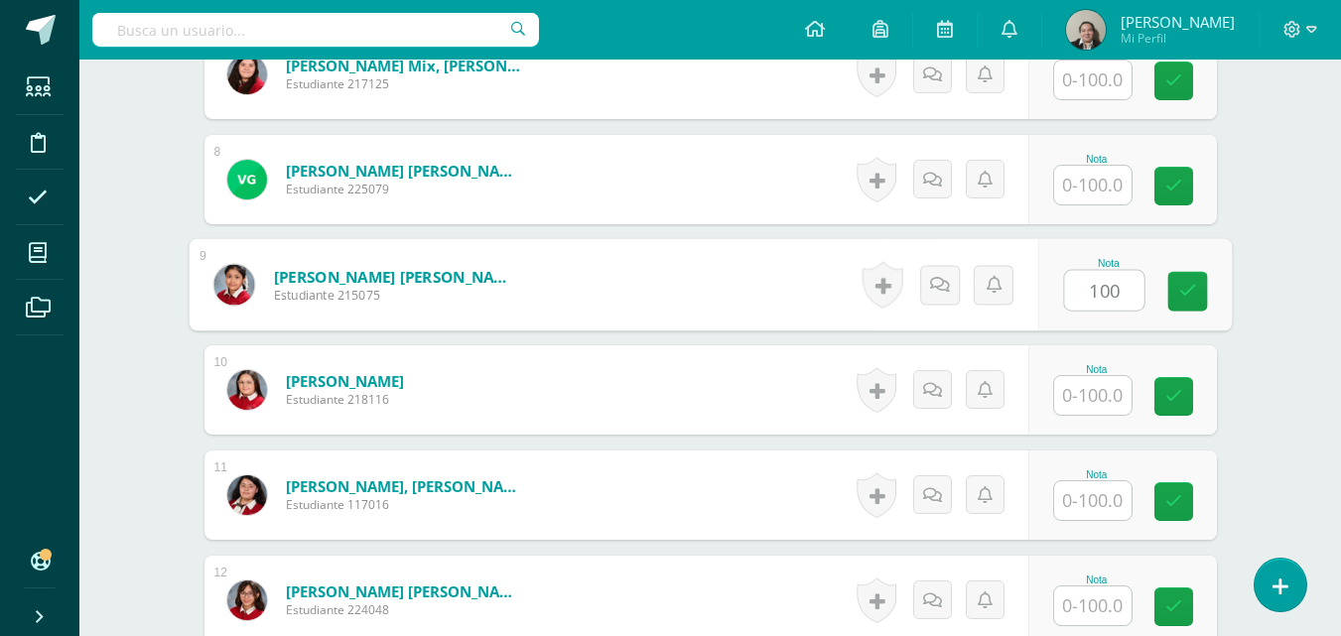
type input "100"
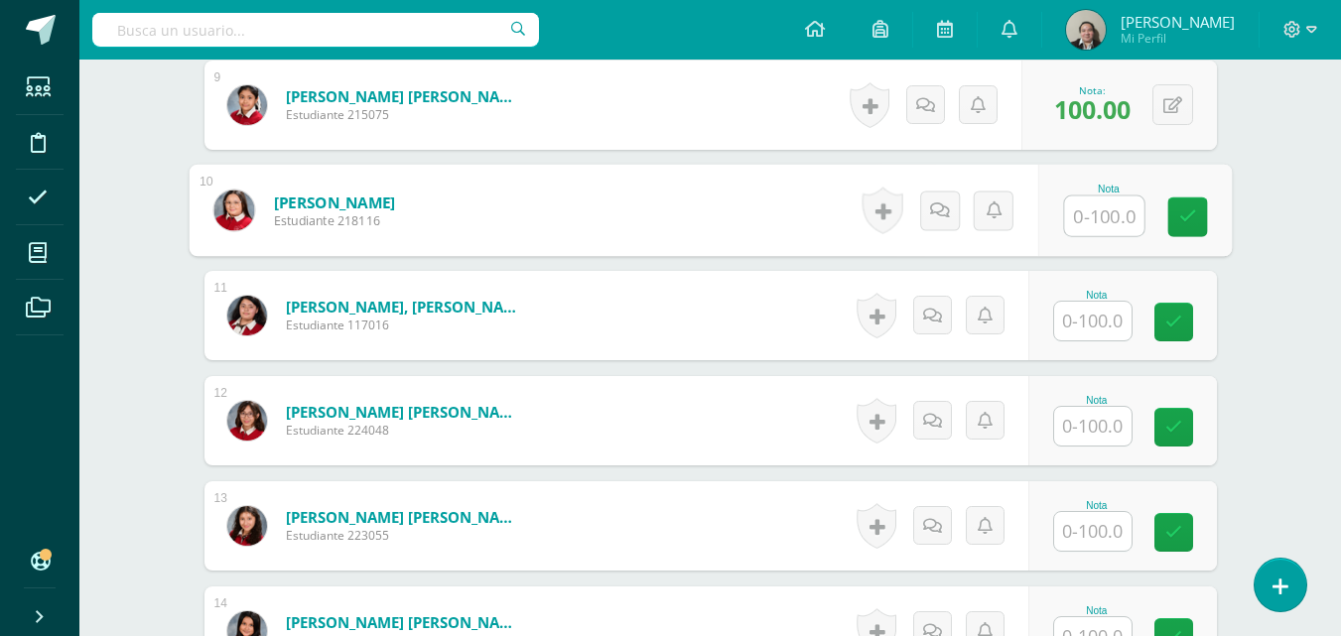
scroll to position [1548, 0]
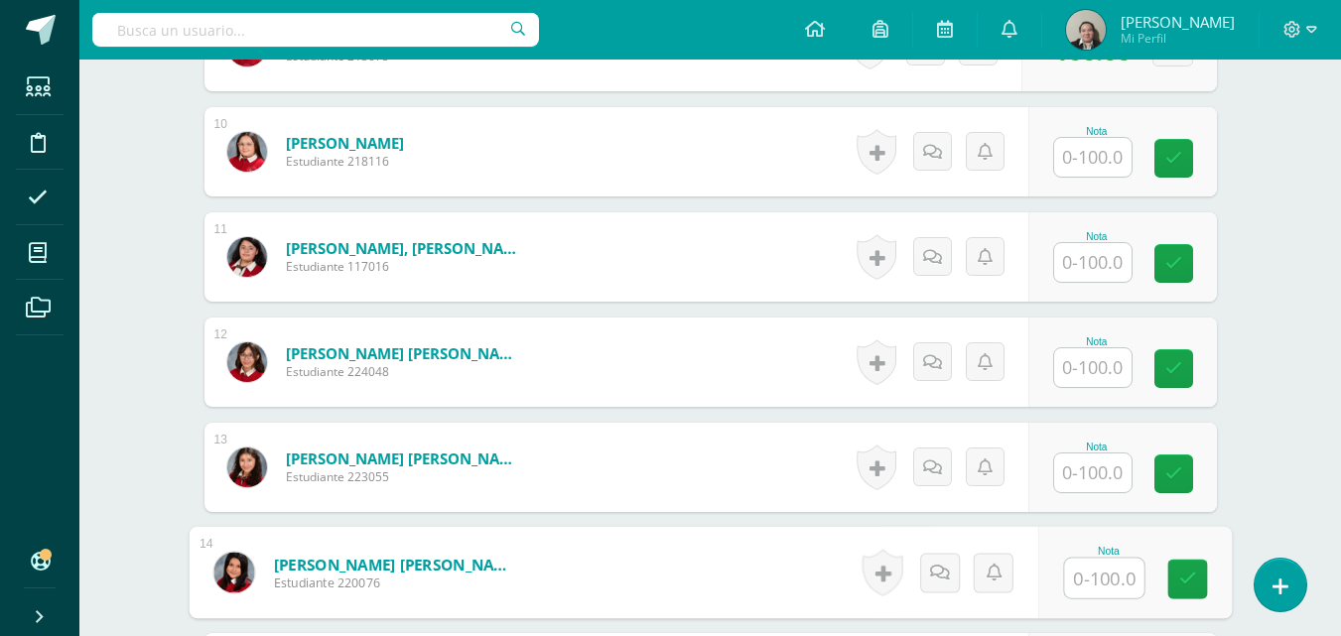
click at [1108, 576] on input "text" at bounding box center [1103, 579] width 79 height 40
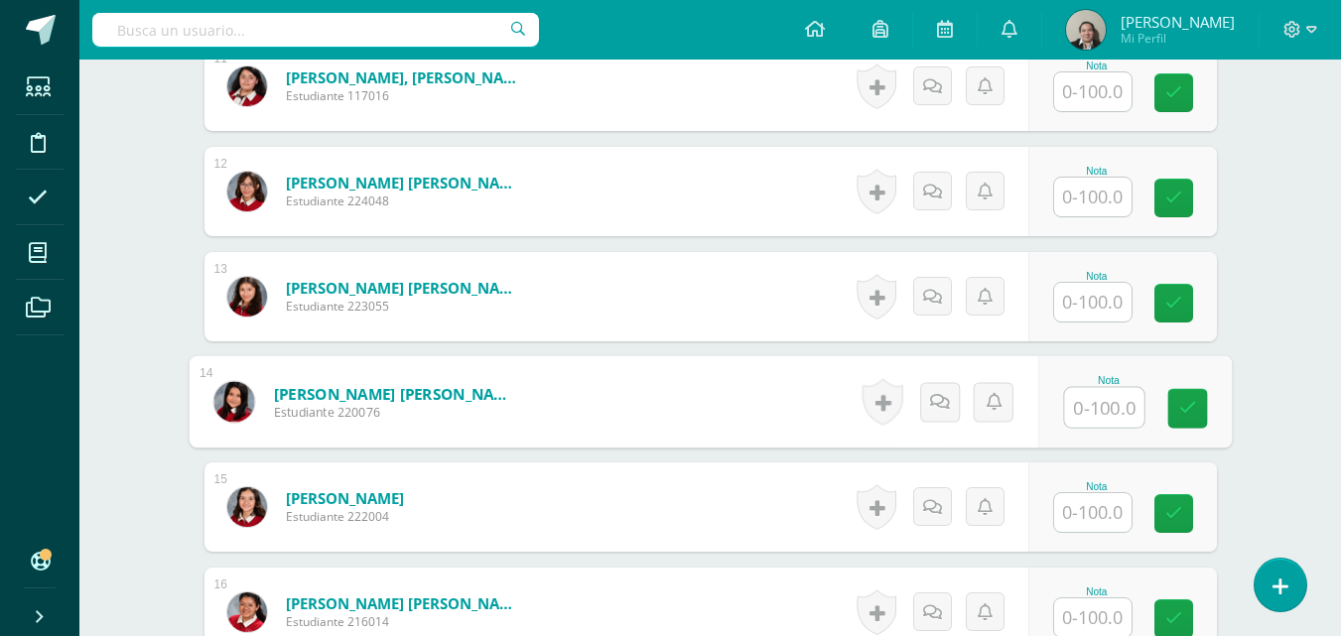
scroll to position [1747, 0]
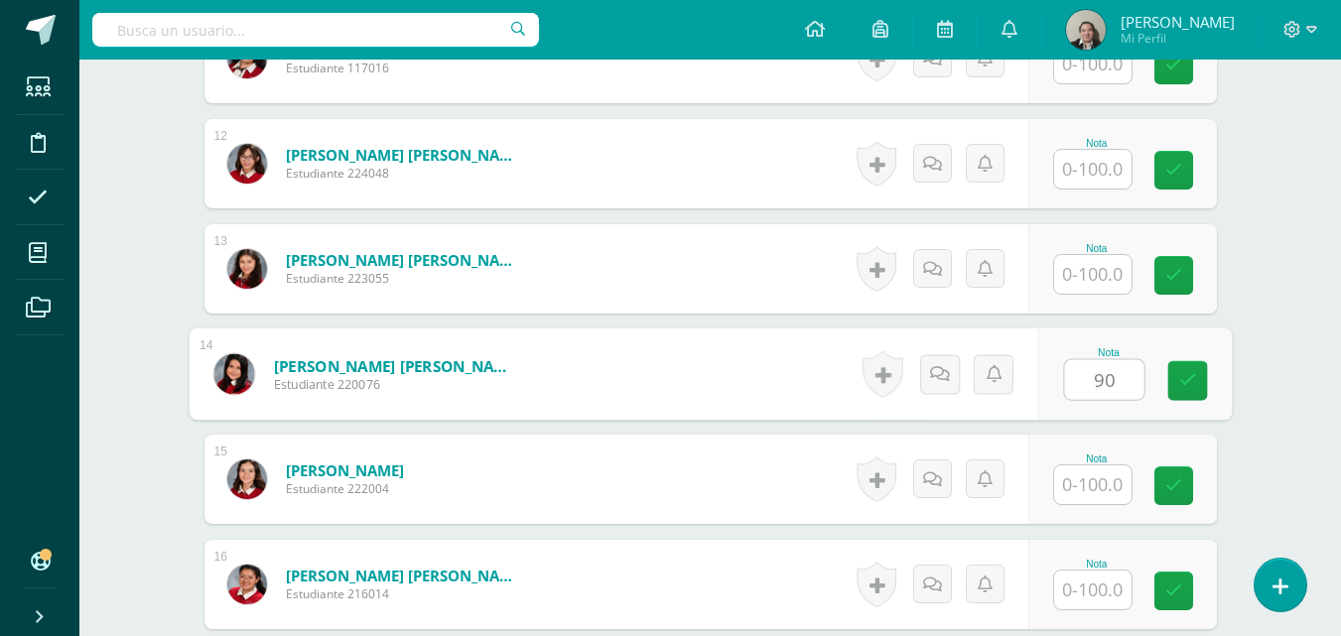
type input "90"
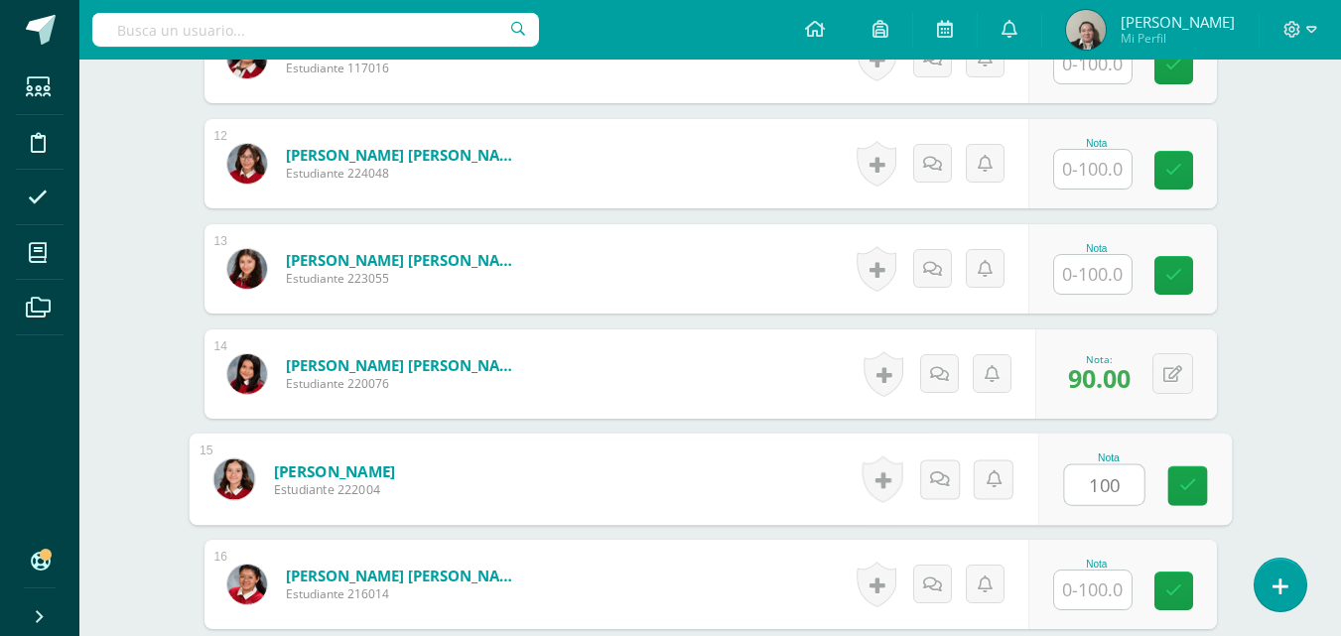
type input "100"
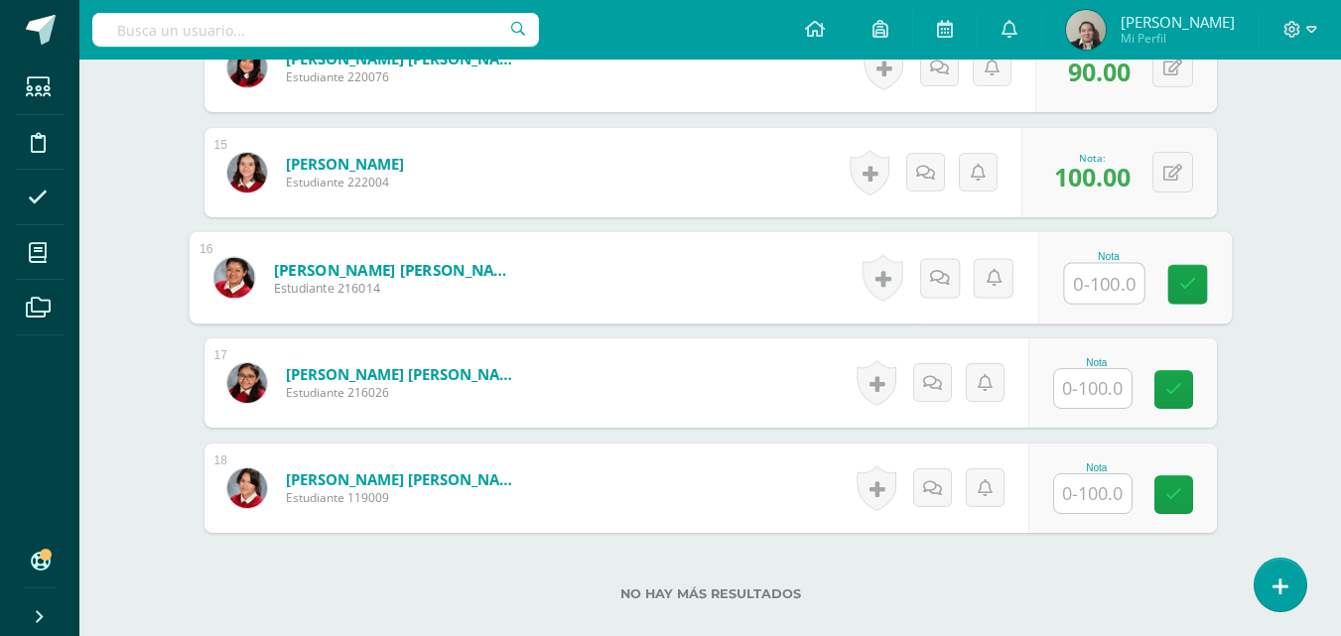
scroll to position [2064, 0]
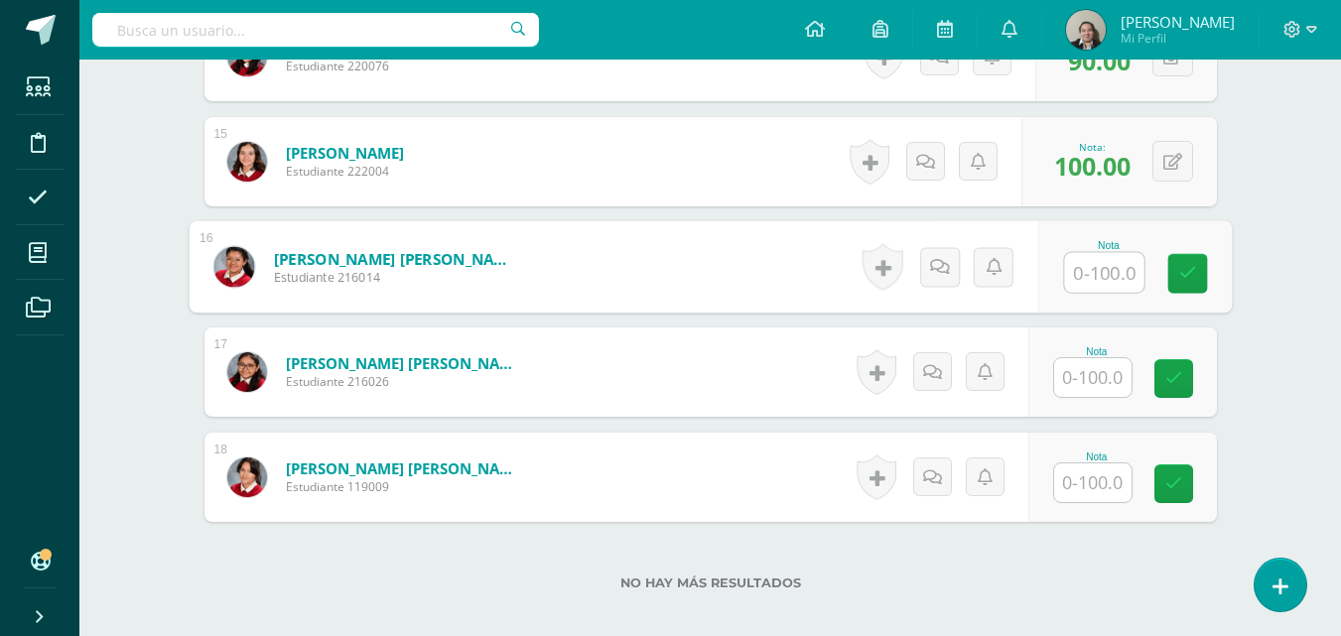
click at [1088, 381] on input "text" at bounding box center [1092, 377] width 77 height 39
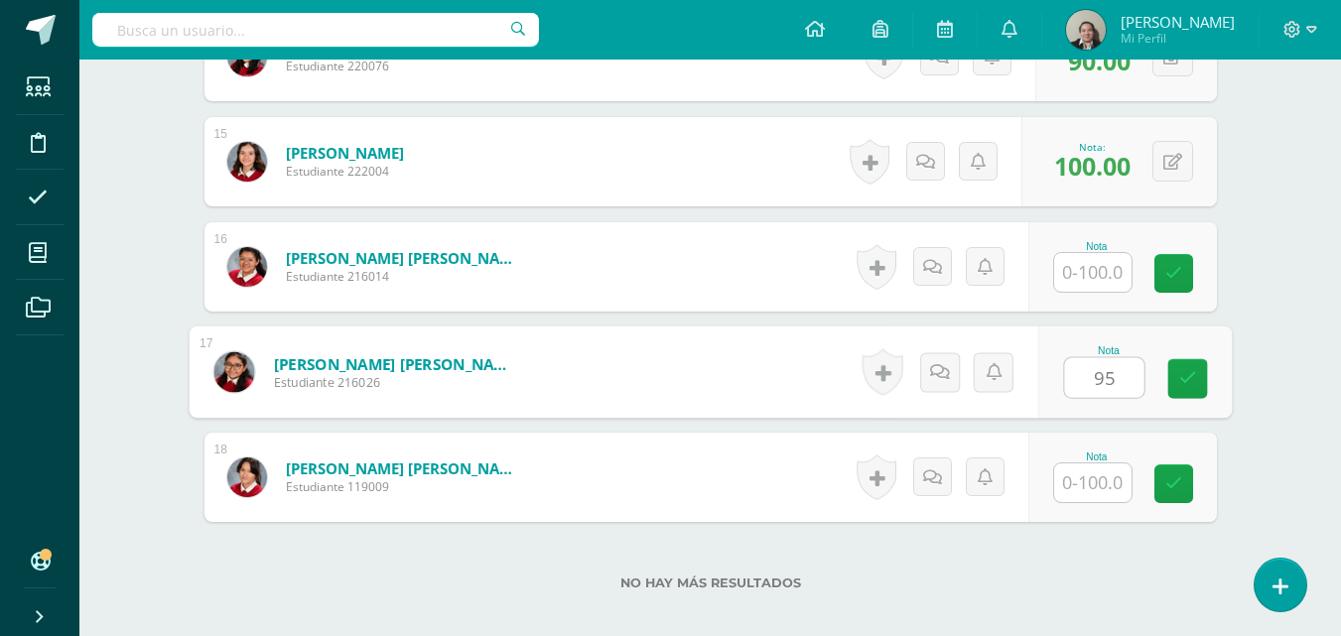
type input "95"
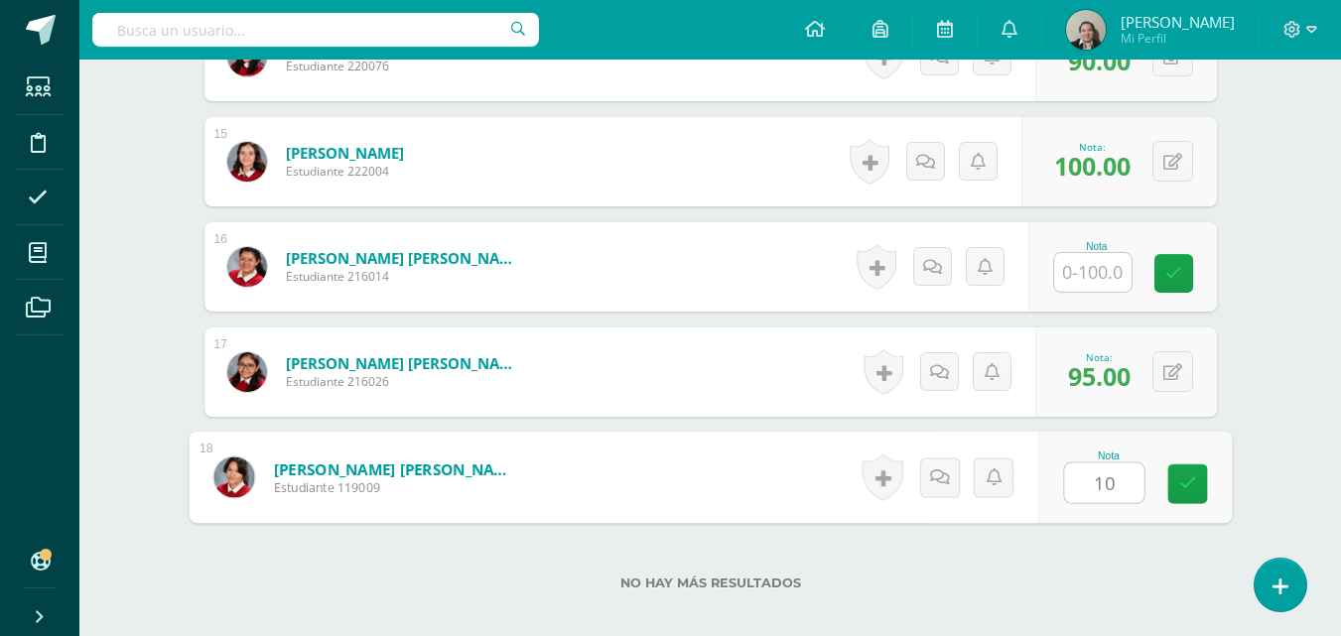
type input "100"
